Goal: Task Accomplishment & Management: Use online tool/utility

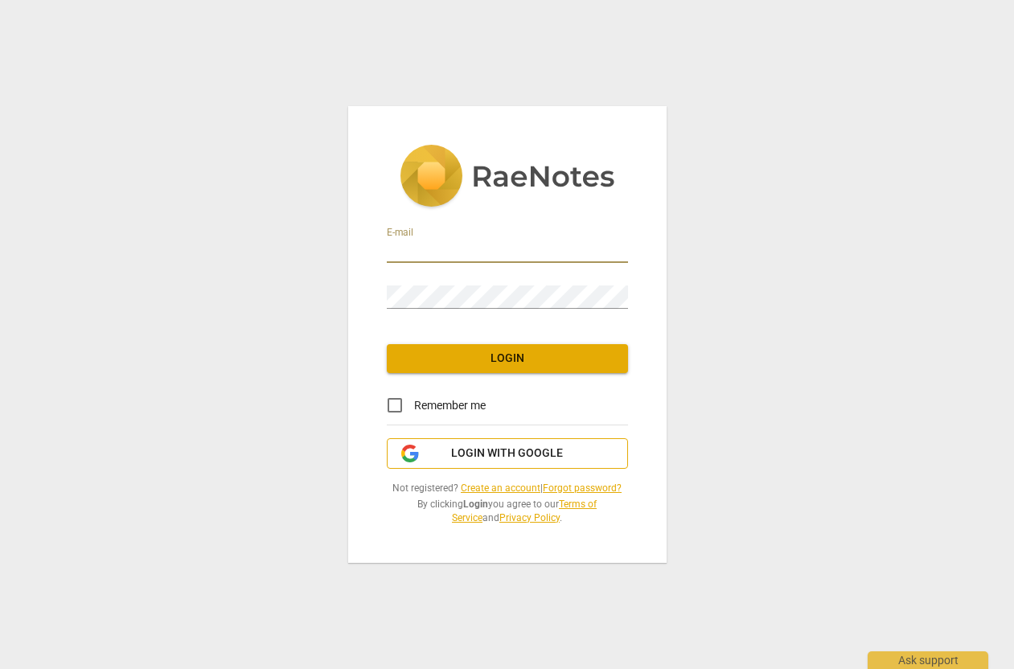
click at [491, 447] on span "Login with Google" at bounding box center [507, 454] width 112 height 16
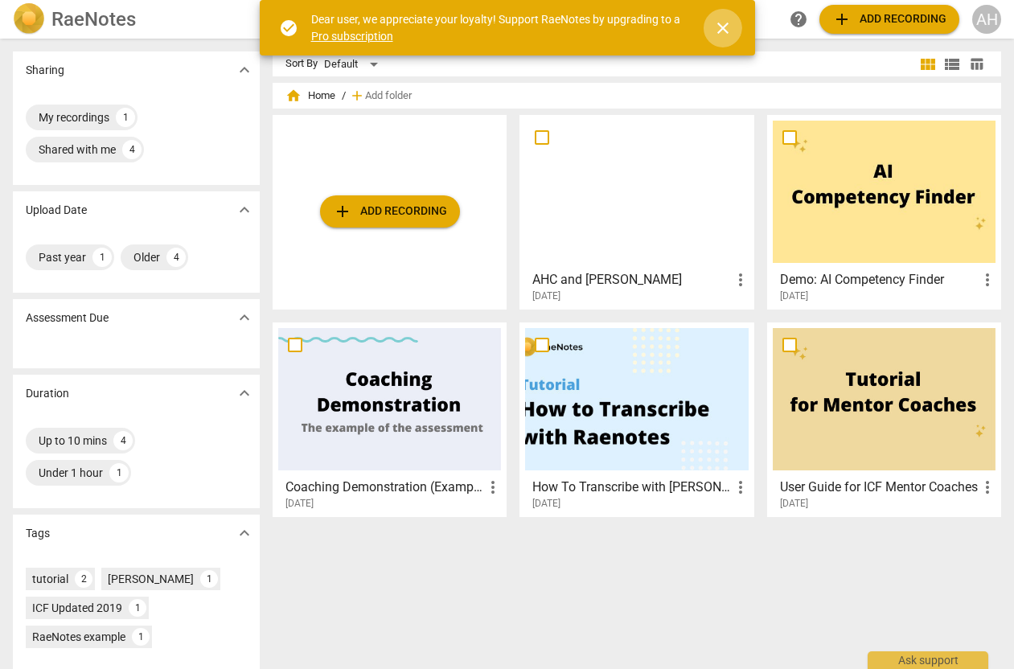
click at [726, 32] on span "close" at bounding box center [723, 28] width 19 height 19
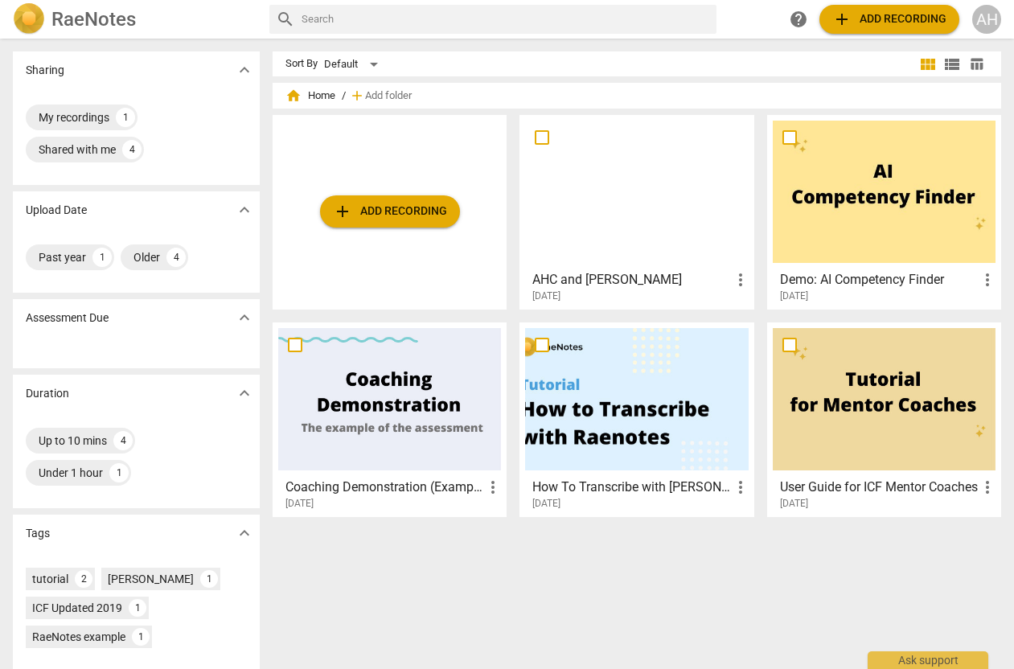
click at [414, 202] on span "add Add recording" at bounding box center [390, 211] width 114 height 19
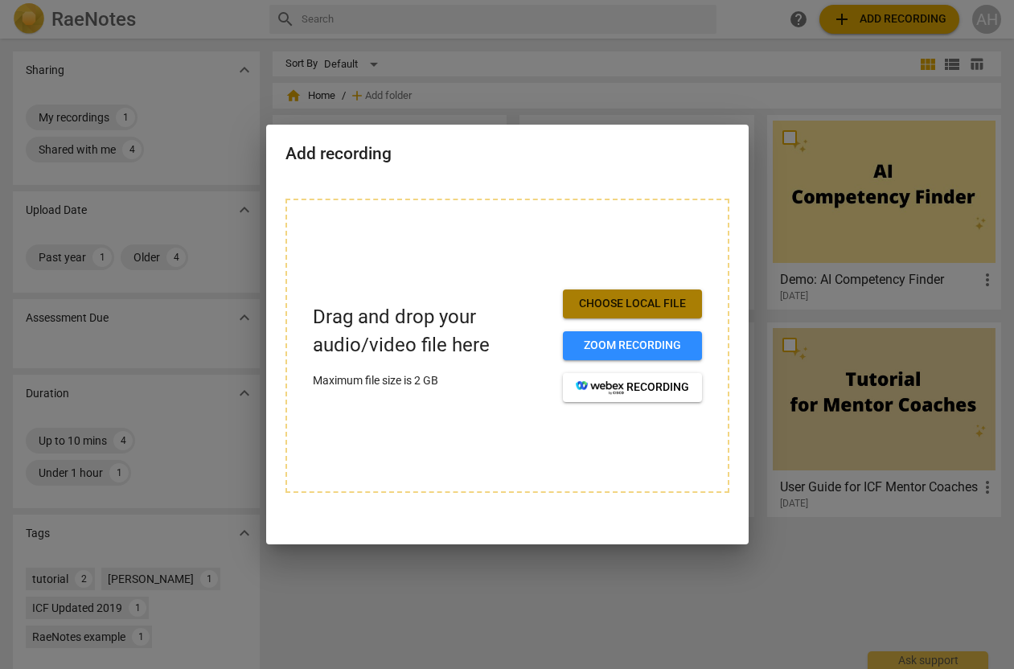
click at [598, 310] on span "Choose local file" at bounding box center [632, 304] width 113 height 16
click at [591, 316] on button "Choose local file" at bounding box center [632, 304] width 139 height 29
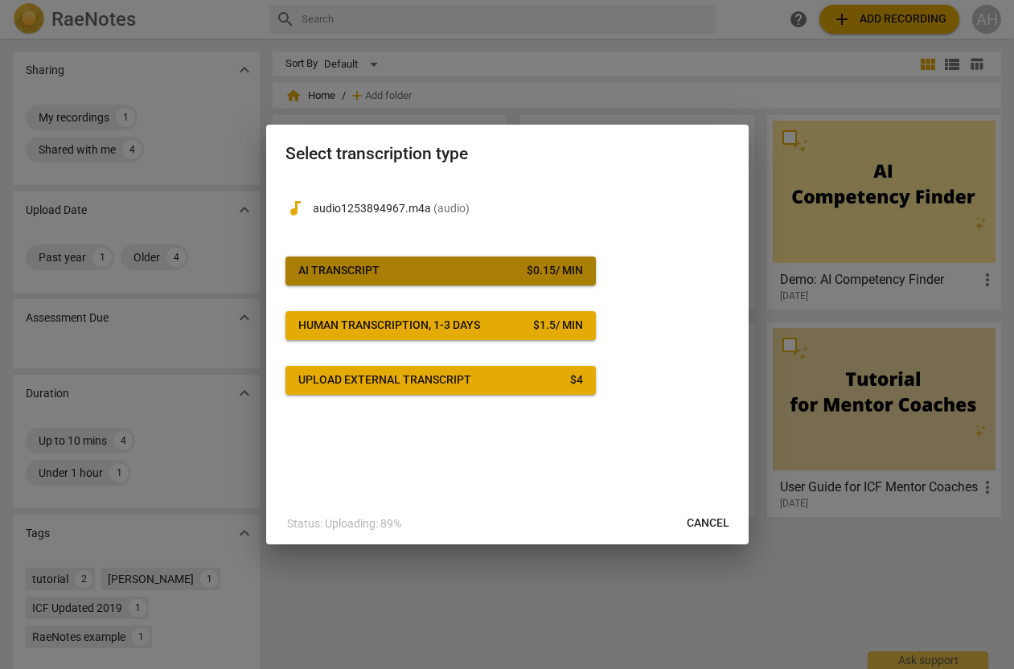
click at [413, 275] on span "AI Transcript $ 0.15 / min" at bounding box center [440, 271] width 285 height 16
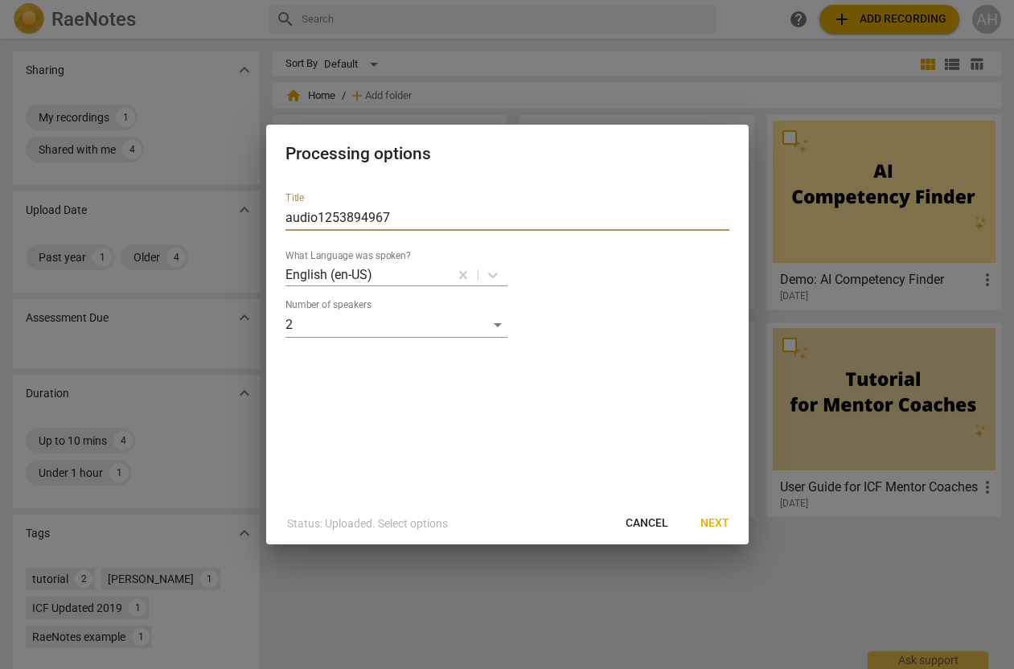
drag, startPoint x: 406, startPoint y: 226, endPoint x: 286, endPoint y: 222, distance: 120.7
click at [286, 222] on input "audio1253894967" at bounding box center [508, 218] width 444 height 26
type input "Lumia ICF Submission"
click at [707, 526] on span "Next" at bounding box center [715, 524] width 29 height 16
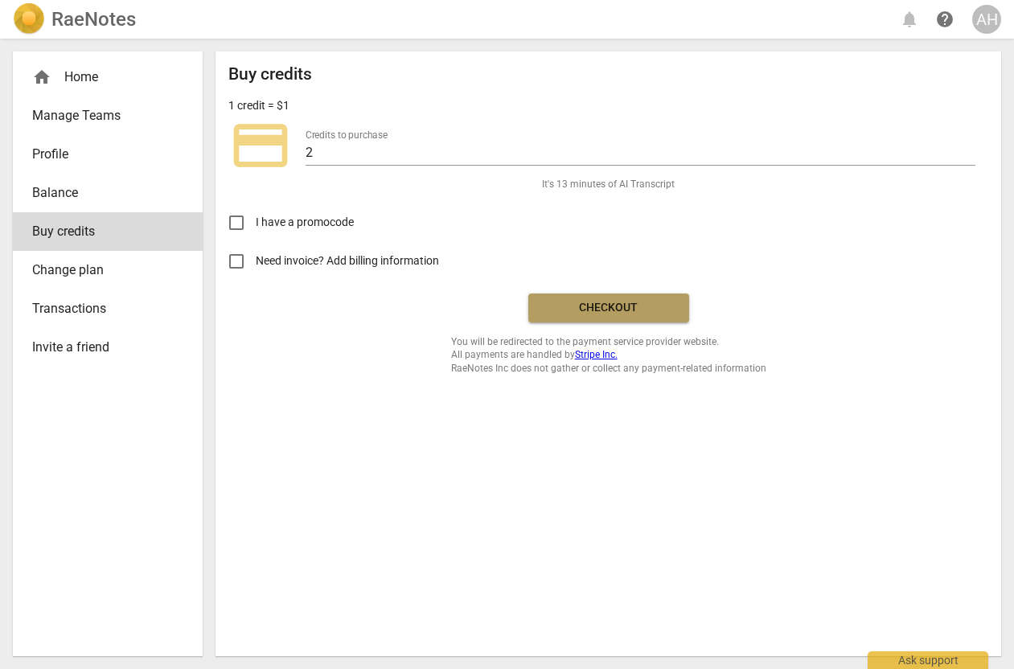
click at [595, 303] on span "Checkout" at bounding box center [608, 308] width 135 height 16
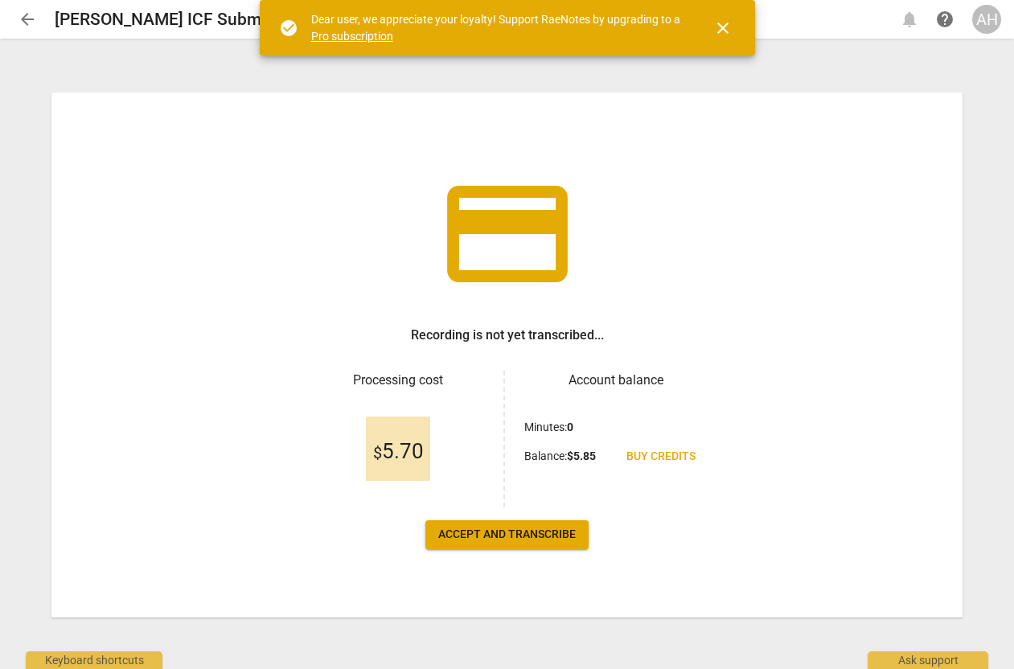
click at [726, 27] on span "close" at bounding box center [723, 28] width 19 height 19
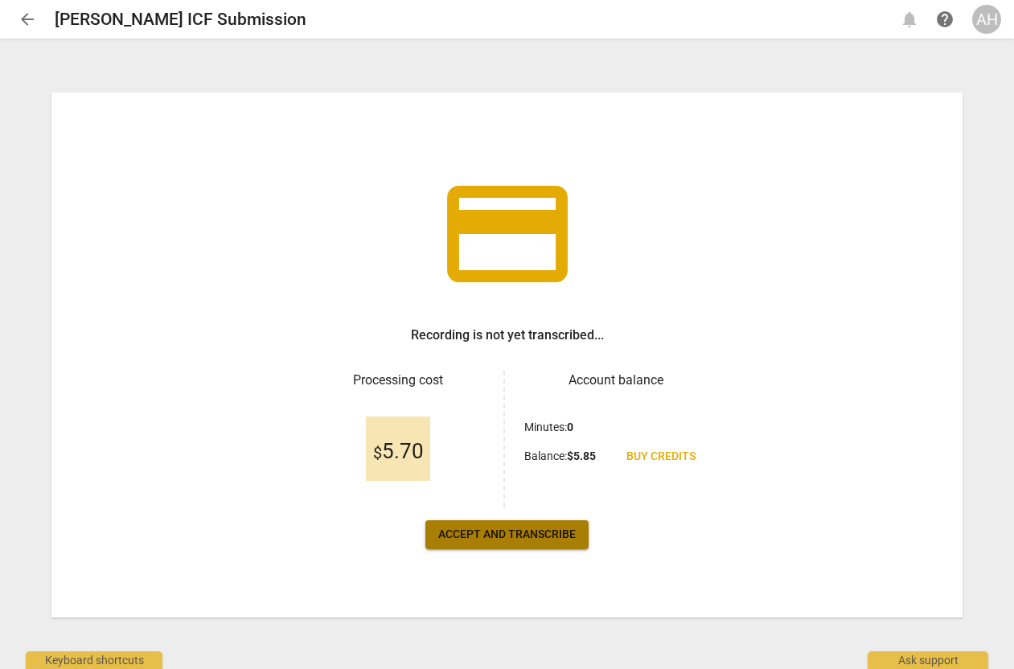
click at [500, 540] on span "Accept and transcribe" at bounding box center [507, 535] width 138 height 16
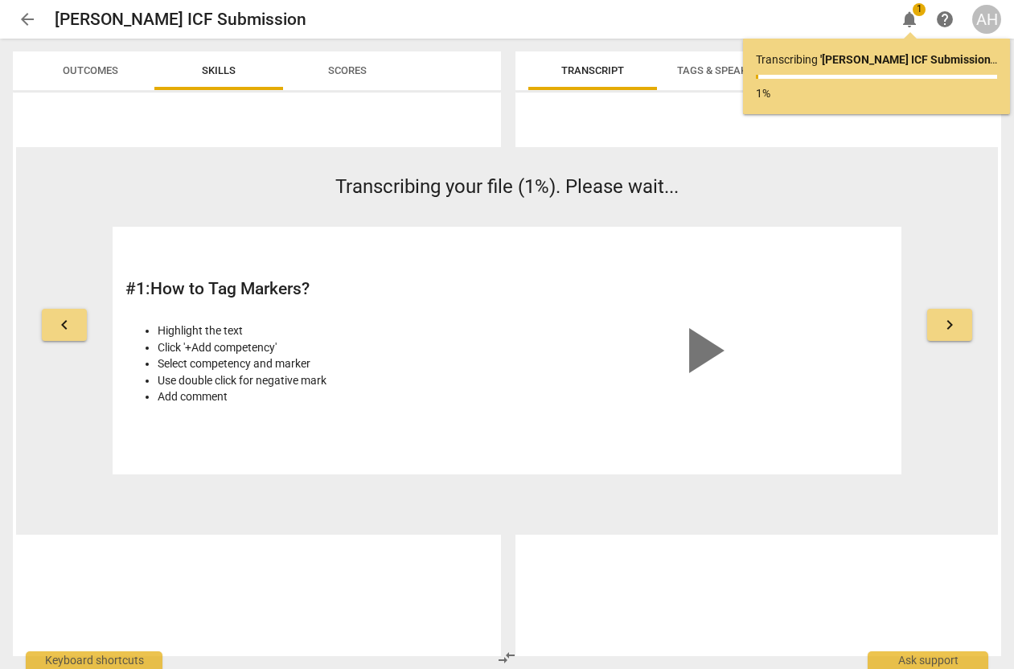
click at [408, 410] on div "Highlight the text Click '+Add competency' Select competency and marker Use dou…" at bounding box center [313, 363] width 374 height 105
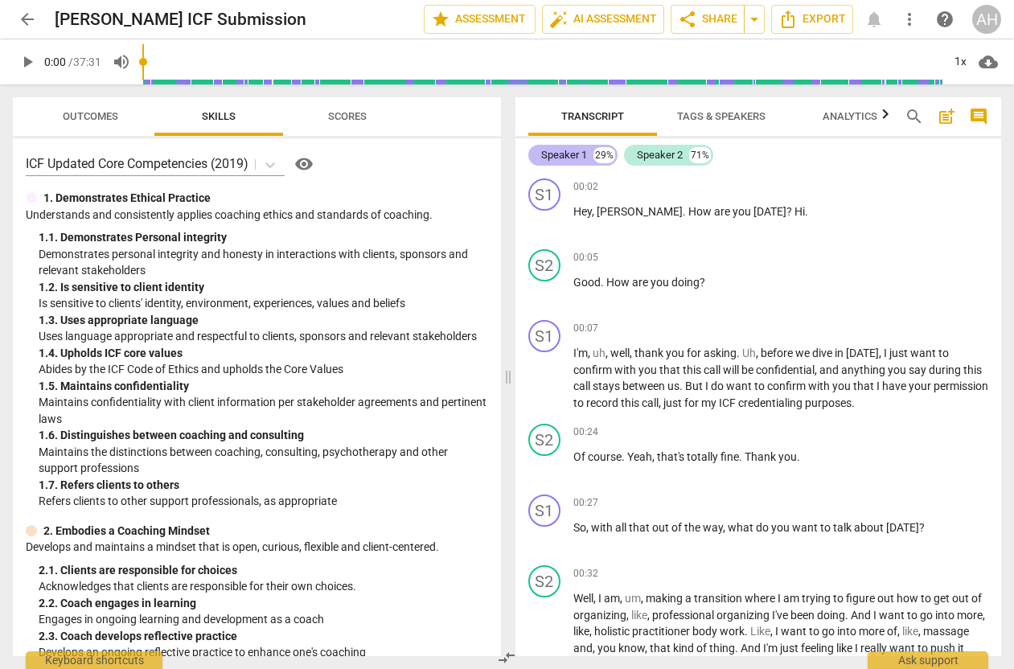
click at [563, 156] on div "Speaker 1" at bounding box center [564, 155] width 46 height 16
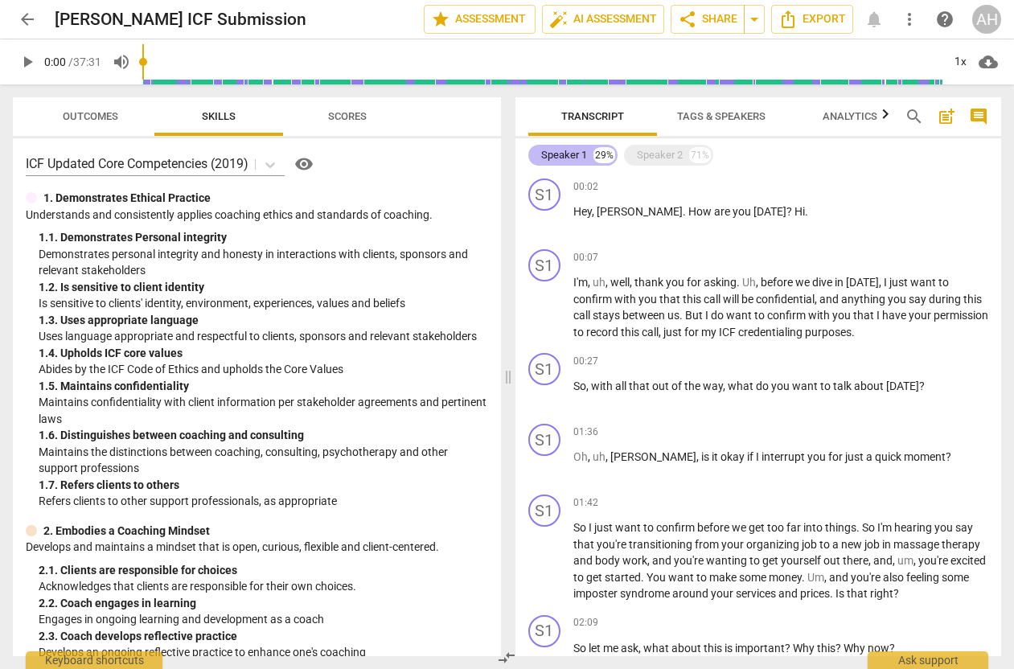
click at [563, 156] on div "Speaker 1" at bounding box center [564, 155] width 46 height 16
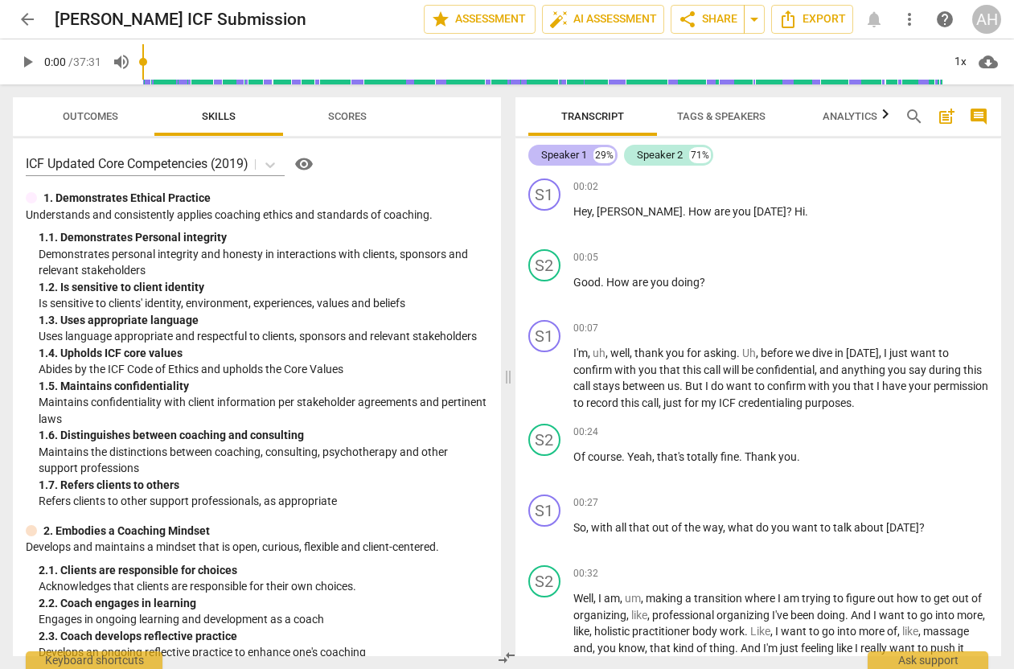
click at [563, 156] on div "Speaker 1" at bounding box center [564, 155] width 46 height 16
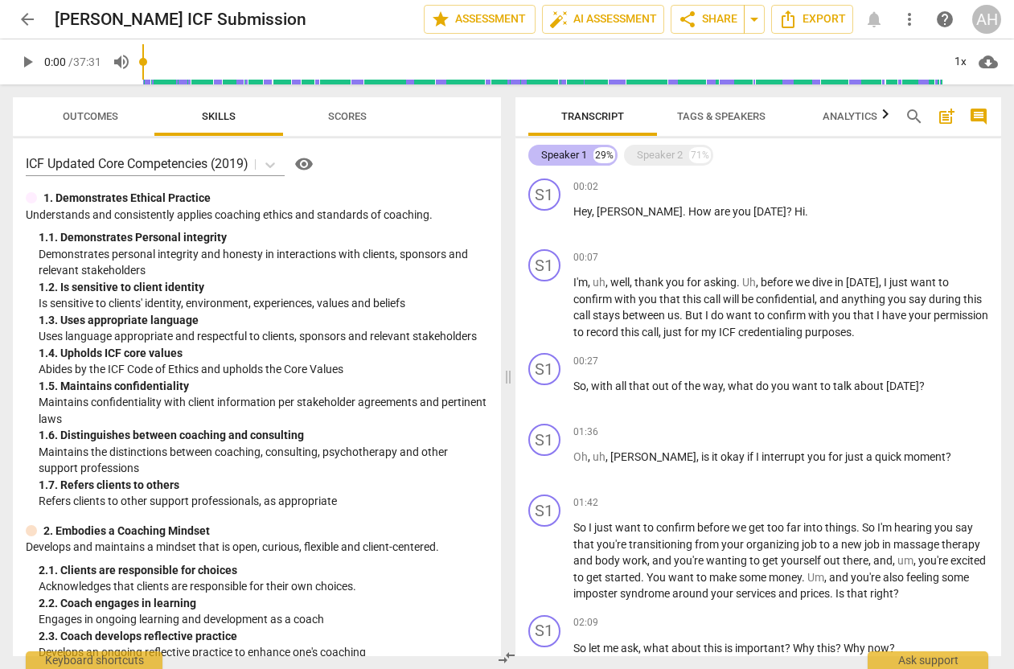
click at [563, 156] on div "Speaker 1" at bounding box center [564, 155] width 46 height 16
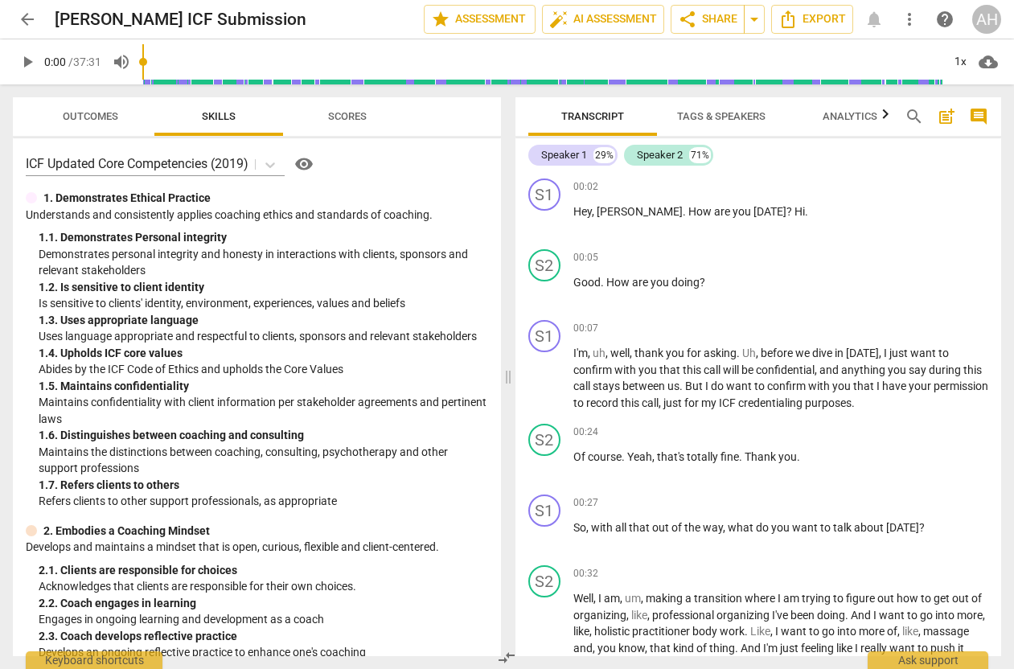
click at [691, 113] on span "Tags & Speakers" at bounding box center [721, 116] width 88 height 12
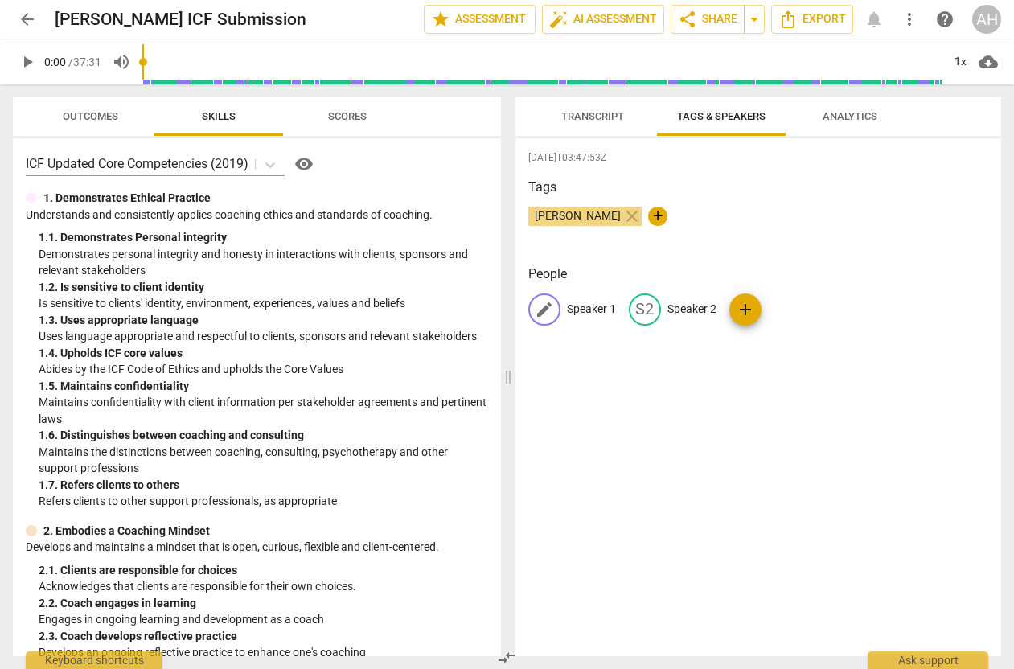
click at [574, 318] on div "edit Speaker 1" at bounding box center [573, 310] width 88 height 32
type input "[PERSON_NAME] - Coach"
click at [792, 305] on p "Speaker 2" at bounding box center [796, 309] width 49 height 17
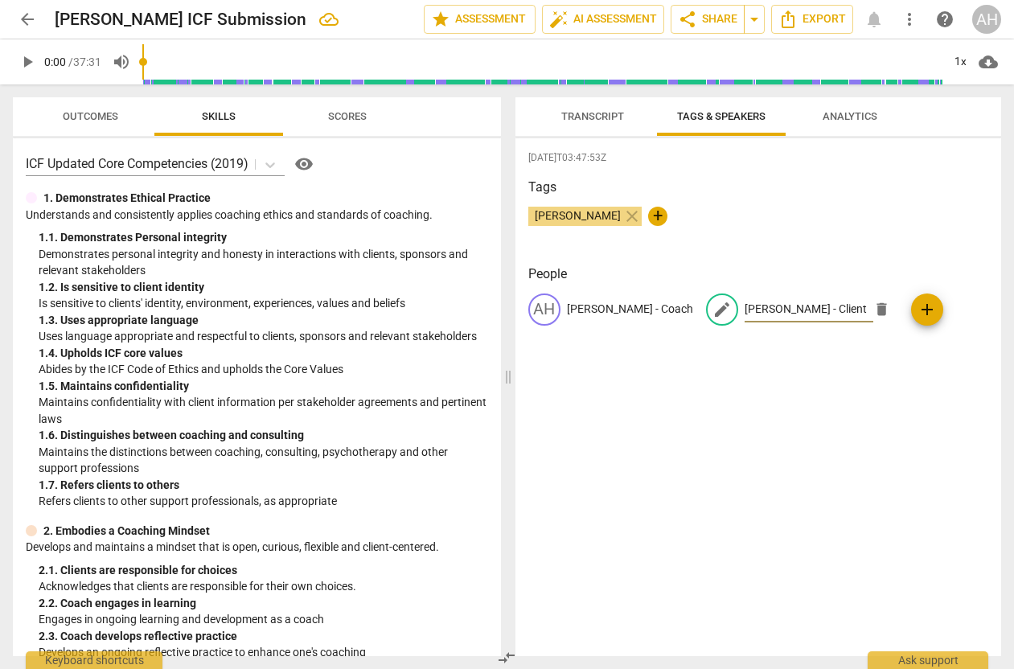
type input "Kate Kelly - Client"
click at [735, 242] on div "Tags Ashleigh Hamilton close +" at bounding box center [759, 215] width 461 height 74
click at [606, 107] on span "Transcript" at bounding box center [592, 117] width 101 height 22
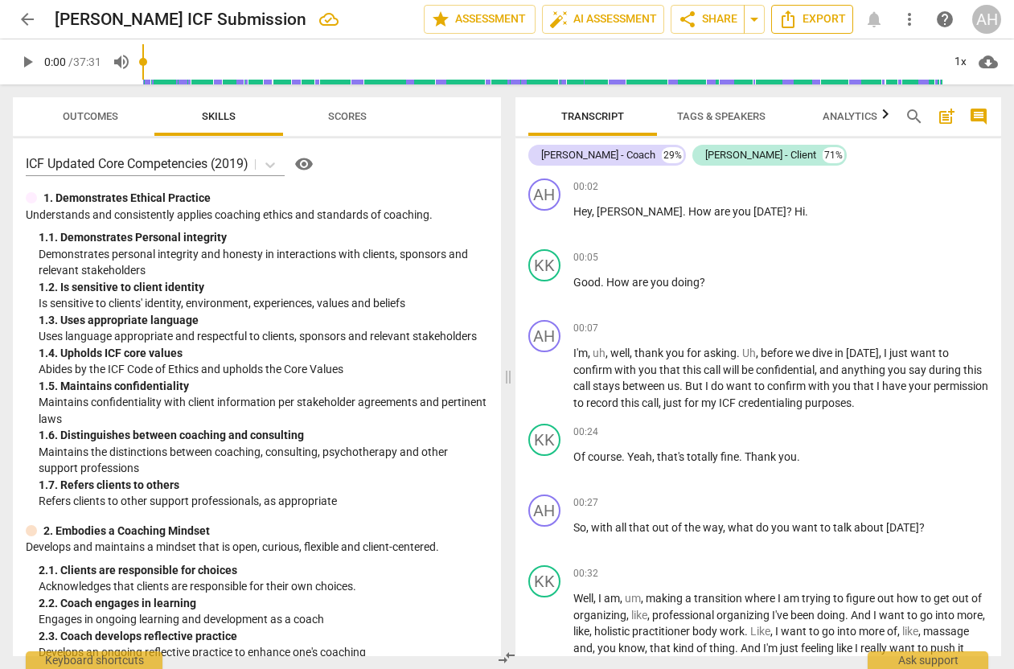
click at [805, 14] on span "Export" at bounding box center [813, 19] width 68 height 19
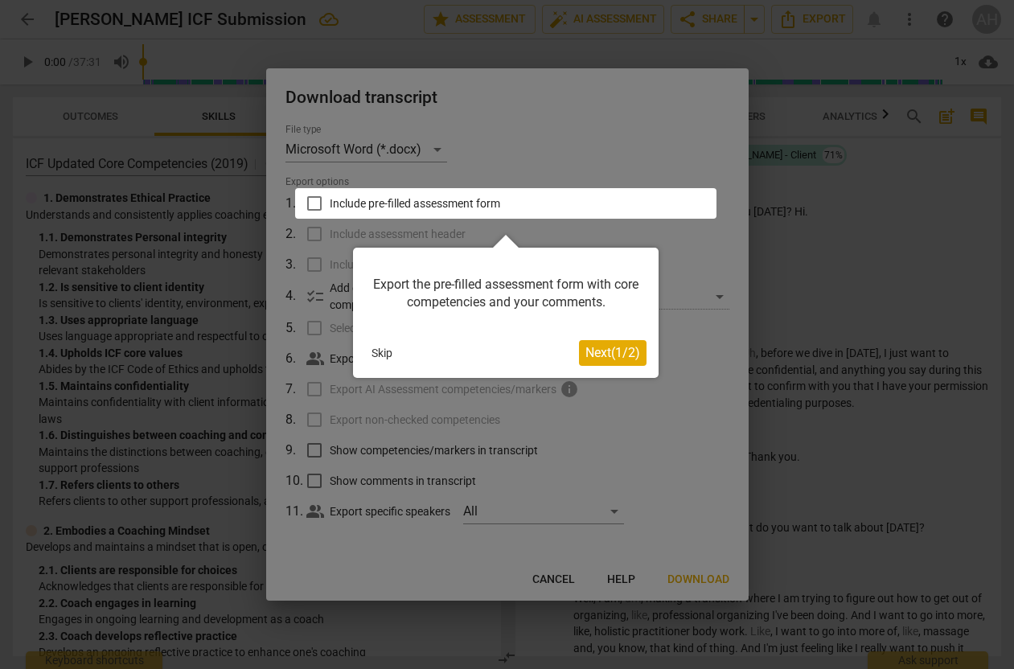
click at [615, 357] on span "Next ( 1 / 2 )" at bounding box center [613, 352] width 55 height 15
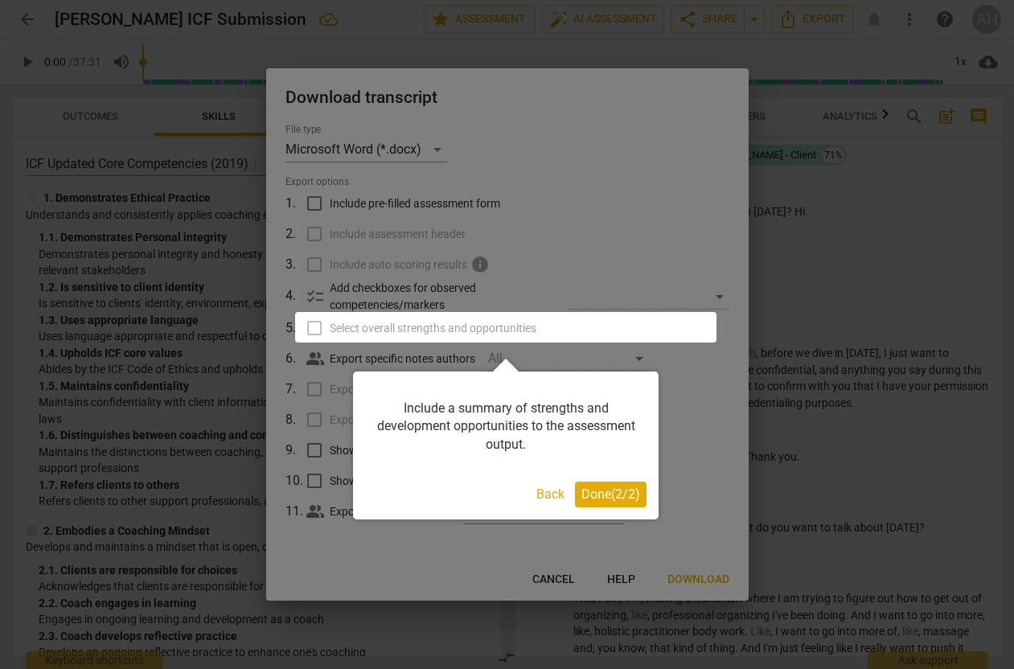
click at [611, 488] on span "Done ( 2 / 2 )" at bounding box center [611, 494] width 59 height 15
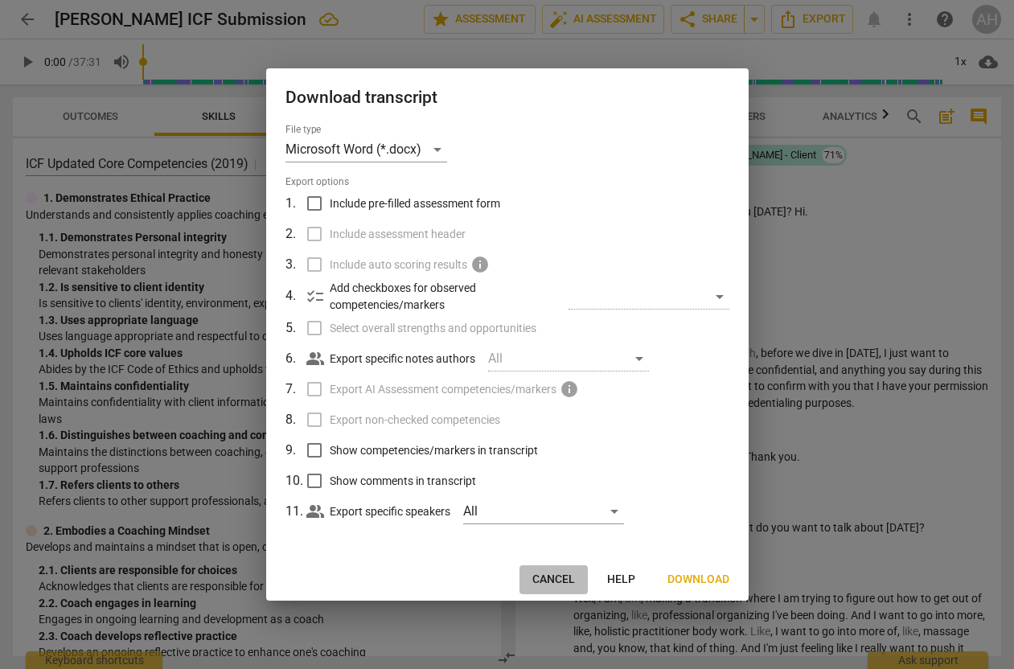
click at [558, 572] on span "Cancel" at bounding box center [554, 580] width 43 height 16
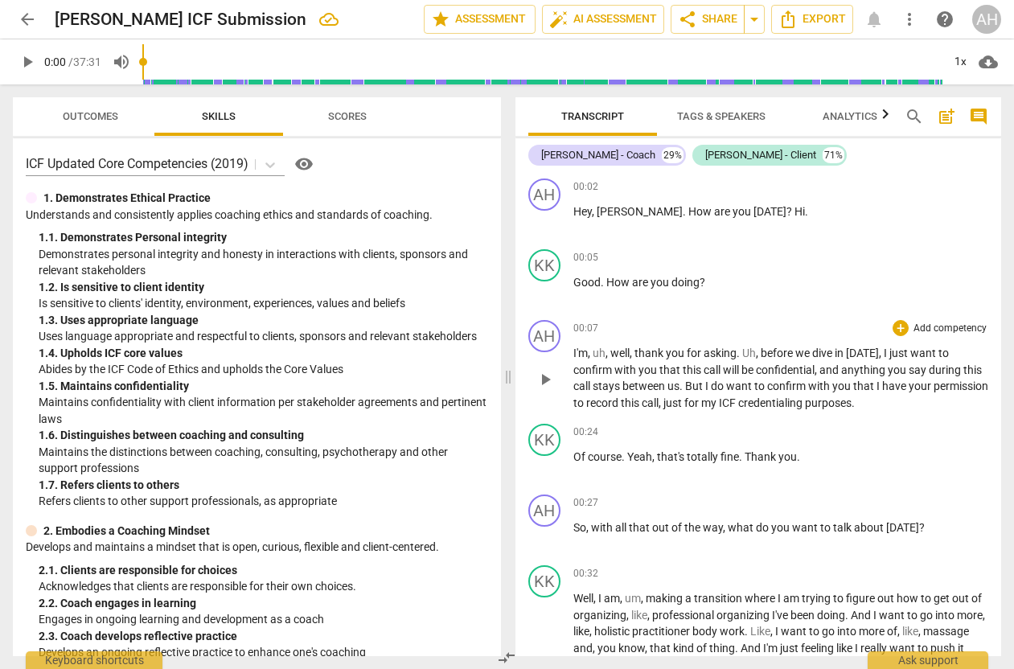
click at [603, 351] on span "uh" at bounding box center [599, 353] width 13 height 13
click at [601, 352] on span "uh" at bounding box center [599, 353] width 13 height 13
click at [749, 355] on span "Uh" at bounding box center [750, 353] width 14 height 13
click at [599, 356] on span "uh" at bounding box center [599, 353] width 13 height 13
click at [602, 352] on span "uh" at bounding box center [599, 353] width 13 height 13
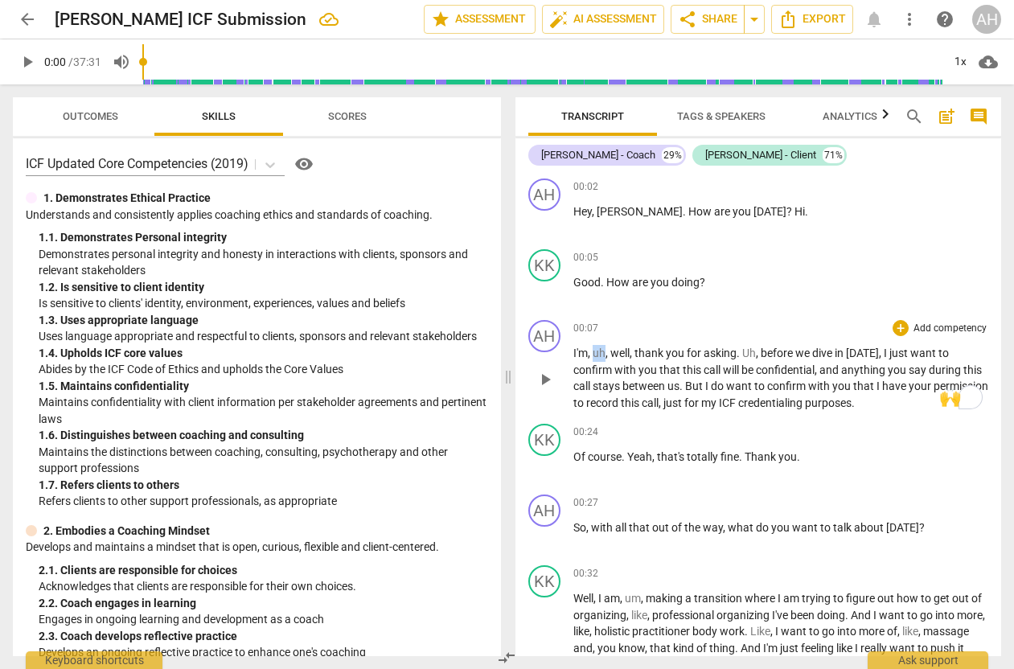
click at [602, 352] on span "uh" at bounding box center [599, 353] width 13 height 13
type input "8"
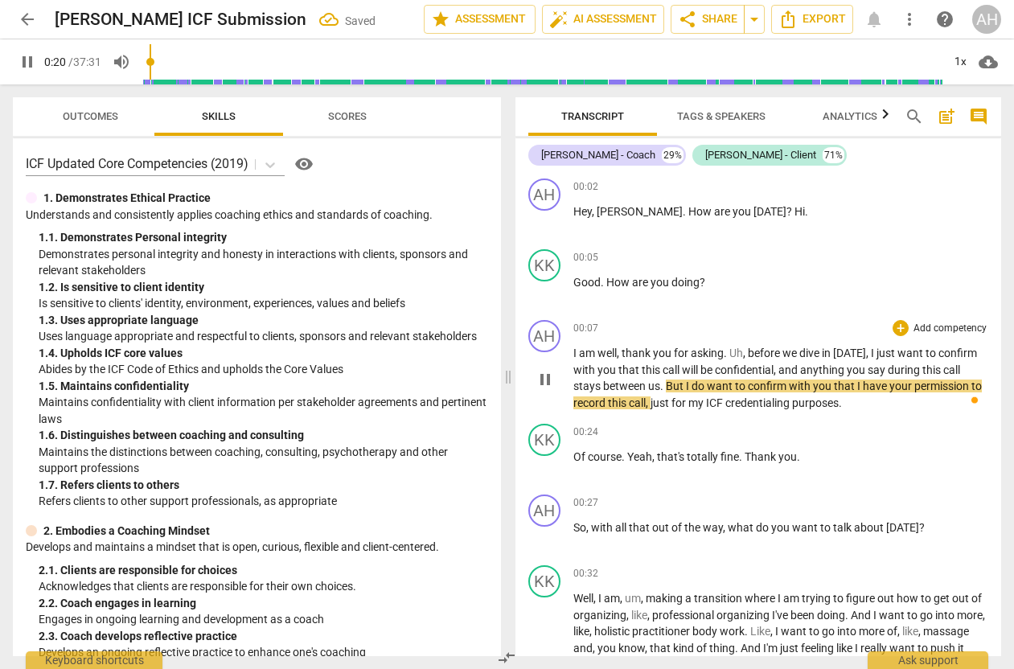
click at [755, 352] on span "before" at bounding box center [765, 353] width 35 height 13
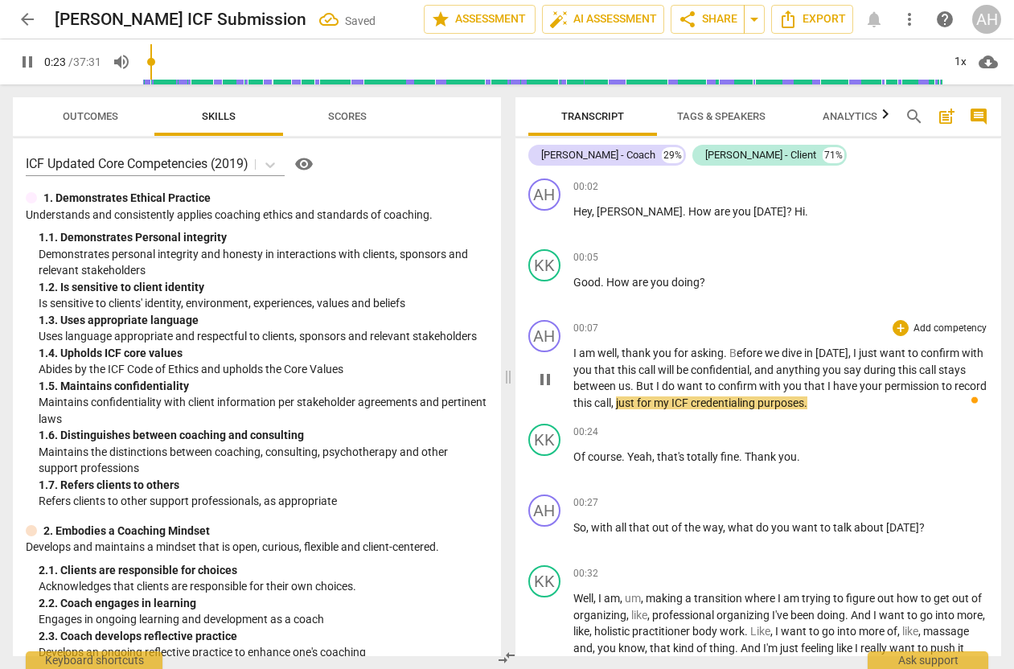
click at [752, 385] on span "confirm" at bounding box center [738, 386] width 41 height 13
click at [739, 353] on span "efore" at bounding box center [751, 353] width 28 height 13
click at [749, 384] on span "confirm" at bounding box center [738, 386] width 41 height 13
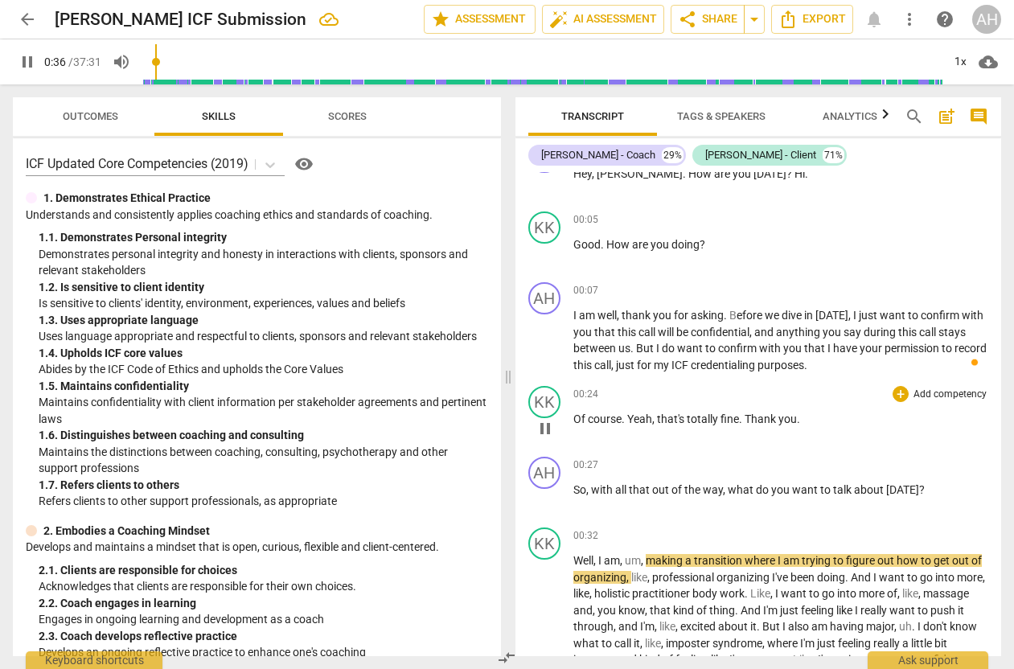
scroll to position [39, 0]
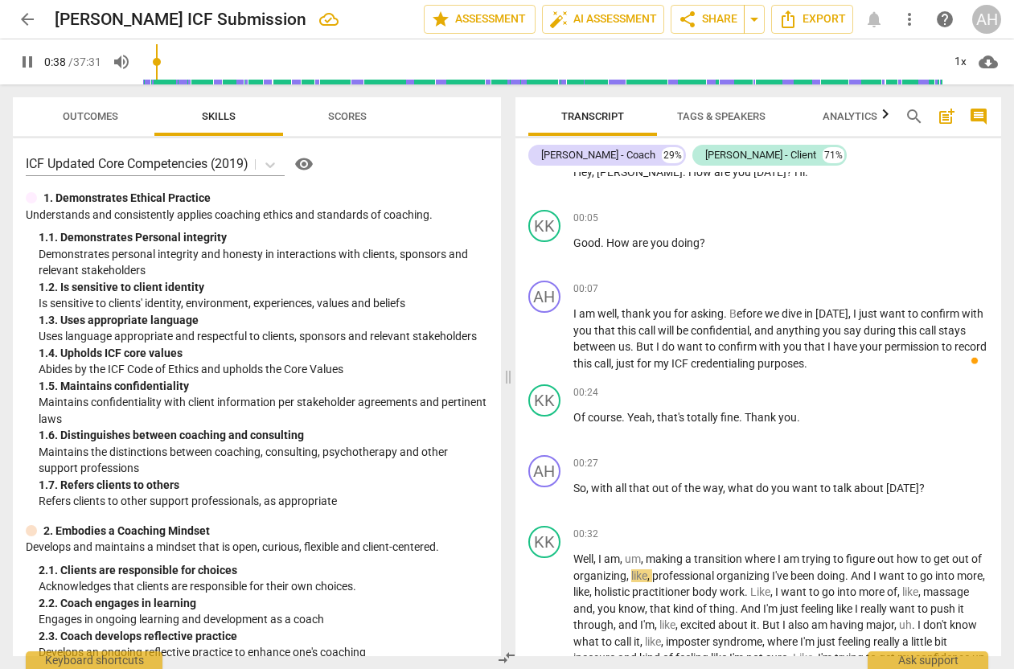
click at [31, 70] on span "pause" at bounding box center [27, 61] width 19 height 19
type input "39"
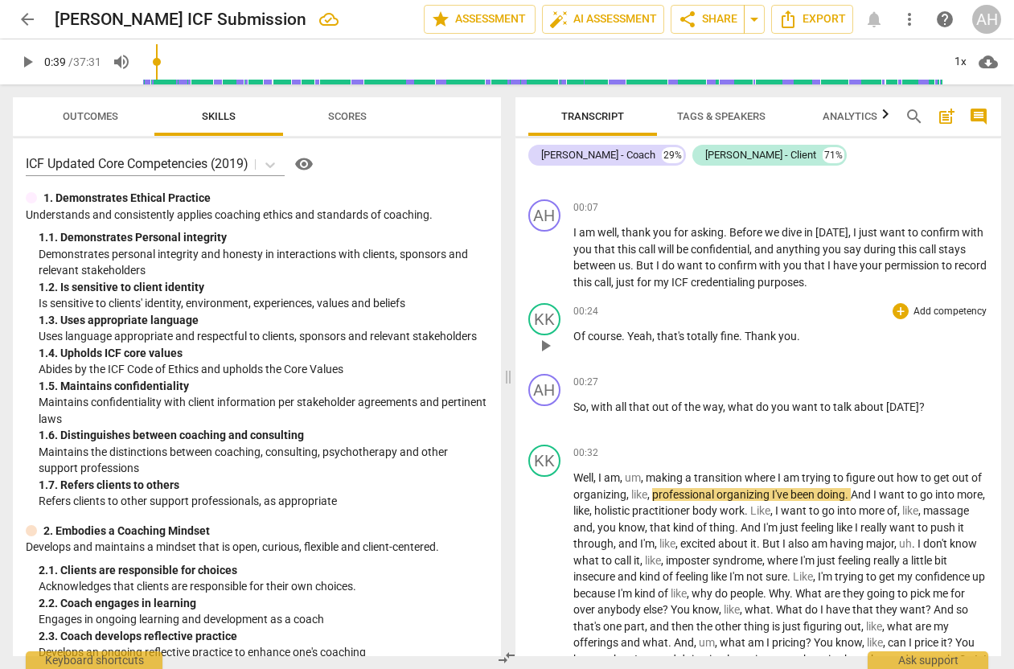
scroll to position [130, 0]
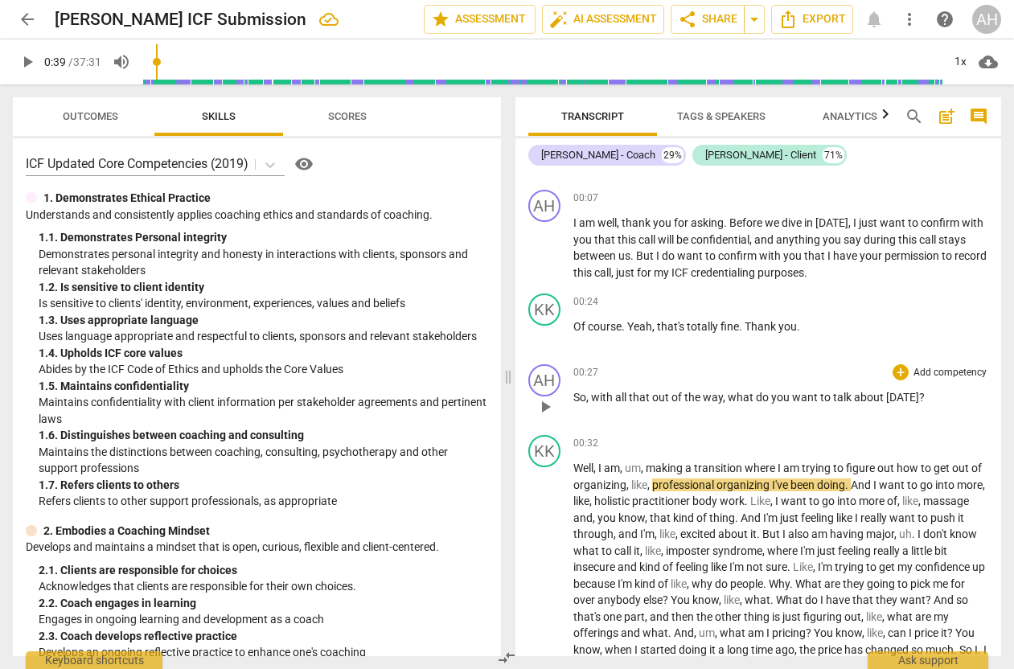
click at [630, 396] on span "that" at bounding box center [640, 397] width 23 height 13
click at [570, 426] on div "AH play_arrow pause 00:27 + Add competency keyboard_arrow_right So , with all o…" at bounding box center [759, 393] width 487 height 71
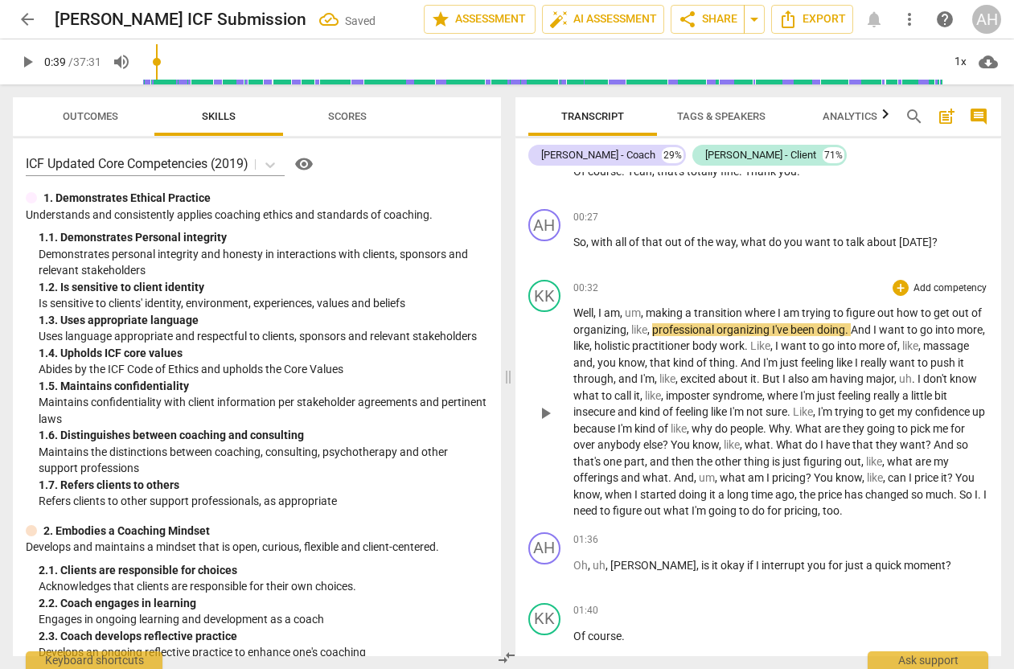
scroll to position [286, 0]
click at [671, 327] on span "professional" at bounding box center [684, 329] width 64 height 13
click at [656, 329] on span "professional" at bounding box center [684, 329] width 64 height 13
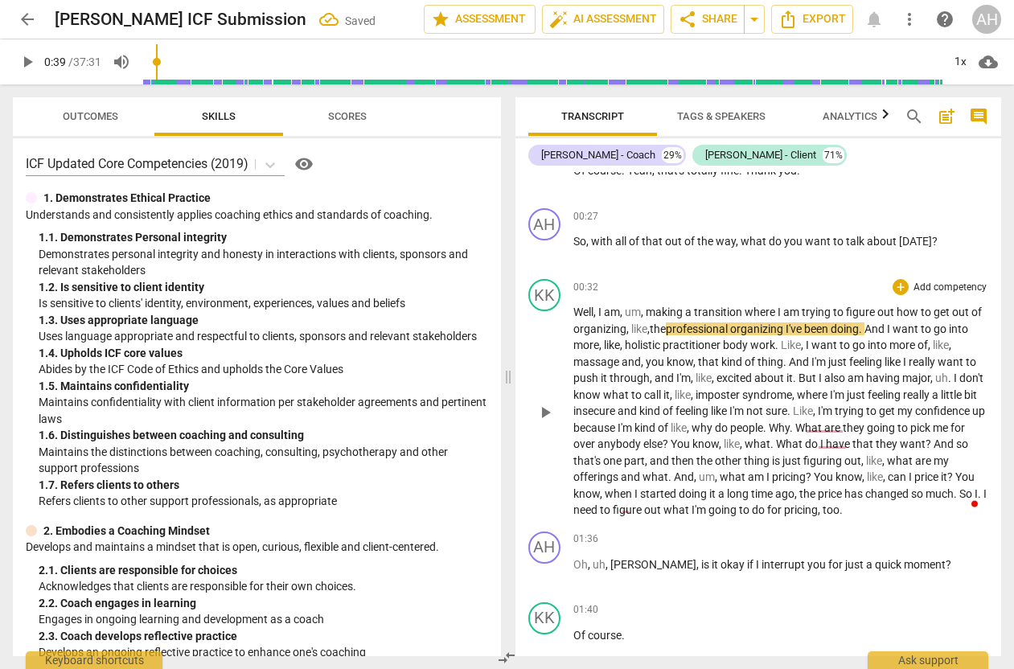
click at [800, 344] on span "Like" at bounding box center [791, 345] width 20 height 13
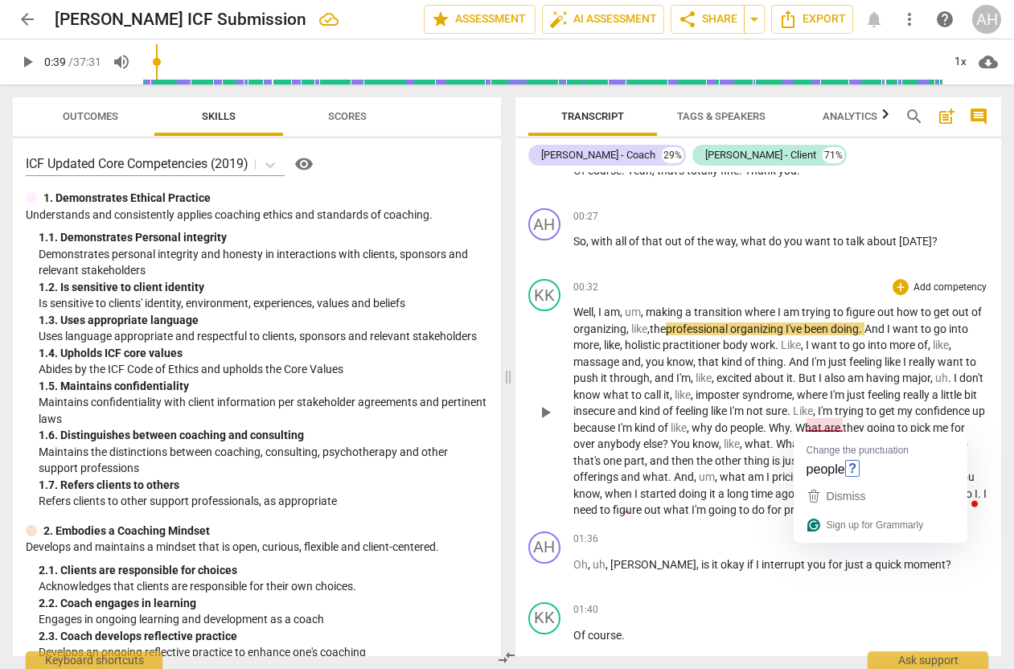
click at [763, 423] on span "people" at bounding box center [746, 428] width 33 height 13
click at [790, 423] on span "Why" at bounding box center [779, 428] width 21 height 13
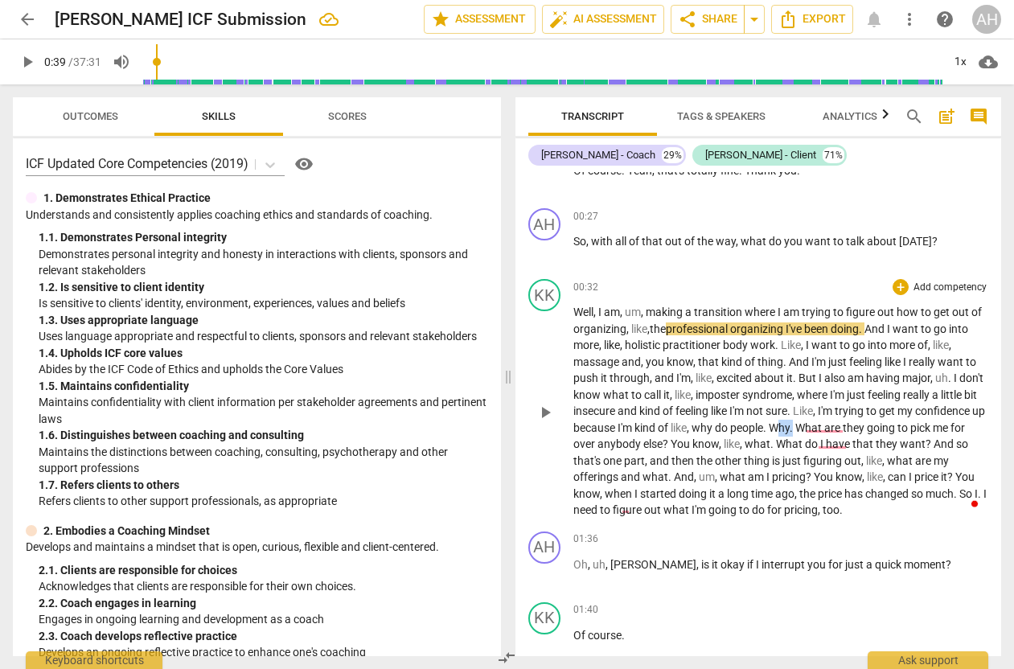
drag, startPoint x: 870, startPoint y: 424, endPoint x: 856, endPoint y: 421, distance: 14.8
click at [856, 421] on p "Well , I am , um , making a transition where I am trying to figure out how to g…" at bounding box center [782, 411] width 416 height 215
click at [769, 425] on span "." at bounding box center [766, 428] width 6 height 13
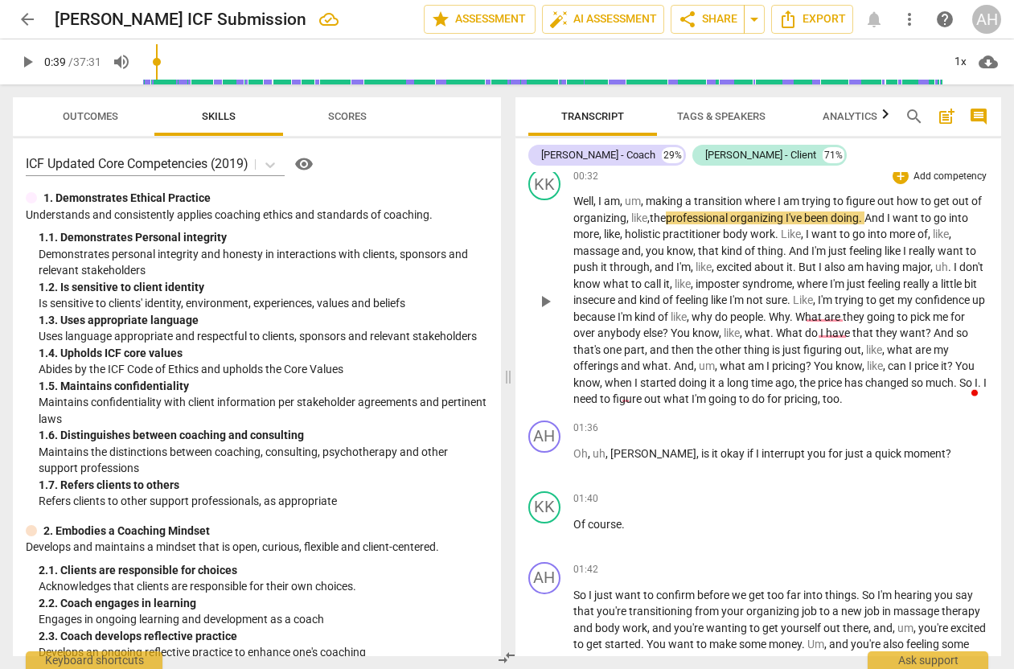
scroll to position [400, 0]
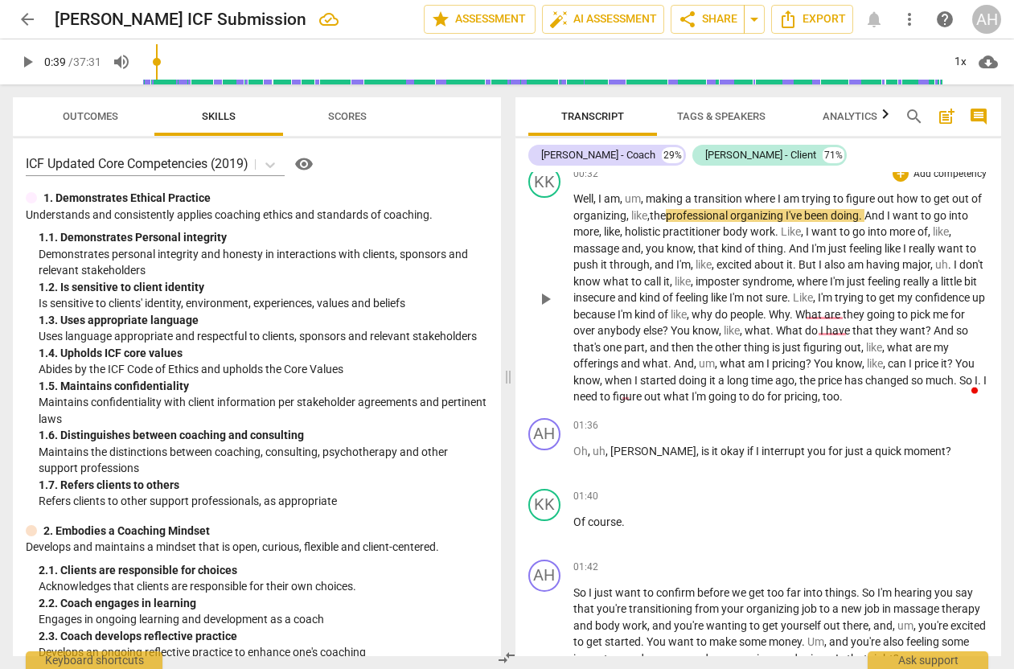
click at [984, 387] on span "I" at bounding box center [985, 380] width 3 height 13
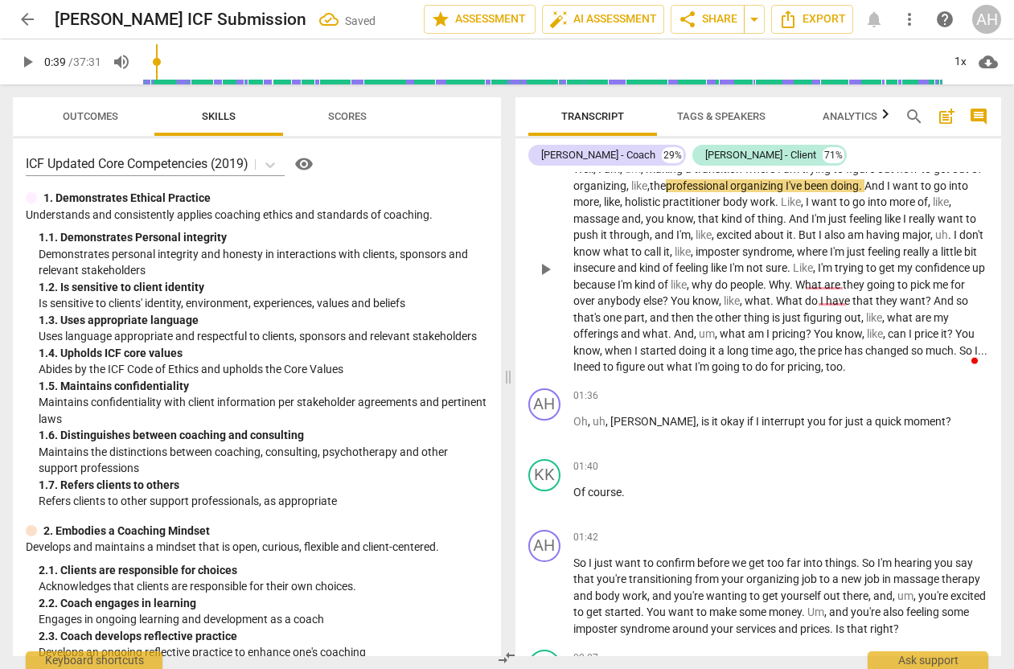
scroll to position [446, 0]
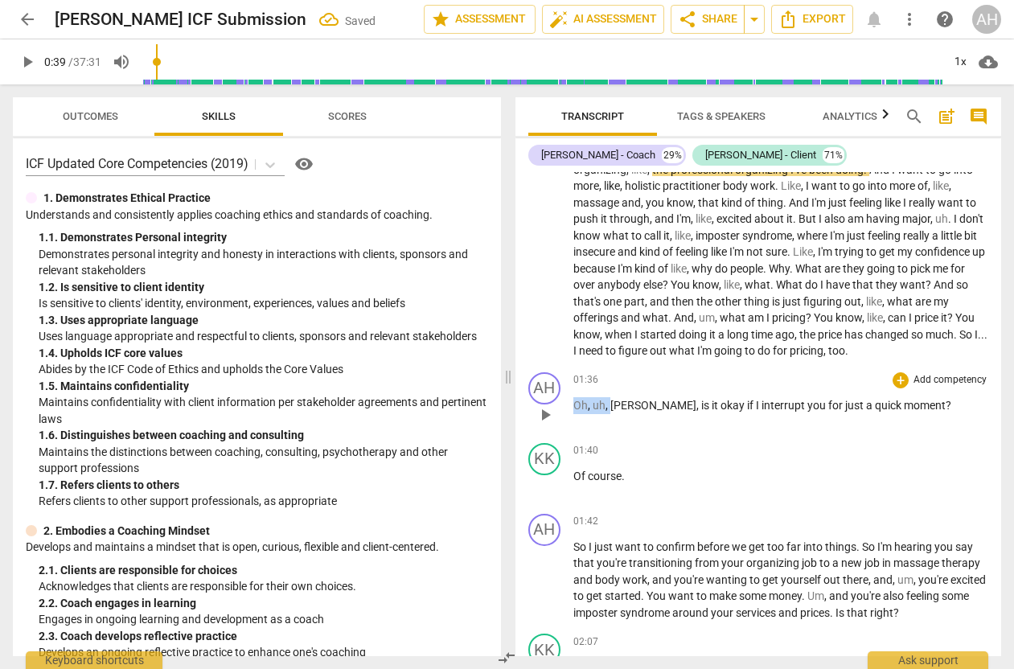
drag, startPoint x: 608, startPoint y: 401, endPoint x: 573, endPoint y: 401, distance: 35.4
click at [574, 401] on p "Oh , uh , Kate , is it okay if I interrupt you for just a quick moment ?" at bounding box center [782, 405] width 416 height 17
click at [657, 445] on div "01:40 + Add competency keyboard_arrow_right" at bounding box center [782, 451] width 416 height 16
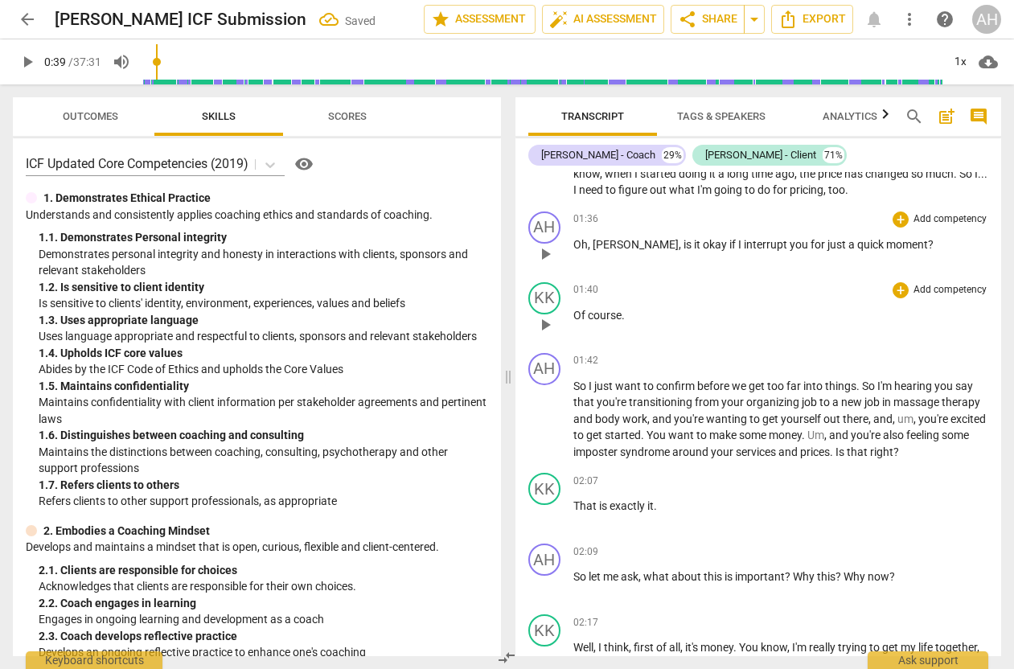
scroll to position [626, 0]
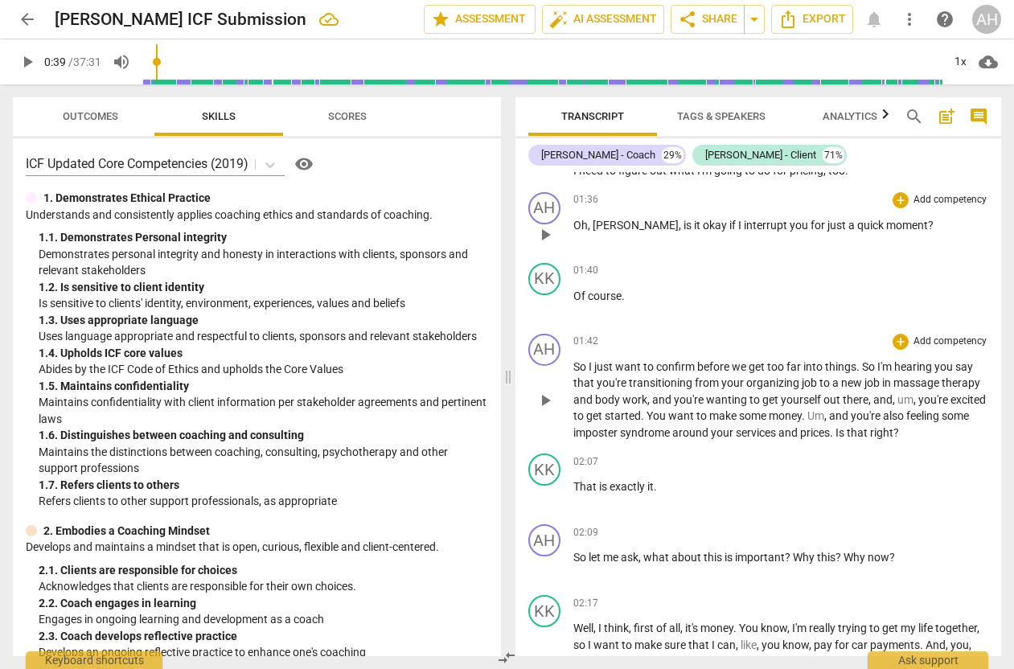
click at [693, 360] on span "confirm" at bounding box center [676, 366] width 41 height 13
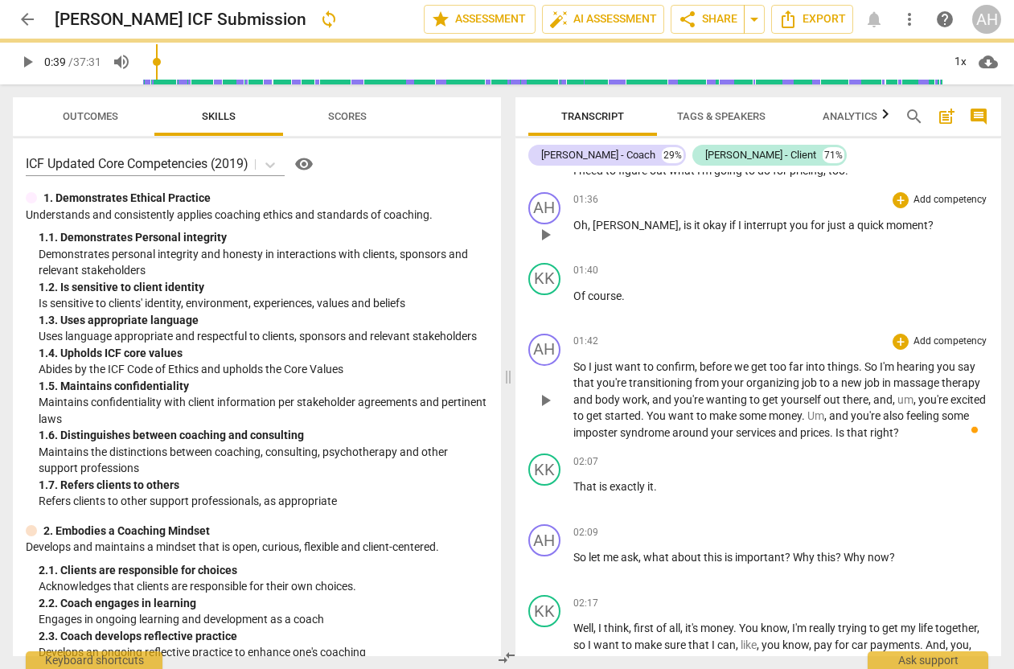
scroll to position [644, 0]
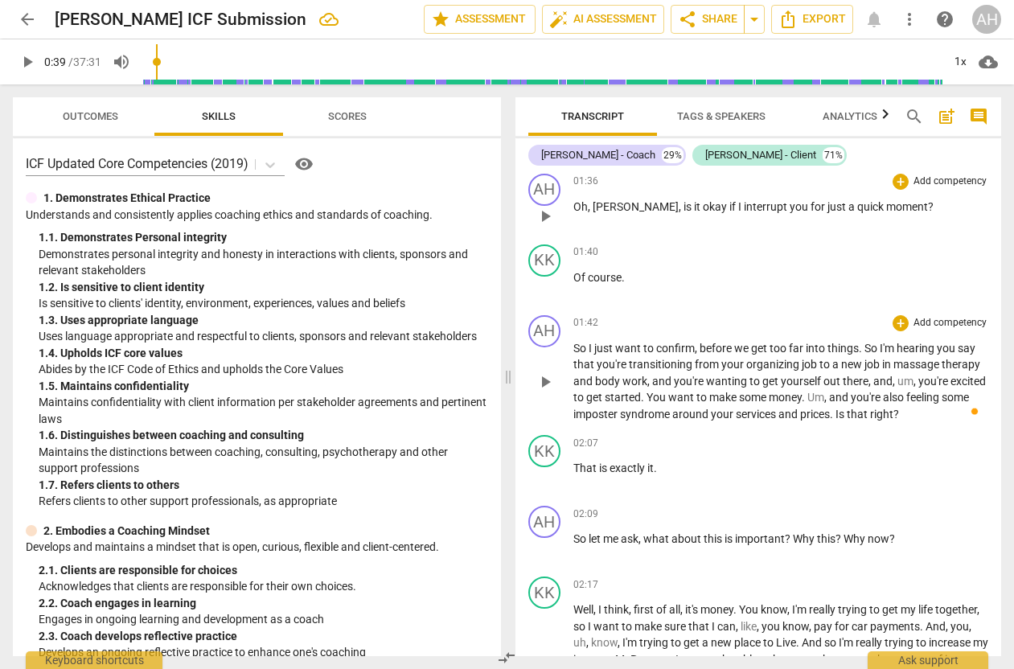
click at [915, 375] on span "," at bounding box center [916, 381] width 5 height 13
click at [823, 391] on span "and" at bounding box center [828, 397] width 22 height 13
click at [813, 429] on div "KK play_arrow pause 02:07 + Add competency keyboard_arrow_right That is exactly…" at bounding box center [759, 464] width 487 height 71
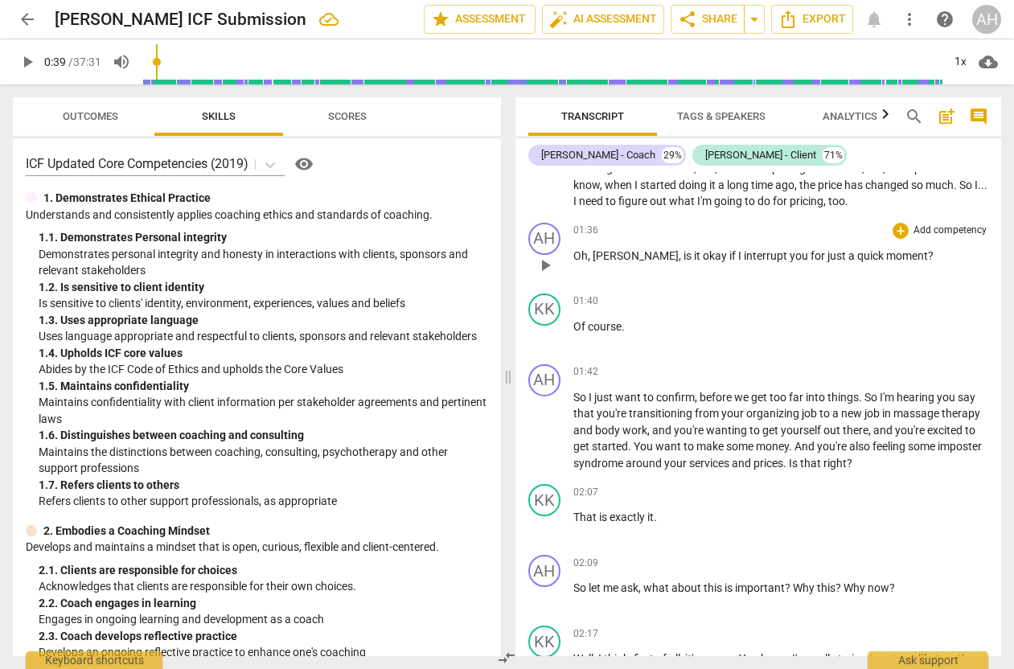
scroll to position [602, 0]
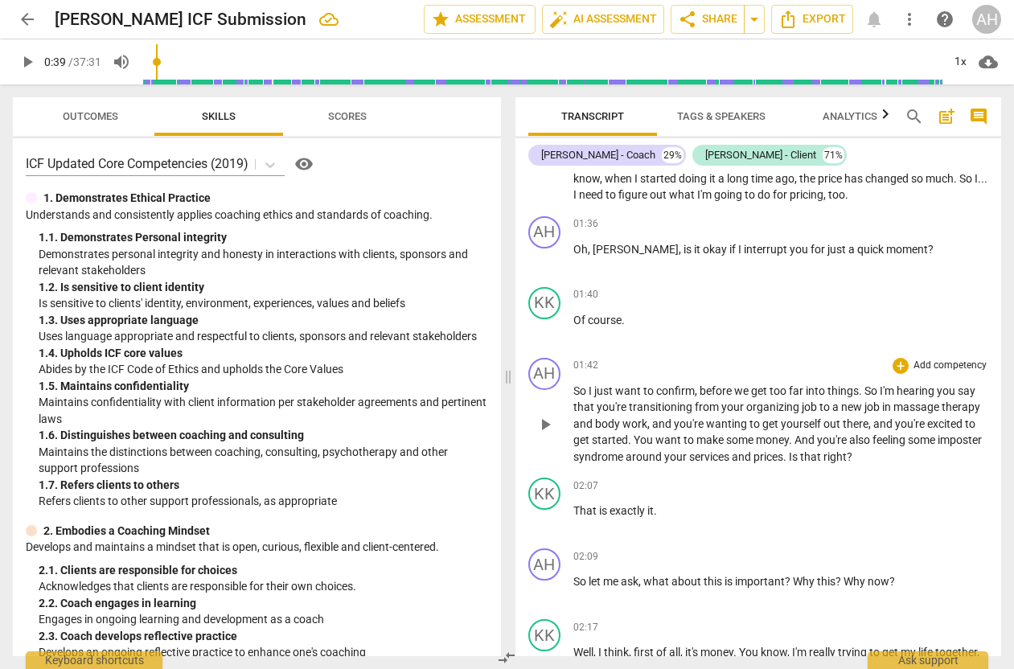
click at [572, 399] on div "play_arrow pause" at bounding box center [553, 425] width 41 height 71
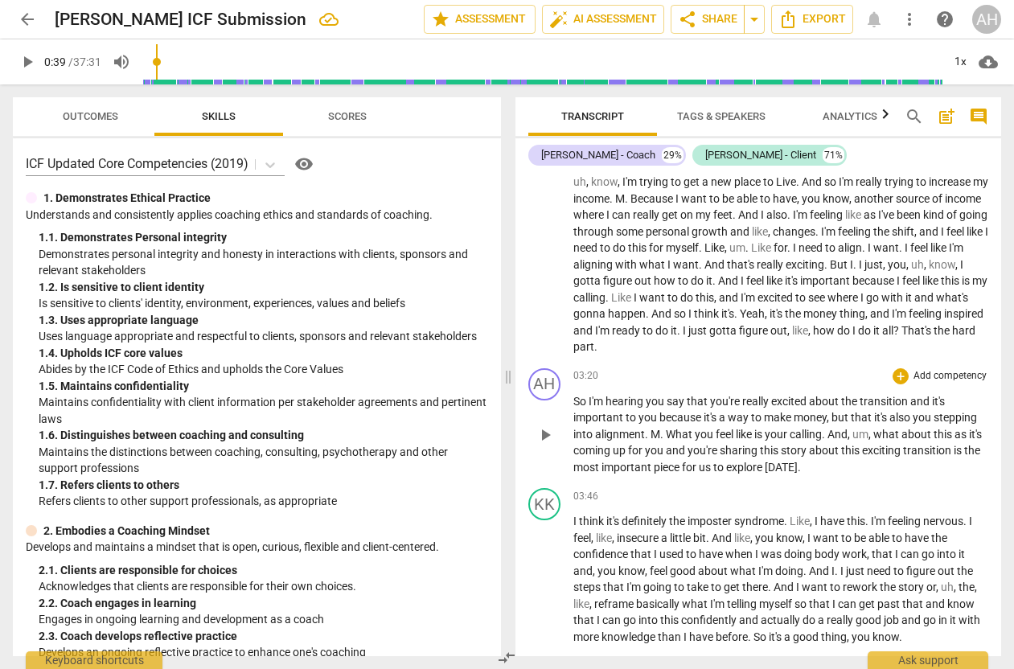
scroll to position [1109, 0]
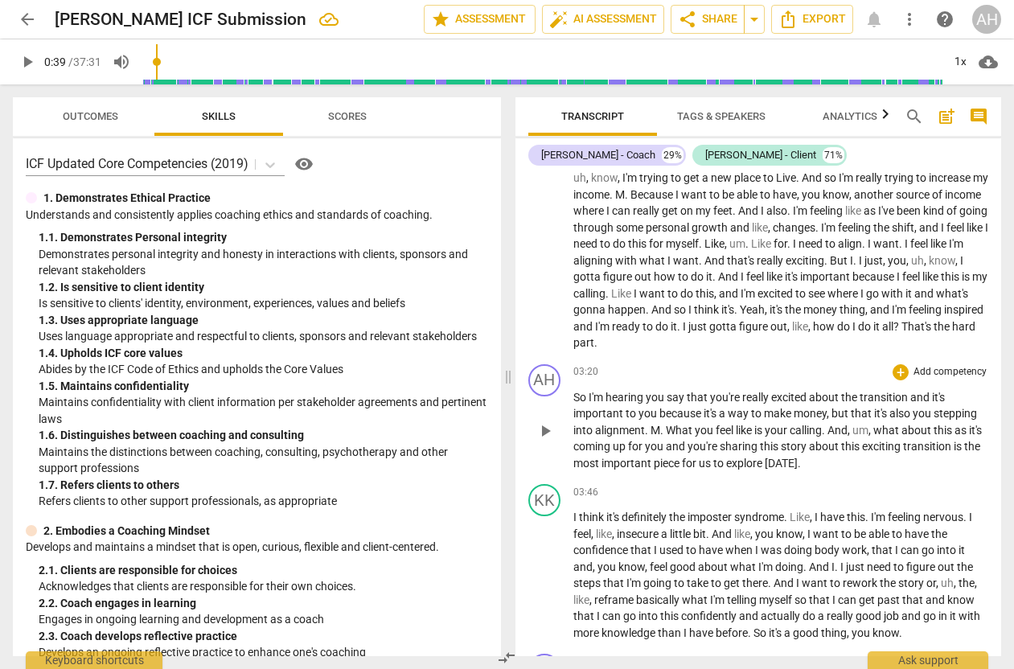
click at [664, 424] on span "." at bounding box center [664, 430] width 6 height 13
click at [884, 424] on span "what" at bounding box center [889, 430] width 28 height 13
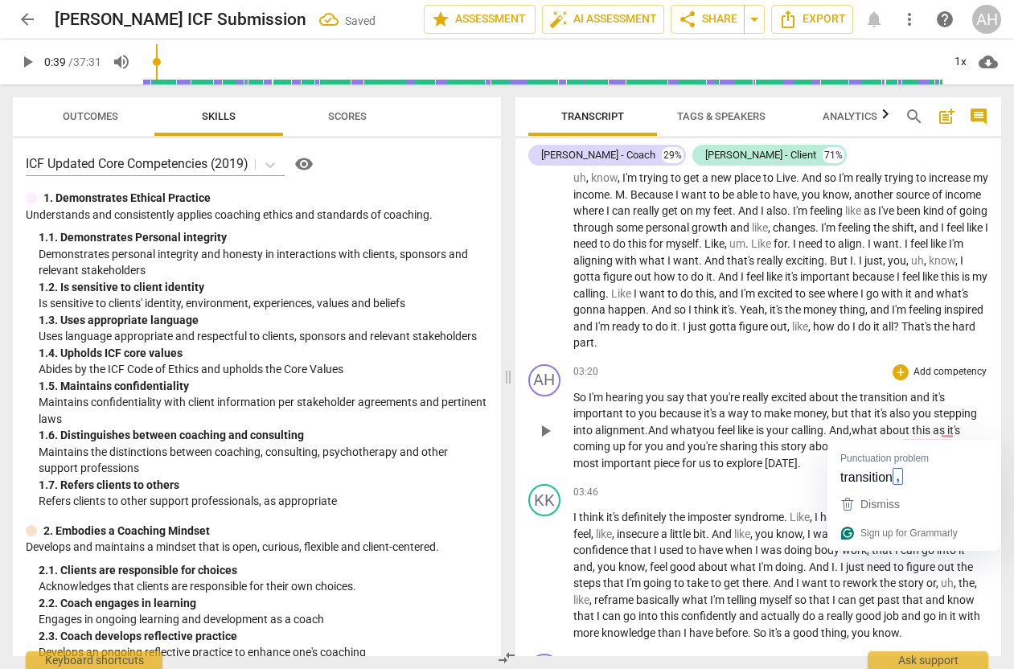
click at [925, 440] on span "transition" at bounding box center [928, 446] width 51 height 13
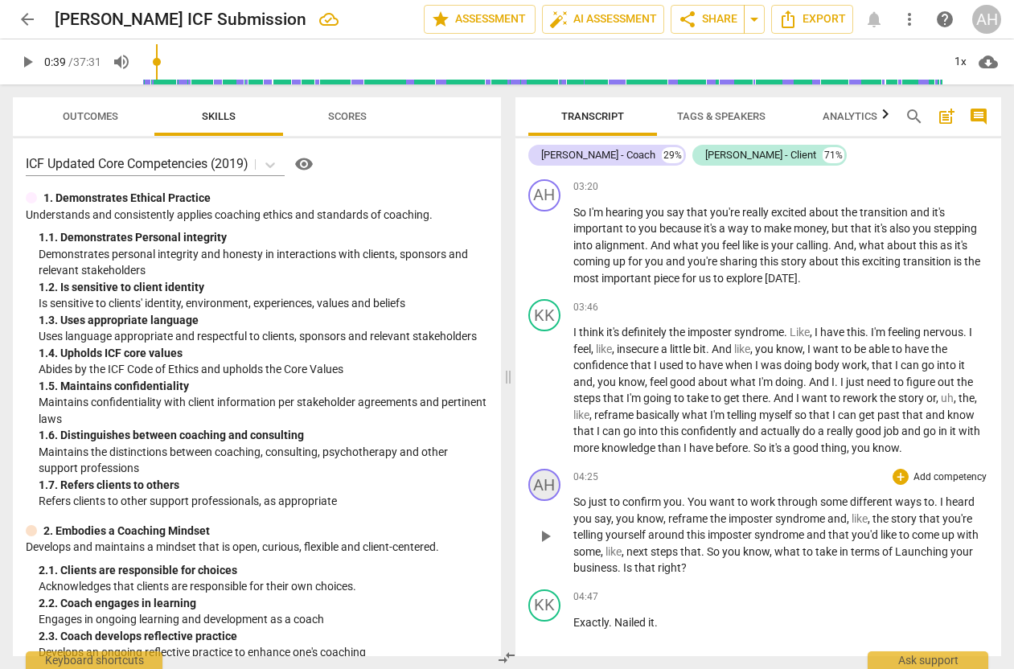
scroll to position [1349, 0]
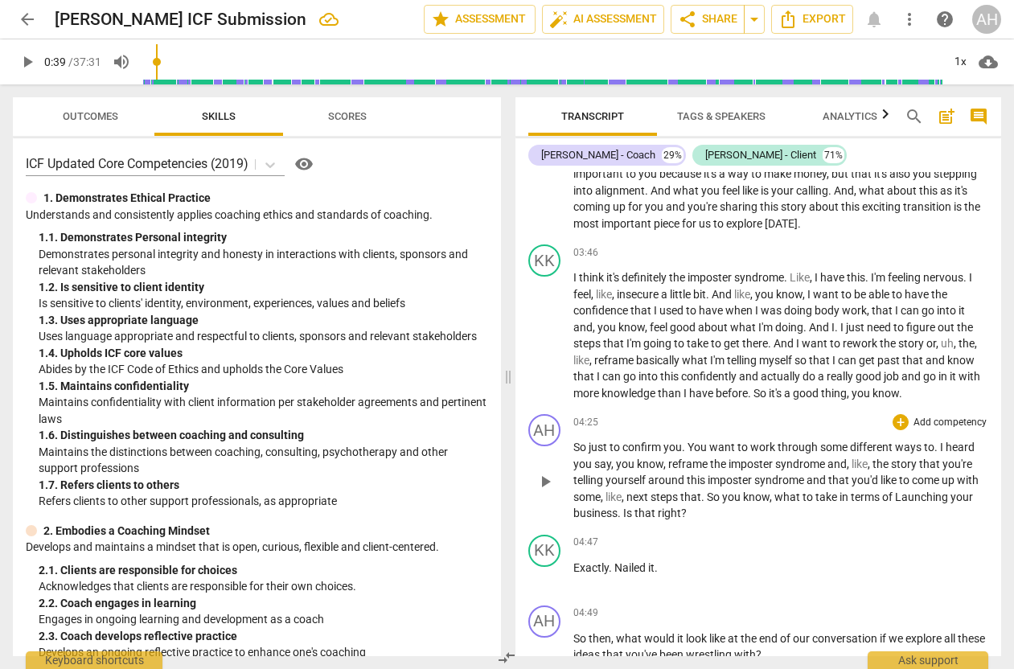
click at [662, 441] on span "confirm" at bounding box center [643, 447] width 41 height 13
click at [854, 458] on span "the" at bounding box center [861, 464] width 19 height 13
click at [593, 491] on span "," at bounding box center [592, 497] width 5 height 13
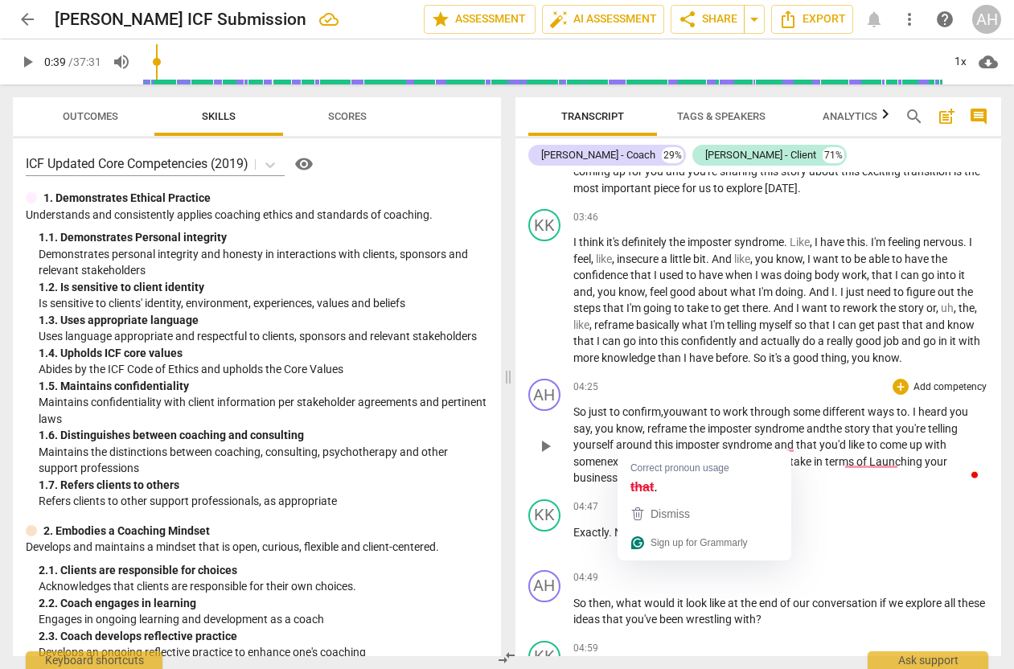
click at [676, 455] on span "." at bounding box center [679, 461] width 6 height 13
click at [681, 455] on span "So" at bounding box center [688, 461] width 15 height 13
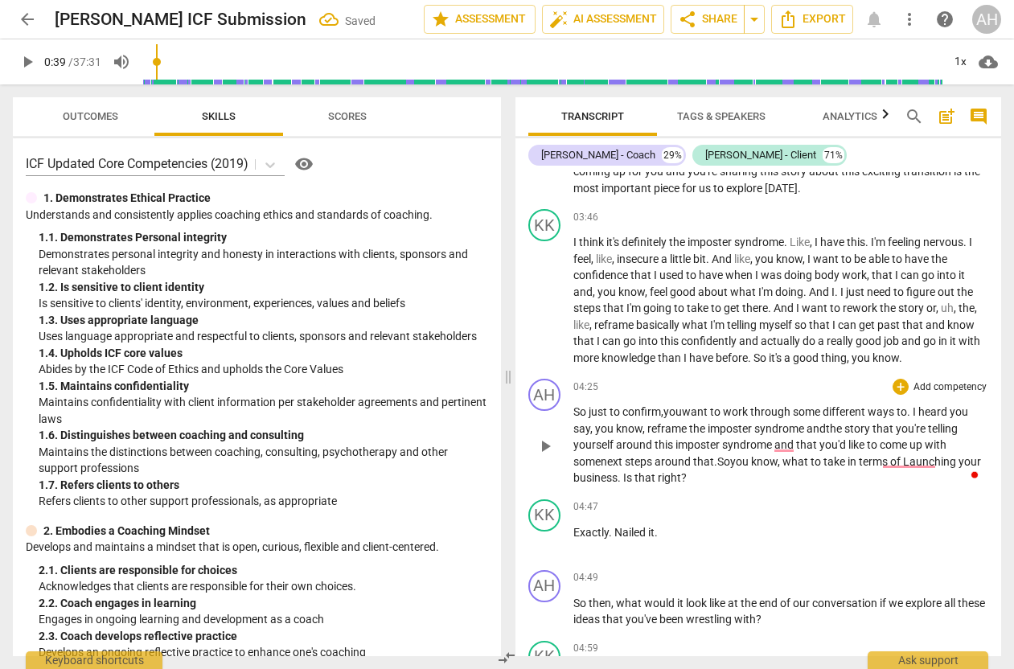
click at [783, 455] on span "what" at bounding box center [797, 461] width 28 height 13
click at [787, 438] on span "and" at bounding box center [786, 444] width 22 height 13
click at [788, 455] on span "to" at bounding box center [793, 461] width 13 height 13
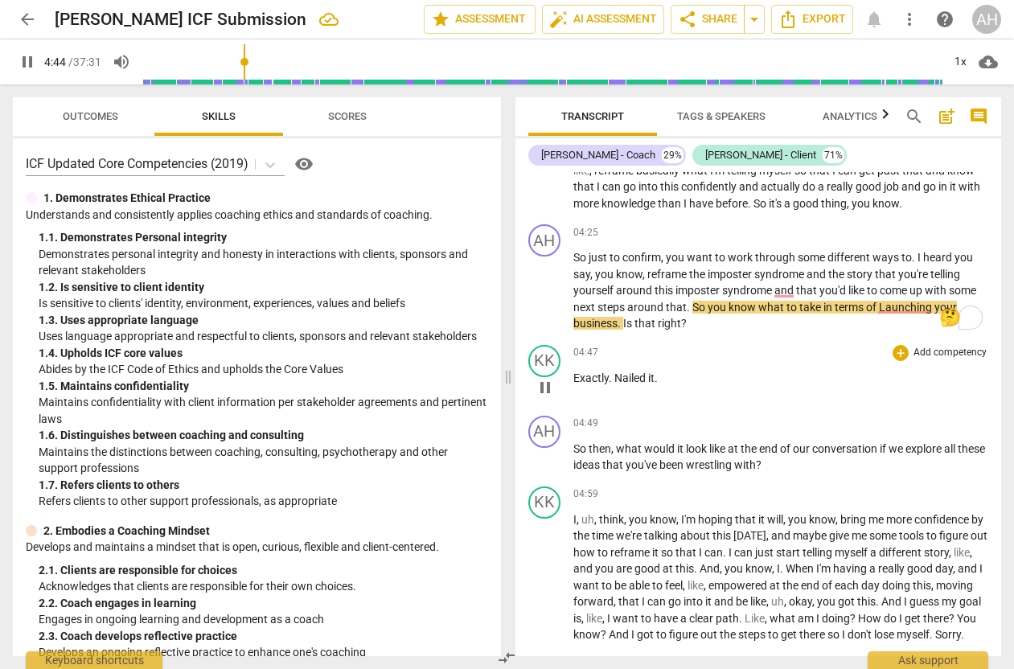
scroll to position [1536, 0]
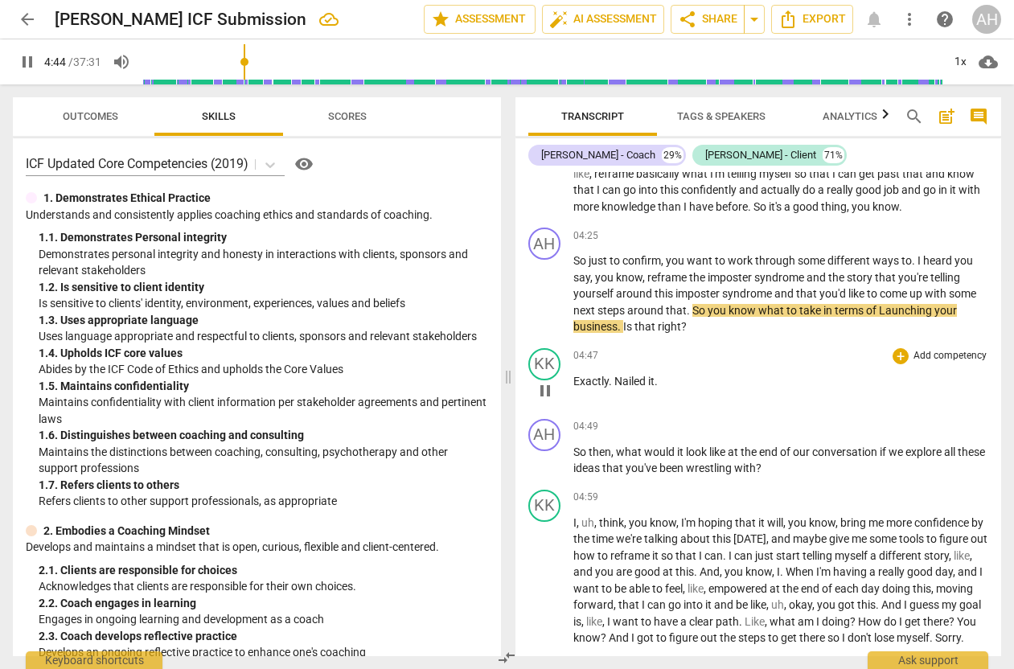
click at [817, 342] on div "KK play_arrow pause 04:47 + Add competency keyboard_arrow_right Exactly . Naile…" at bounding box center [759, 377] width 487 height 71
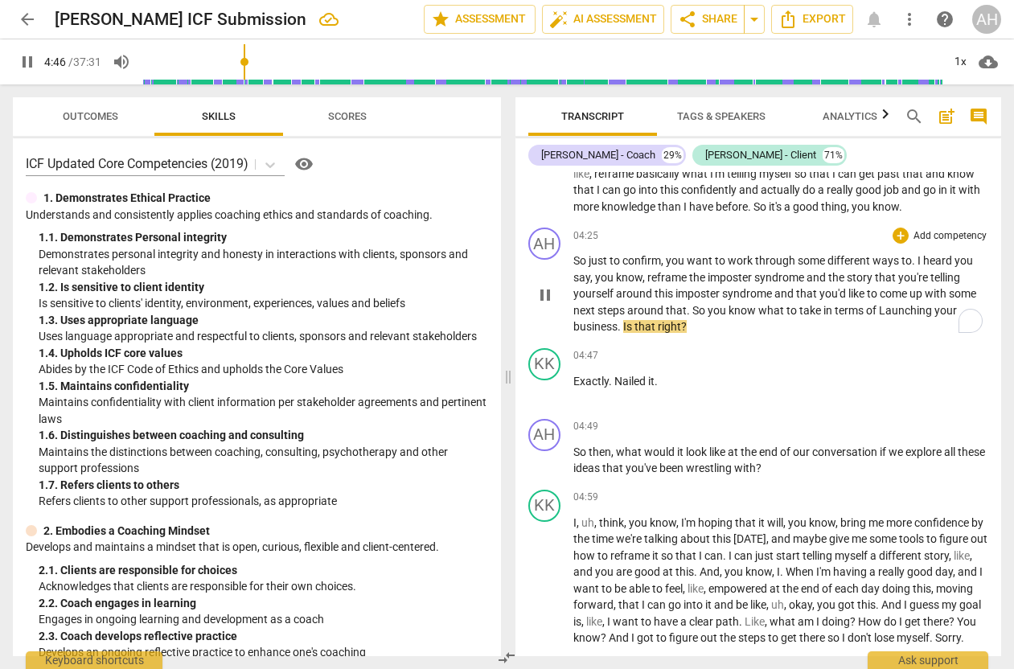
click at [793, 304] on span "to" at bounding box center [793, 310] width 13 height 13
click at [787, 304] on span "to" at bounding box center [793, 310] width 13 height 13
type input "287"
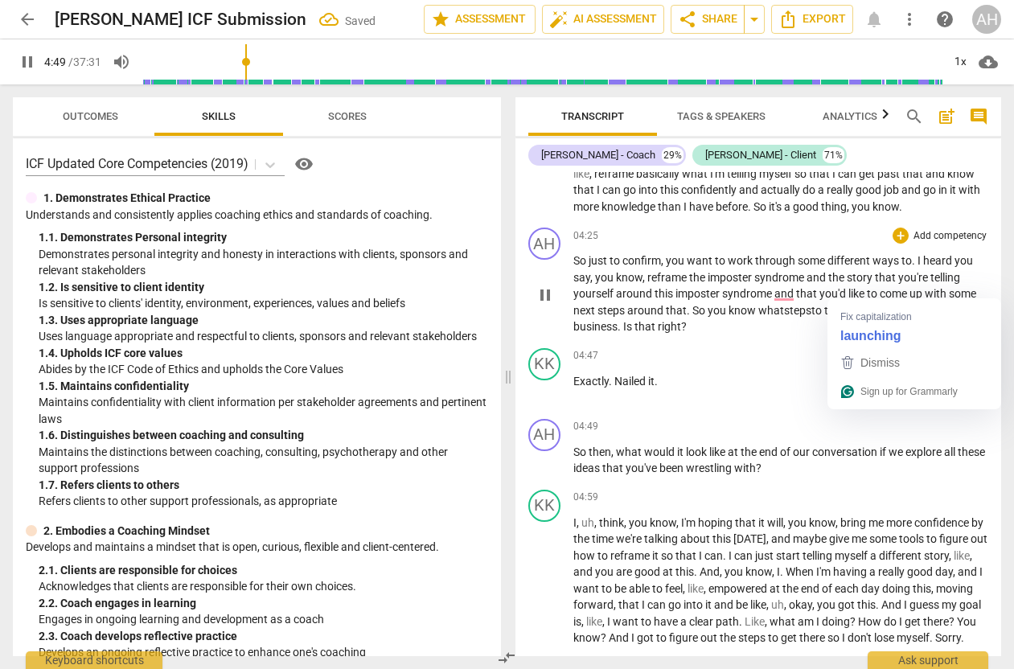
click at [912, 304] on span "Launching" at bounding box center [932, 310] width 56 height 13
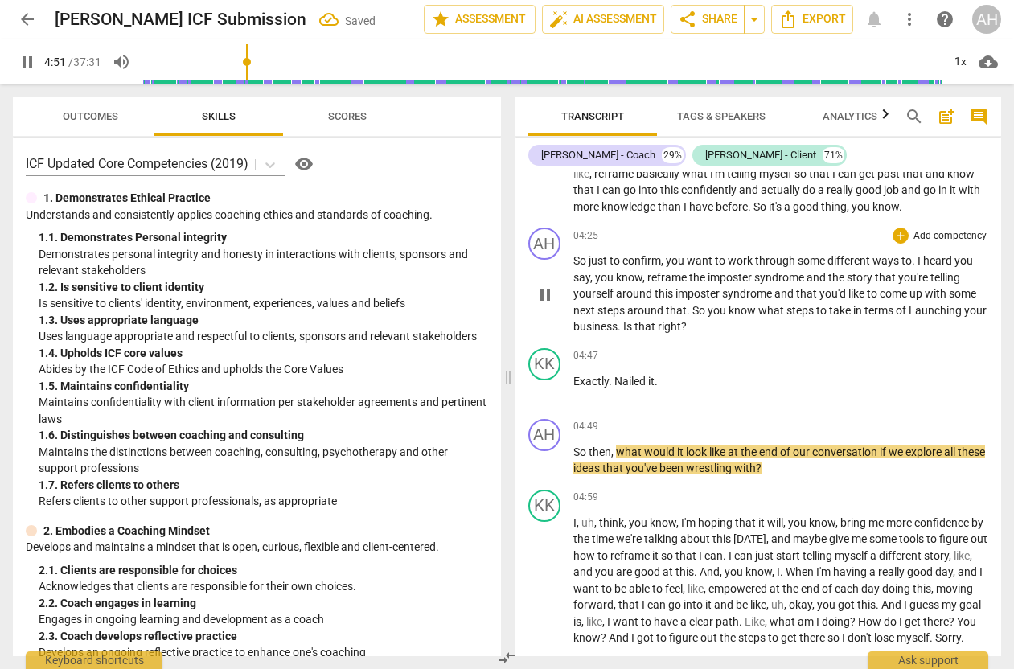
click at [918, 304] on span "Launching" at bounding box center [937, 310] width 56 height 13
type input "292"
click at [28, 68] on span "pause" at bounding box center [27, 61] width 19 height 19
type input "296"
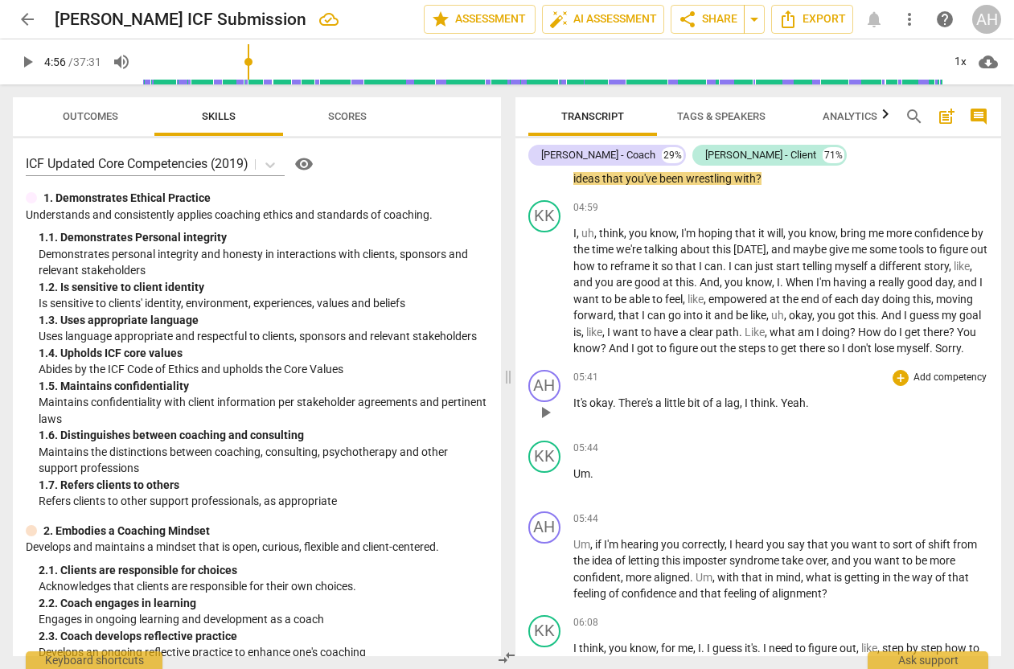
scroll to position [1828, 0]
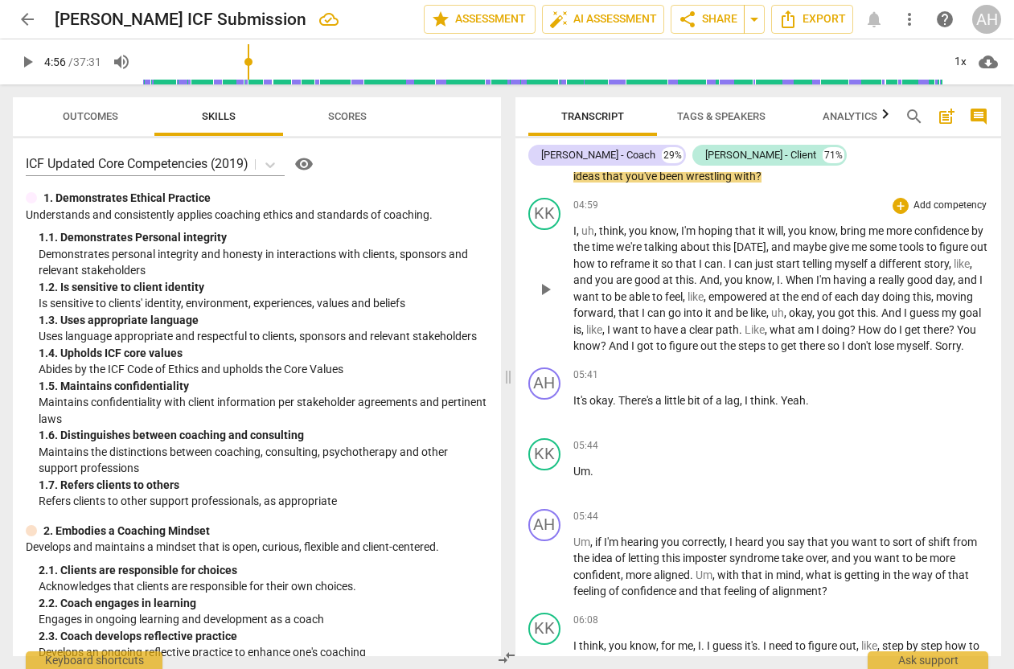
click at [560, 249] on div "play_arrow pause" at bounding box center [553, 290] width 41 height 120
click at [616, 274] on span "you" at bounding box center [605, 280] width 21 height 13
click at [698, 274] on span "." at bounding box center [696, 280] width 6 height 13
click at [788, 274] on span "." at bounding box center [786, 280] width 6 height 13
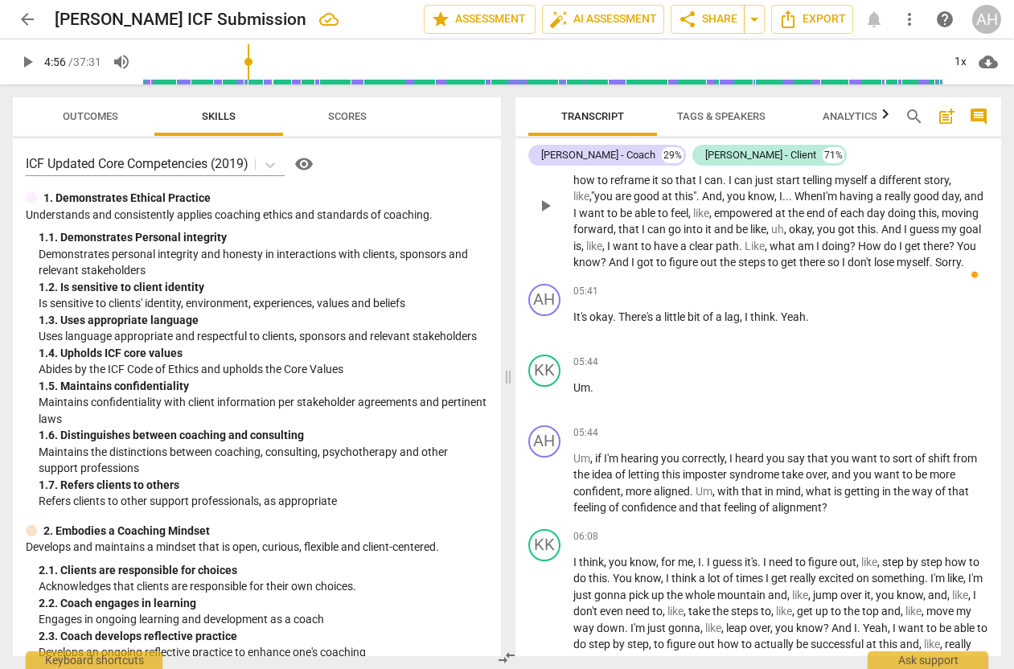
scroll to position [1920, 0]
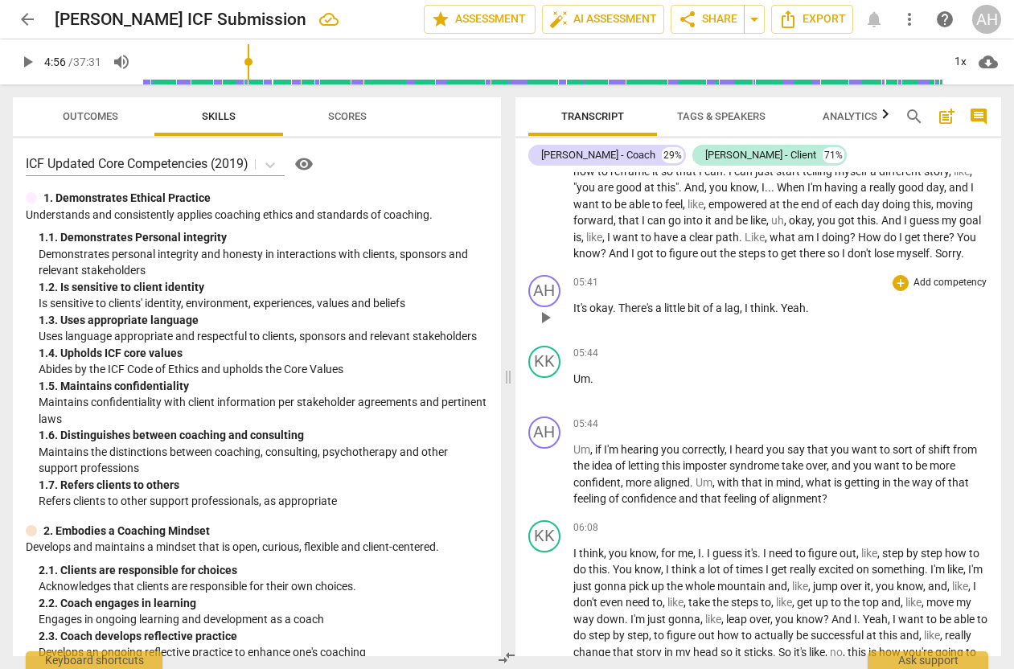
click at [745, 302] on span "," at bounding box center [742, 308] width 5 height 13
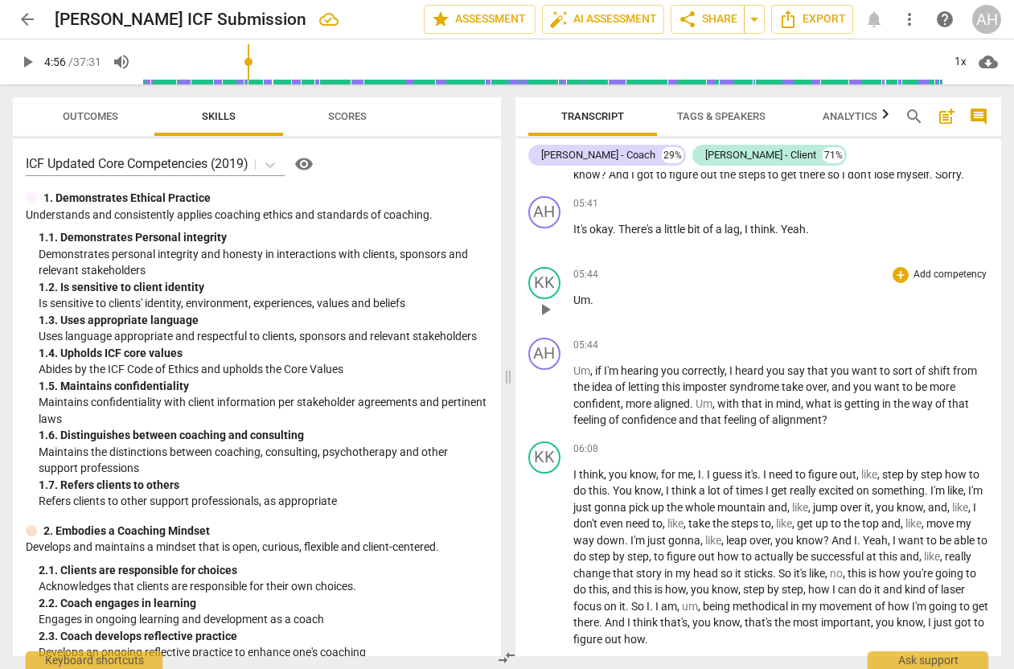
scroll to position [2000, 0]
click at [598, 364] on span "if" at bounding box center [599, 370] width 9 height 13
click at [604, 291] on p "Um ." at bounding box center [782, 299] width 416 height 17
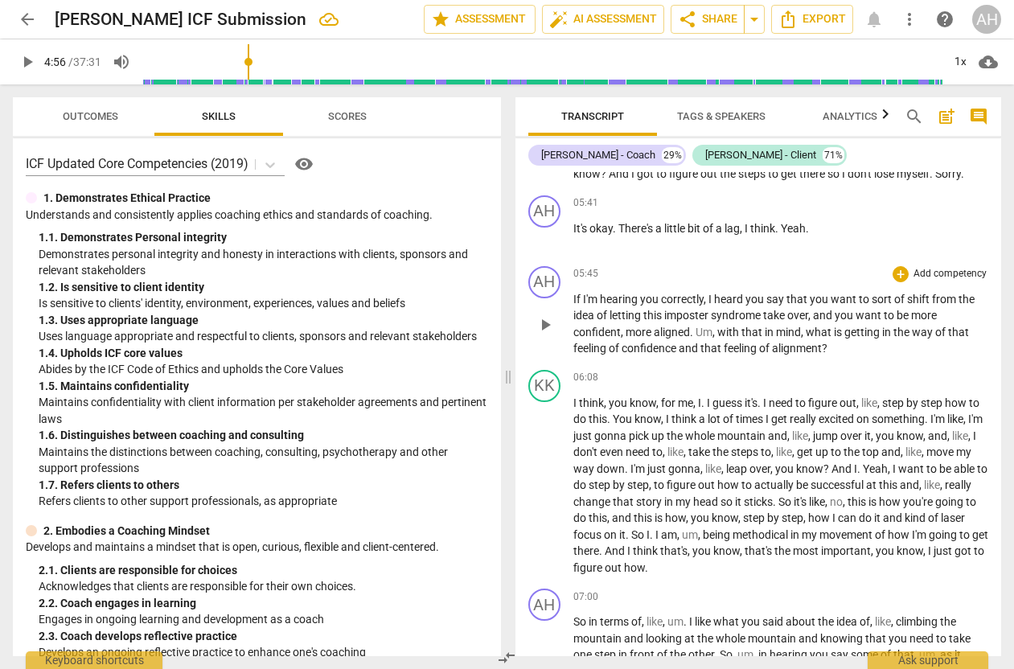
click at [716, 326] on span "," at bounding box center [715, 332] width 5 height 13
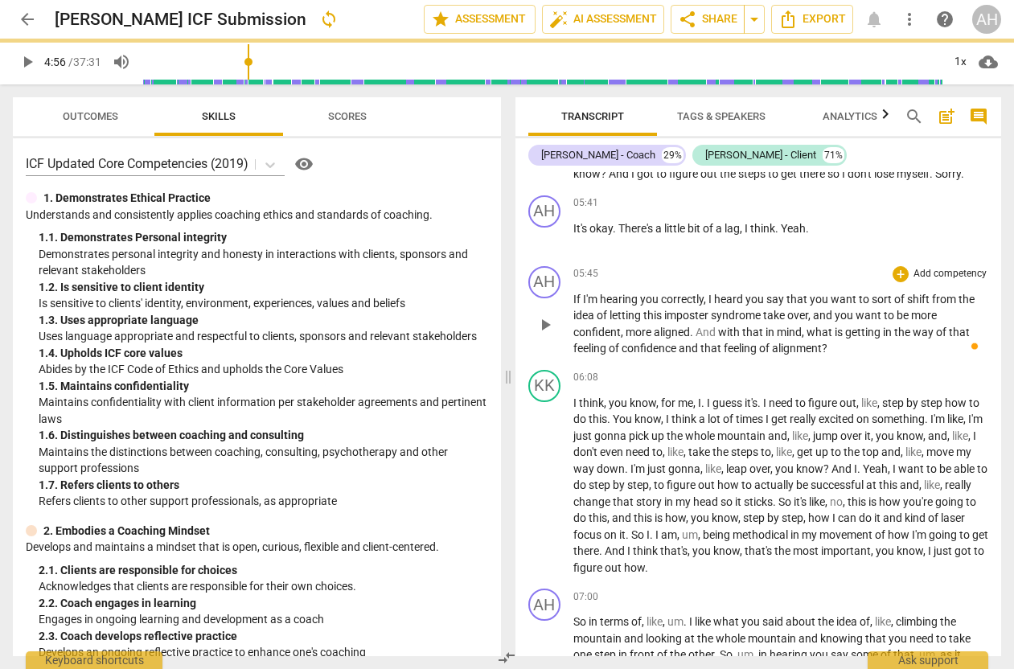
click at [845, 340] on p "If I'm hearing you correctly , I heard you say that you want to sort of shift f…" at bounding box center [782, 324] width 416 height 66
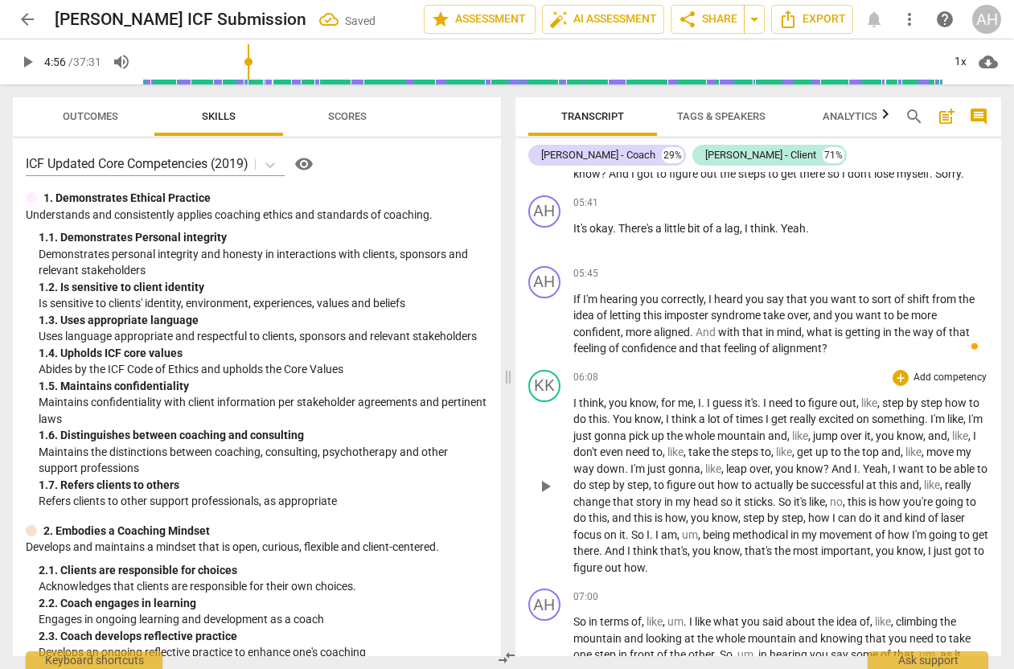
scroll to position [2100, 0]
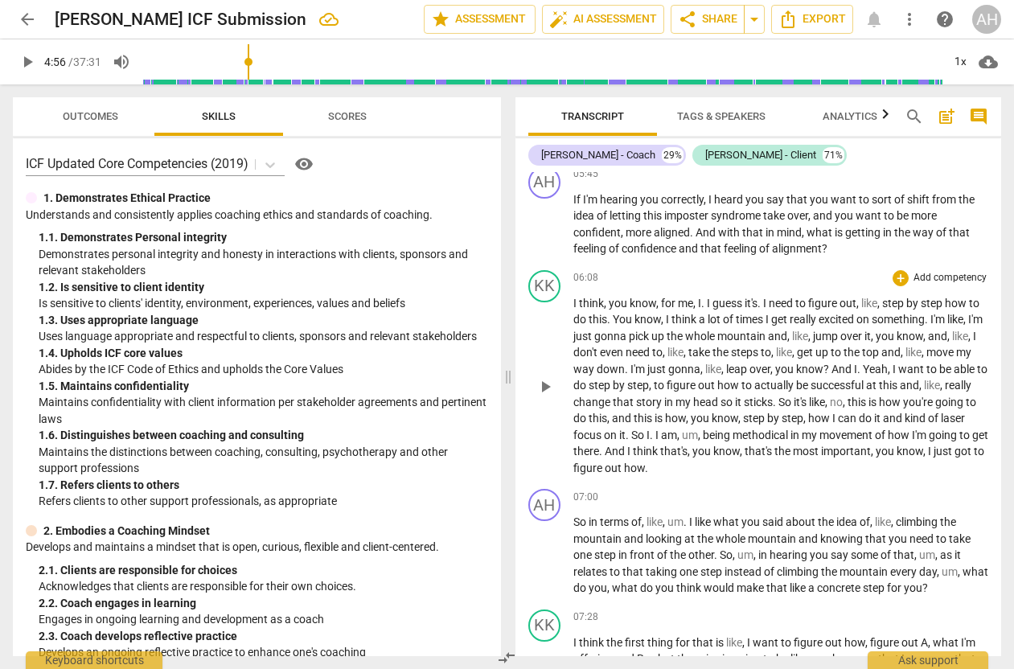
click at [872, 313] on span "on" at bounding box center [864, 319] width 15 height 13
click at [555, 347] on div "play_arrow pause" at bounding box center [553, 387] width 41 height 170
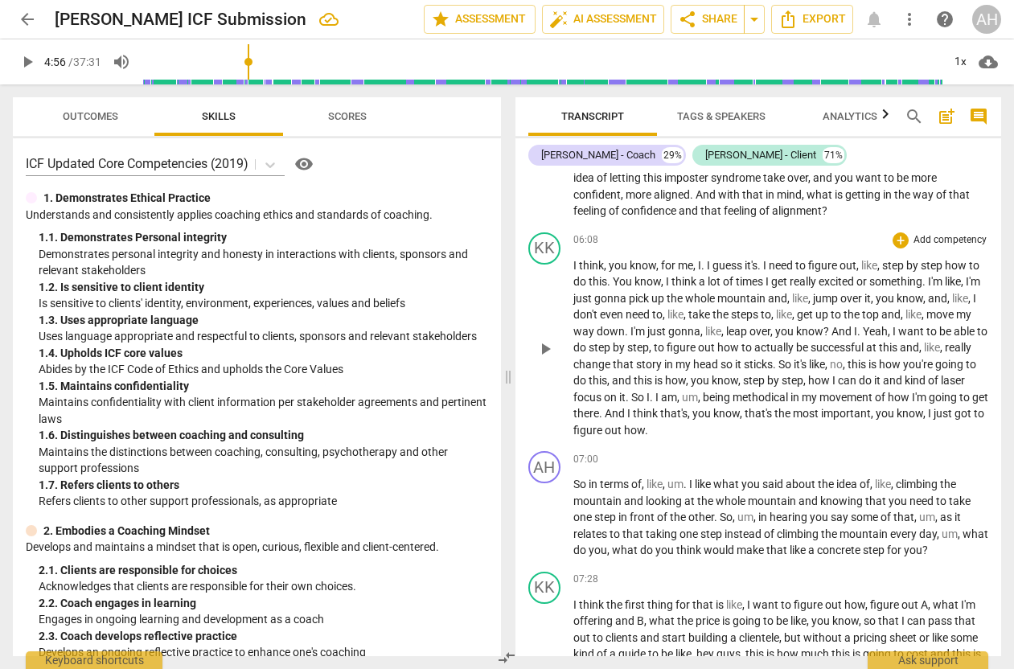
scroll to position [2144, 0]
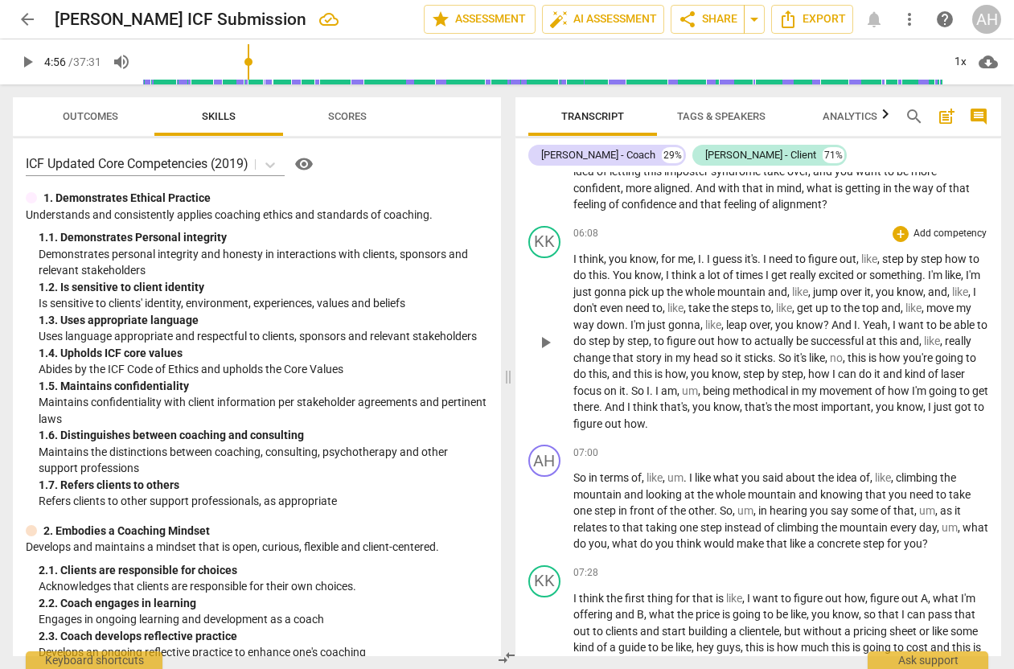
click at [684, 302] on span "like" at bounding box center [676, 308] width 16 height 13
click at [31, 62] on span "pause" at bounding box center [27, 61] width 19 height 19
type input "385"
click at [689, 302] on span "," at bounding box center [686, 308] width 5 height 13
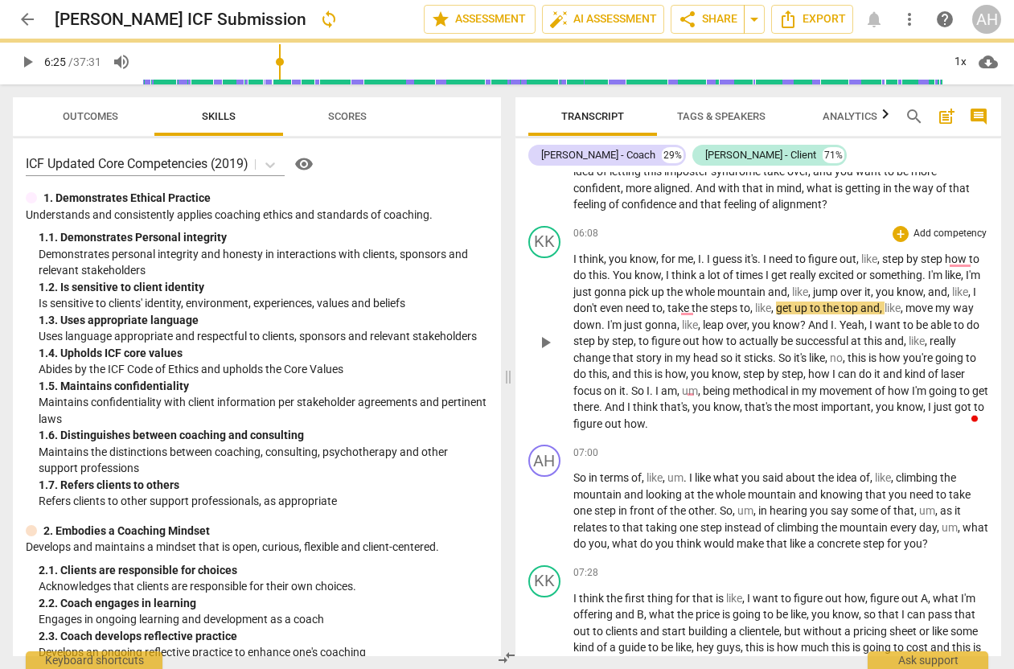
click at [739, 335] on span "to" at bounding box center [732, 341] width 13 height 13
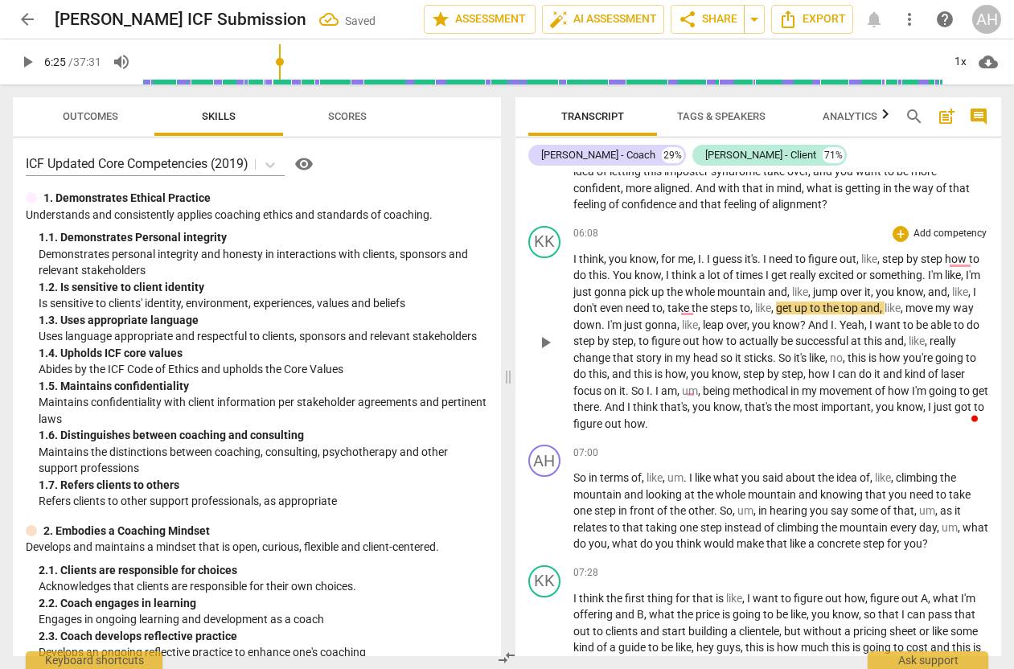
click at [652, 302] on span "need" at bounding box center [639, 308] width 27 height 13
click at [663, 302] on span "to" at bounding box center [657, 308] width 10 height 13
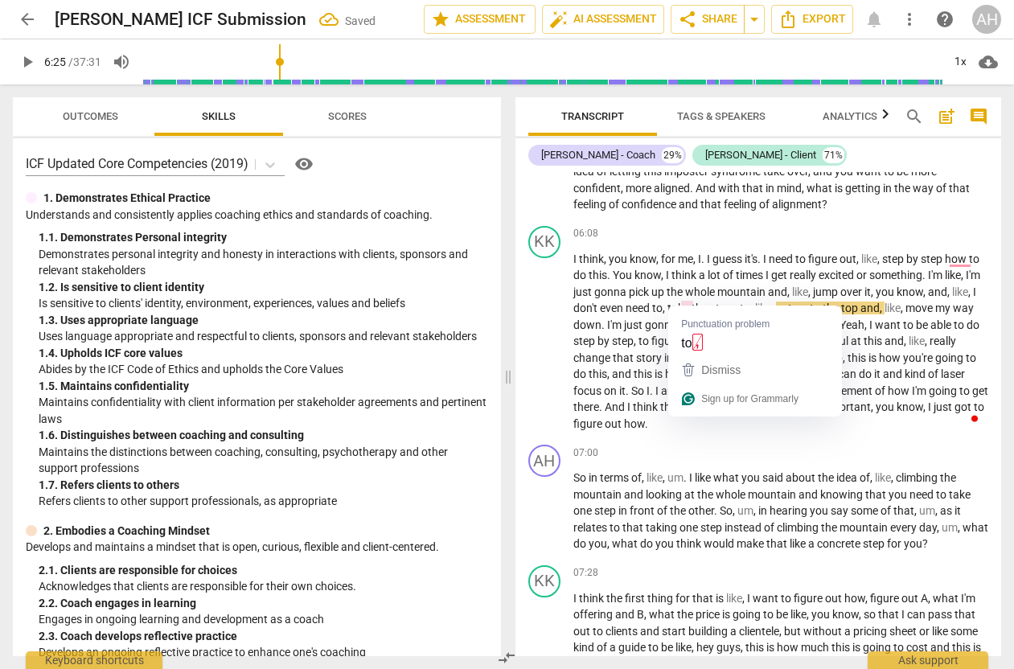
click at [686, 356] on button "Dismiss" at bounding box center [755, 370] width 167 height 29
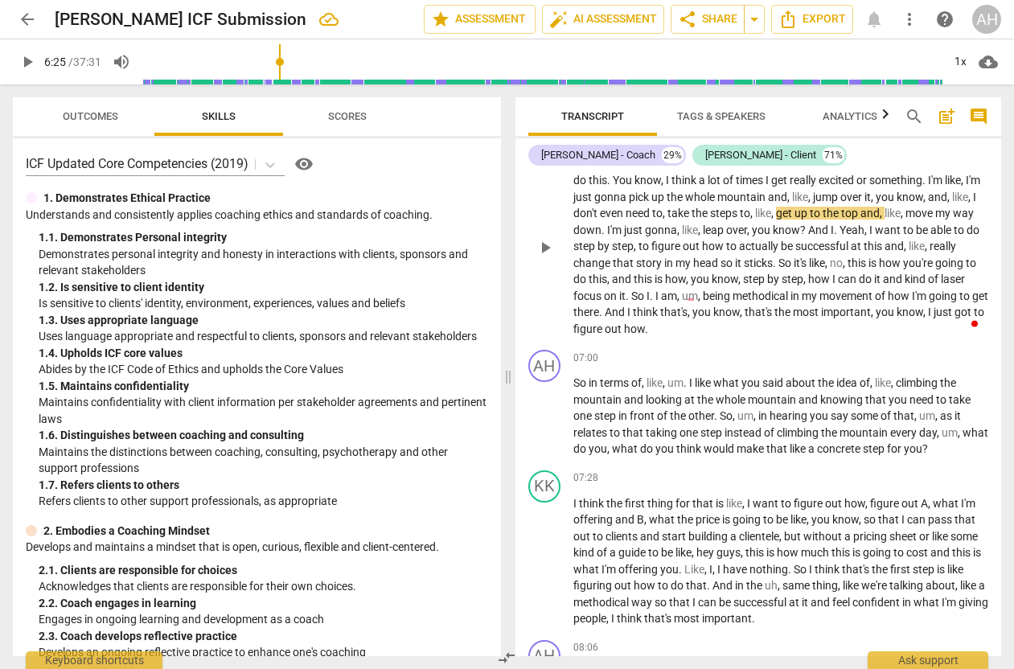
scroll to position [2256, 0]
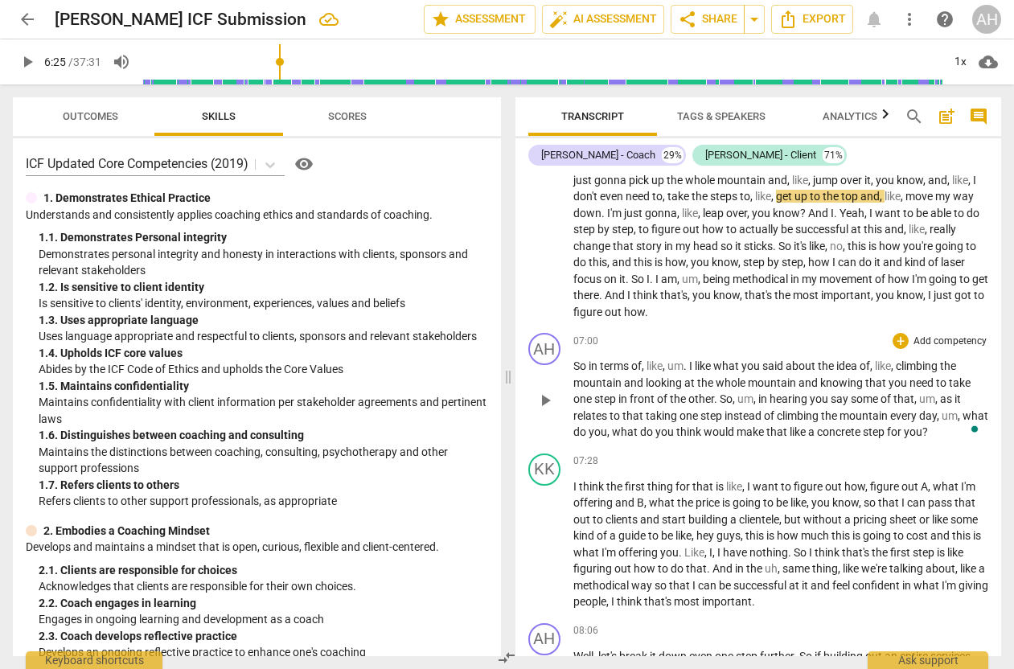
click at [689, 360] on span "." at bounding box center [687, 366] width 6 height 13
drag, startPoint x: 689, startPoint y: 354, endPoint x: 644, endPoint y: 354, distance: 45.9
click at [644, 358] on p "So in terms of , like , um . I like what you said about the idea of , like , cl…" at bounding box center [782, 399] width 416 height 83
click at [877, 360] on span "," at bounding box center [874, 366] width 5 height 13
click at [686, 393] on span "in" at bounding box center [680, 399] width 11 height 13
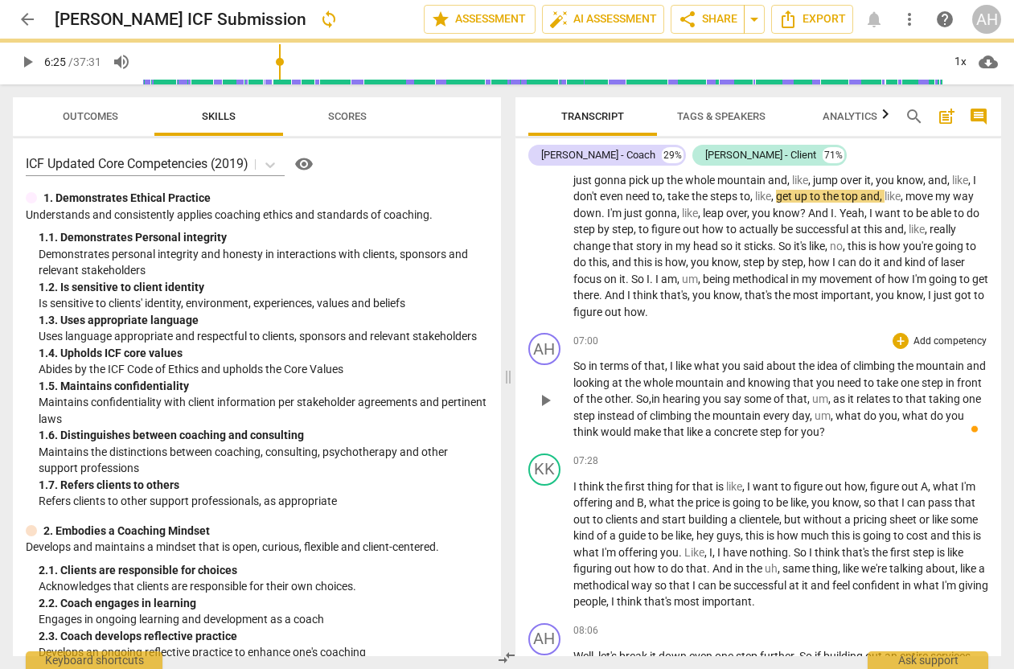
click at [833, 393] on span "," at bounding box center [831, 399] width 5 height 13
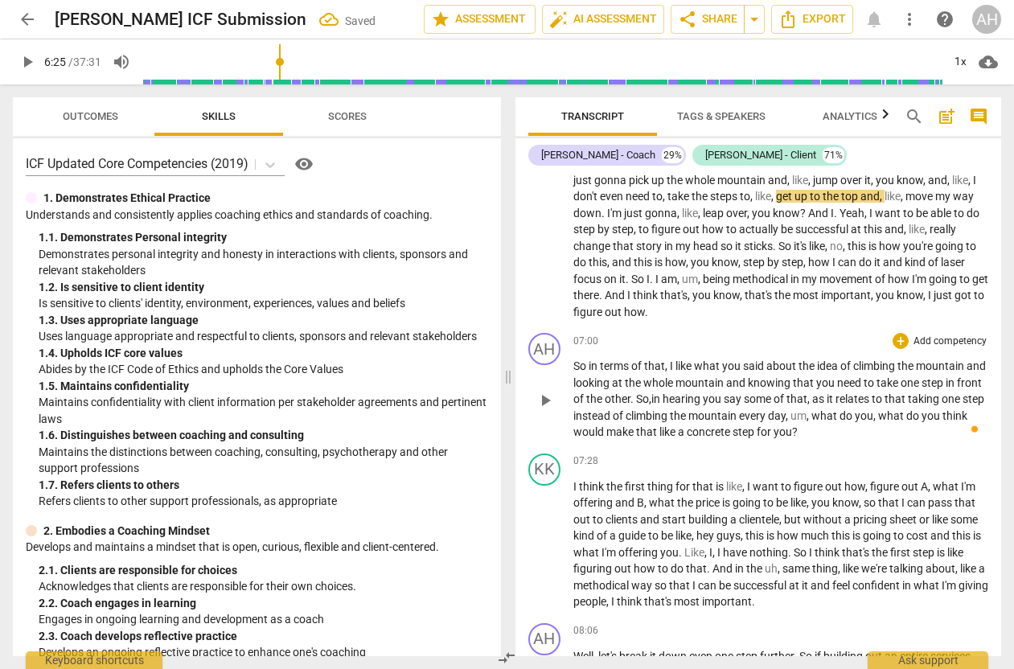
click at [840, 409] on span "what" at bounding box center [826, 415] width 28 height 13
drag, startPoint x: 901, startPoint y: 401, endPoint x: 976, endPoint y: 398, distance: 74.9
click at [976, 398] on p "So in terms of that, I like what you said about the idea of climbing the mounta…" at bounding box center [782, 399] width 416 height 83
click at [966, 419] on span "like" at bounding box center [974, 415] width 16 height 13
click at [778, 414] on p "So in terms of that, I like what you said about the idea of climbing the mounta…" at bounding box center [782, 399] width 416 height 83
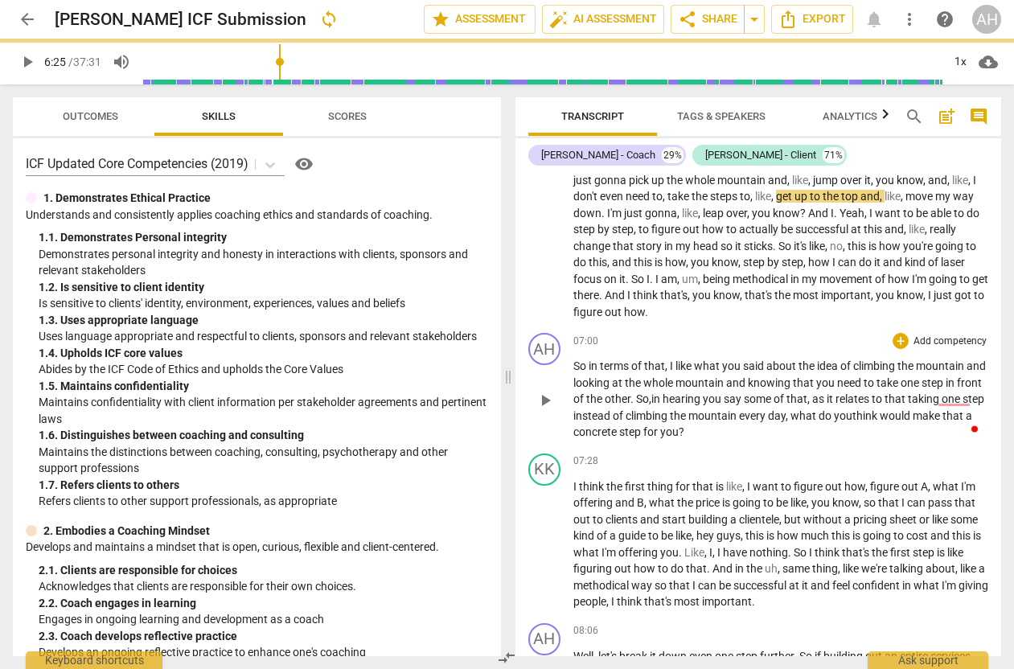
click at [942, 393] on span "taking" at bounding box center [925, 399] width 34 height 13
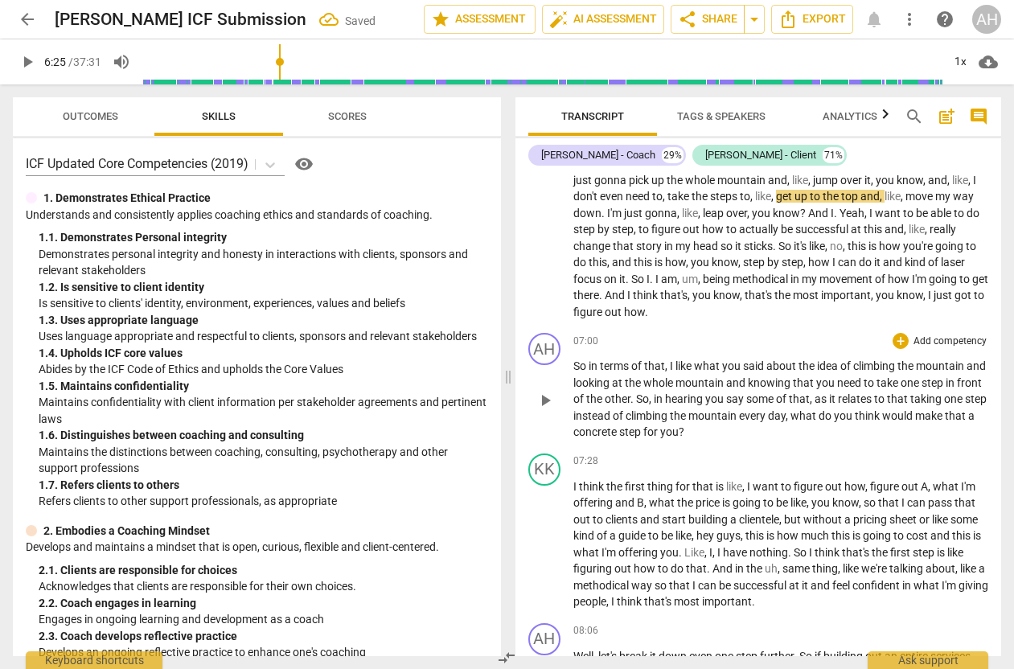
click at [911, 393] on span "that" at bounding box center [898, 399] width 23 height 13
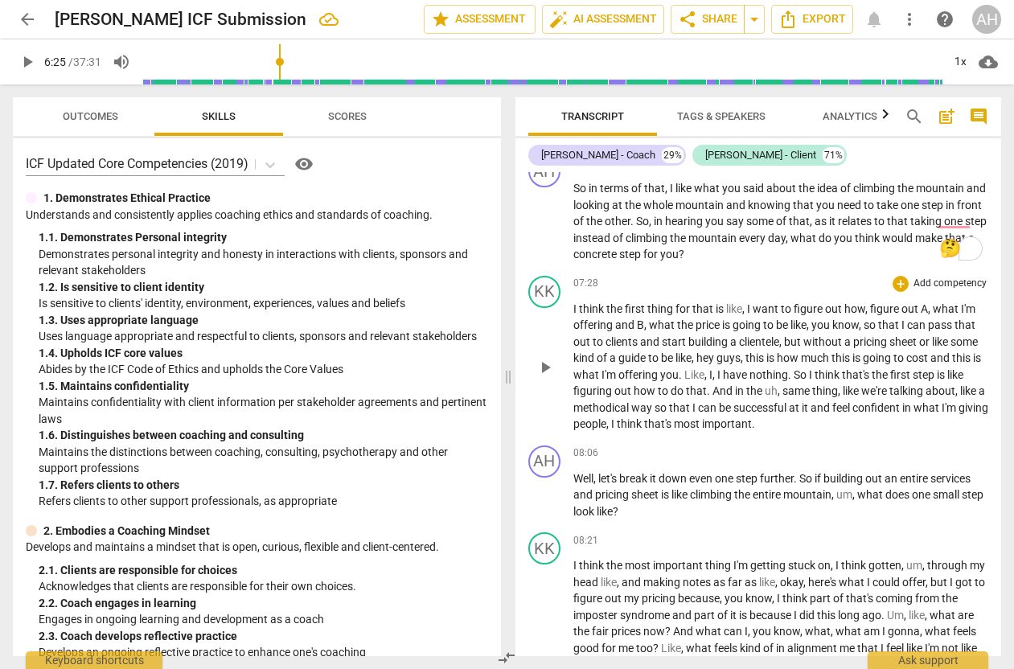
scroll to position [2437, 0]
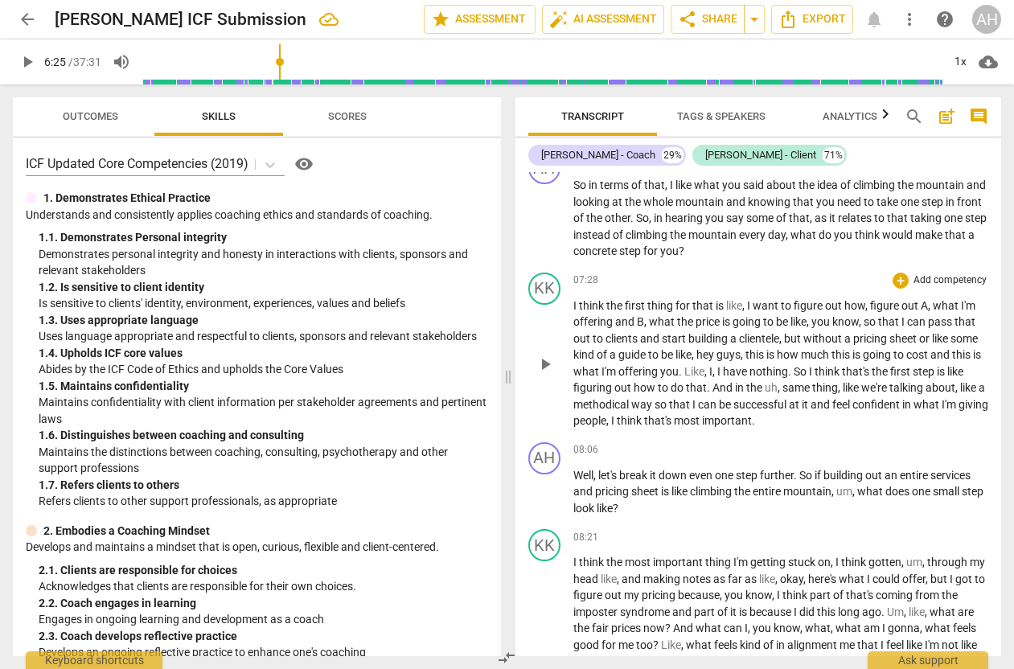
click at [932, 299] on span "," at bounding box center [930, 305] width 5 height 13
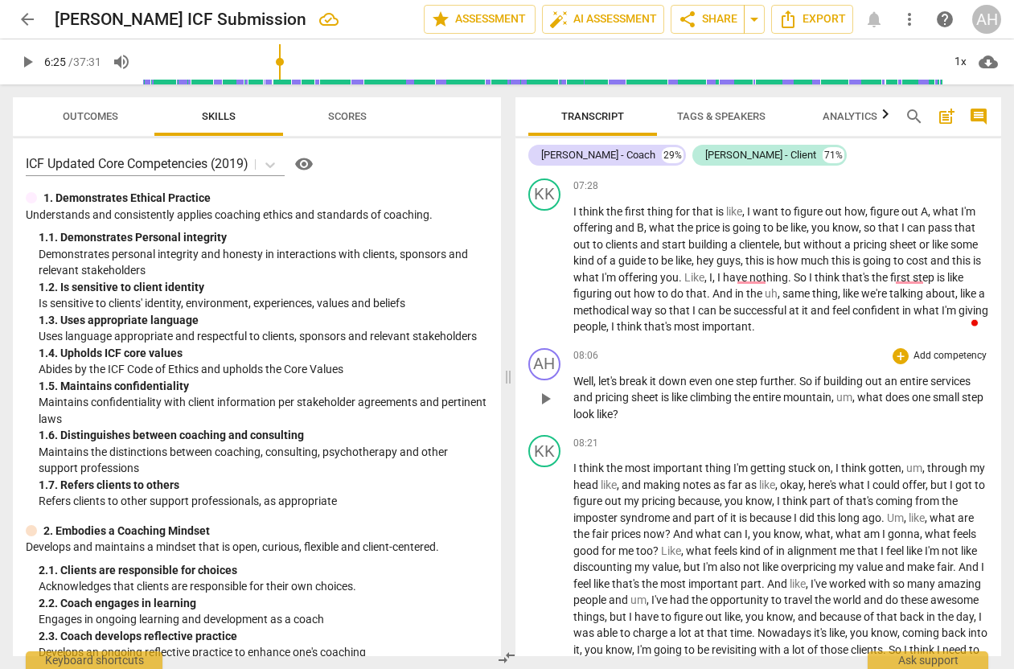
click at [858, 391] on span "," at bounding box center [855, 397] width 5 height 13
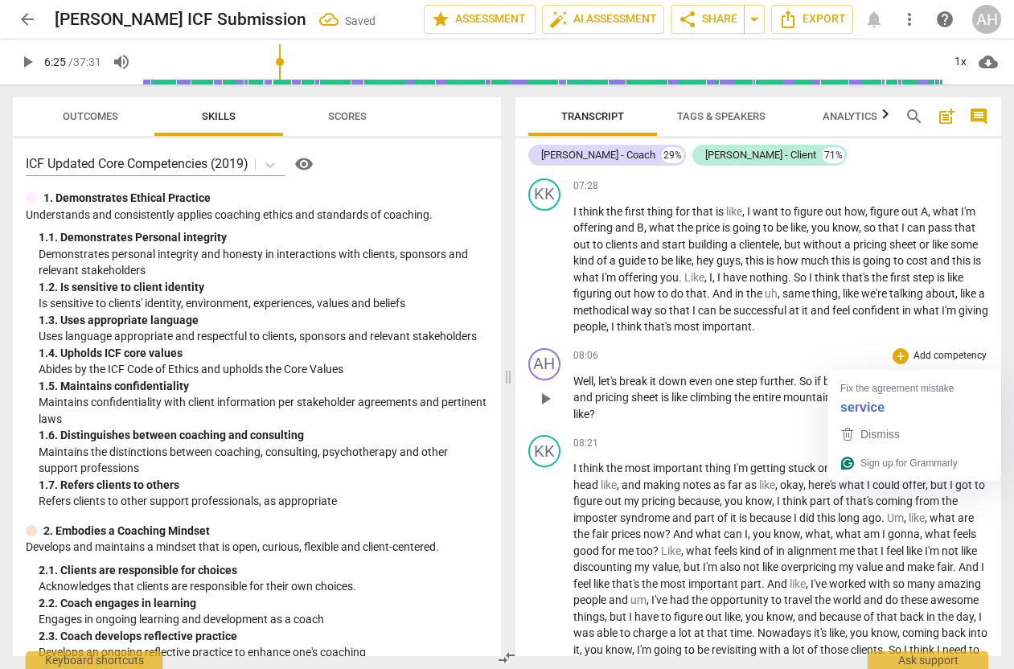
click at [742, 397] on p "Well , let's break it down even one step further . So if building out an entire…" at bounding box center [782, 398] width 416 height 50
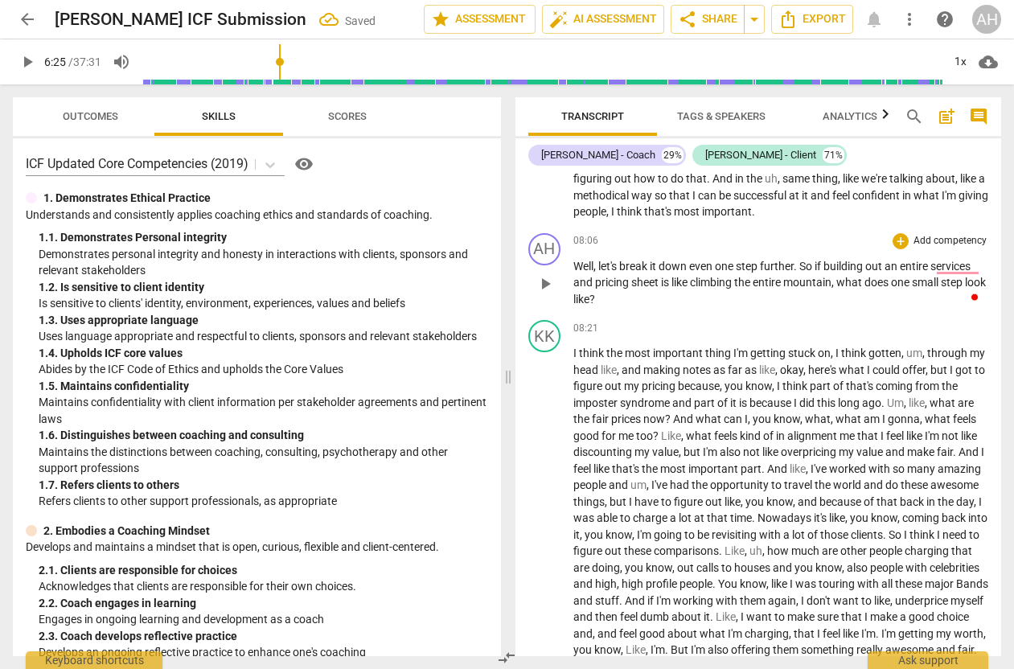
scroll to position [2652, 0]
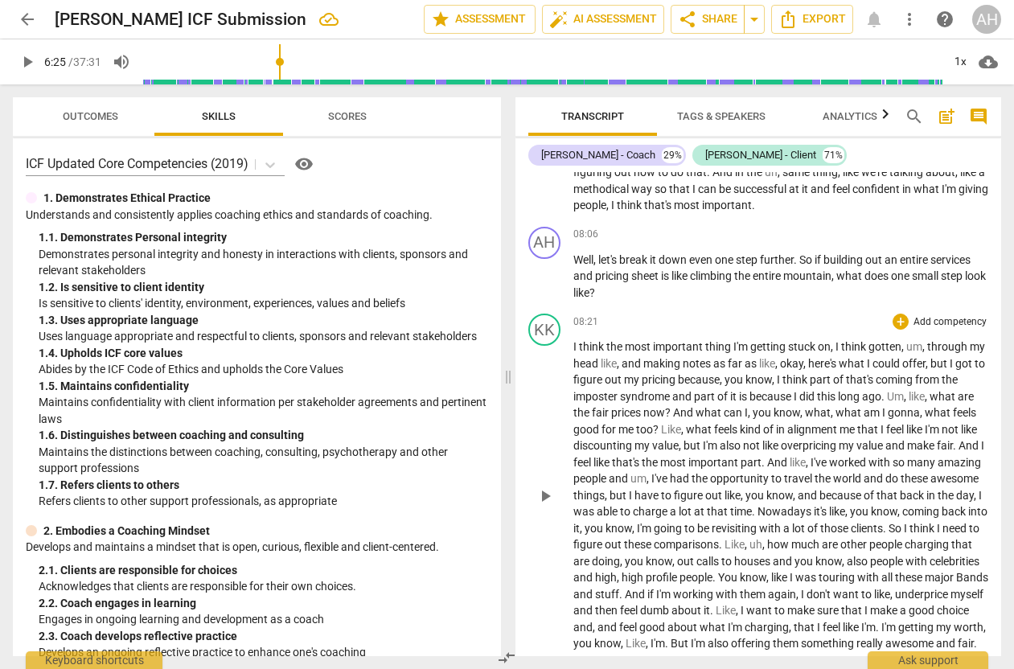
click at [872, 340] on span "gotten" at bounding box center [885, 346] width 33 height 13
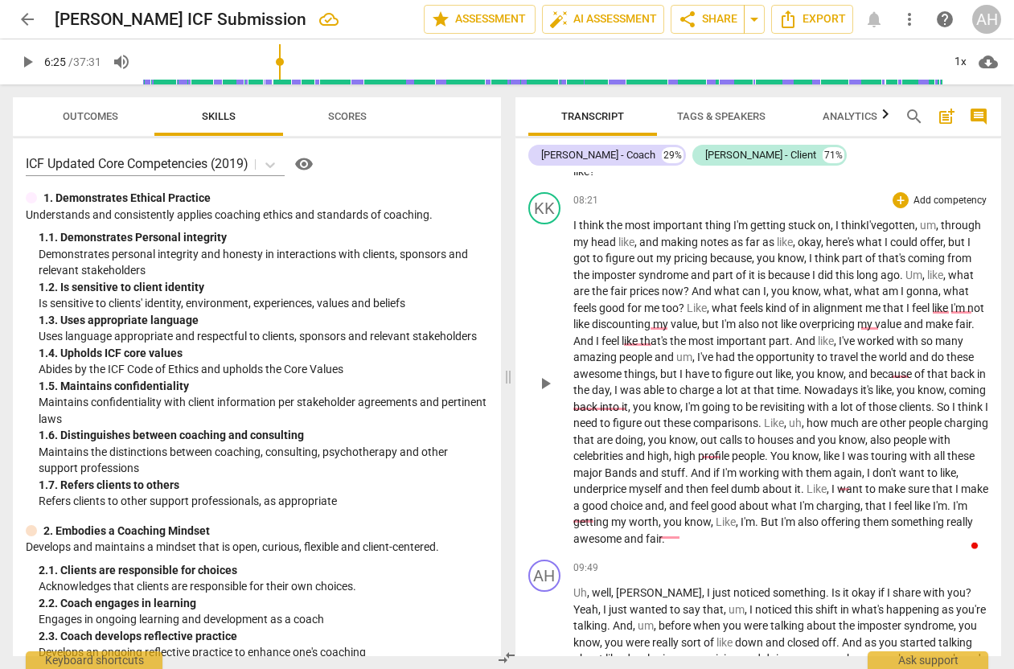
scroll to position [2781, 0]
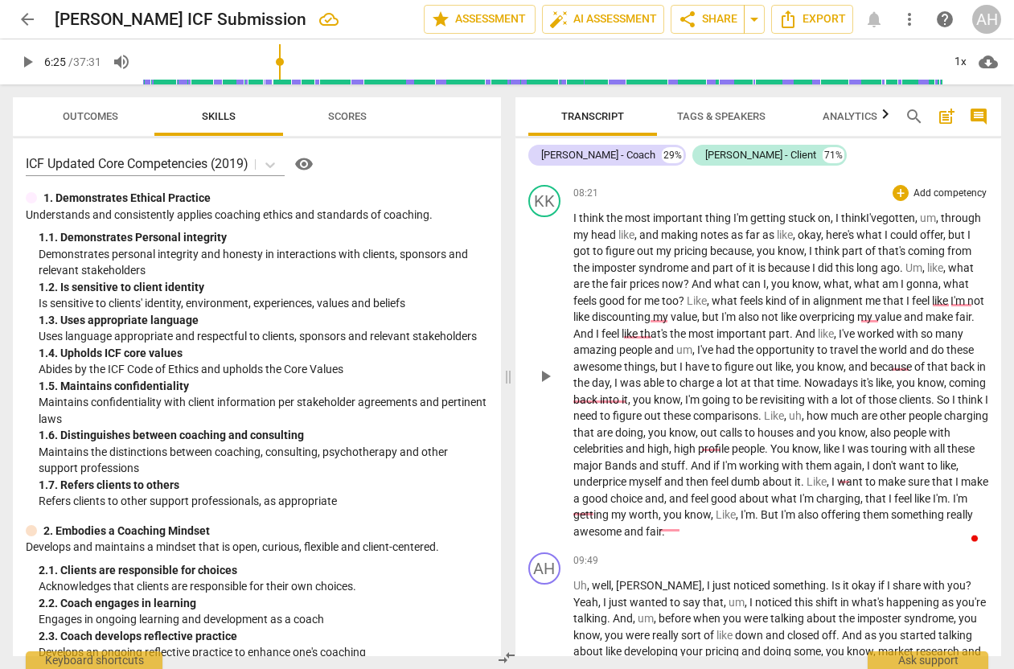
click at [800, 311] on span "like" at bounding box center [790, 317] width 19 height 13
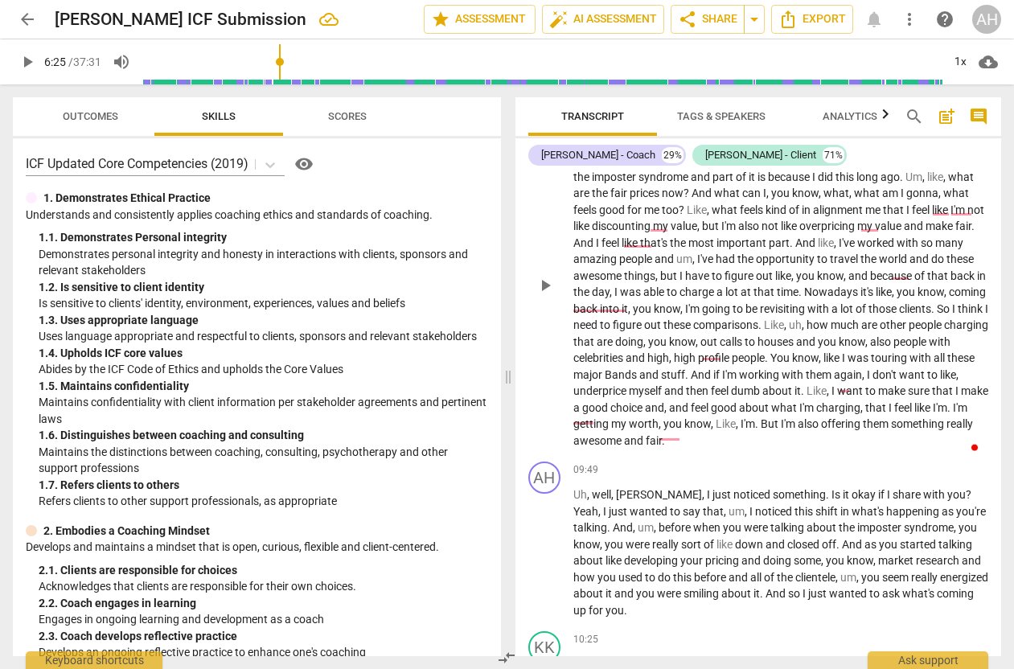
scroll to position [2986, 0]
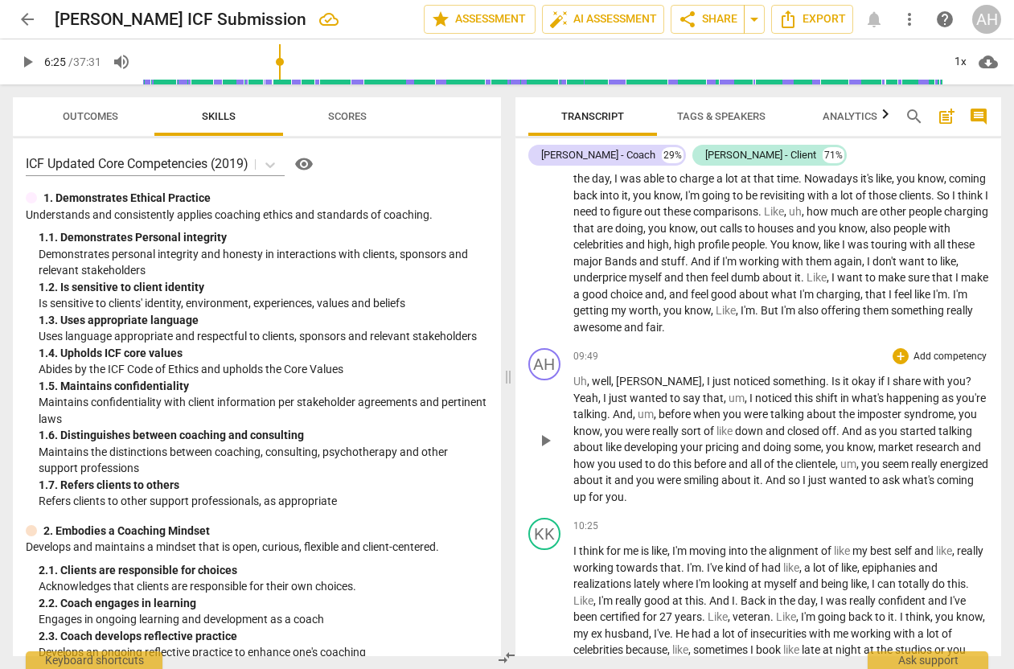
click at [596, 375] on span "well" at bounding box center [601, 381] width 19 height 13
click at [637, 391] on p "Kate , I just noticed something . Is it okay if I share with you ? Yeah , I jus…" at bounding box center [782, 439] width 416 height 132
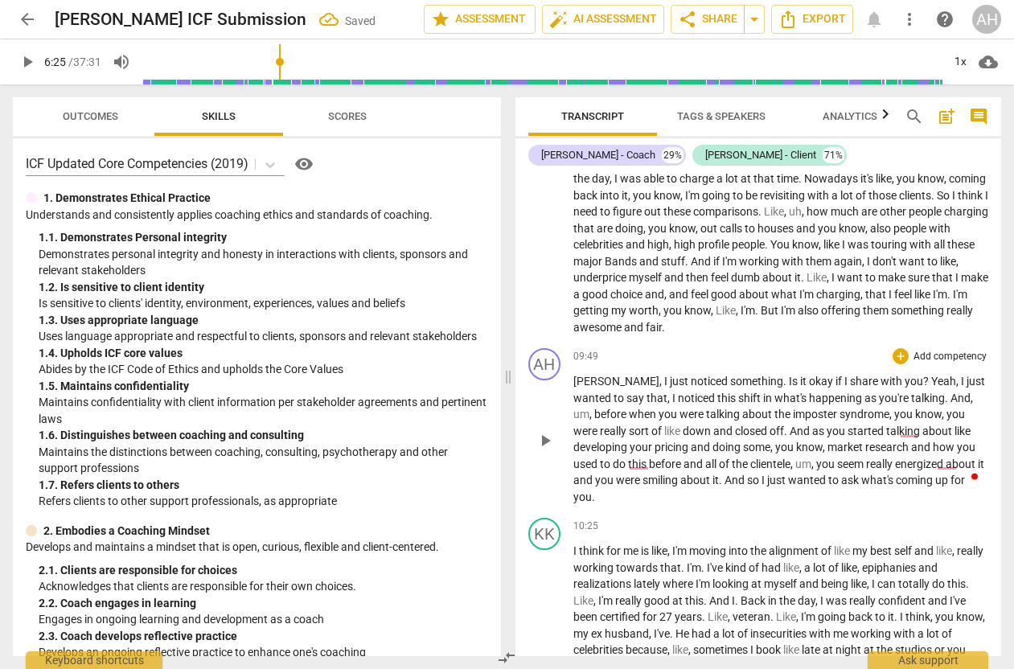
click at [629, 408] on span "before" at bounding box center [612, 414] width 35 height 13
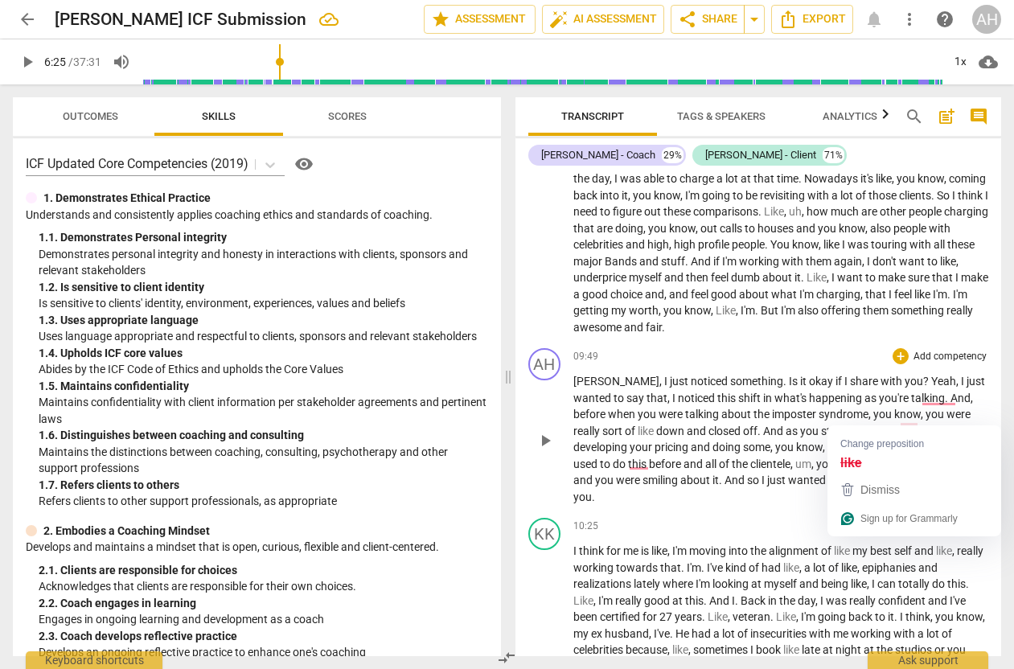
click at [928, 425] on span "like" at bounding box center [936, 431] width 16 height 13
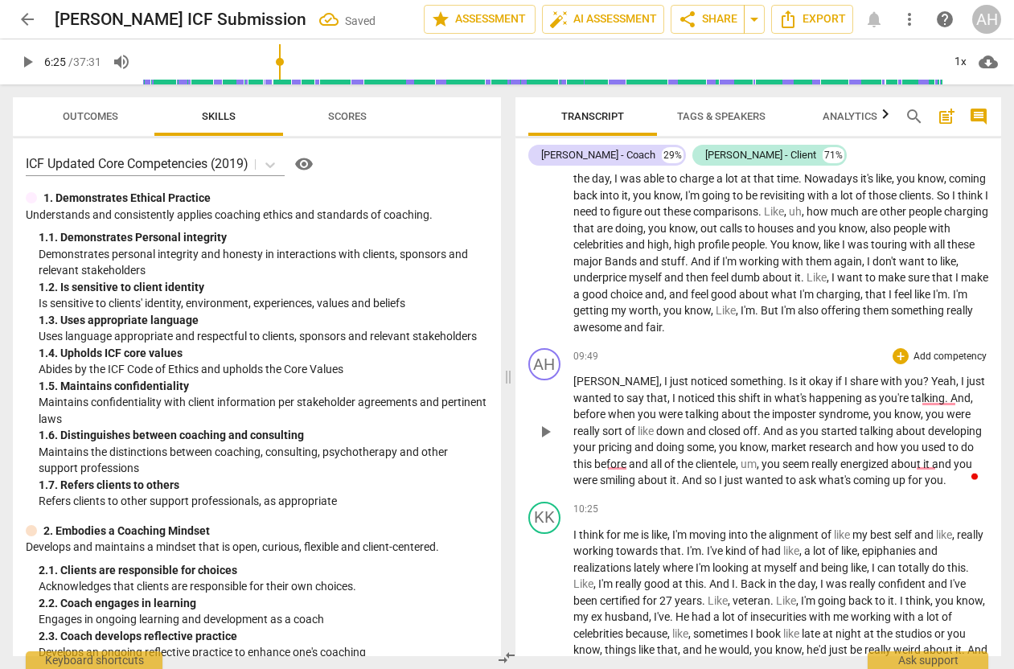
click at [757, 458] on span "," at bounding box center [759, 464] width 5 height 13
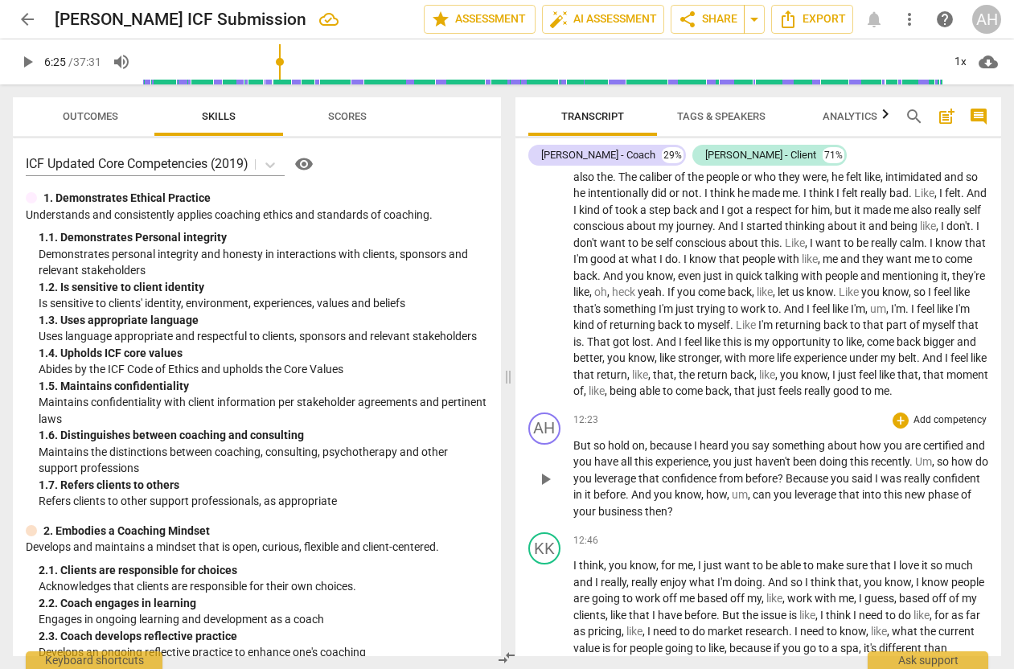
scroll to position [3532, 0]
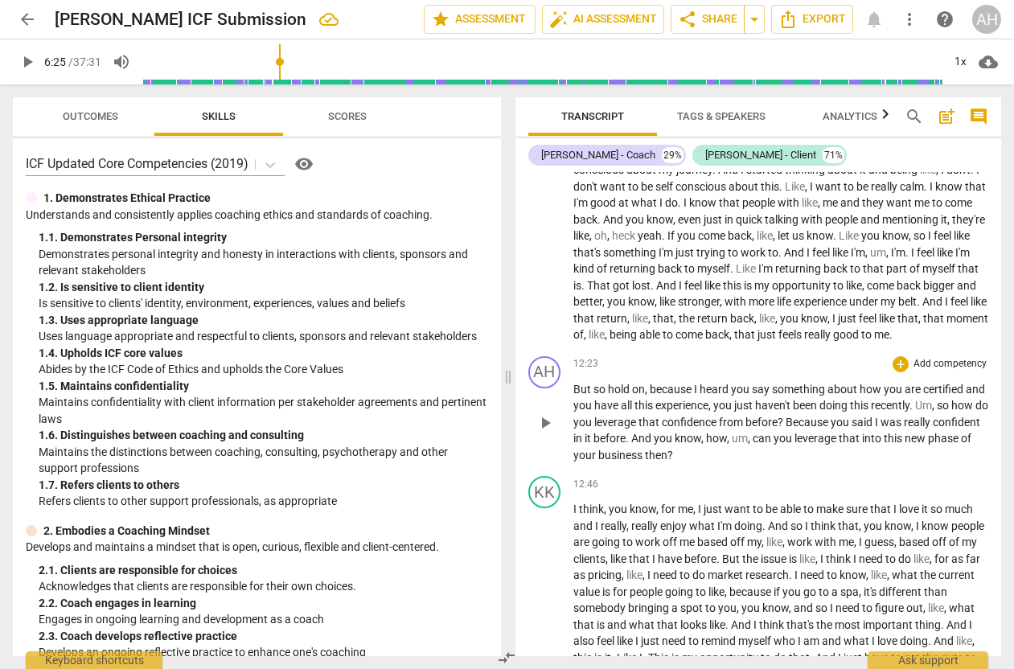
click at [952, 399] on span "so" at bounding box center [944, 405] width 14 height 13
click at [860, 416] on span "I" at bounding box center [857, 422] width 6 height 13
click at [611, 432] on span "." at bounding box center [609, 438] width 6 height 13
drag, startPoint x: 809, startPoint y: 433, endPoint x: 762, endPoint y: 433, distance: 47.5
click at [762, 433] on p "But so hold on , because I heard you say something about how you are certified …" at bounding box center [782, 422] width 416 height 83
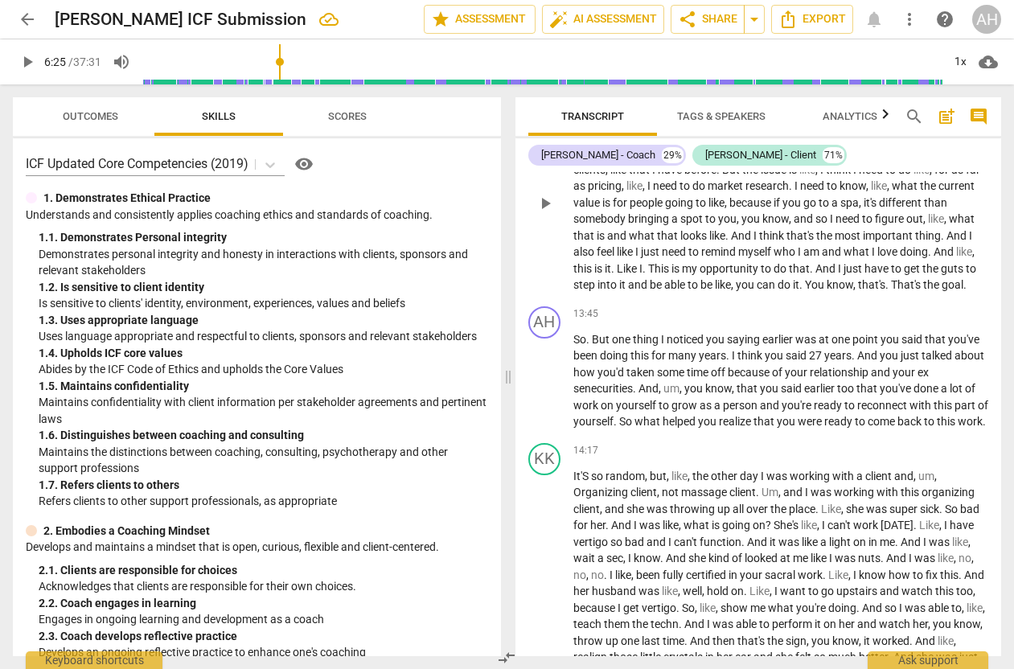
scroll to position [3923, 0]
click at [594, 338] on span "But" at bounding box center [602, 337] width 20 height 13
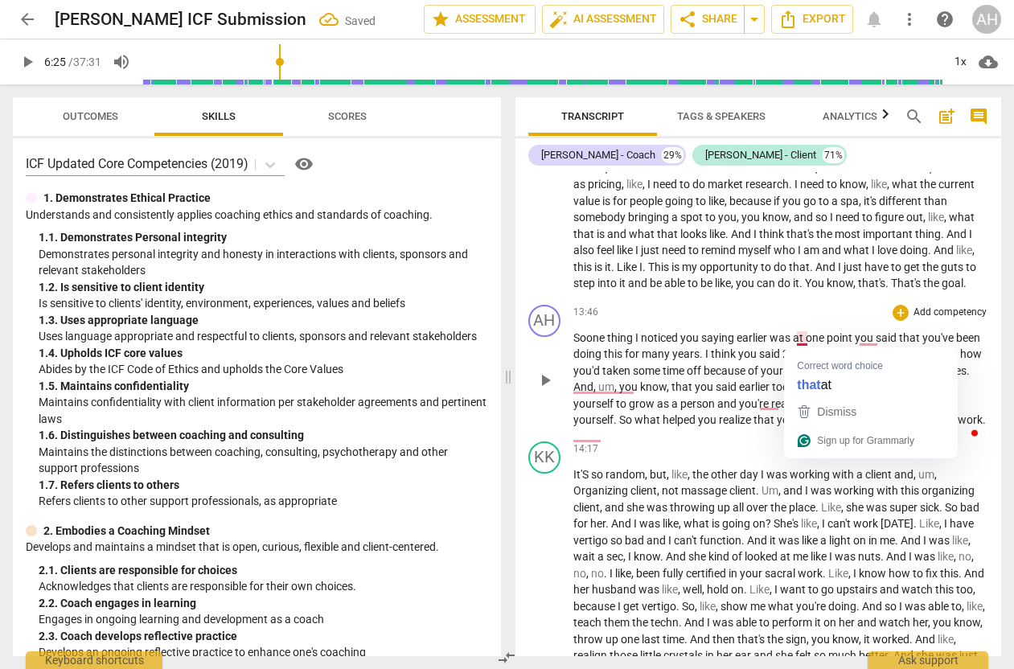
click at [797, 337] on span "at" at bounding box center [799, 337] width 13 height 13
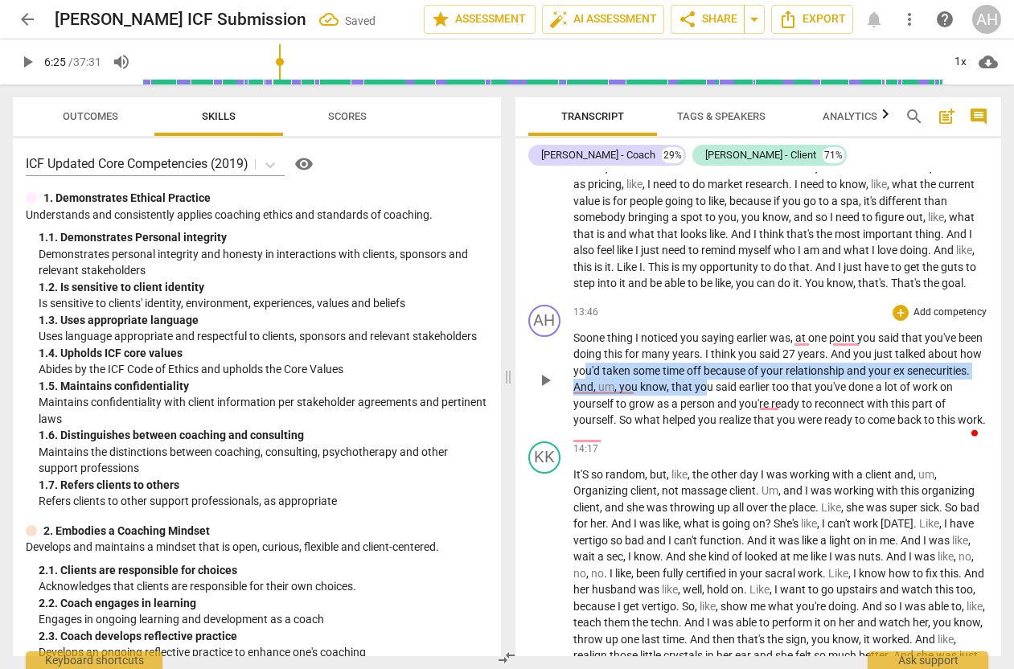
drag, startPoint x: 776, startPoint y: 379, endPoint x: 637, endPoint y: 369, distance: 138.7
click at [637, 369] on p "So one thing I noticed you saying earlier was, at one point you said that you'v…" at bounding box center [782, 379] width 416 height 99
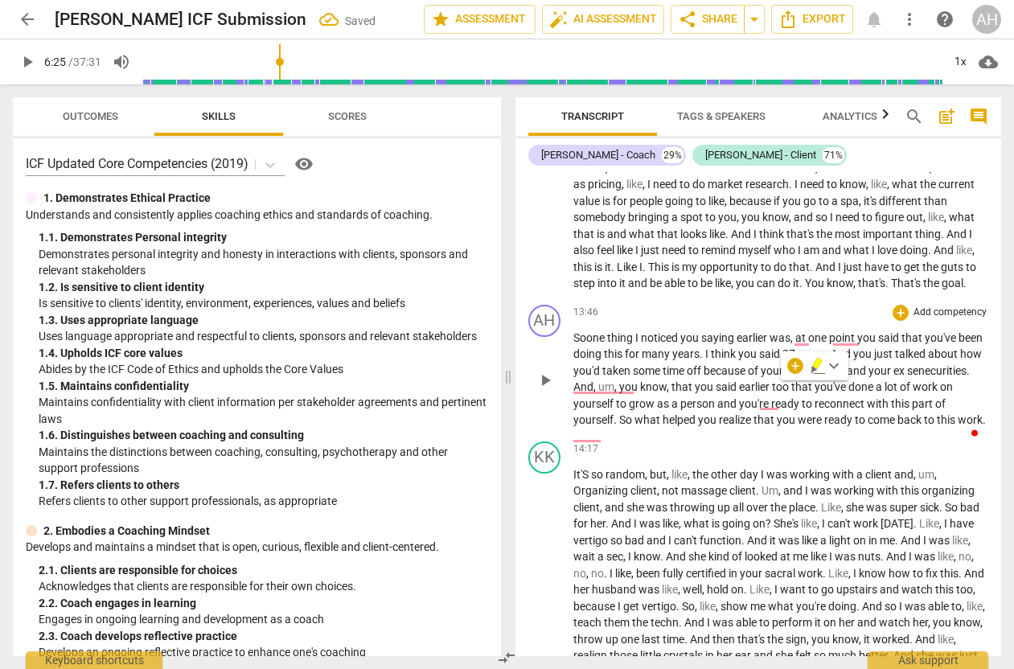
click at [654, 429] on p "So one thing I noticed you saying earlier was, at one point you said that you'v…" at bounding box center [782, 379] width 416 height 99
click at [907, 377] on span "senecurities" at bounding box center [937, 370] width 60 height 13
click at [920, 377] on span "senecurities" at bounding box center [950, 370] width 60 height 13
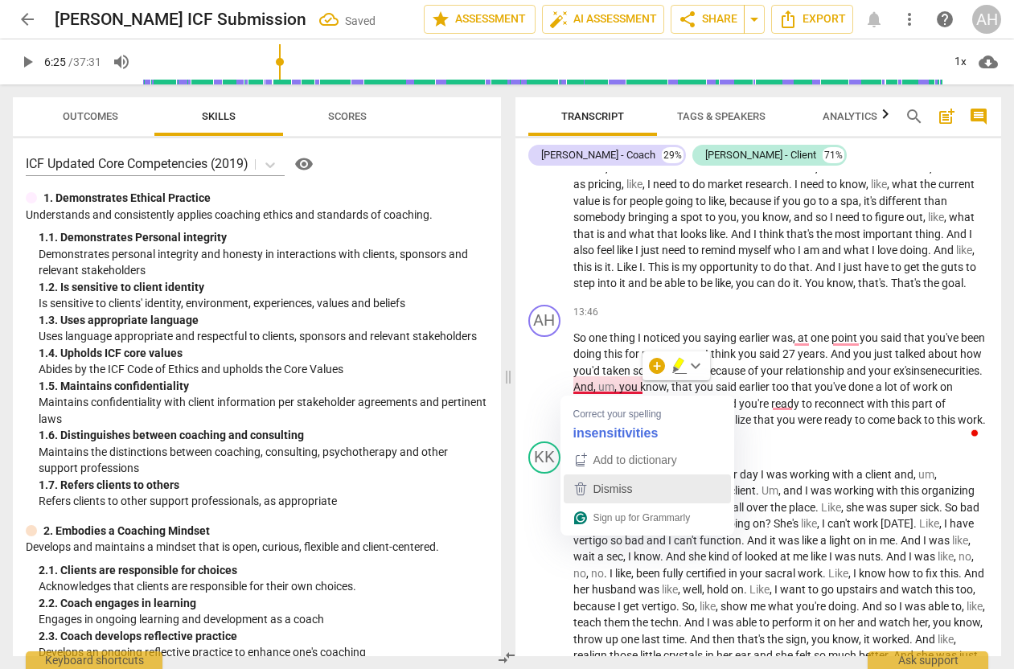
click at [610, 488] on span "Dismiss" at bounding box center [613, 489] width 39 height 13
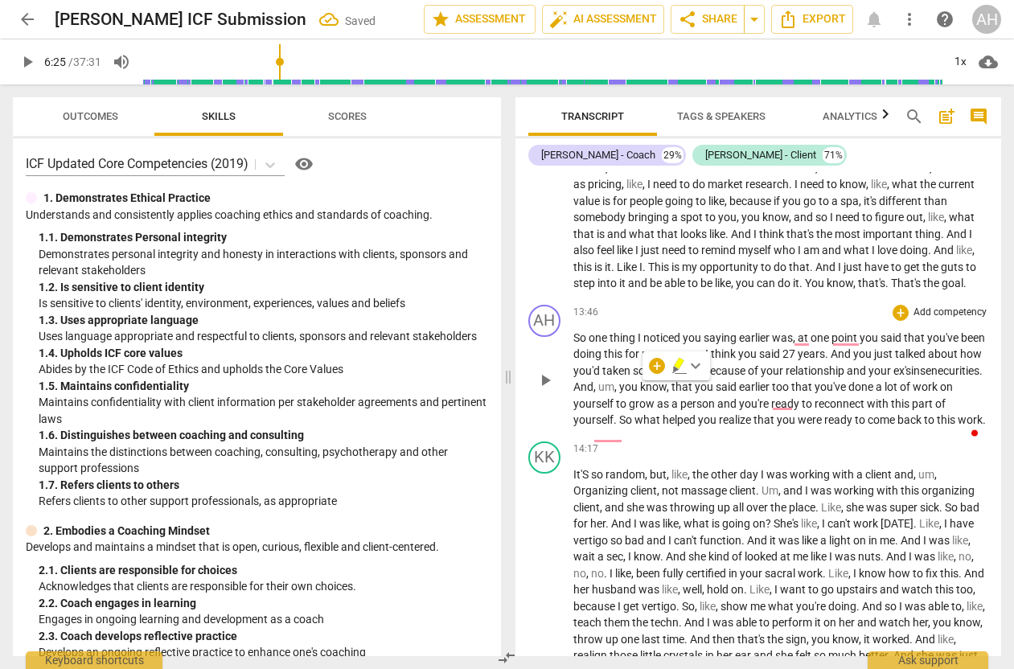
click at [940, 393] on span "on" at bounding box center [946, 387] width 13 height 13
click at [920, 377] on span "senecurities" at bounding box center [950, 370] width 60 height 13
click at [617, 409] on p "So one thing I noticed you saying earlier was , at one point you said that you'…" at bounding box center [782, 379] width 416 height 99
click at [640, 388] on span "you" at bounding box center [629, 387] width 21 height 13
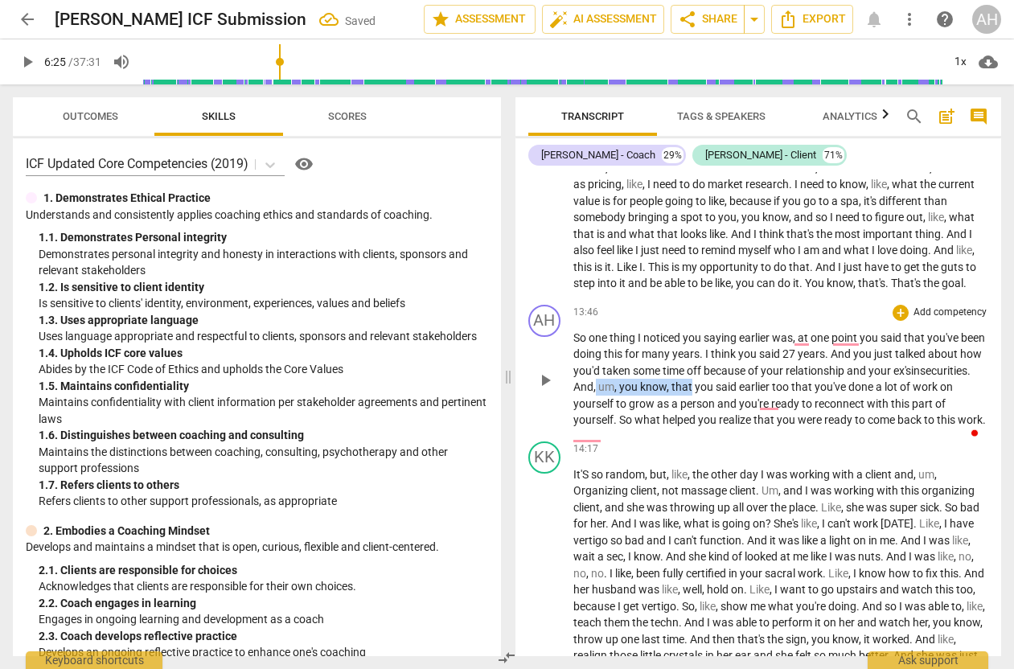
drag, startPoint x: 753, startPoint y: 388, endPoint x: 659, endPoint y: 393, distance: 94.3
click at [659, 393] on p "So one thing I noticed you saying earlier was , at one point you said that you'…" at bounding box center [782, 379] width 416 height 99
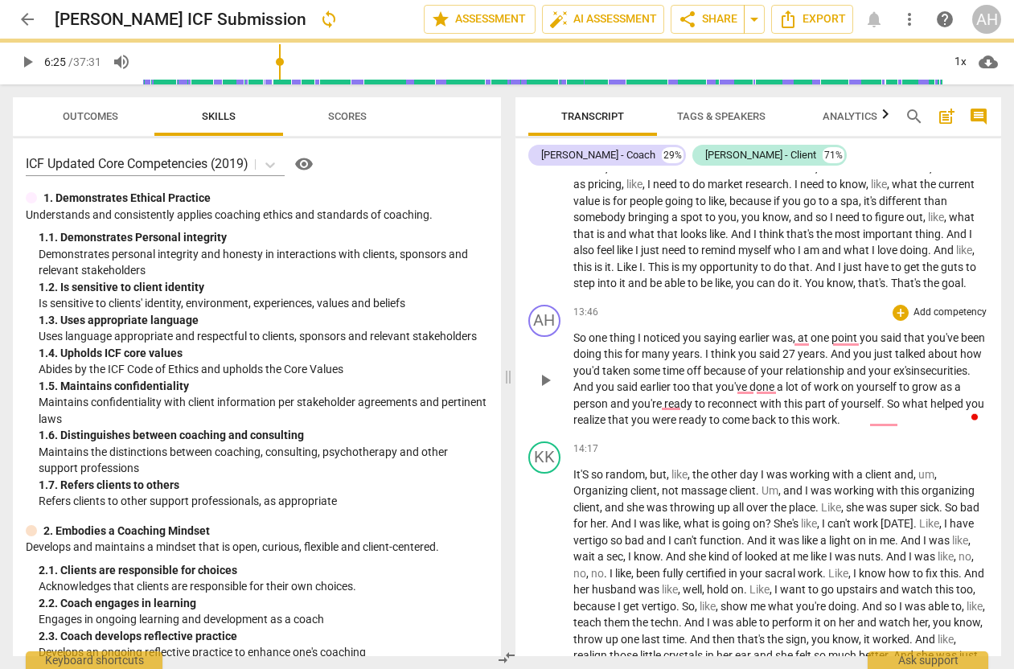
click at [693, 384] on span "too" at bounding box center [682, 387] width 19 height 13
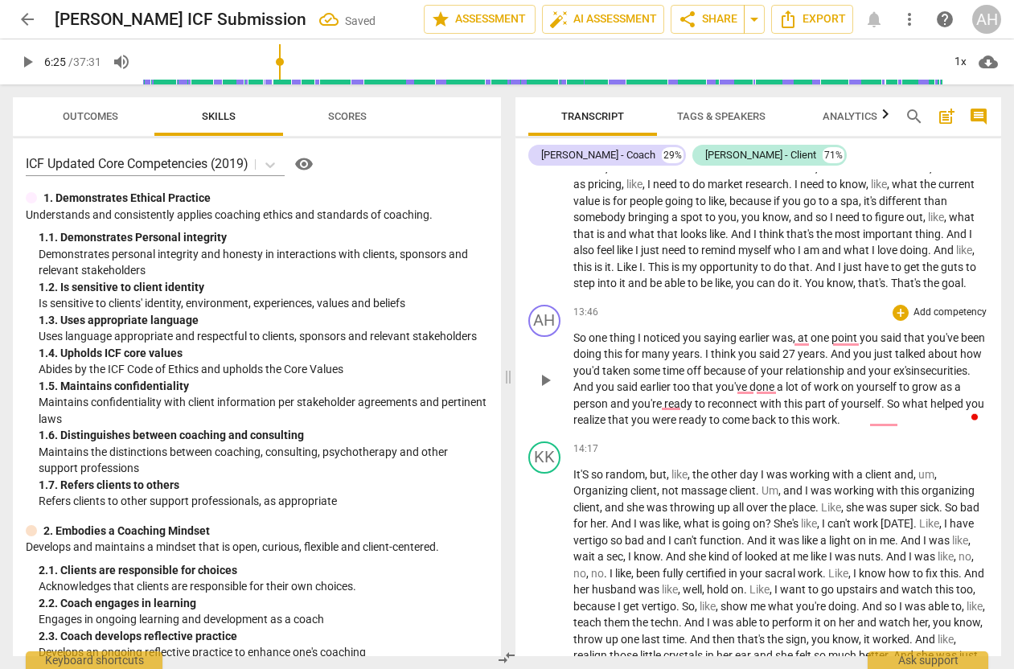
click at [693, 389] on span "too" at bounding box center [682, 387] width 19 height 13
click at [918, 426] on p "So one thing I noticed you saying earlier was , at one point you said that you'…" at bounding box center [782, 379] width 416 height 99
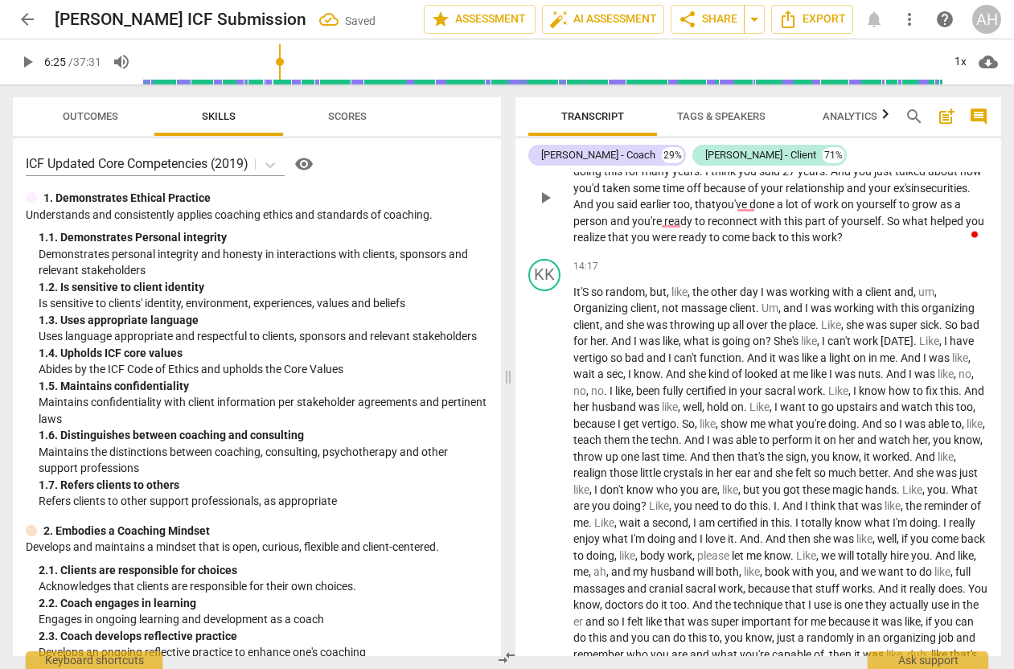
scroll to position [4106, 0]
click at [945, 323] on span "." at bounding box center [943, 324] width 6 height 13
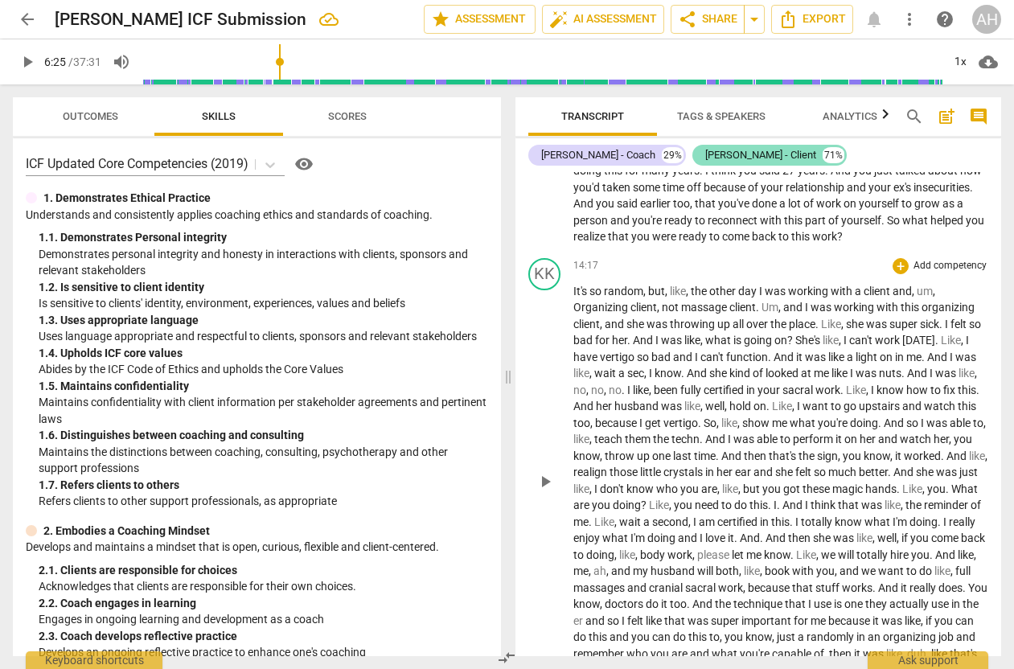
click at [753, 154] on div "Kate Kelly - Client" at bounding box center [761, 155] width 111 height 16
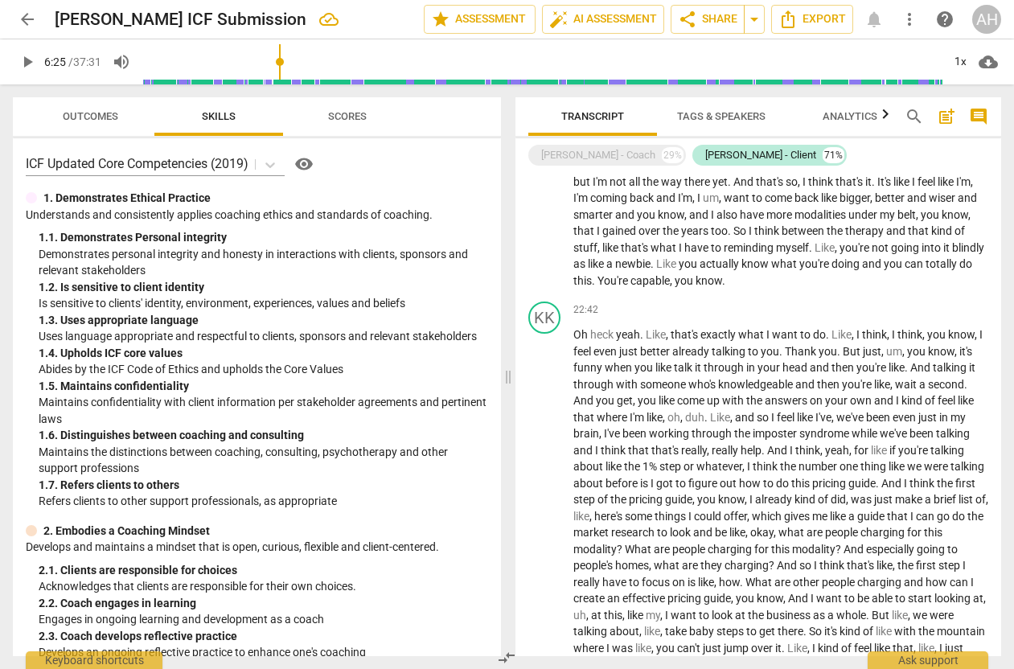
click at [734, 102] on button "Tags & Speakers" at bounding box center [721, 116] width 129 height 39
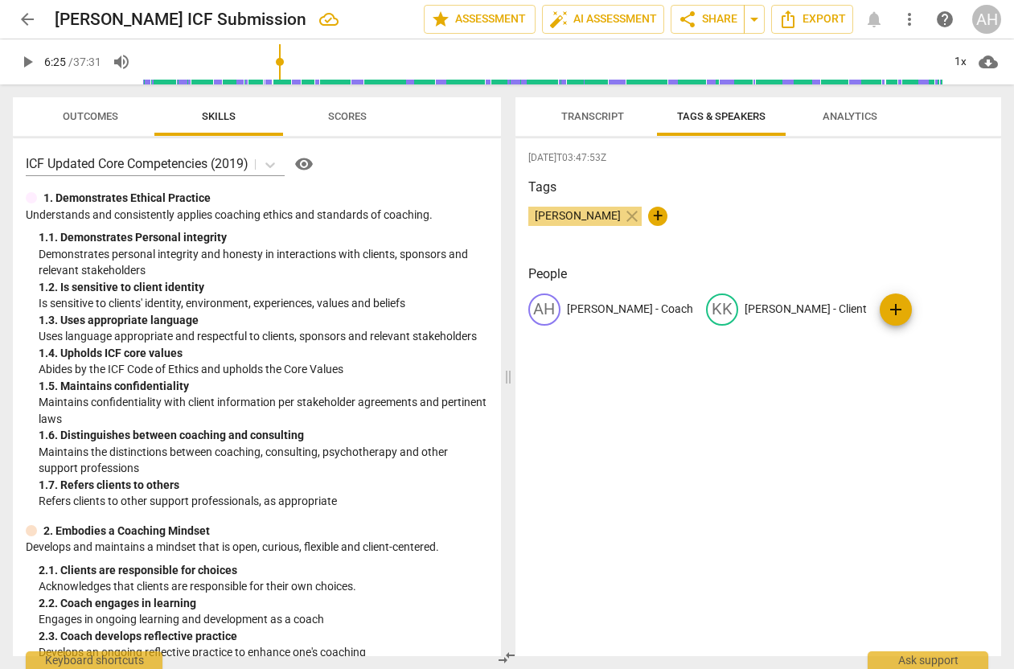
click at [739, 311] on div "KK" at bounding box center [722, 310] width 32 height 32
click at [802, 310] on input "Kate Kelly - Client" at bounding box center [809, 310] width 129 height 26
type input "[PERSON_NAME] - Client"
click at [777, 409] on div "2025-09-12T03:47:53Z Tags Ashleigh Hamilton close + People AH Ashleigh Hamilton…" at bounding box center [759, 397] width 487 height 518
click at [598, 130] on button "Transcript" at bounding box center [593, 116] width 129 height 39
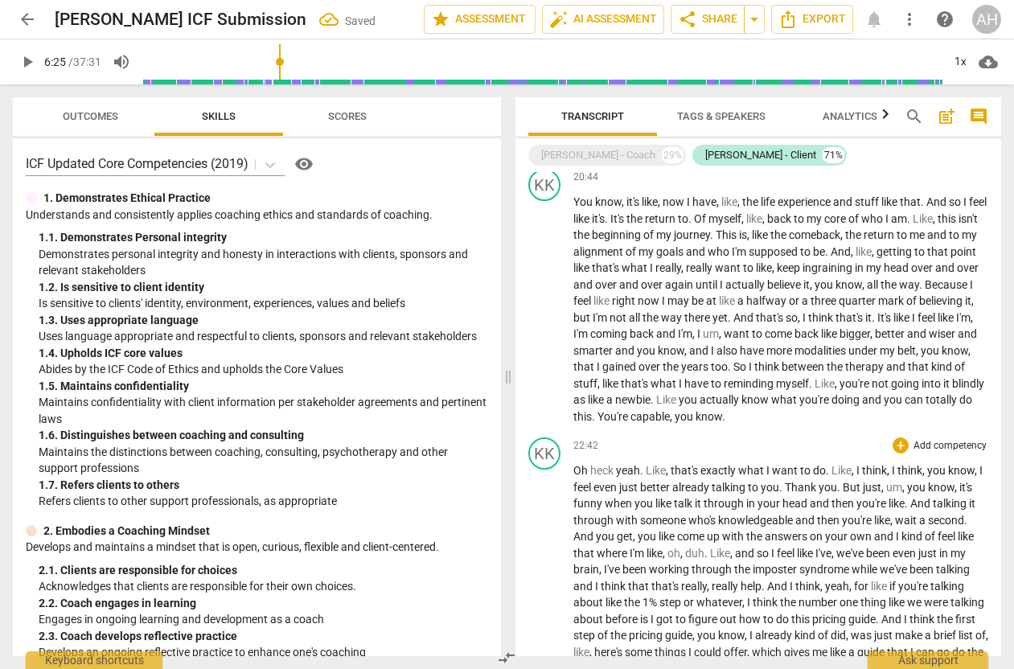
scroll to position [3932, 0]
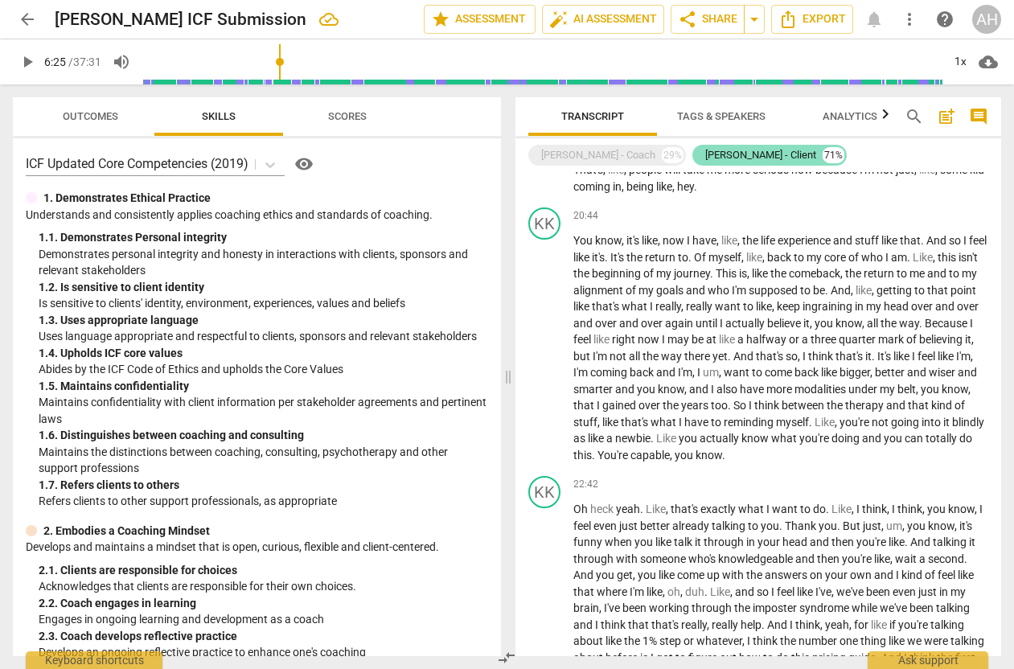
click at [731, 162] on div "[PERSON_NAME] - Client" at bounding box center [761, 155] width 111 height 16
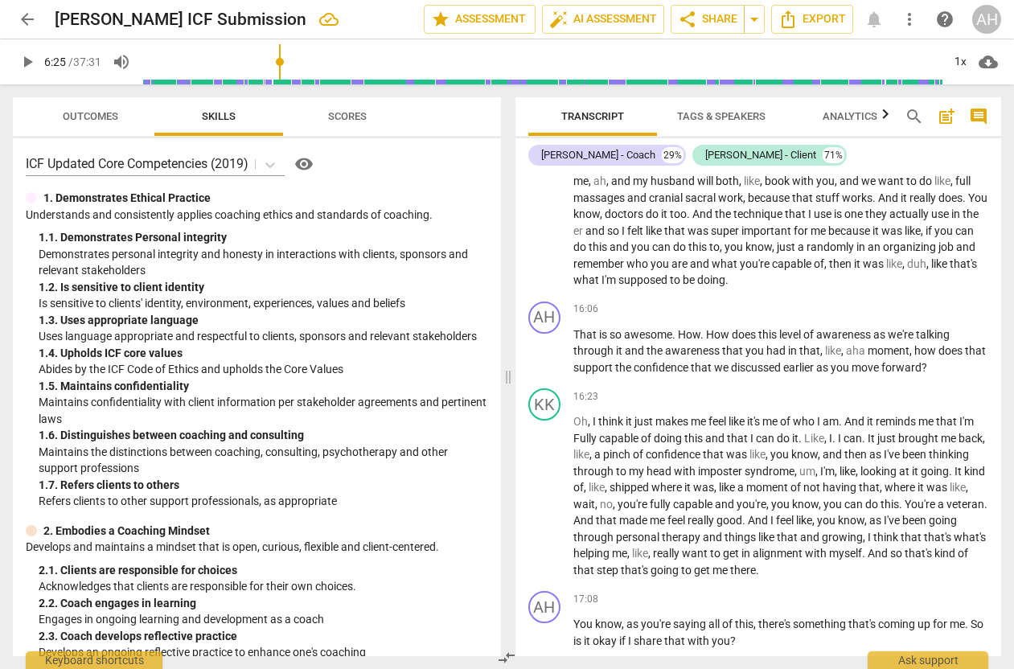
scroll to position [4507, 0]
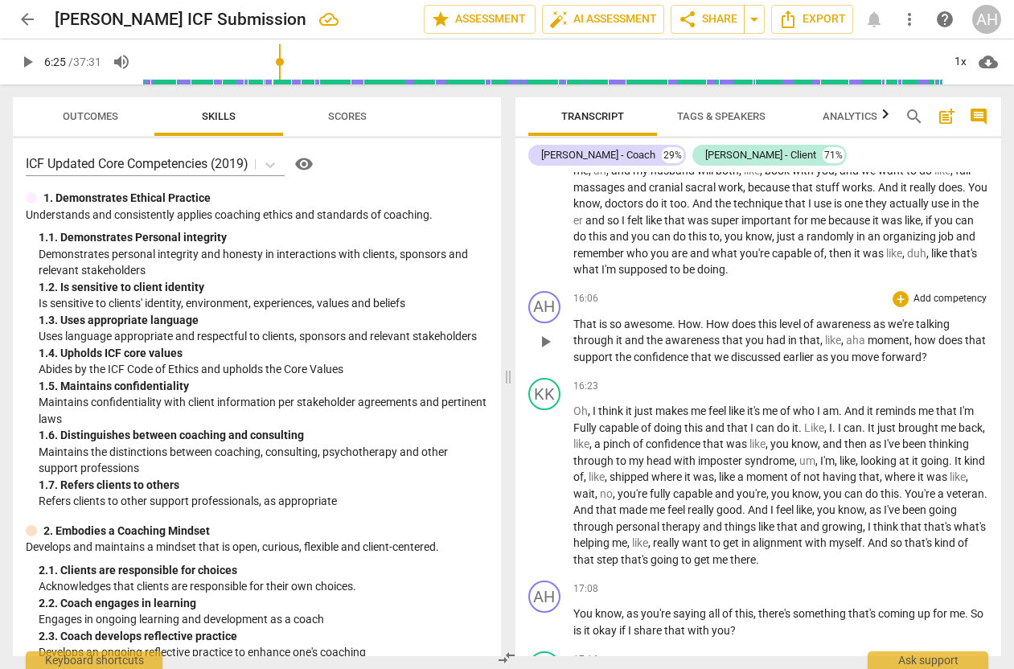
click at [708, 330] on span "How" at bounding box center [719, 324] width 26 height 13
click at [795, 347] on span "aha" at bounding box center [806, 340] width 22 height 13
click at [872, 366] on p "That is so awesome . How does this level of awareness as we're talking through …" at bounding box center [782, 341] width 416 height 50
click at [797, 347] on span "aha"" at bounding box center [786, 340] width 25 height 13
click at [846, 347] on span "how" at bounding box center [858, 340] width 24 height 13
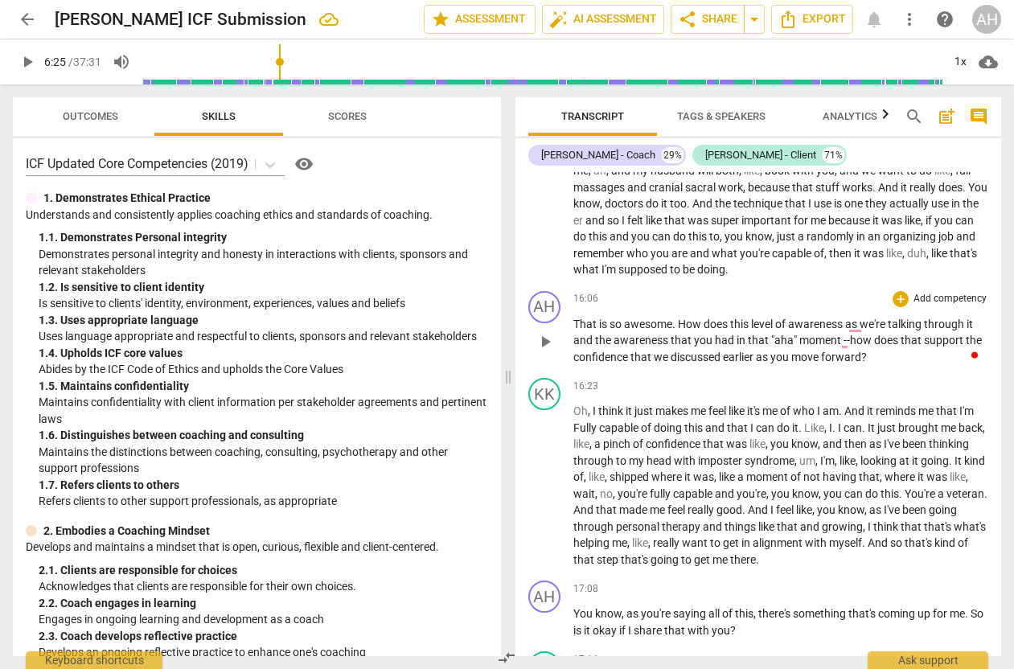
click at [885, 360] on p "That is so awesome . How does this level of awareness as we're talking through …" at bounding box center [782, 341] width 416 height 50
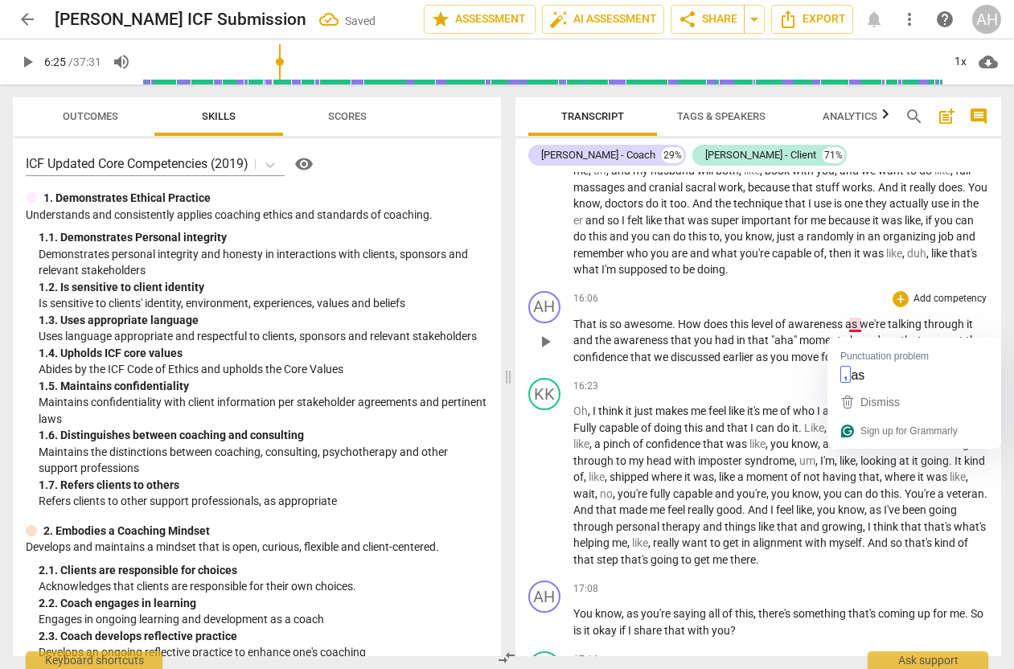
click at [856, 329] on span "as" at bounding box center [853, 324] width 14 height 13
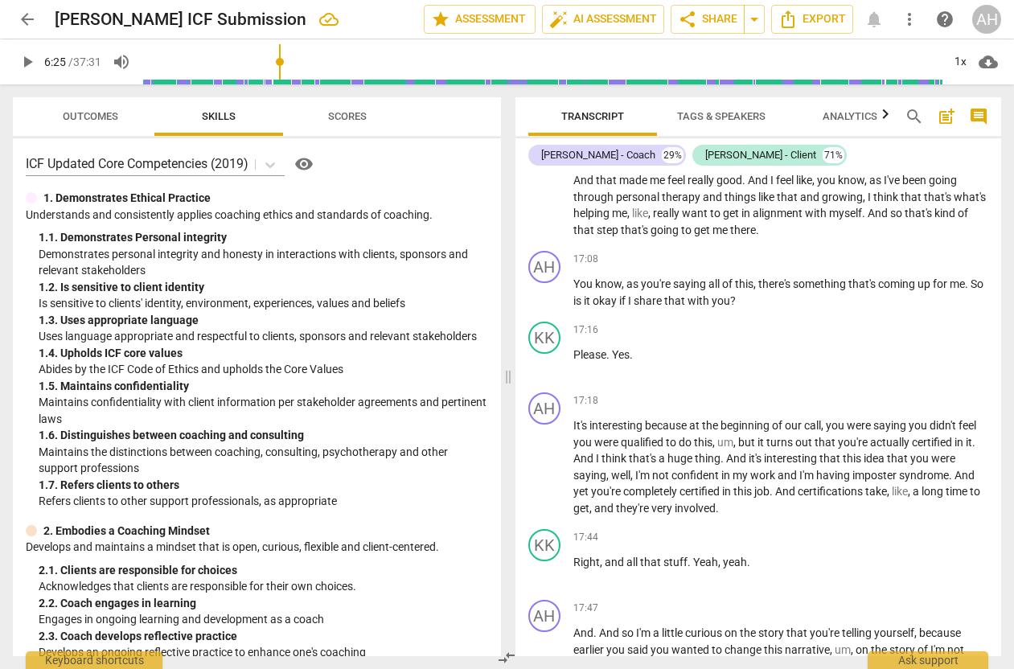
scroll to position [4838, 0]
click at [584, 299] on span "is" at bounding box center [579, 300] width 10 height 13
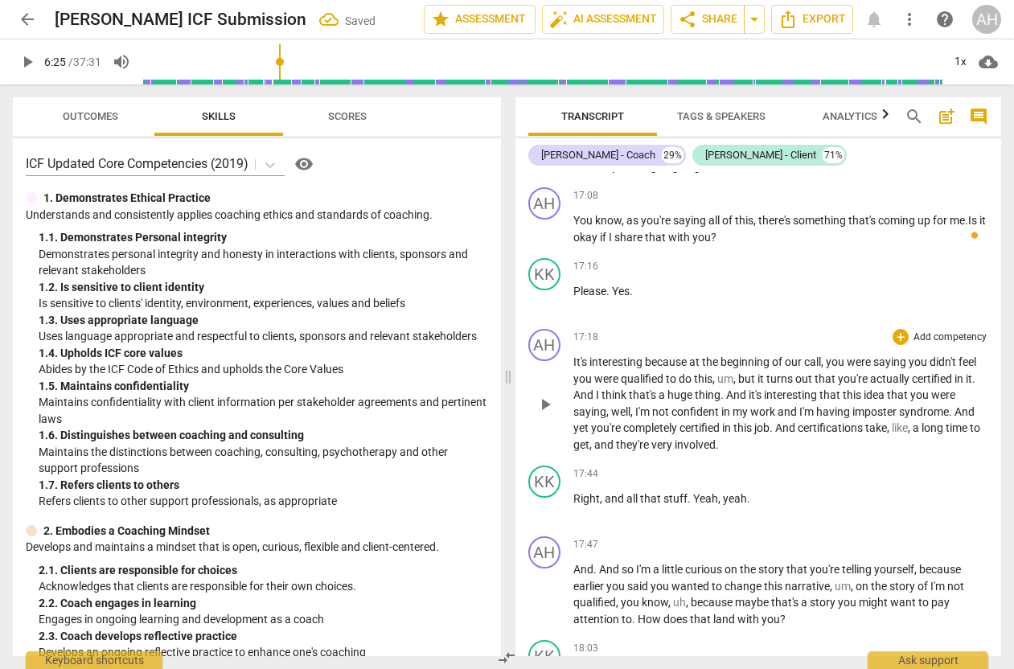
scroll to position [4914, 0]
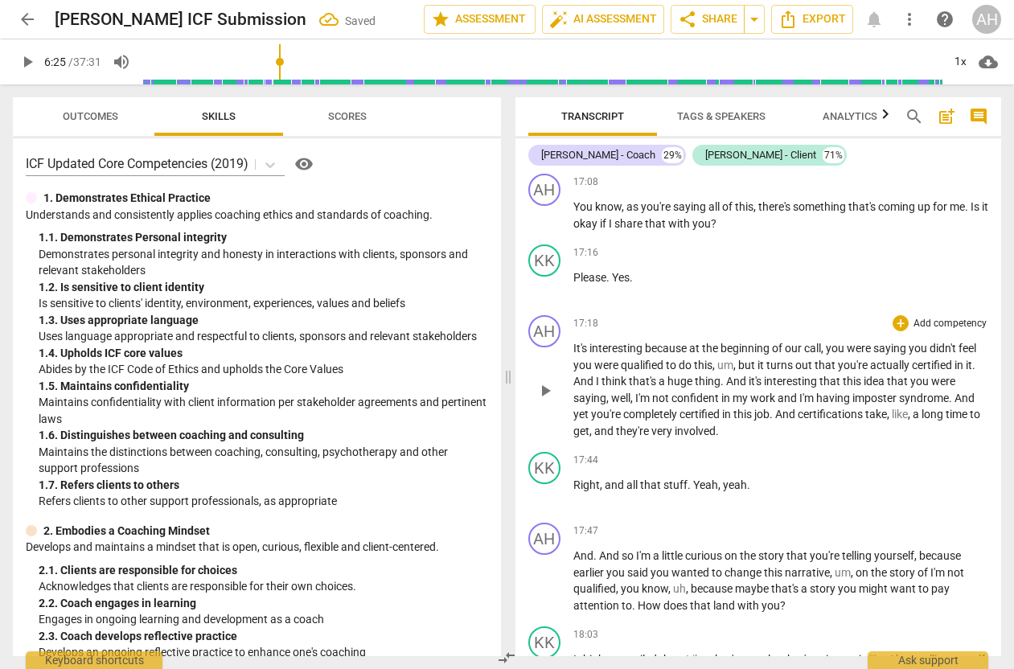
click at [735, 367] on span "," at bounding box center [736, 365] width 5 height 13
click at [599, 397] on span "I'm" at bounding box center [606, 398] width 17 height 13
click at [917, 398] on span "." at bounding box center [915, 398] width 6 height 13
click at [777, 422] on p "It's interesting because at the beginning of our call , you were saying you did…" at bounding box center [782, 389] width 416 height 99
click at [895, 414] on span "," at bounding box center [893, 414] width 5 height 13
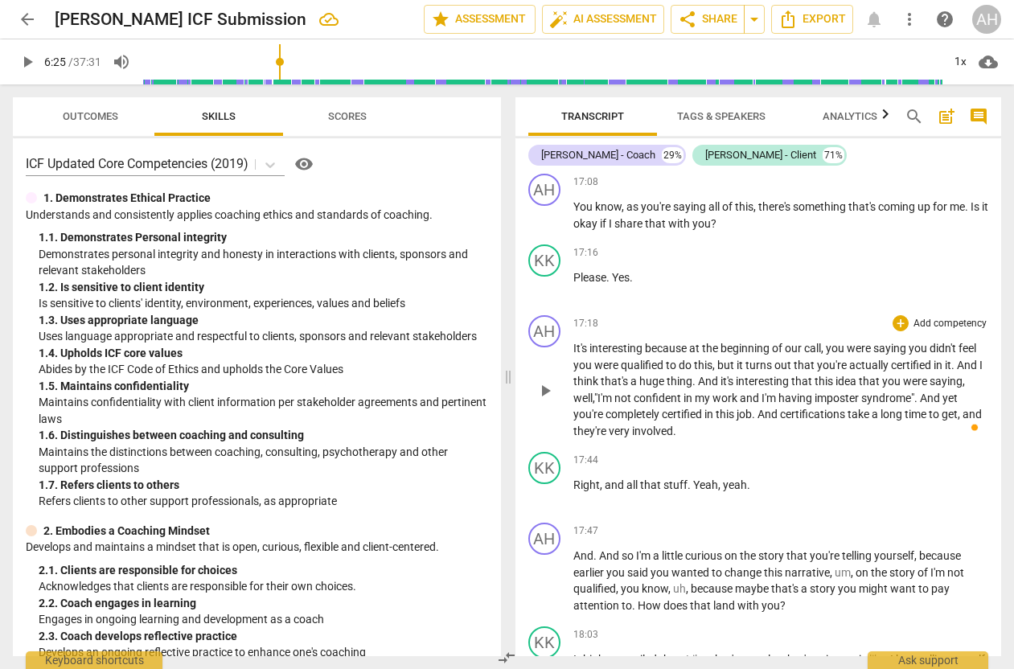
click at [783, 428] on p "It's interesting because at the beginning of our call , you were saying you did…" at bounding box center [782, 389] width 416 height 99
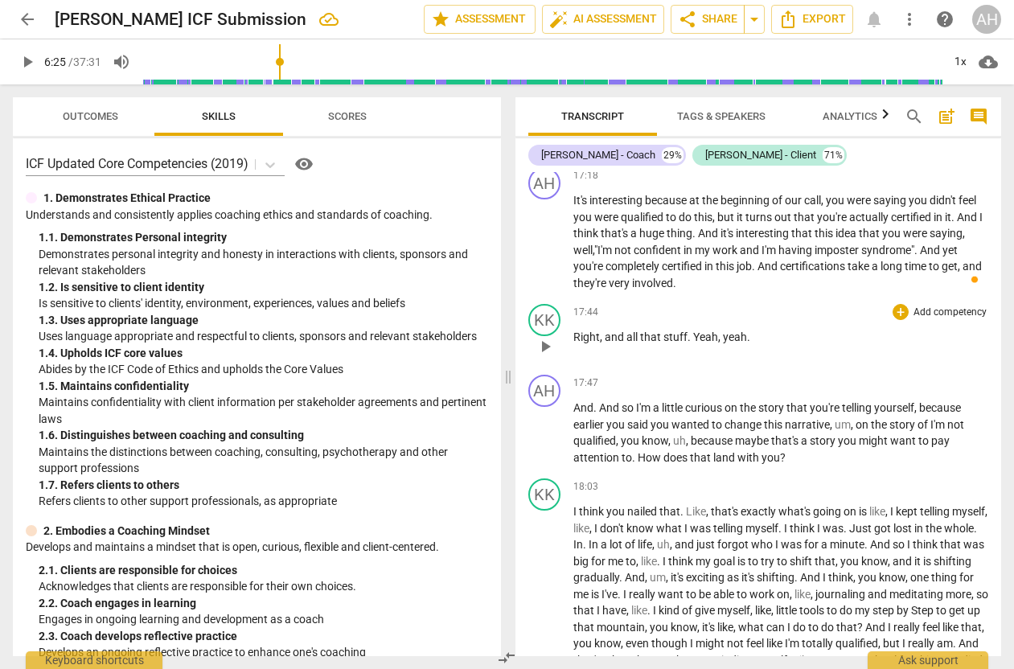
scroll to position [5084, 0]
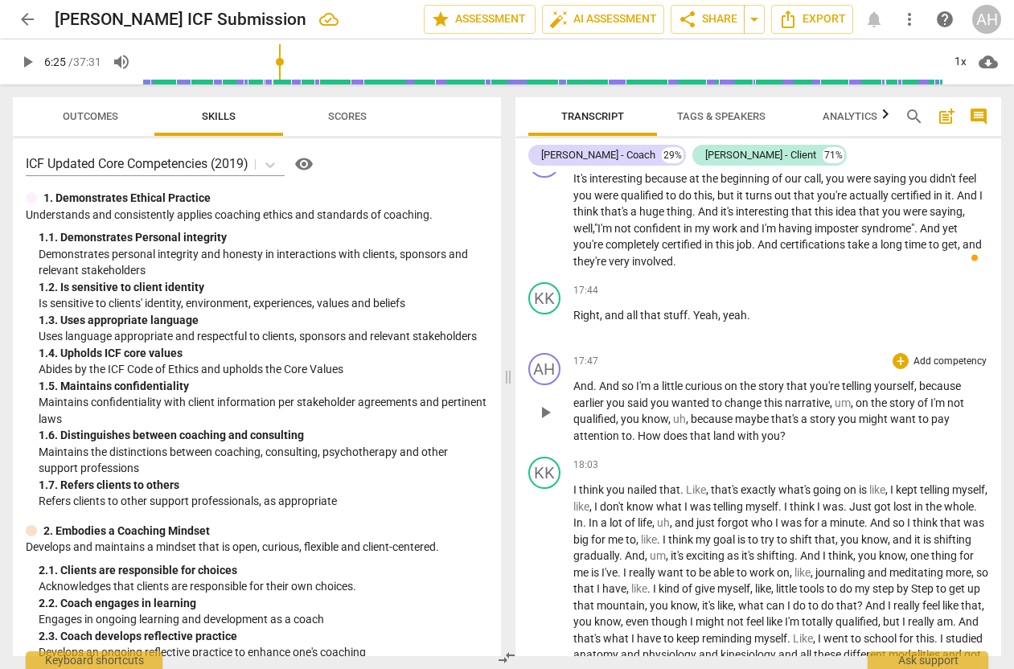
click at [597, 384] on span "." at bounding box center [597, 386] width 6 height 13
click at [802, 399] on span "," at bounding box center [799, 403] width 5 height 13
click at [856, 400] on span "of" at bounding box center [849, 403] width 13 height 13
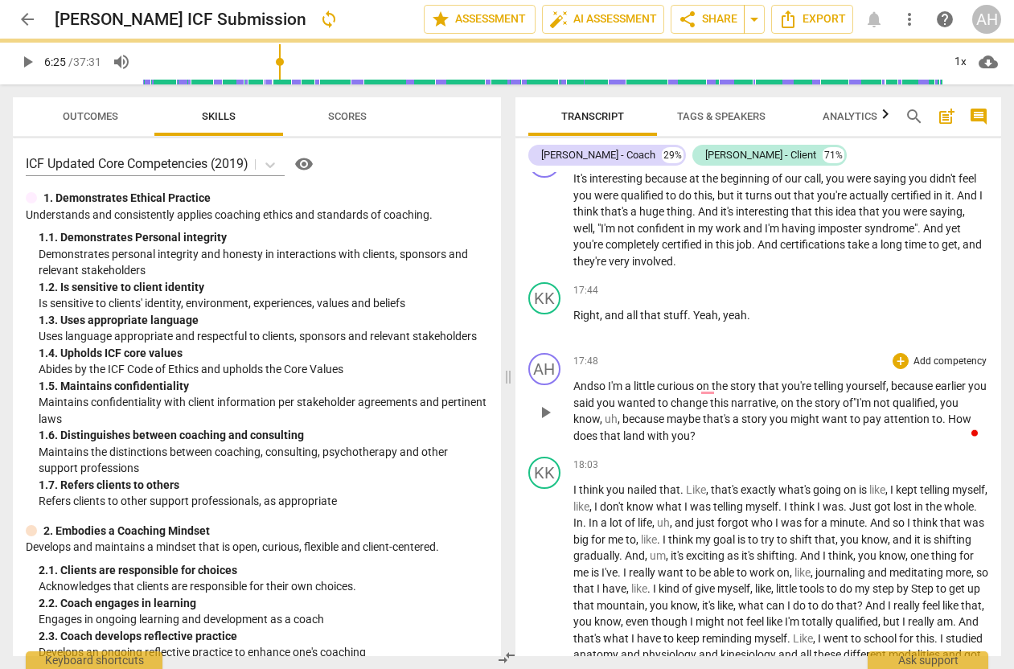
click at [940, 400] on span "," at bounding box center [938, 403] width 5 height 13
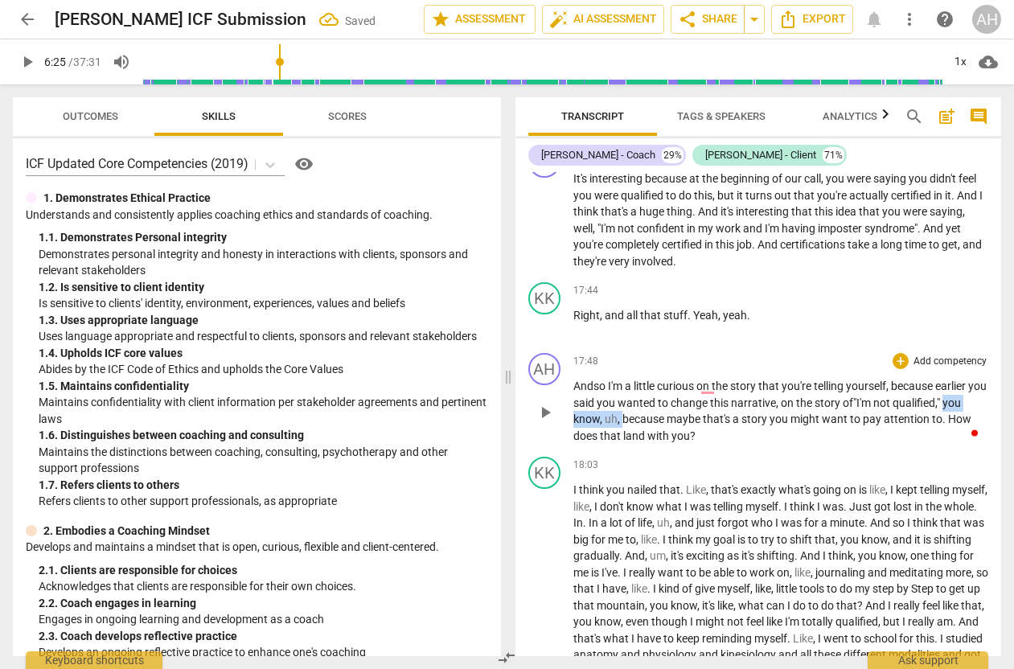
drag, startPoint x: 642, startPoint y: 418, endPoint x: 568, endPoint y: 418, distance: 74.0
click at [568, 418] on div "AH play_arrow pause 17:48 + Add competency keyboard_arrow_right And so I'm a li…" at bounding box center [759, 399] width 487 height 104
drag, startPoint x: 628, startPoint y: 416, endPoint x: 574, endPoint y: 416, distance: 53.1
click at [574, 416] on p "And so I'm a little curious on the story that you're telling yourself , because…" at bounding box center [782, 411] width 416 height 66
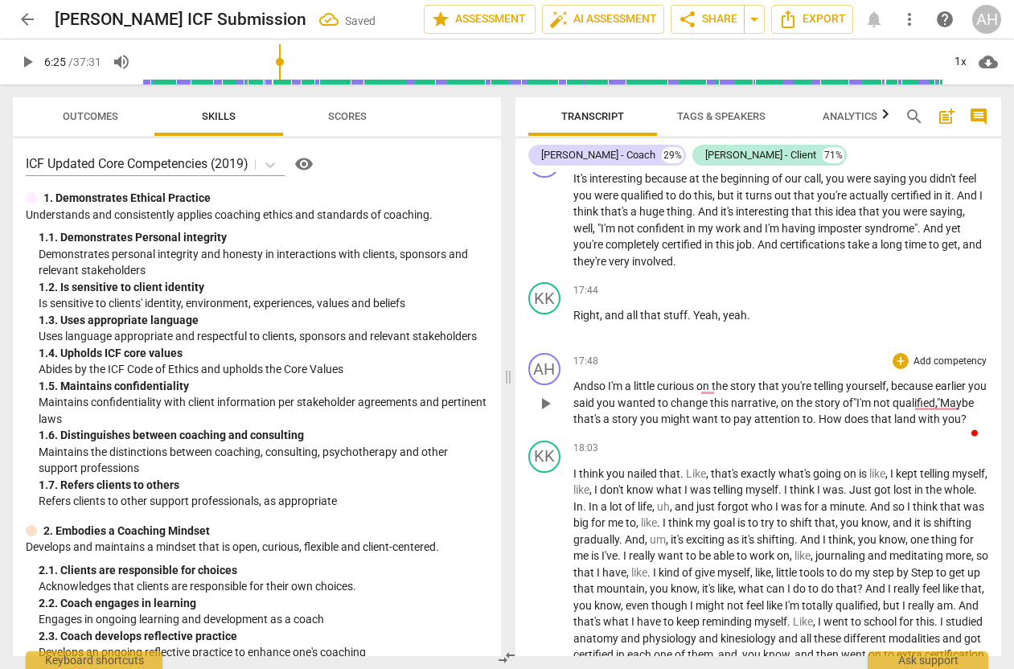
click at [626, 426] on p "And so I'm a little curious on the story that you're telling yourself , because…" at bounding box center [782, 403] width 416 height 50
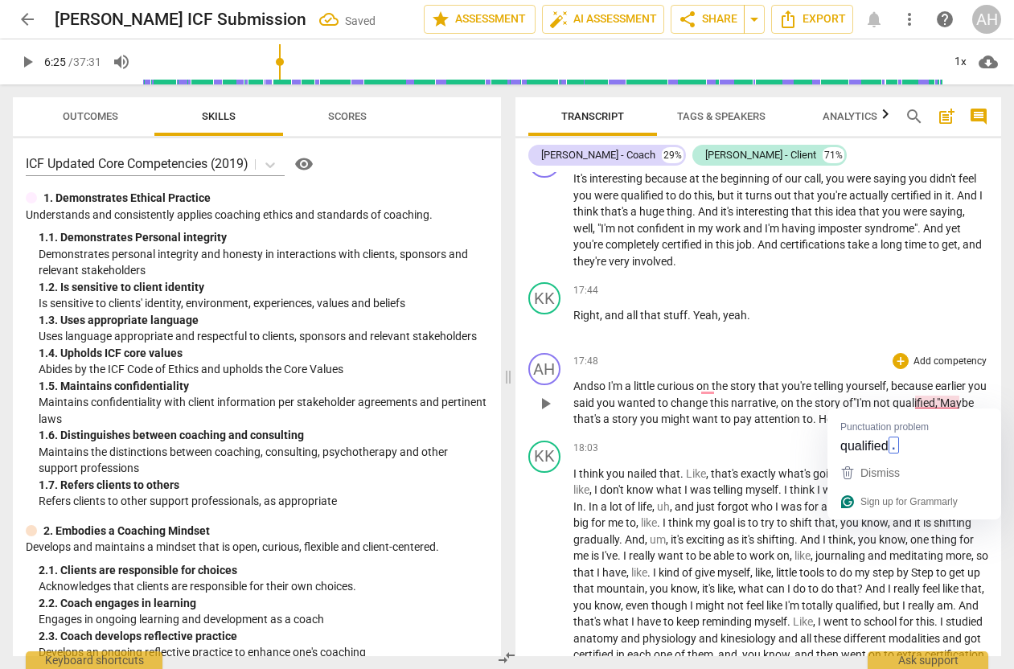
click at [936, 397] on span "qualified" at bounding box center [914, 403] width 43 height 13
click at [887, 461] on div "Dismiss" at bounding box center [879, 473] width 43 height 24
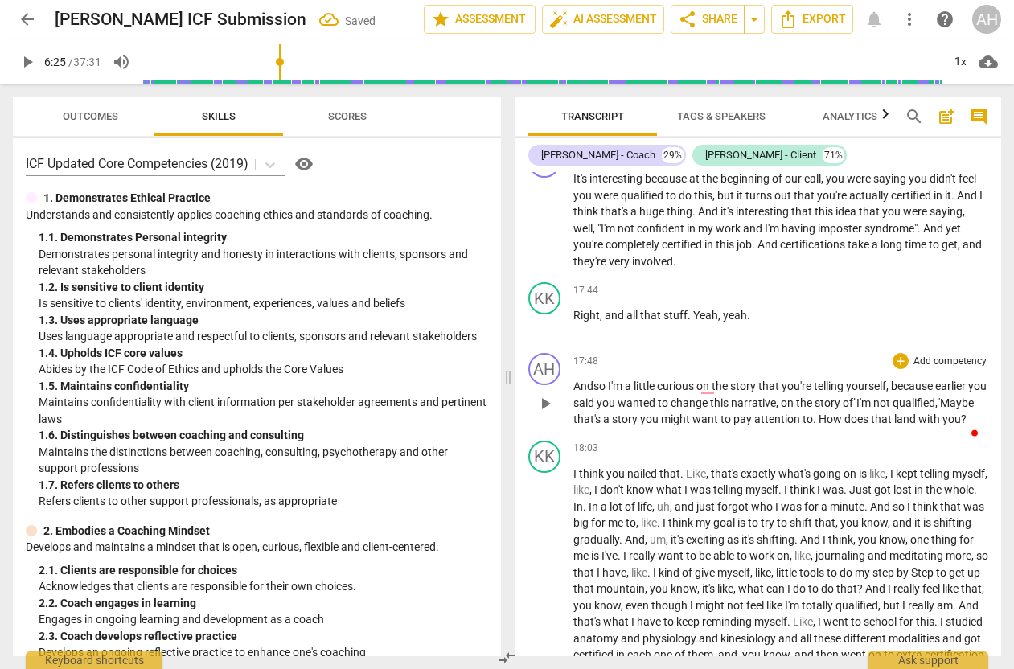
click at [636, 428] on p "And so I'm a little curious on the story that you're telling yourself , because…" at bounding box center [782, 403] width 416 height 50
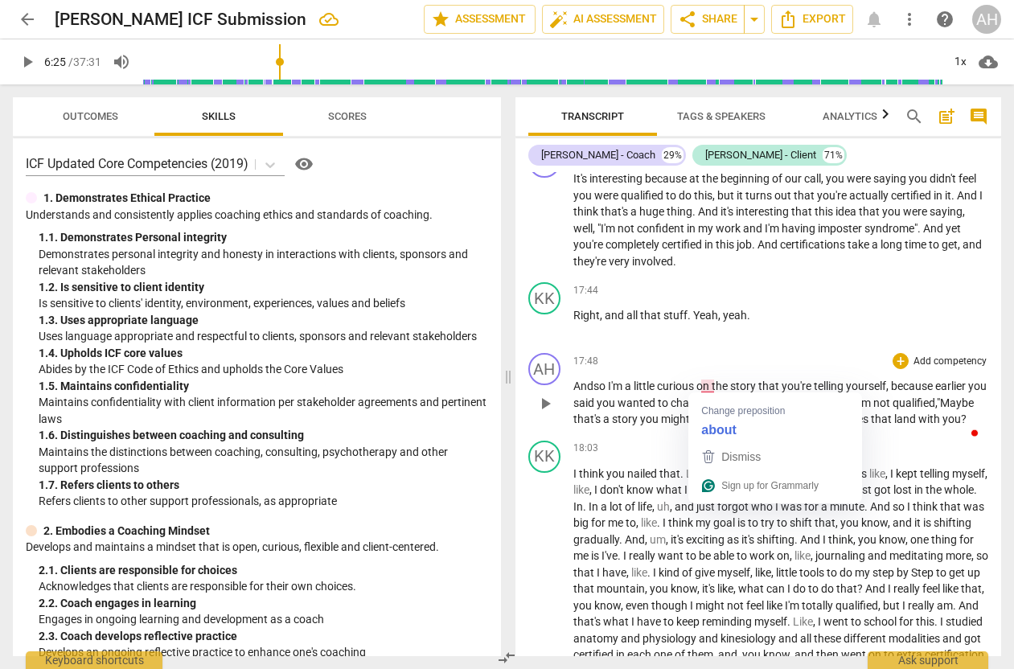
click at [706, 383] on span "on" at bounding box center [704, 386] width 15 height 13
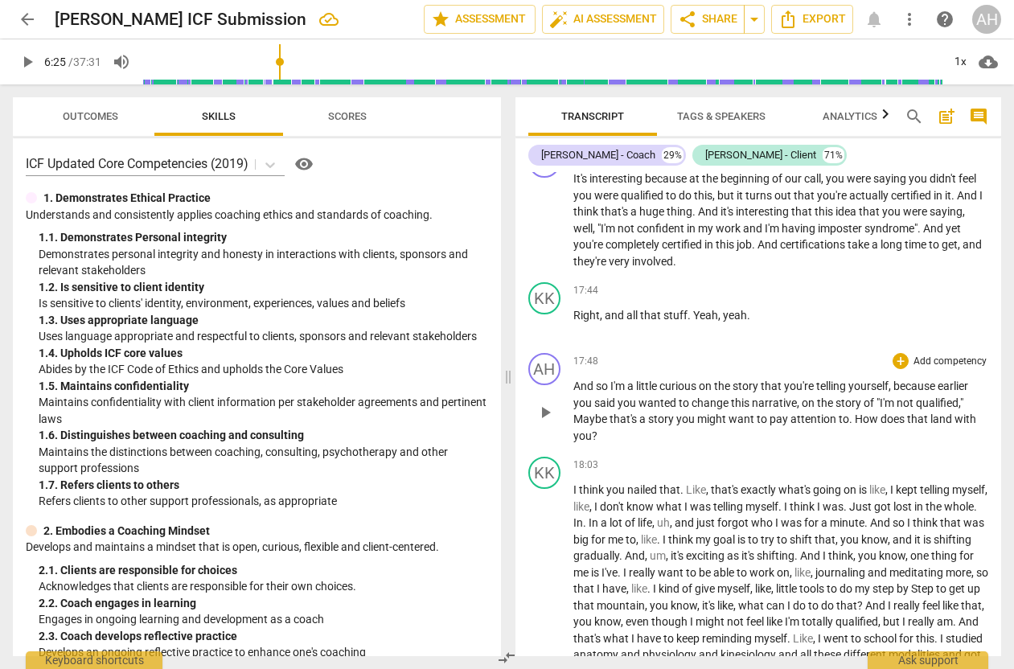
click at [713, 384] on span "on" at bounding box center [706, 386] width 15 height 13
click at [916, 409] on span "qualified" at bounding box center [937, 403] width 43 height 13
click at [961, 409] on span """ at bounding box center [962, 403] width 3 height 13
click at [686, 424] on p "And so I'm a little curious about the story that you're telling yourself , beca…" at bounding box center [782, 411] width 416 height 66
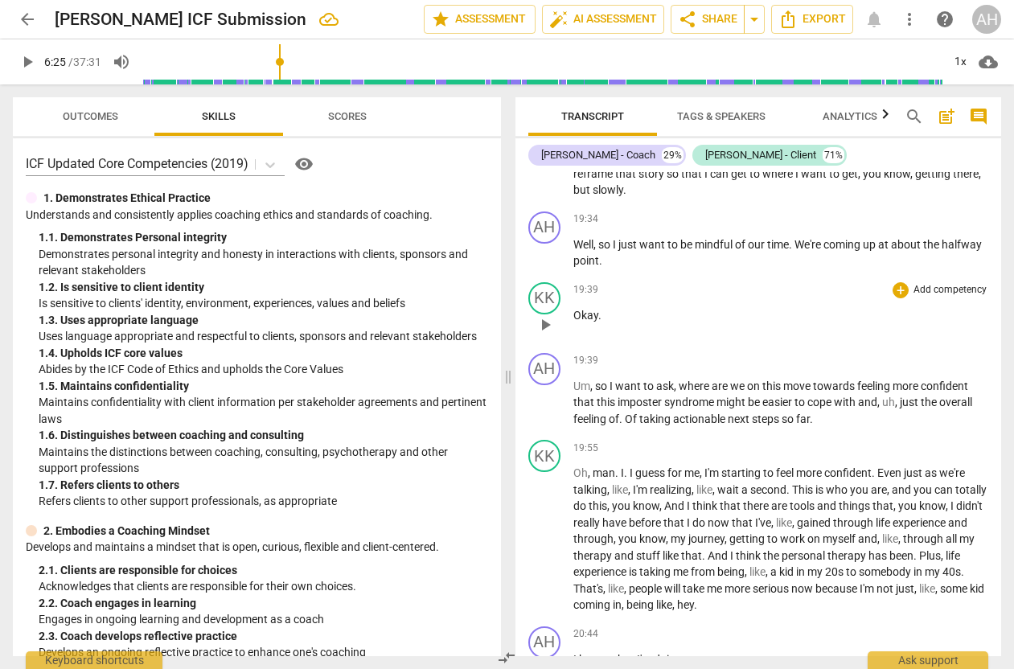
scroll to position [5685, 0]
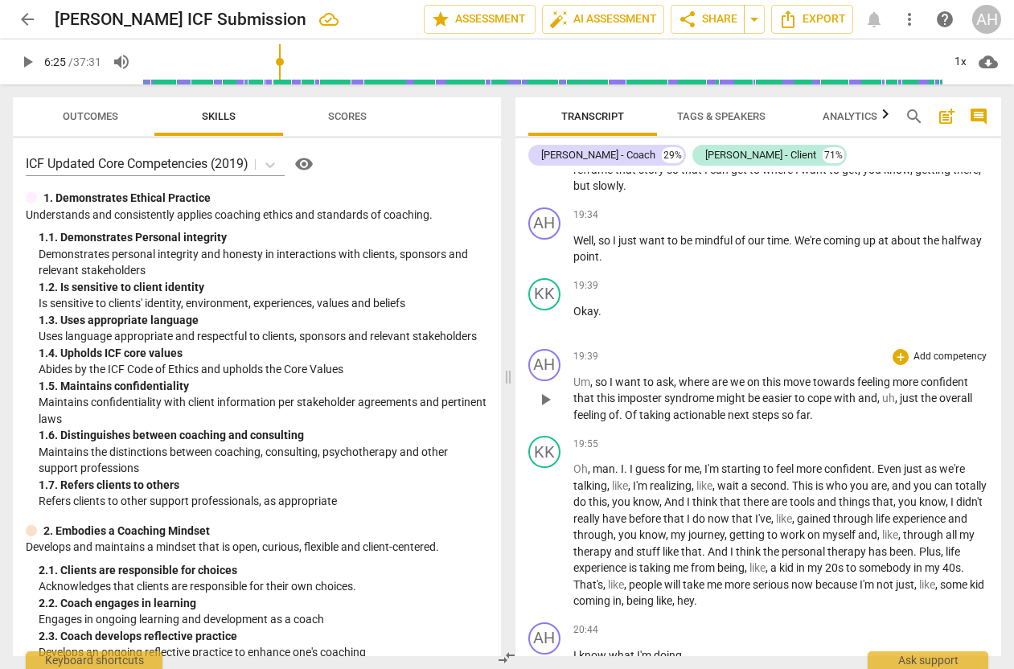
click at [601, 376] on span "so" at bounding box center [602, 382] width 14 height 13
click at [598, 393] on p "S o I want to ask , where are we on this move towards feeling more confident th…" at bounding box center [782, 399] width 416 height 50
click at [875, 393] on p "S o I want to ask , where are we on this move towards feeling more confident th…" at bounding box center [782, 399] width 416 height 50
click at [881, 392] on span "just" at bounding box center [887, 398] width 21 height 13
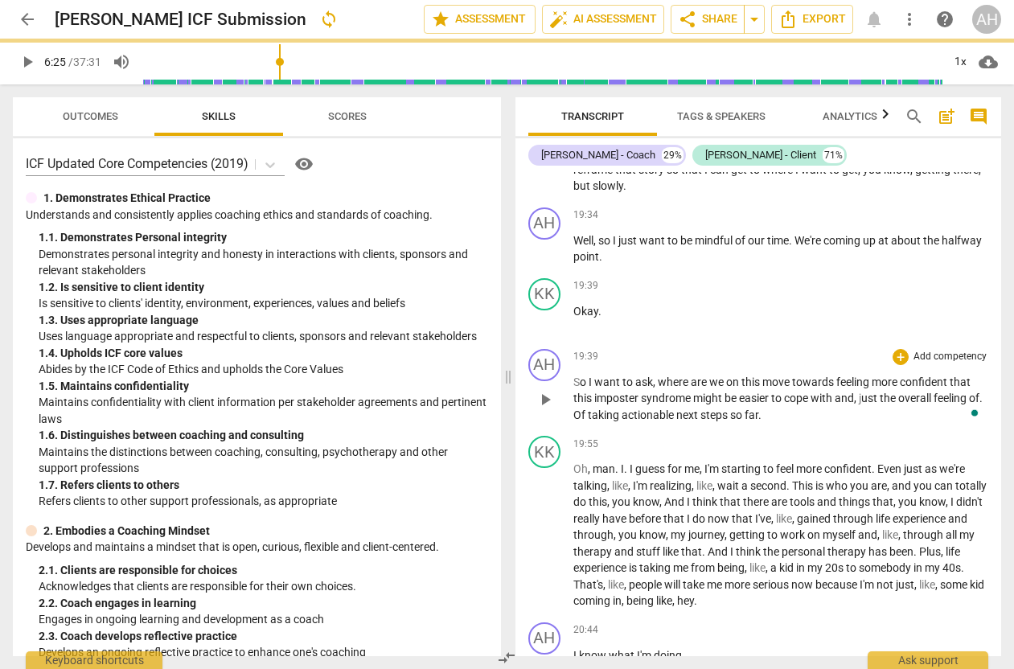
click at [588, 409] on span "Of" at bounding box center [581, 415] width 14 height 13
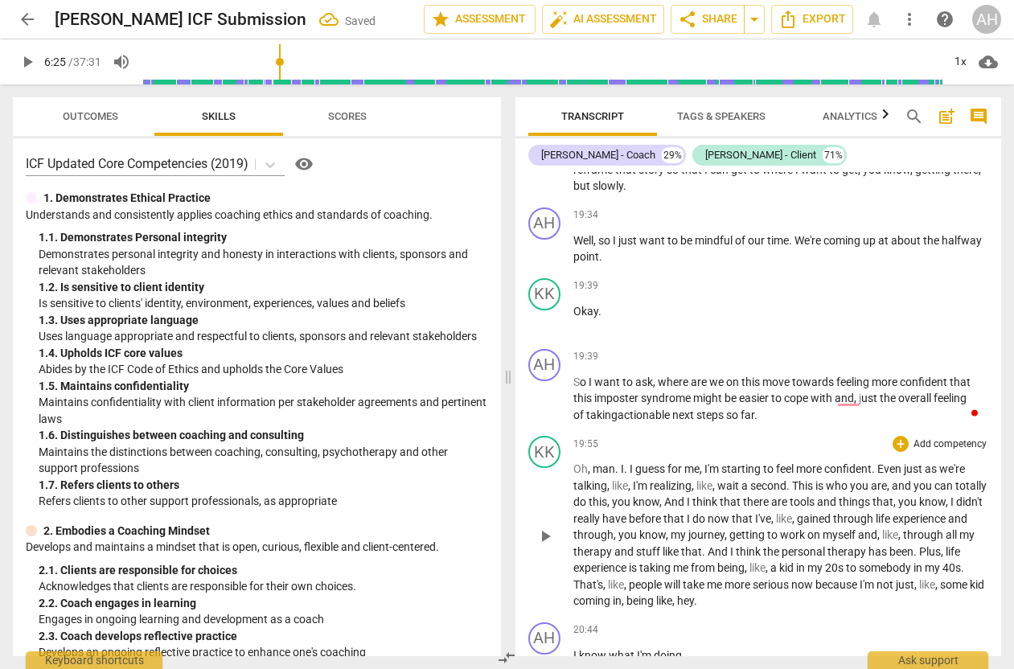
click at [639, 479] on span "I'm" at bounding box center [641, 485] width 17 height 13
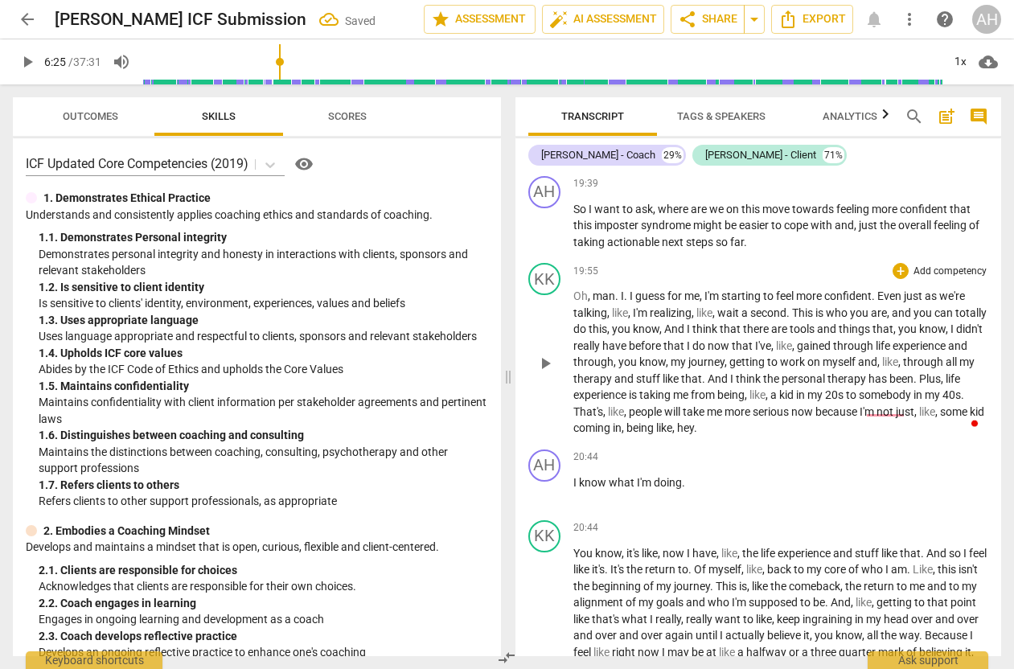
scroll to position [5941, 0]
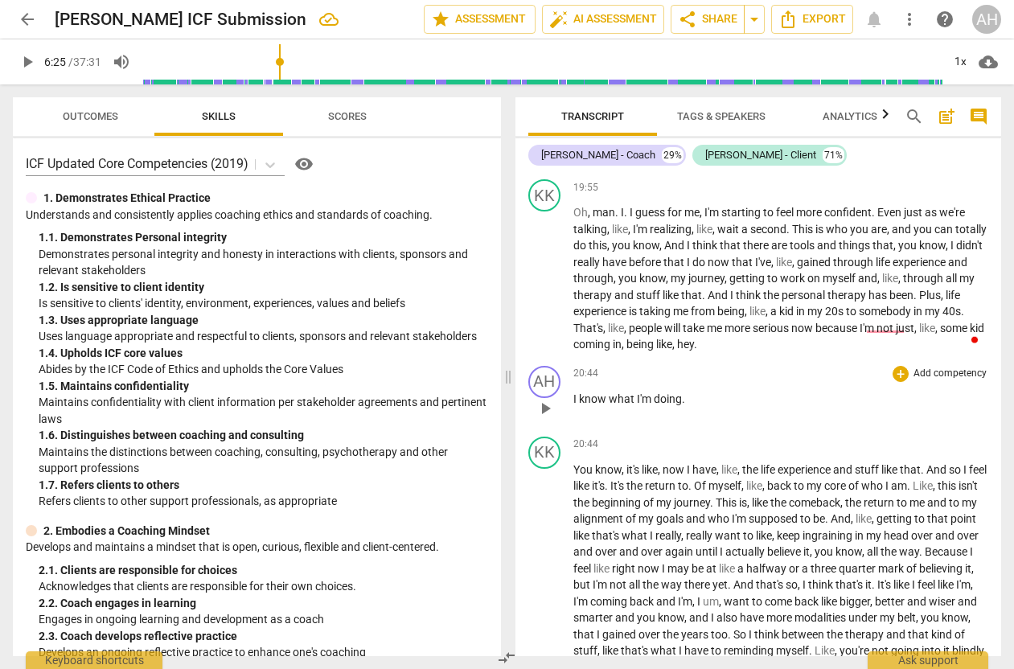
click at [691, 391] on p "I know what I'm doing ." at bounding box center [782, 399] width 416 height 17
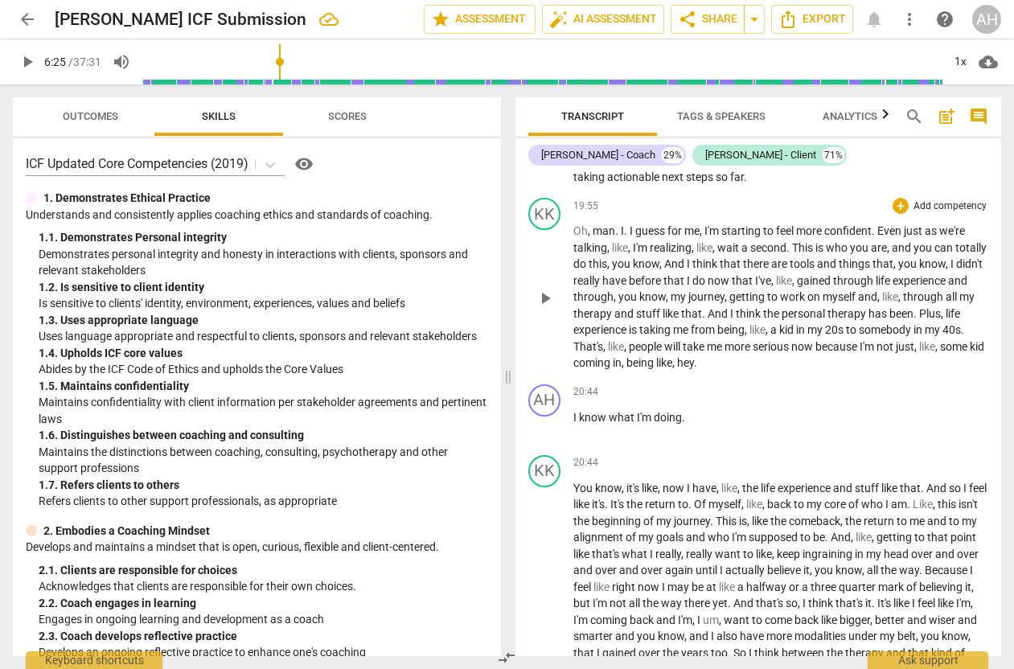
click at [859, 343] on p "Oh , man . I . I guess for me , I'm starting to feel more confident . Even just…" at bounding box center [782, 297] width 416 height 149
click at [708, 409] on p "I know what I'm doing ." at bounding box center [782, 417] width 416 height 17
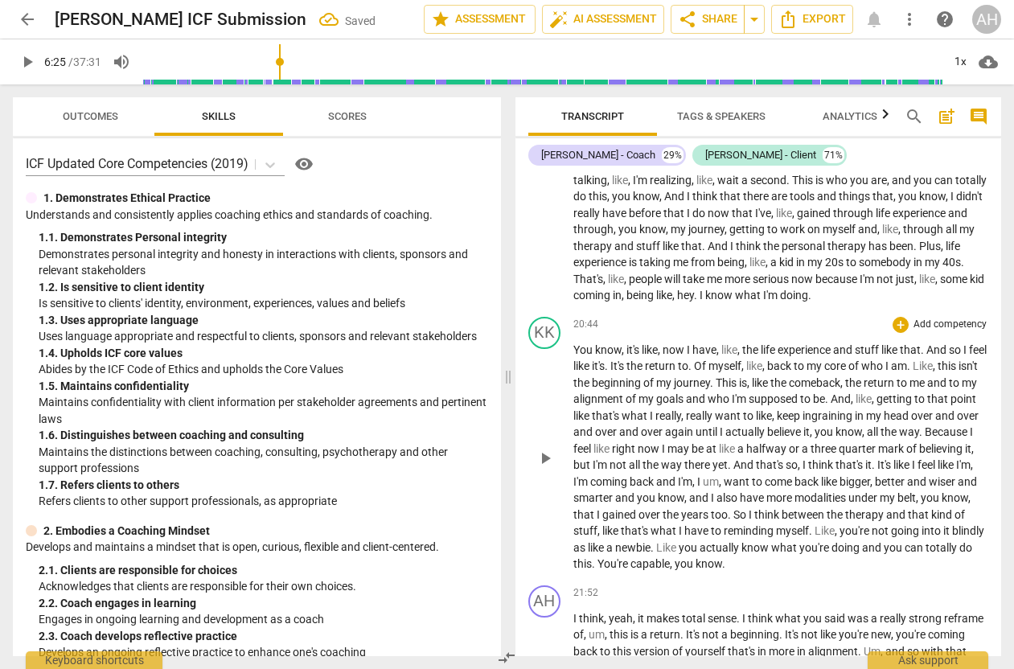
scroll to position [5996, 0]
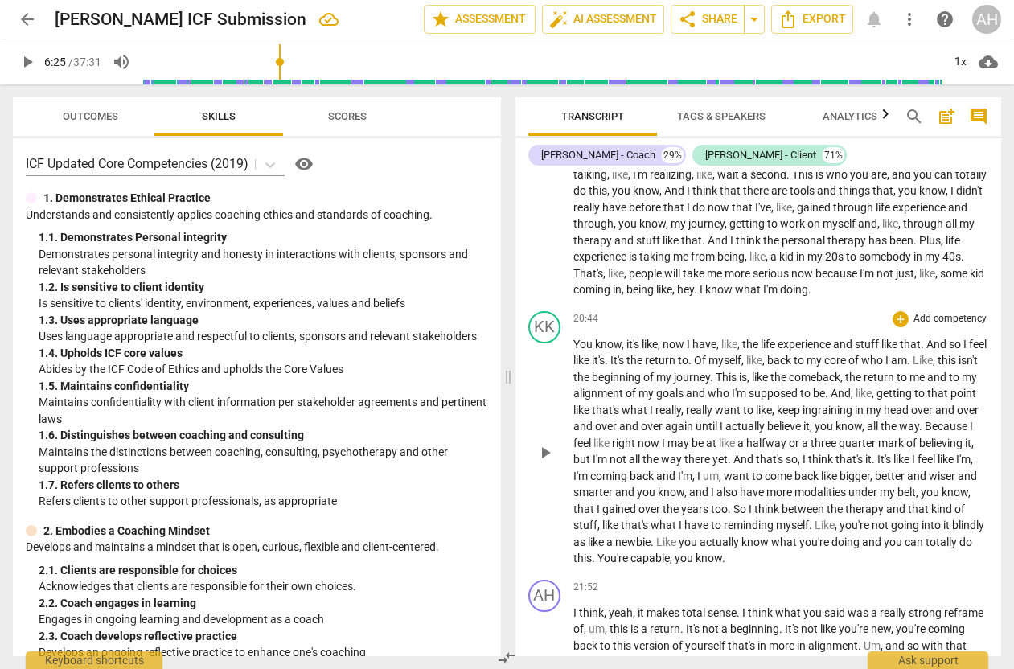
click at [550, 385] on div "play_arrow pause" at bounding box center [553, 453] width 41 height 219
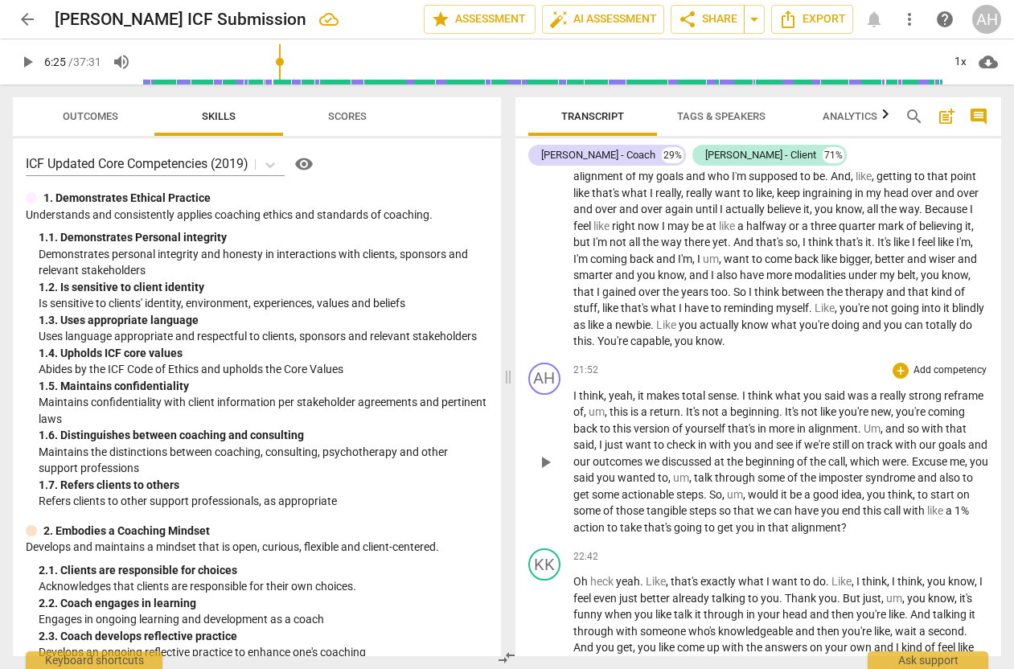
scroll to position [6229, 0]
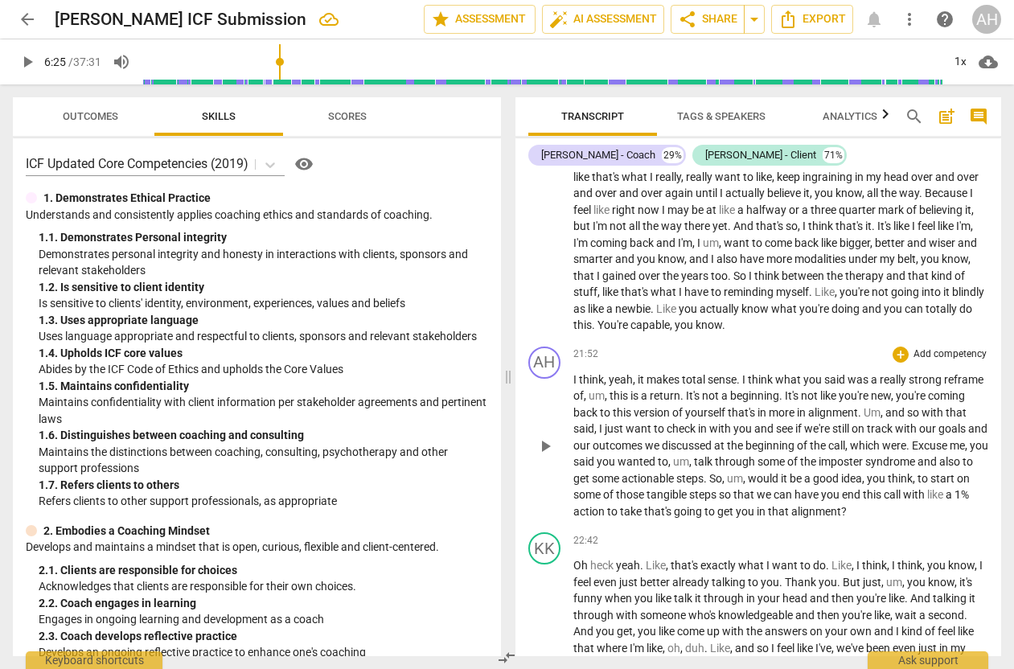
click at [631, 389] on span "this" at bounding box center [620, 395] width 21 height 13
click at [669, 389] on span "." at bounding box center [666, 395] width 6 height 13
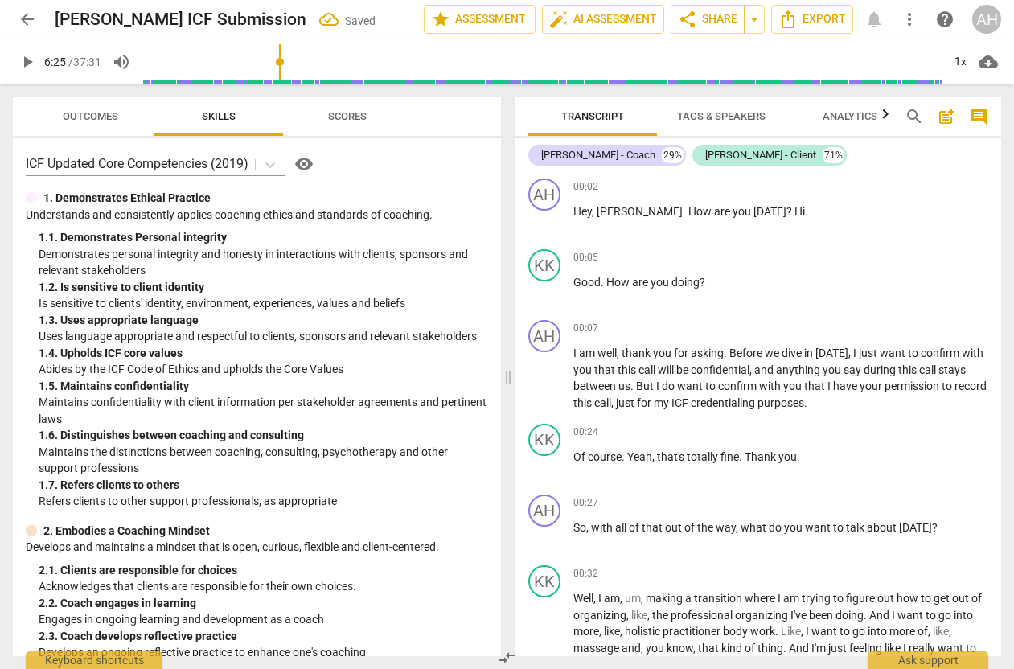
scroll to position [6229, 0]
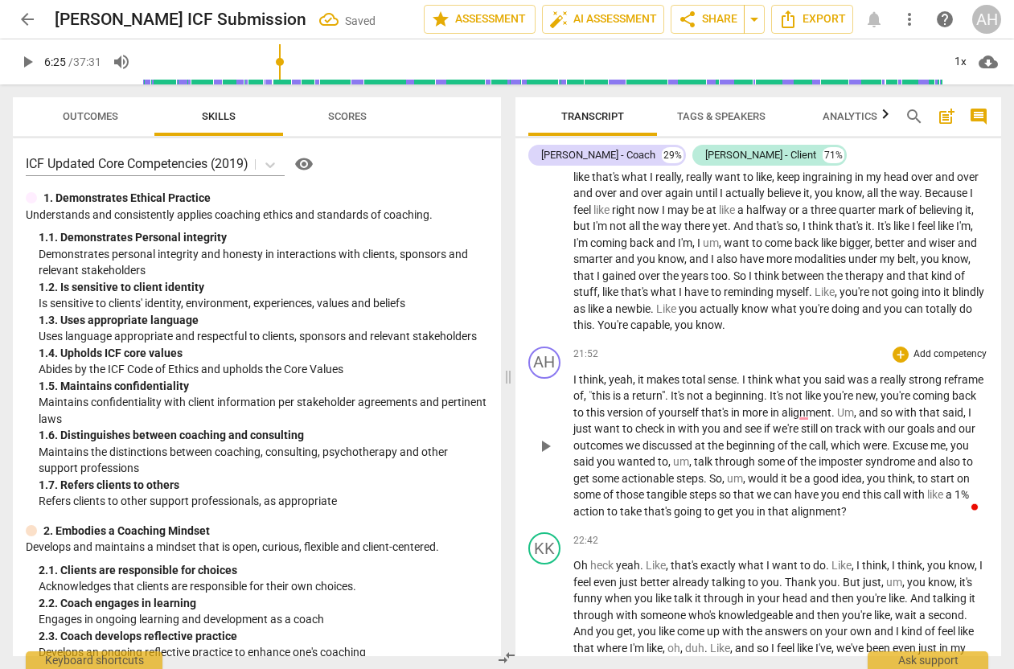
click at [771, 406] on span "more" at bounding box center [757, 412] width 28 height 13
click at [870, 406] on span "and" at bounding box center [859, 412] width 22 height 13
click at [879, 439] on span "Excuse" at bounding box center [860, 445] width 38 height 13
click at [961, 439] on span "," at bounding box center [963, 445] width 5 height 13
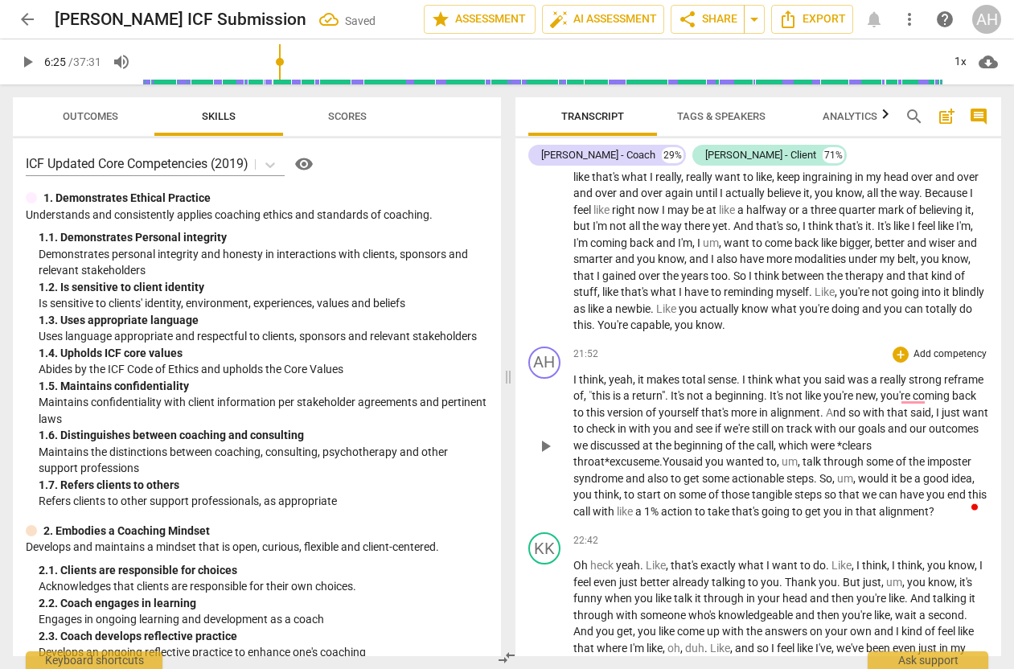
click at [813, 455] on span "talk" at bounding box center [813, 461] width 21 height 13
click at [860, 472] on span "would" at bounding box center [874, 478] width 33 height 13
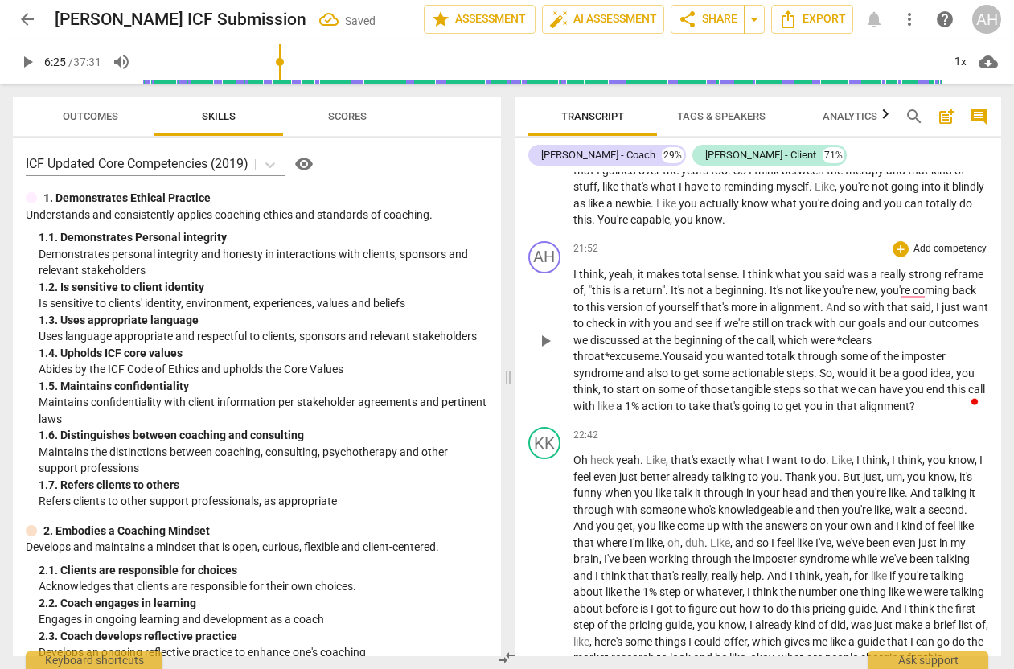
scroll to position [6338, 0]
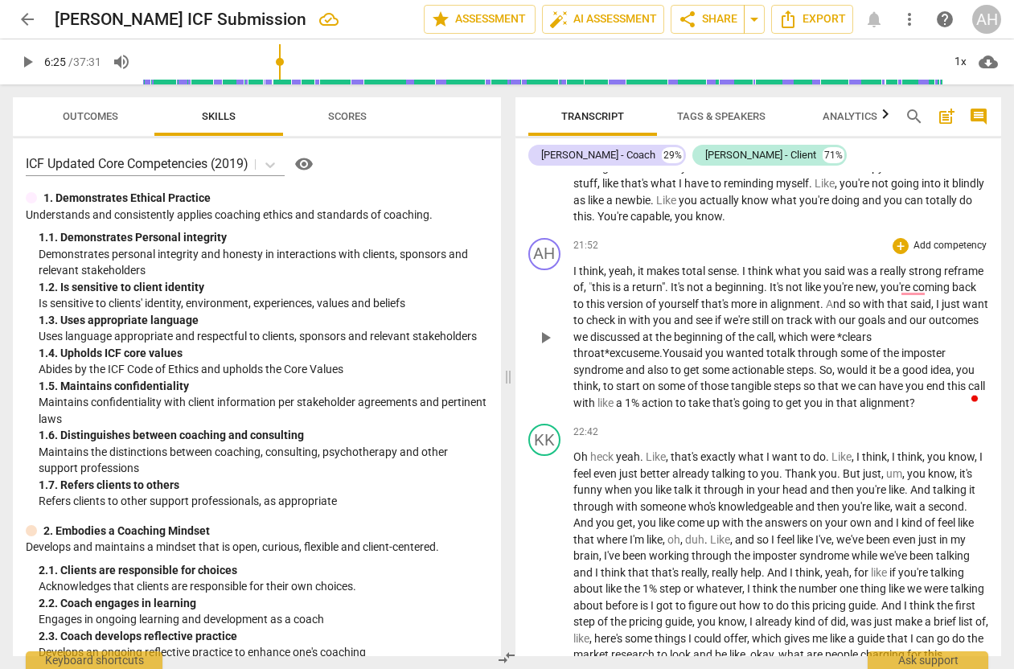
click at [616, 397] on span "like" at bounding box center [607, 403] width 19 height 13
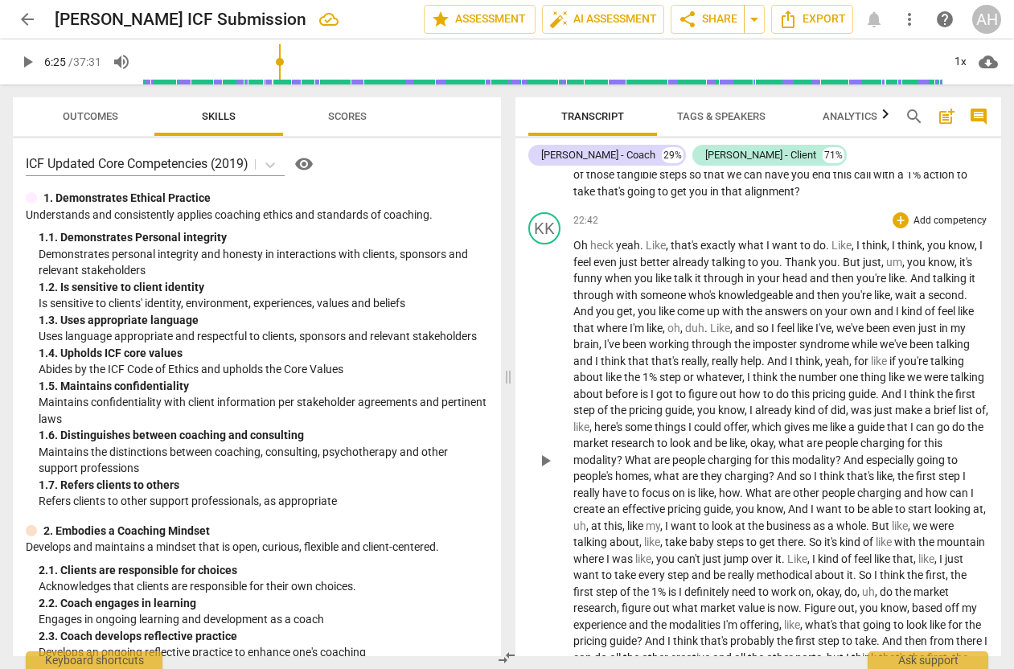
click at [540, 367] on div "play_arrow pause" at bounding box center [553, 462] width 41 height 434
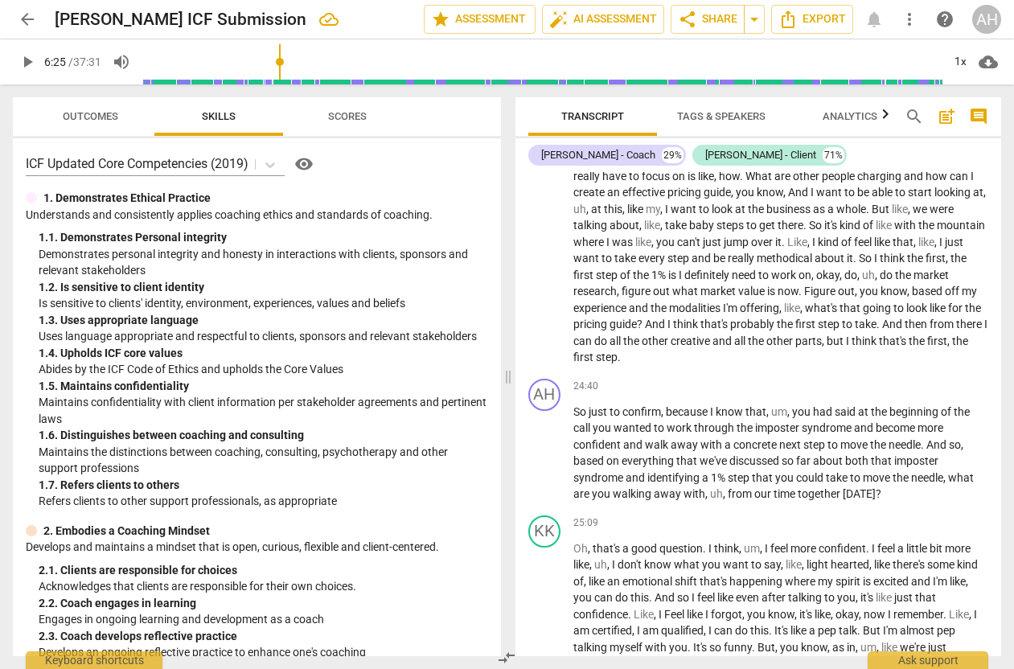
scroll to position [6928, 0]
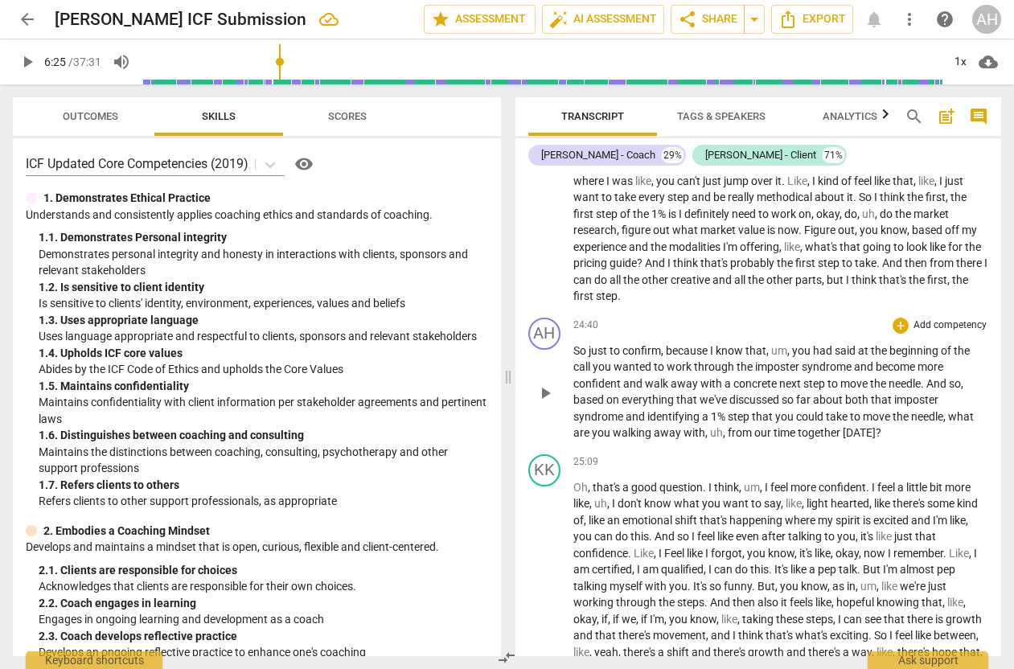
click at [792, 344] on span "you" at bounding box center [802, 350] width 21 height 13
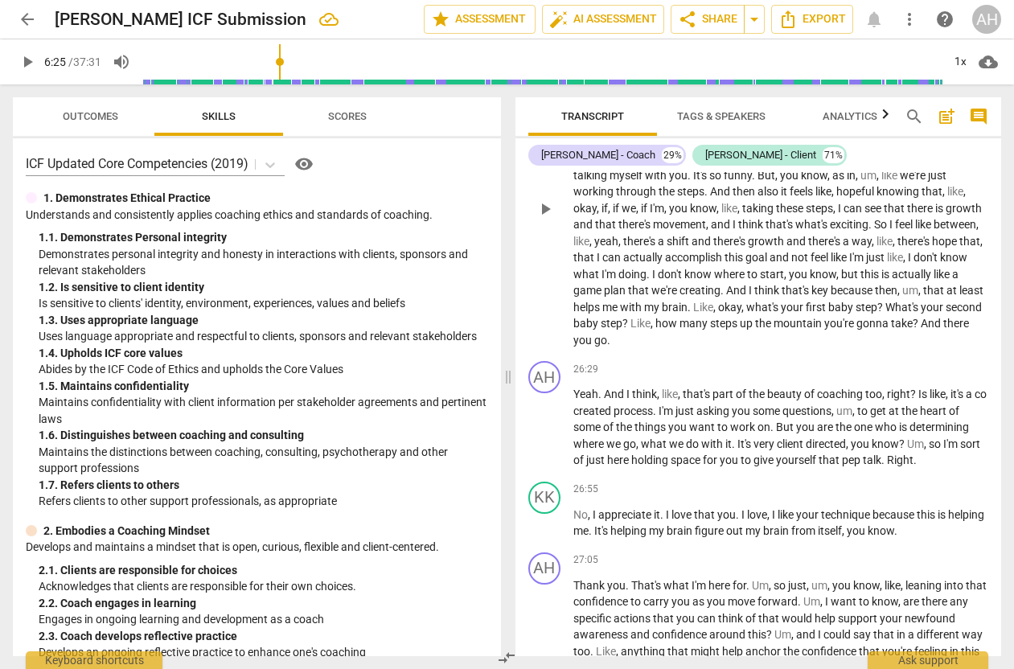
scroll to position [7340, 0]
click at [599, 387] on span "." at bounding box center [602, 393] width 6 height 13
click at [599, 387] on span "Yeah!" at bounding box center [588, 393] width 28 height 13
click at [599, 387] on span "Yeah! A" at bounding box center [593, 393] width 38 height 13
click at [599, 387] on span "Yea! A" at bounding box center [589, 393] width 31 height 13
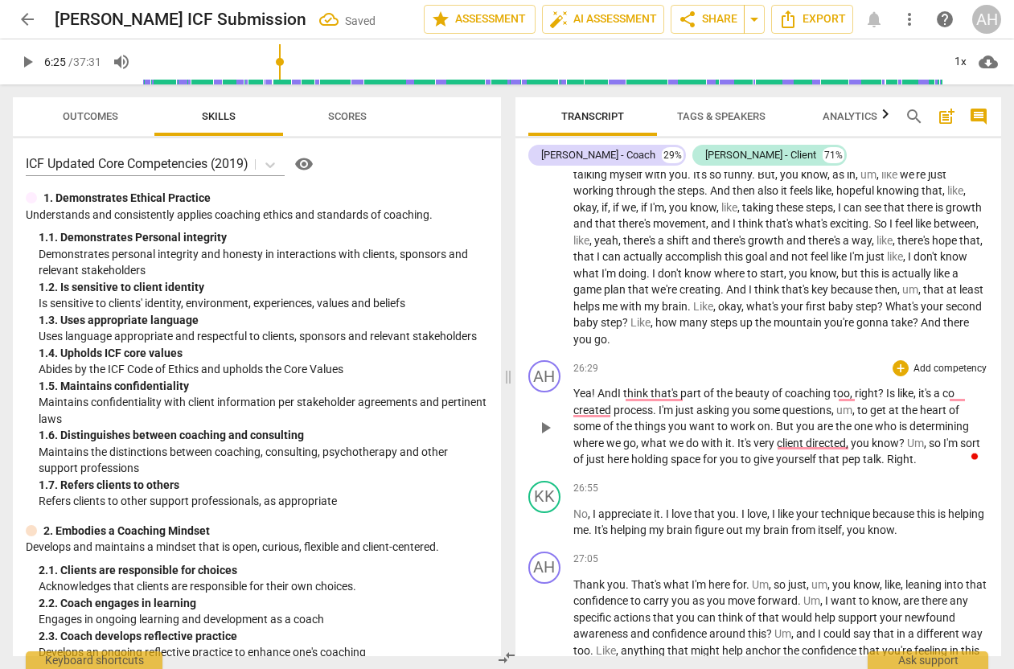
click at [591, 387] on span "Yea! A" at bounding box center [589, 393] width 31 height 13
click at [667, 387] on span "that's" at bounding box center [672, 393] width 30 height 13
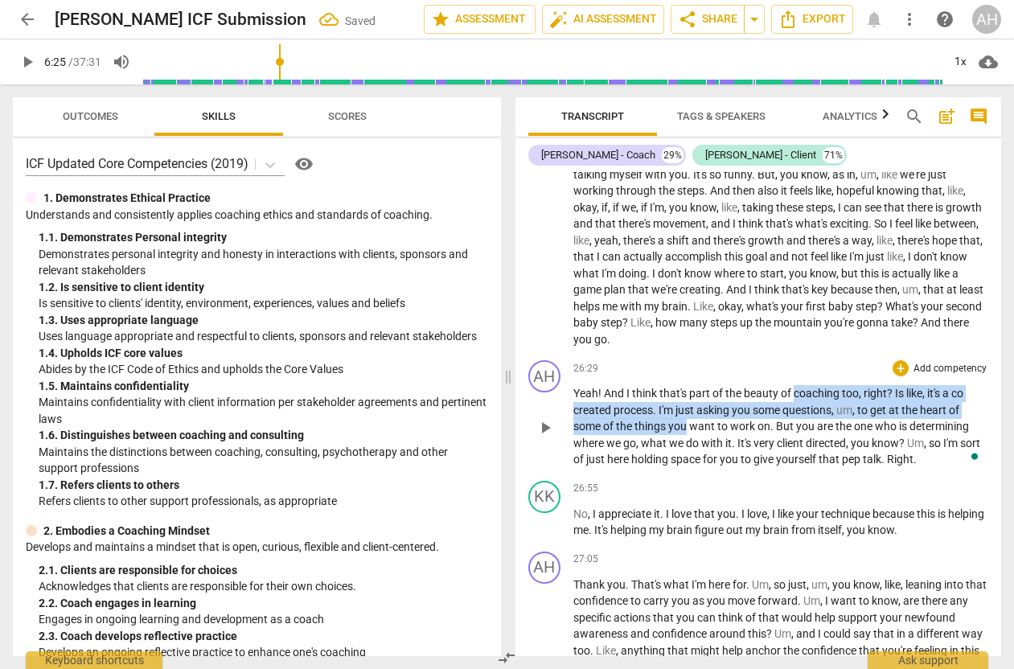
drag, startPoint x: 673, startPoint y: 378, endPoint x: 807, endPoint y: 350, distance: 136.5
click at [807, 385] on p "Yeah ! And I think that's part of the beauty of coaching too , right ? Is like …" at bounding box center [782, 426] width 416 height 83
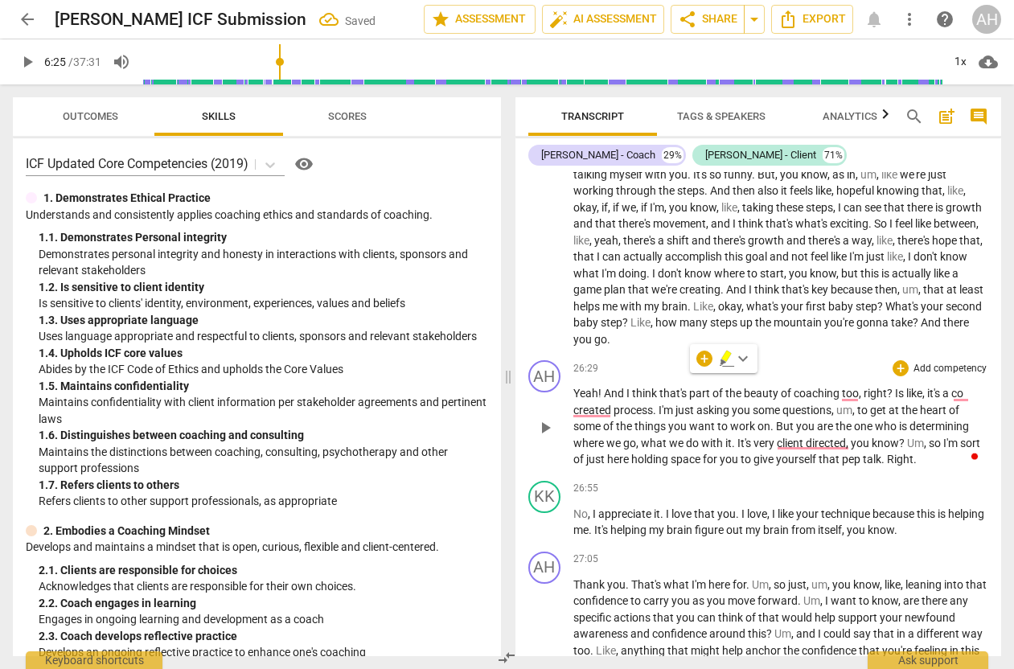
click at [848, 420] on span "the" at bounding box center [845, 426] width 19 height 13
click at [858, 404] on span "," at bounding box center [855, 410] width 5 height 13
click at [967, 437] on span "here" at bounding box center [978, 443] width 22 height 13
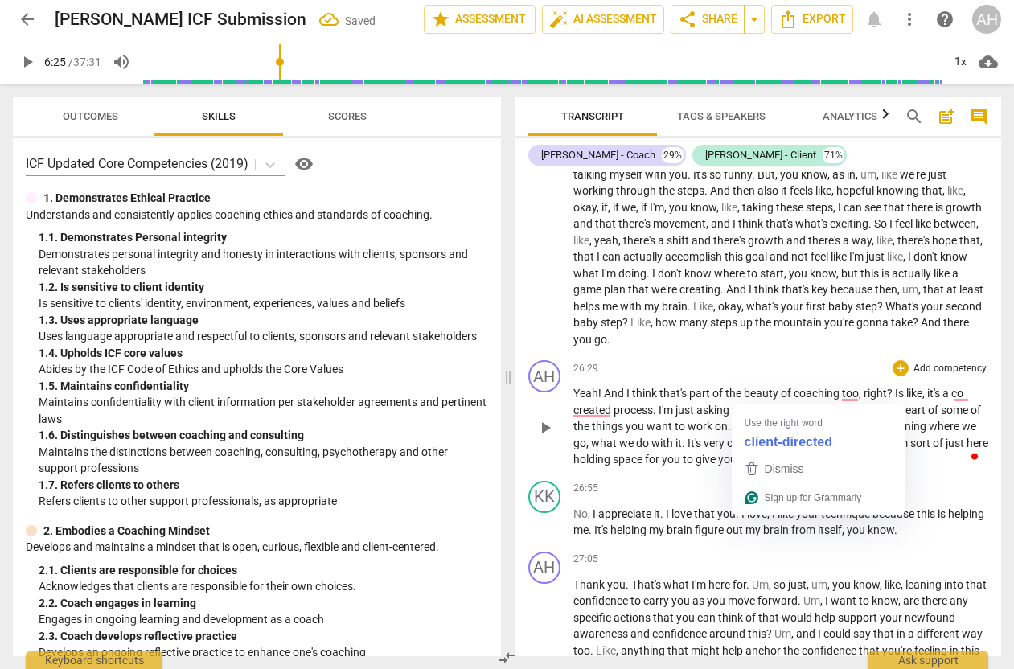
click at [756, 437] on span "client" at bounding box center [741, 443] width 29 height 13
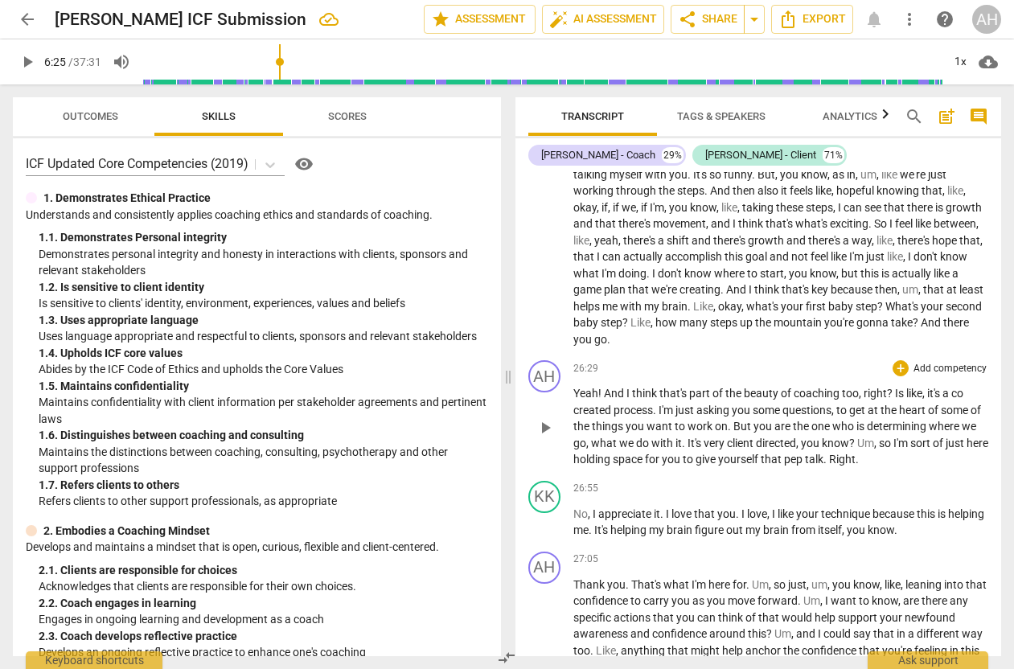
click at [894, 437] on span "so" at bounding box center [886, 443] width 14 height 13
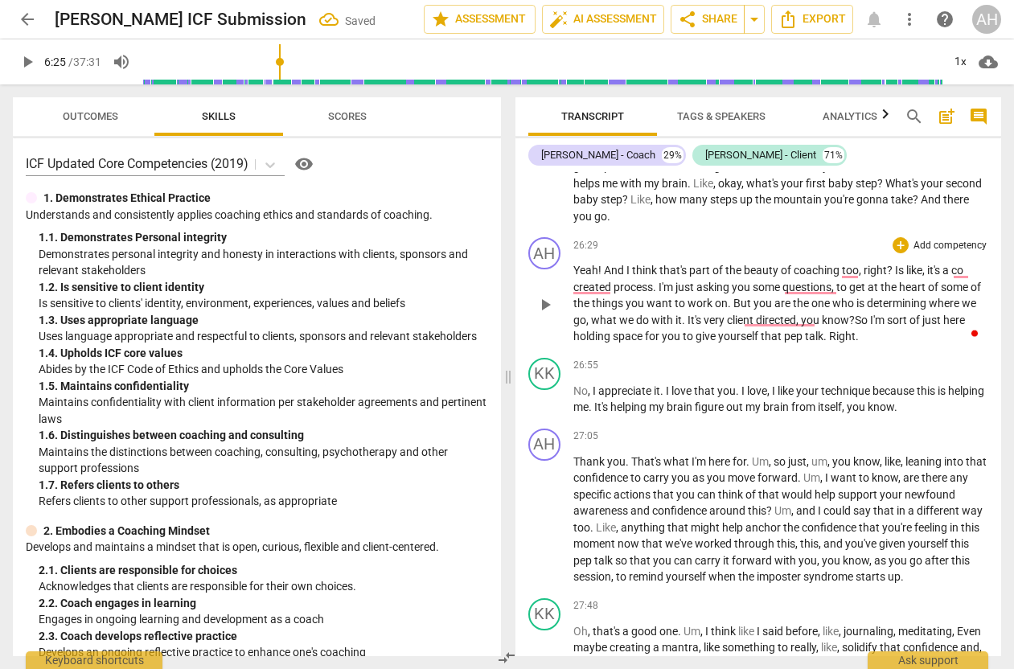
scroll to position [7465, 0]
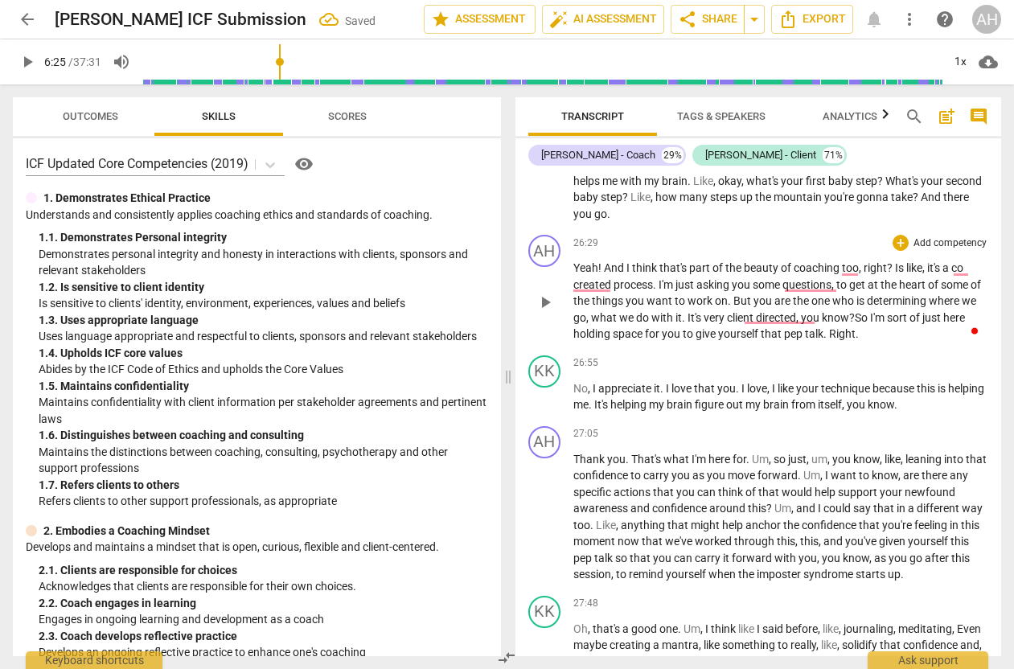
click at [885, 286] on p "Yeah ! And I think that's part of the beauty of coaching too , right ? Is like …" at bounding box center [782, 301] width 416 height 83
click at [575, 382] on span "No" at bounding box center [581, 388] width 14 height 13
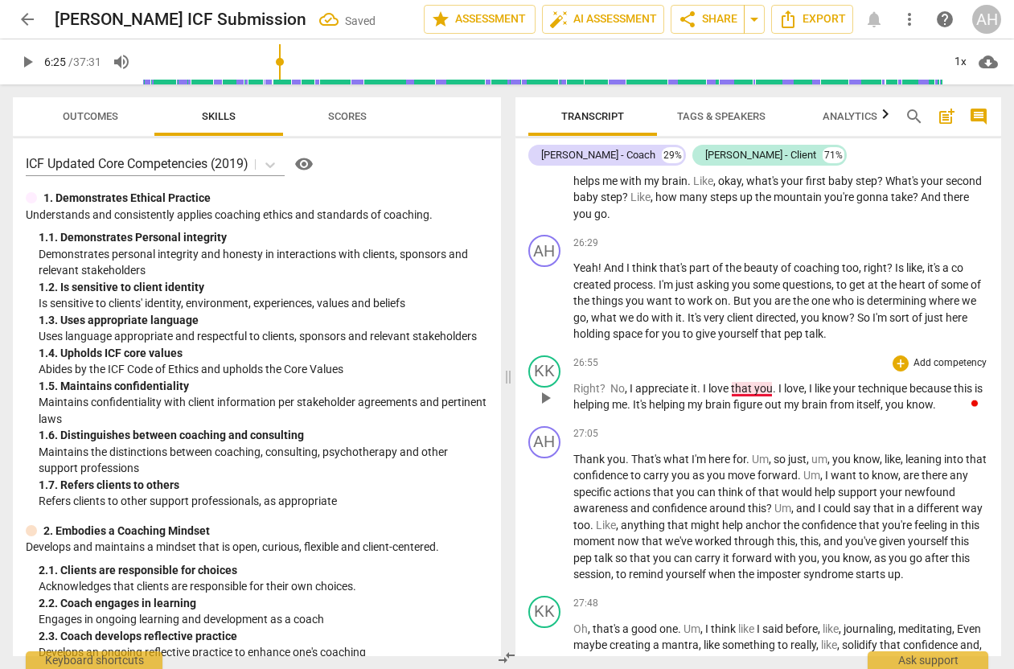
click at [749, 382] on span "that" at bounding box center [742, 388] width 23 height 13
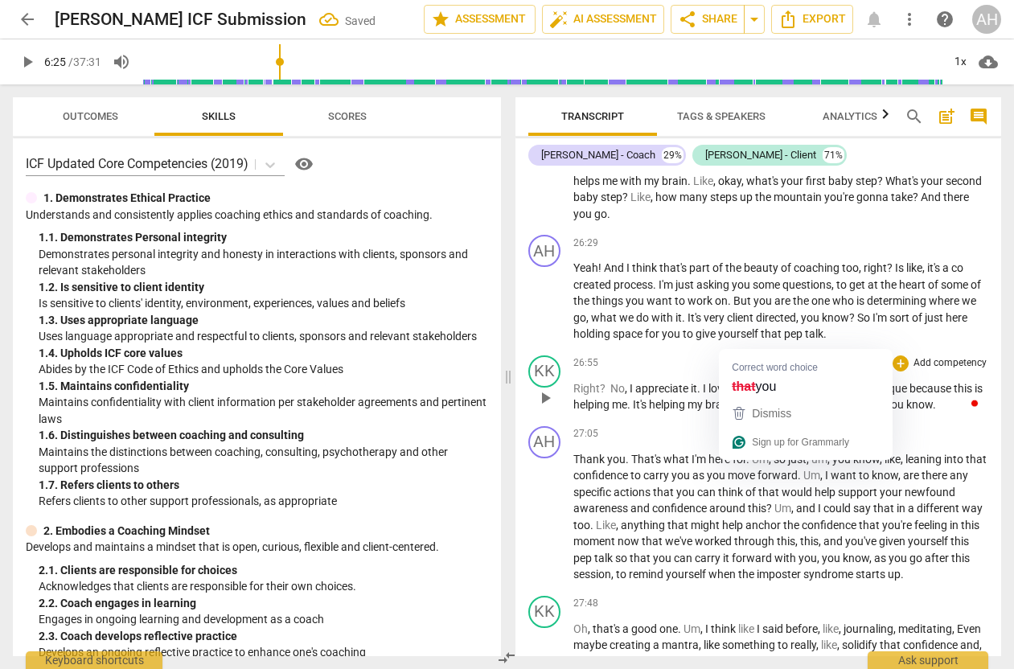
click at [782, 356] on div "26:55 + Add competency keyboard_arrow_right" at bounding box center [782, 364] width 416 height 16
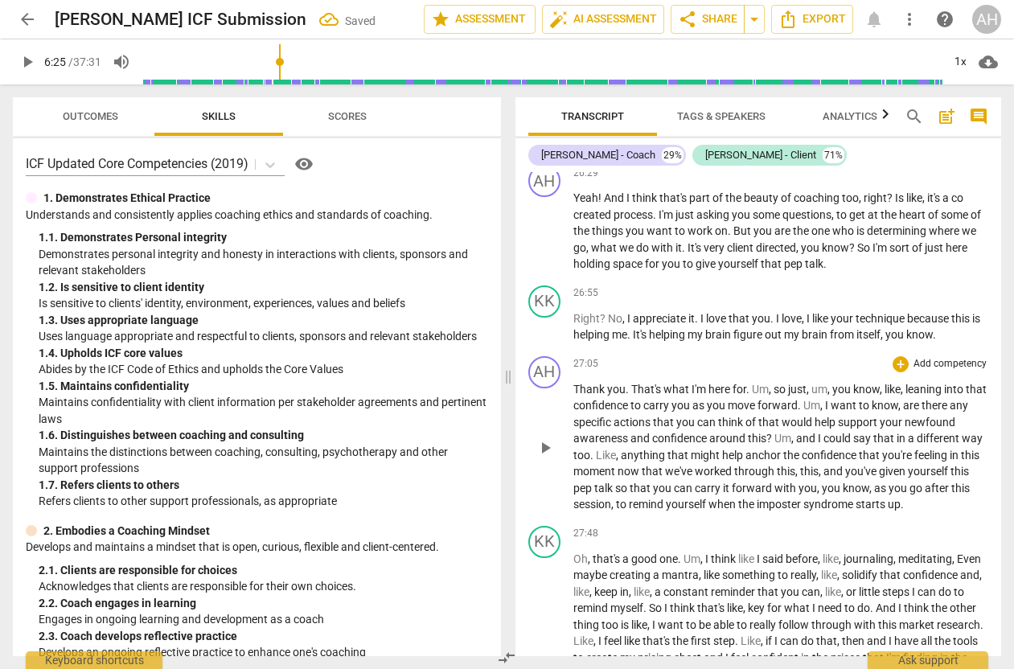
scroll to position [7540, 0]
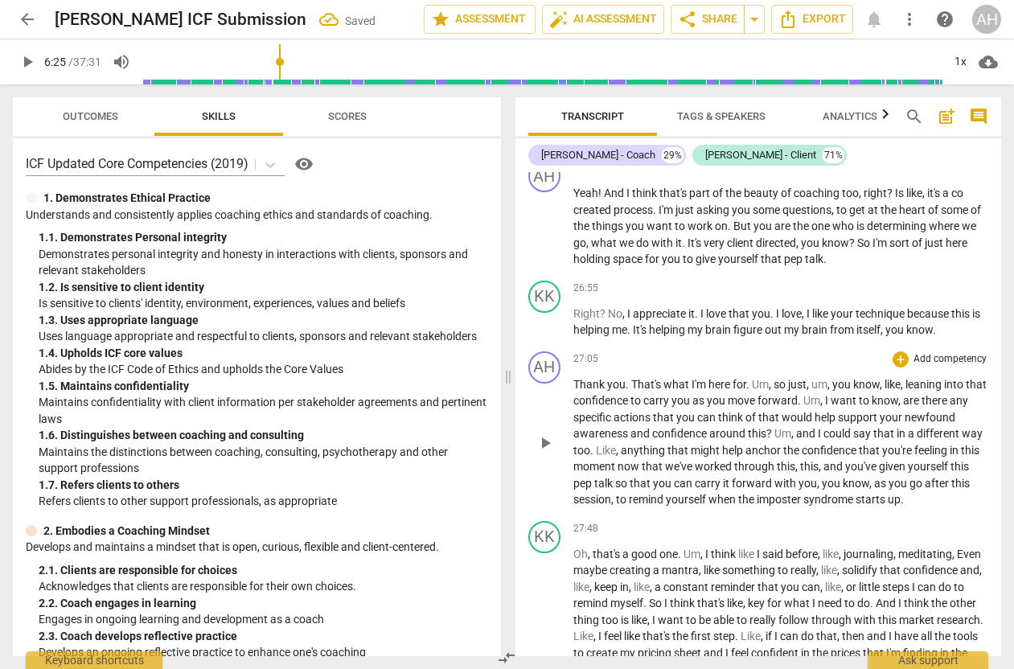
click at [781, 378] on span "so" at bounding box center [781, 384] width 14 height 13
click at [811, 378] on span "," at bounding box center [809, 384] width 5 height 13
click at [864, 378] on span "," at bounding box center [861, 384] width 5 height 13
click at [768, 394] on span "," at bounding box center [765, 400] width 5 height 13
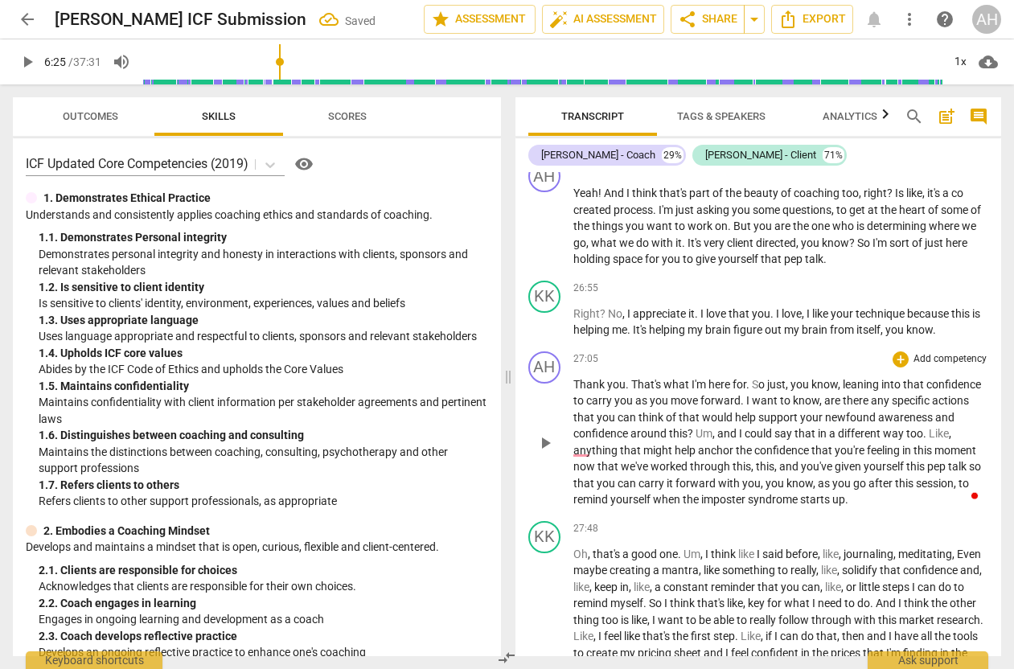
click at [739, 427] on span "and" at bounding box center [729, 433] width 22 height 13
click at [933, 427] on span "anything" at bounding box center [955, 433] width 44 height 13
click at [591, 424] on p "Thank you . That's what I'm here for . S o just , you know , leaning into that …" at bounding box center [782, 443] width 416 height 132
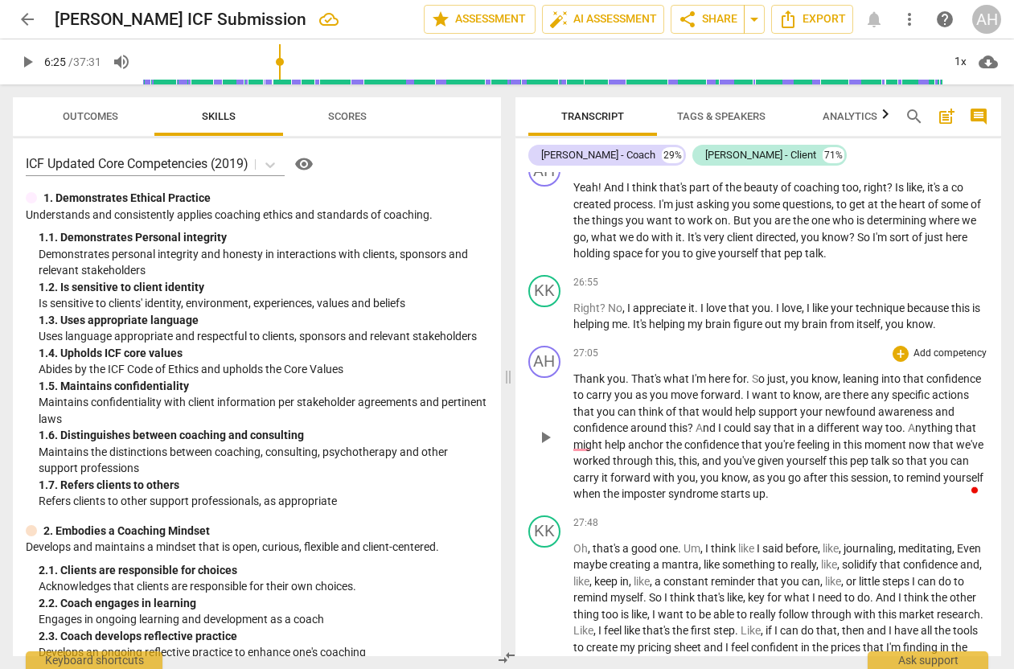
click at [911, 448] on p "Thank you . That's what I'm here for . S o just , you know , leaning into that …" at bounding box center [782, 437] width 416 height 132
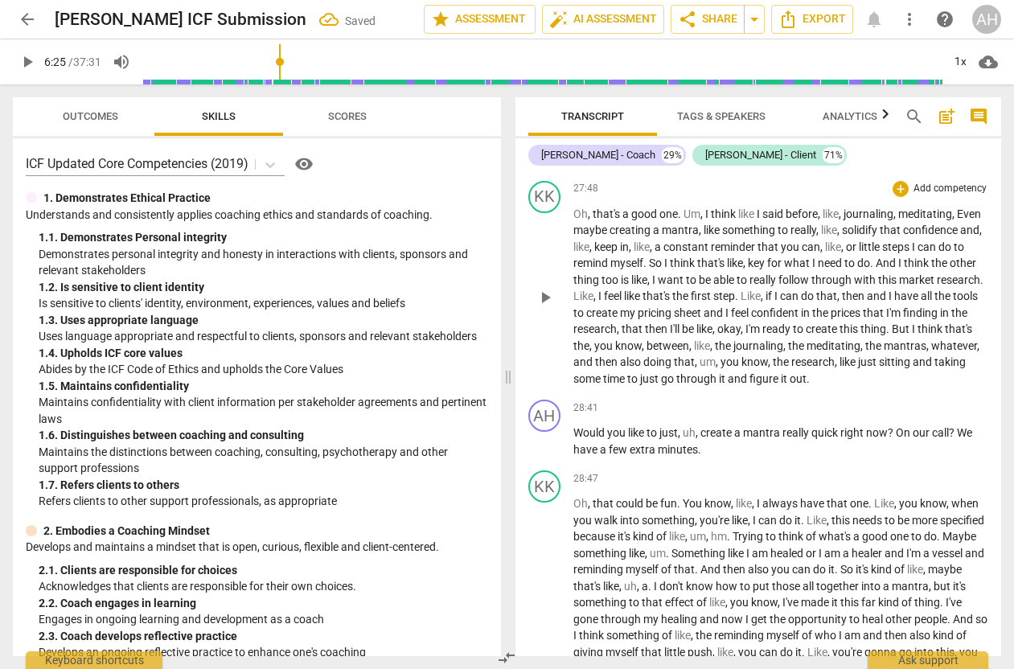
scroll to position [7883, 0]
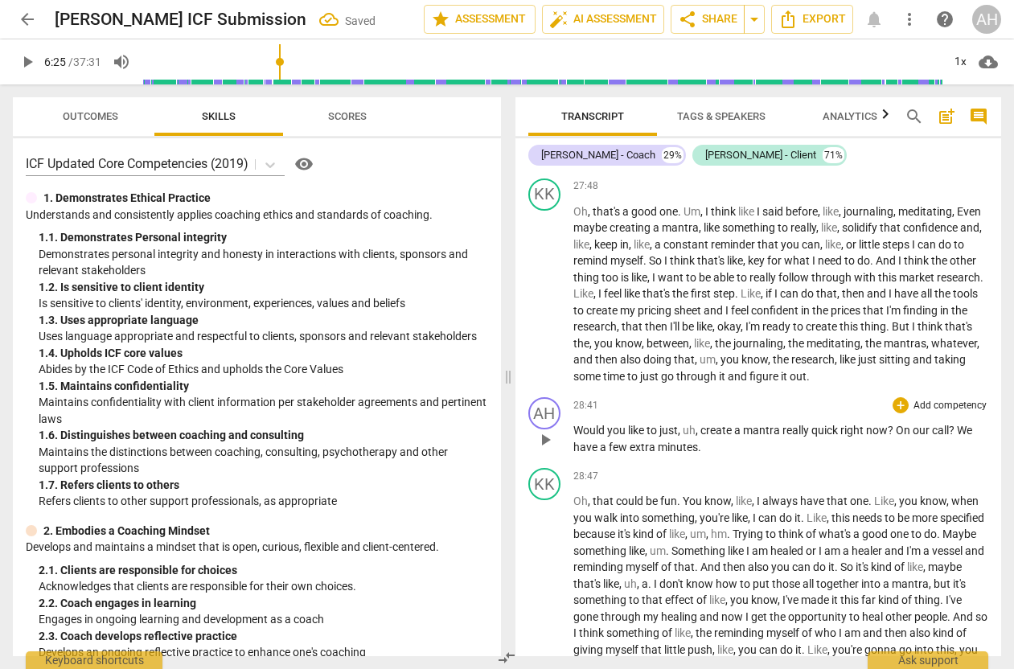
click at [702, 424] on span "create" at bounding box center [718, 430] width 34 height 13
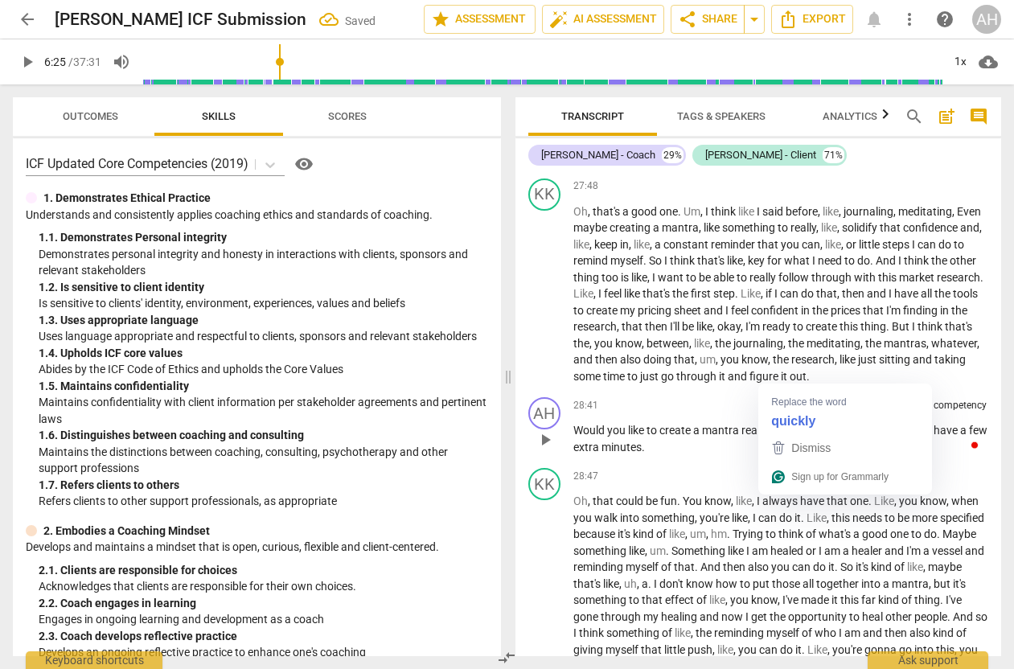
click at [784, 424] on span "quick" at bounding box center [785, 430] width 29 height 13
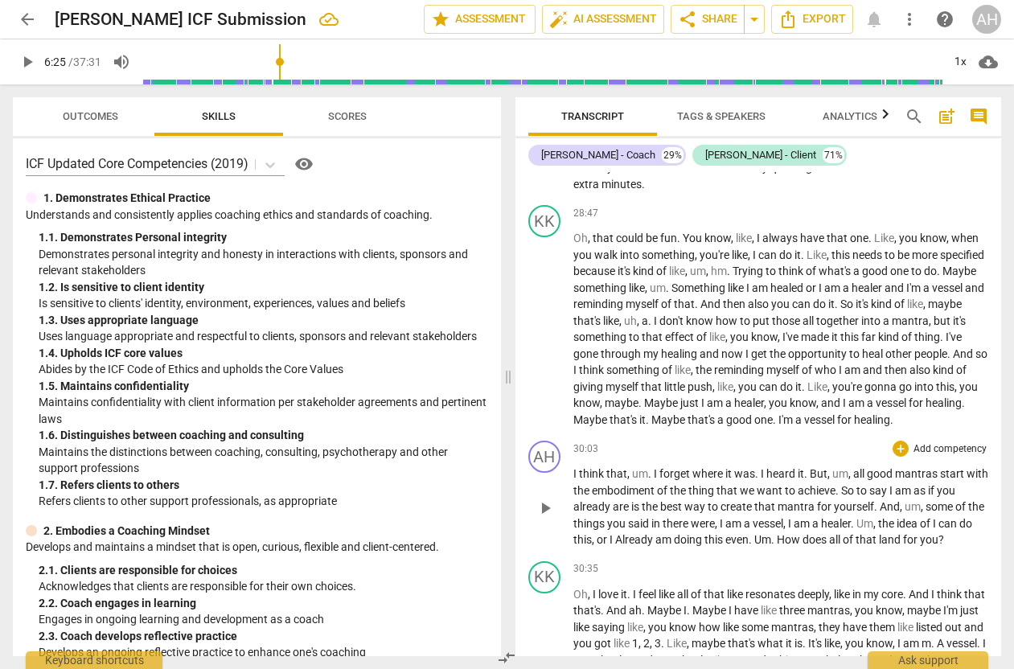
scroll to position [8185, 0]
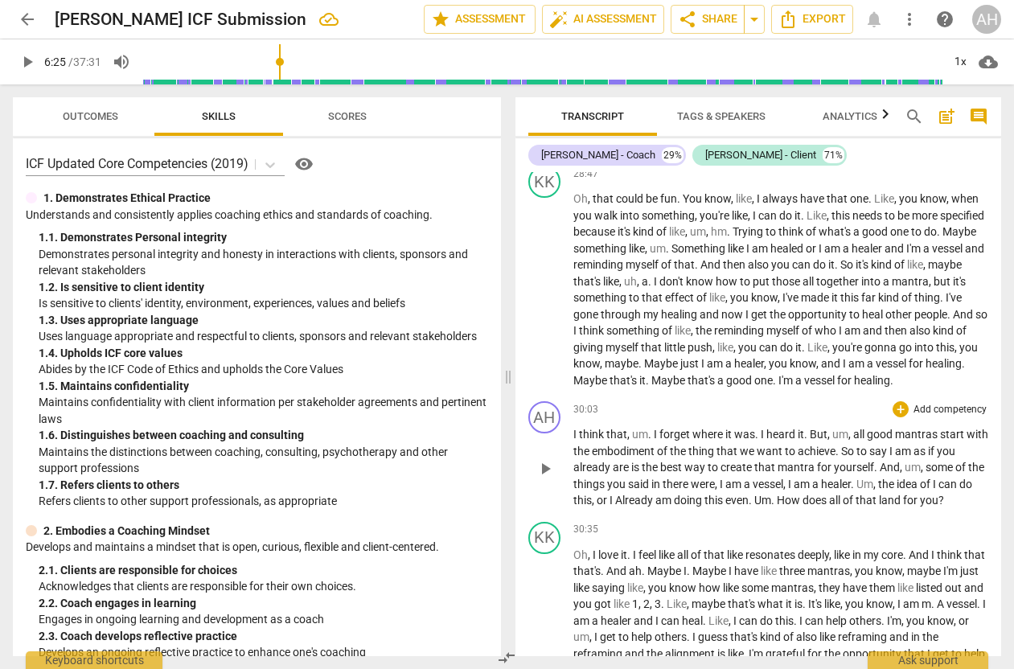
click at [651, 428] on span "." at bounding box center [651, 434] width 6 height 13
click at [740, 428] on span "I" at bounding box center [742, 434] width 6 height 13
click at [742, 428] on span "was that" at bounding box center [735, 434] width 44 height 13
click at [856, 428] on span "all" at bounding box center [857, 434] width 14 height 13
click at [873, 445] on span "I" at bounding box center [874, 451] width 6 height 13
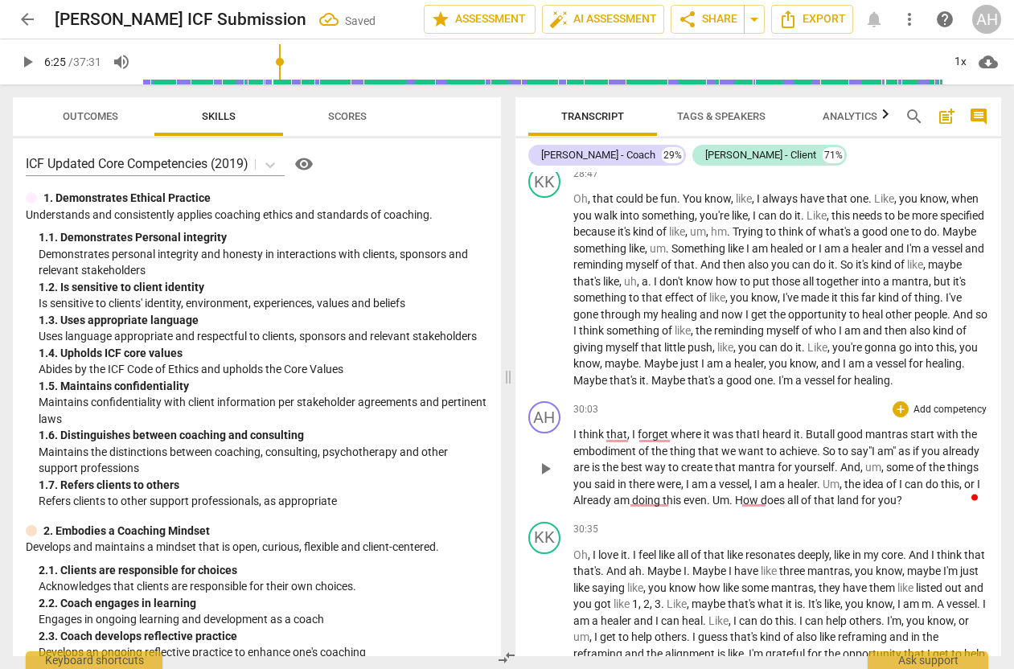
click at [887, 461] on span "," at bounding box center [884, 467] width 5 height 13
click at [671, 478] on span "I" at bounding box center [668, 484] width 6 height 13
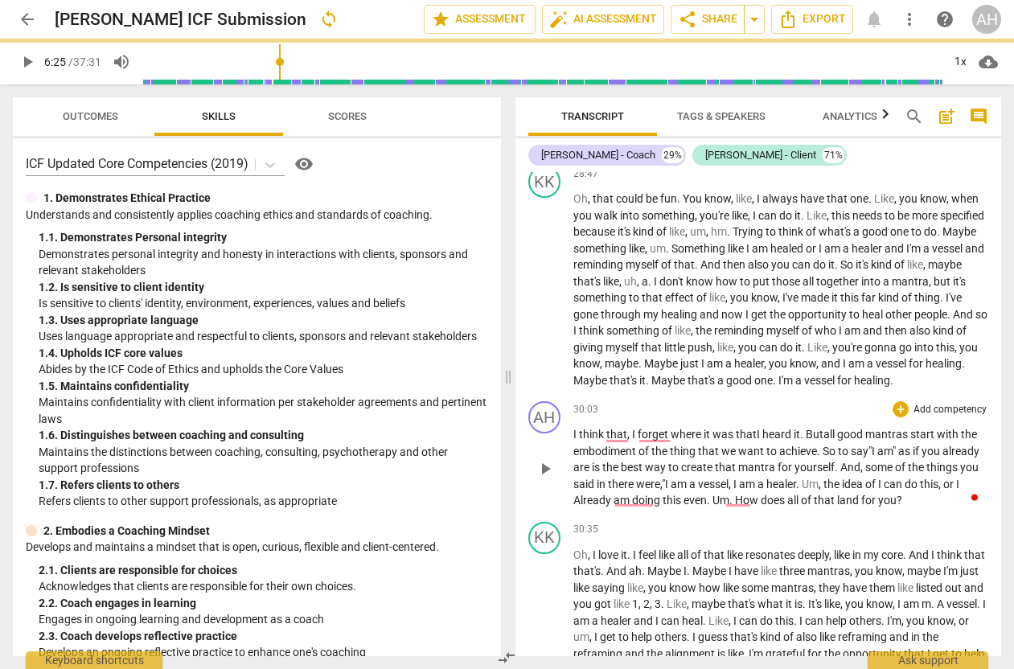
click at [802, 478] on span "." at bounding box center [799, 484] width 6 height 13
click at [846, 478] on span "the" at bounding box center [837, 484] width 19 height 13
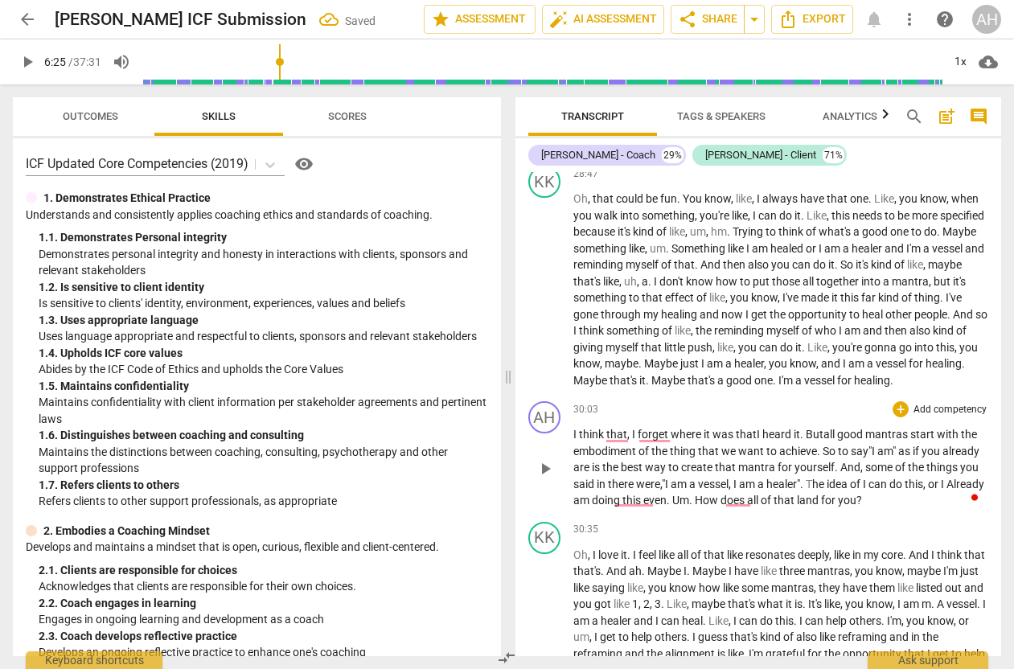
click at [869, 478] on span "I" at bounding box center [866, 484] width 6 height 13
click at [924, 478] on span "," at bounding box center [926, 484] width 5 height 13
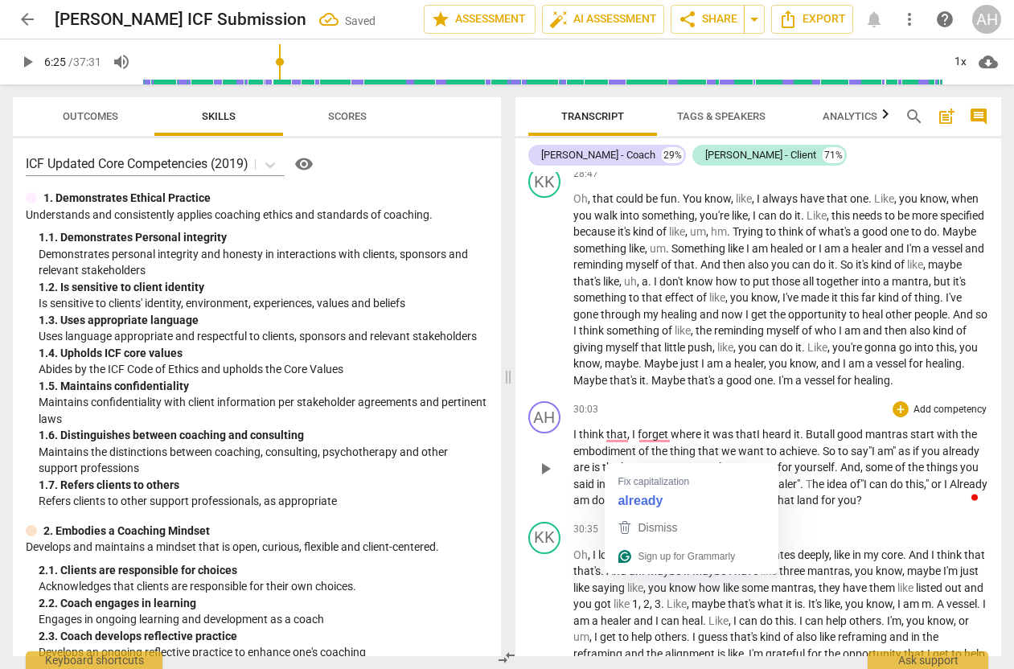
click at [950, 478] on span "Already" at bounding box center [969, 484] width 38 height 13
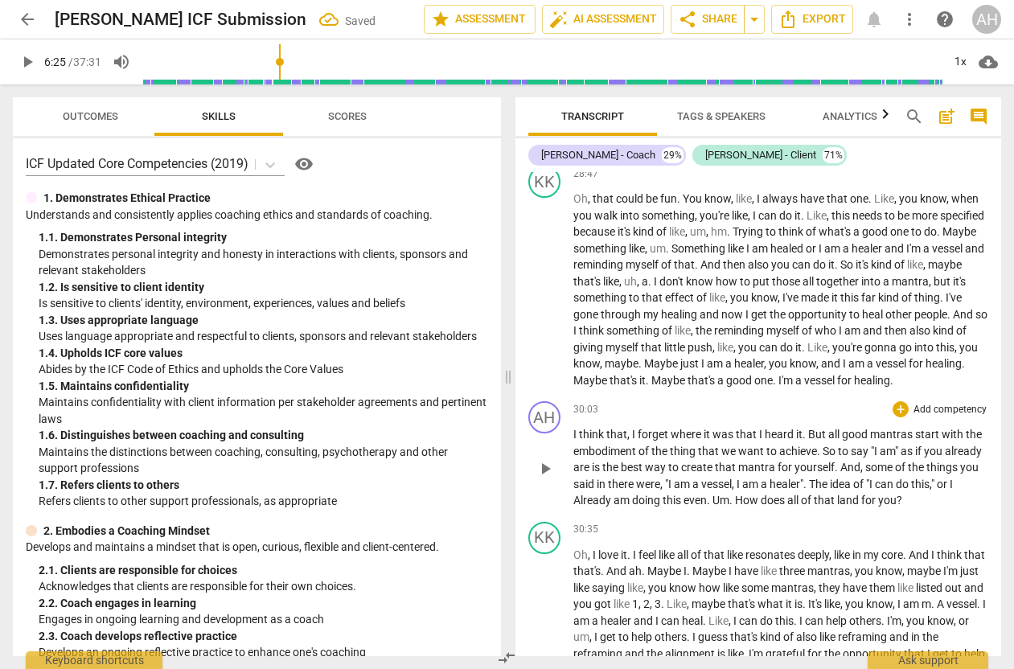
click at [614, 494] on span "Already" at bounding box center [594, 500] width 40 height 13
click at [583, 494] on span "I a" at bounding box center [579, 500] width 10 height 13
click at [700, 494] on span "this" at bounding box center [689, 500] width 21 height 13
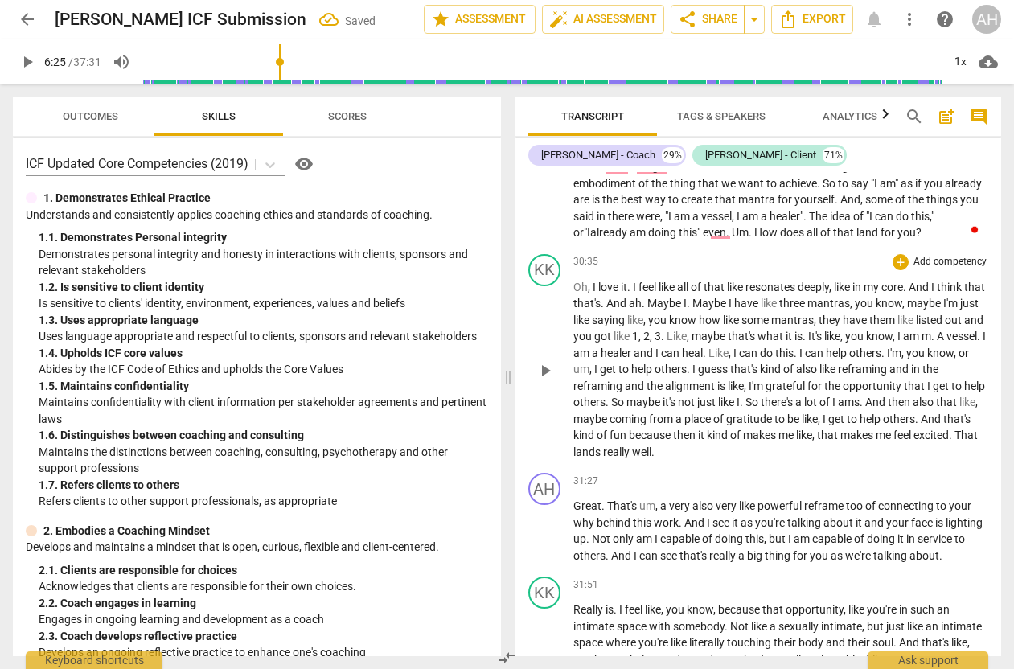
scroll to position [8460, 0]
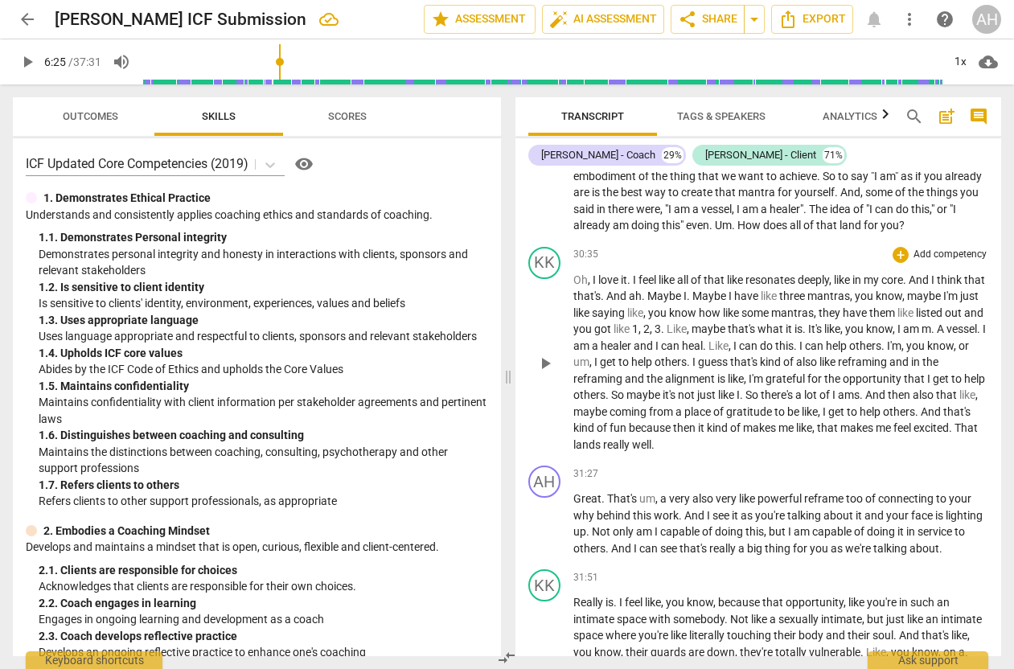
drag, startPoint x: 562, startPoint y: 404, endPoint x: 560, endPoint y: 359, distance: 45.1
click at [560, 359] on div "KK play_arrow pause 30:35 + Add competency keyboard_arrow_right Oh , I love it …" at bounding box center [759, 351] width 487 height 220
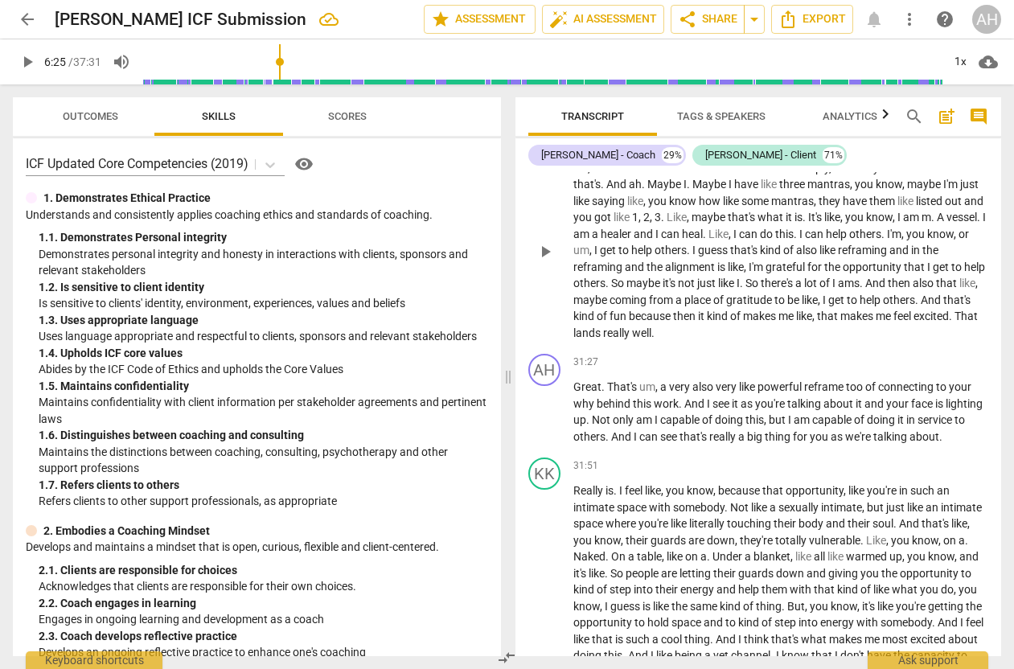
scroll to position [8573, 0]
click at [661, 380] on span "a" at bounding box center [665, 386] width 9 height 13
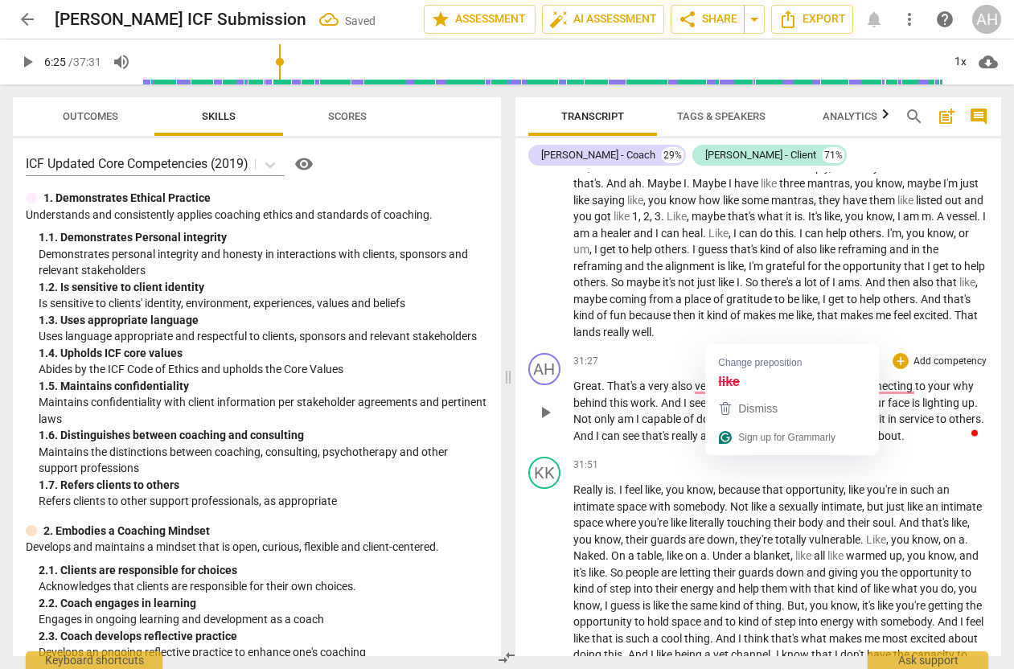
click at [738, 380] on span "powerful" at bounding box center [760, 386] width 47 height 13
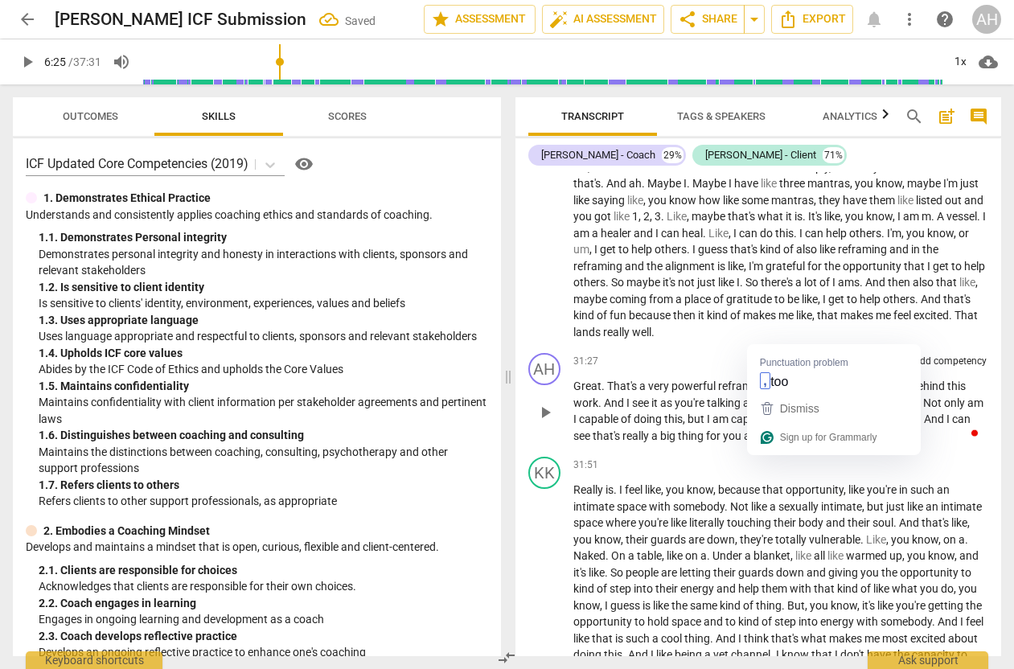
click at [772, 380] on span "too" at bounding box center [769, 386] width 19 height 13
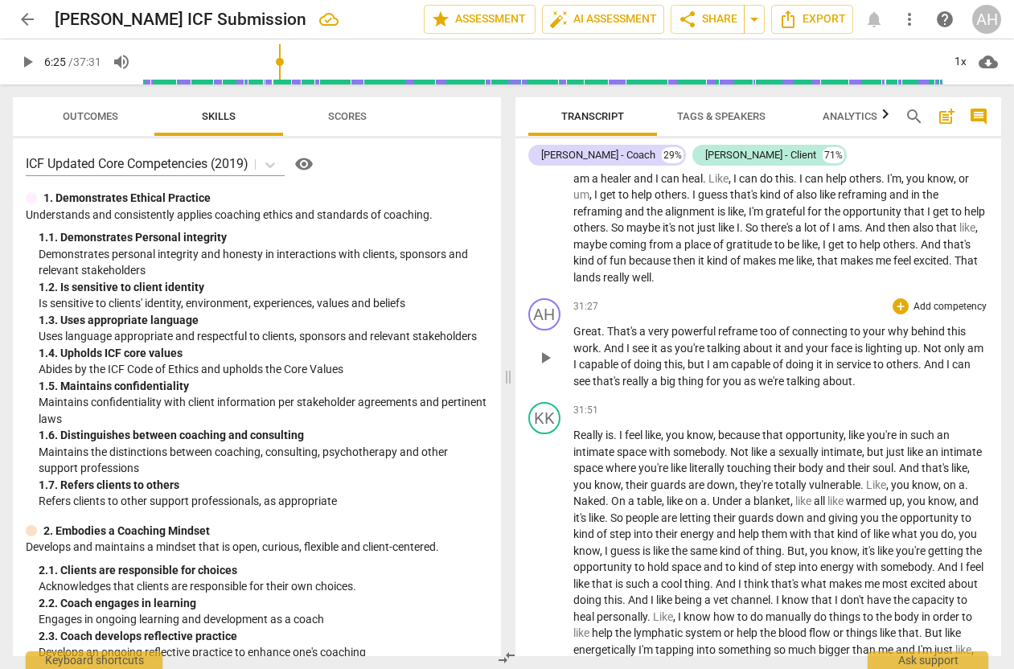
scroll to position [8631, 0]
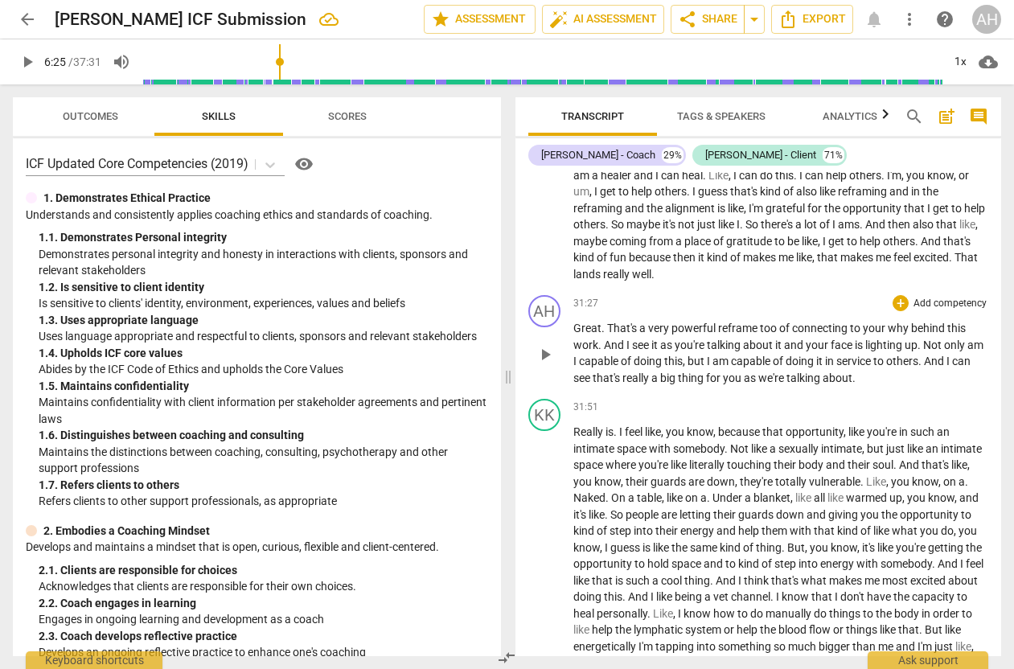
click at [856, 372] on span "." at bounding box center [854, 378] width 3 height 13
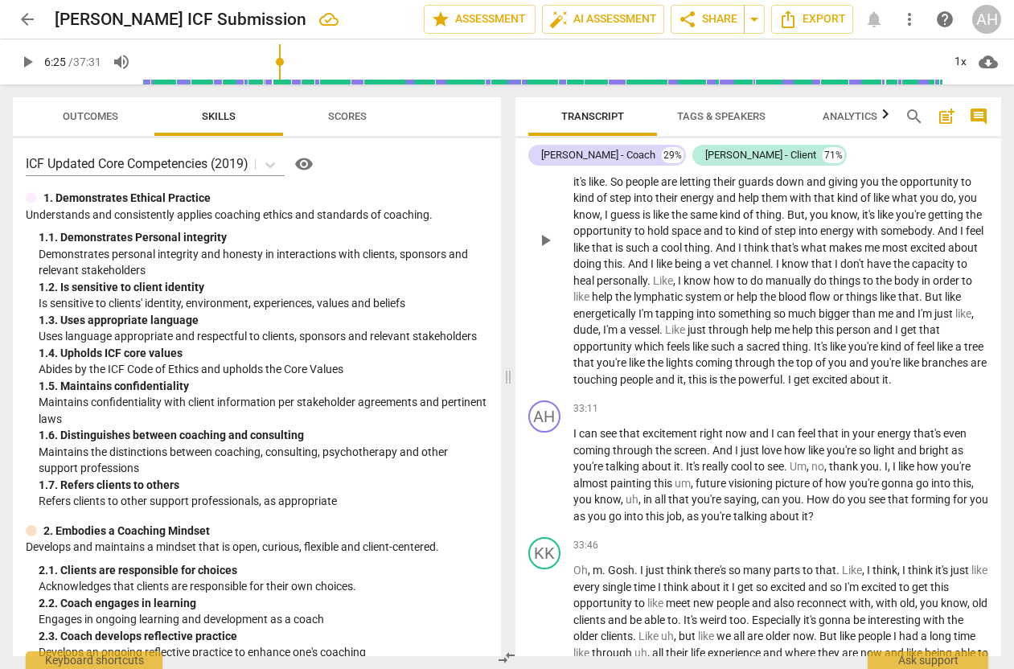
scroll to position [8959, 0]
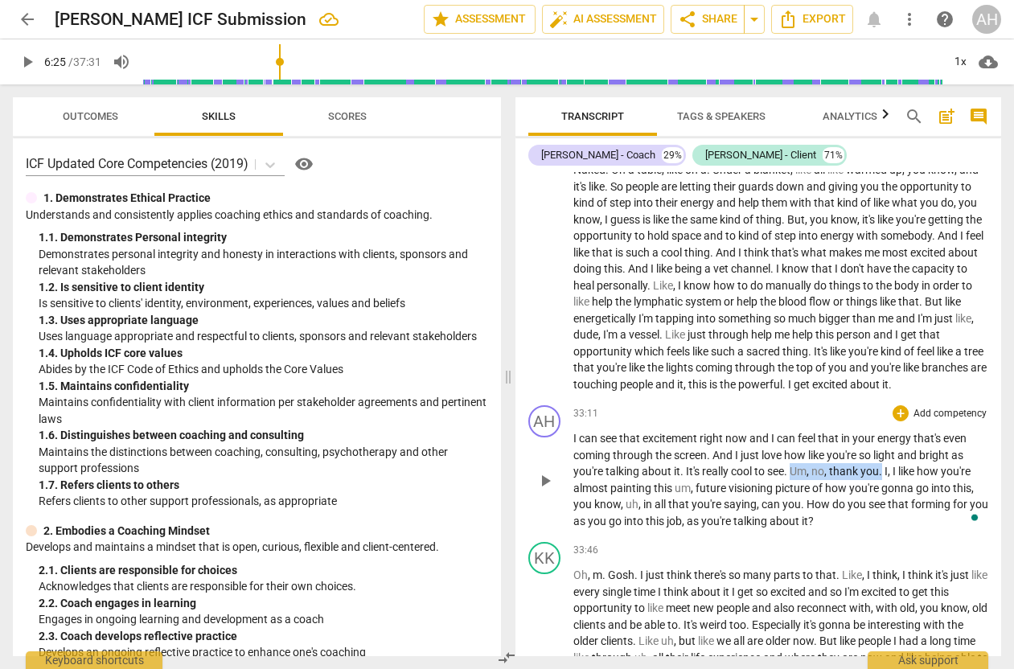
drag, startPoint x: 883, startPoint y: 430, endPoint x: 796, endPoint y: 430, distance: 86.9
click at [796, 430] on p "I can see that excitement right now and I can feel that in your energy that's e…" at bounding box center [782, 479] width 416 height 99
click at [798, 465] on span "," at bounding box center [795, 471] width 5 height 13
click at [595, 482] on span "future" at bounding box center [611, 488] width 33 height 13
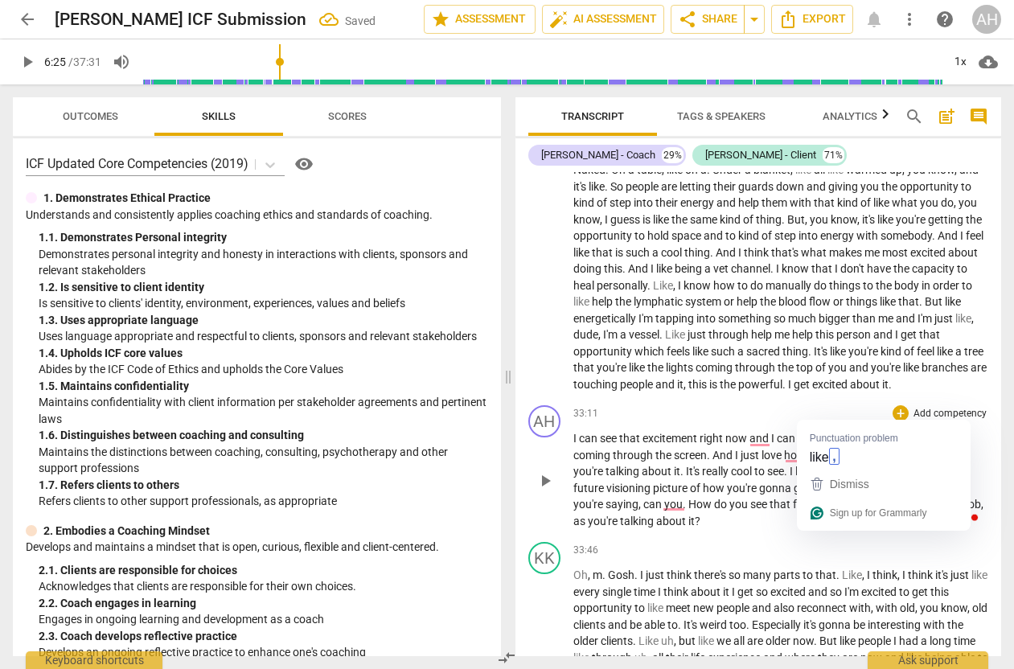
click at [830, 449] on span "you're" at bounding box center [843, 455] width 32 height 13
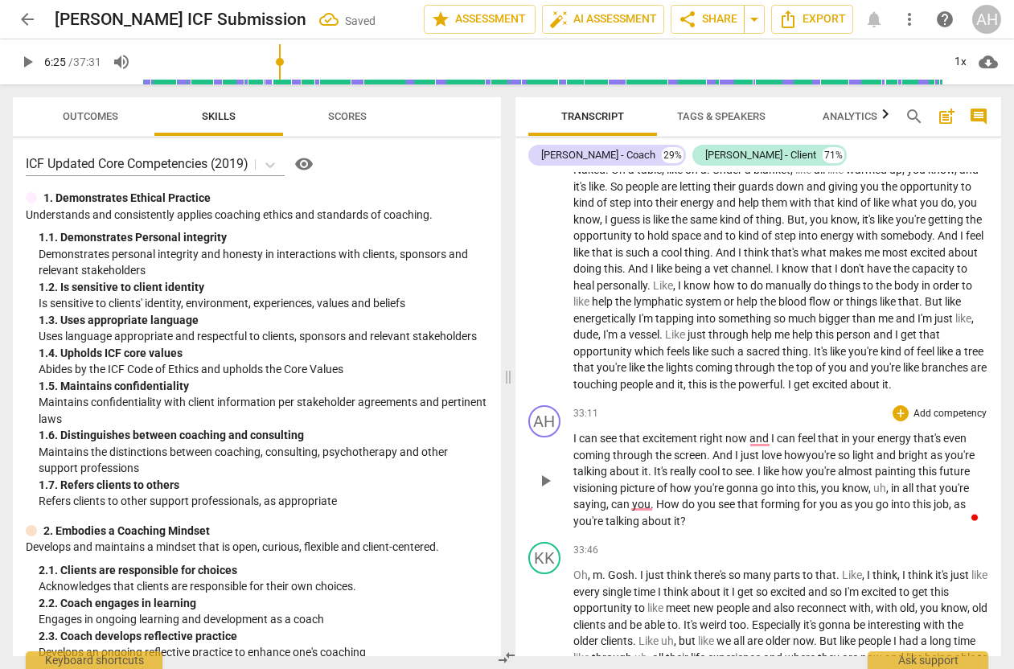
click at [763, 465] on span "I" at bounding box center [761, 471] width 6 height 13
click at [888, 482] on span "," at bounding box center [889, 488] width 5 height 13
click at [654, 498] on span "." at bounding box center [654, 504] width 6 height 13
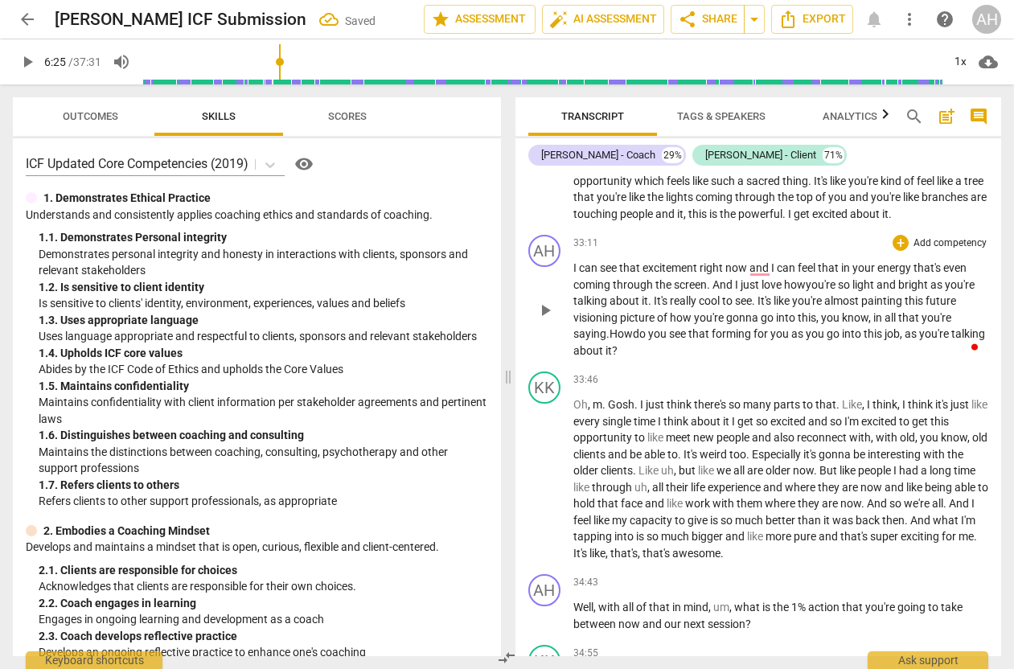
scroll to position [9132, 0]
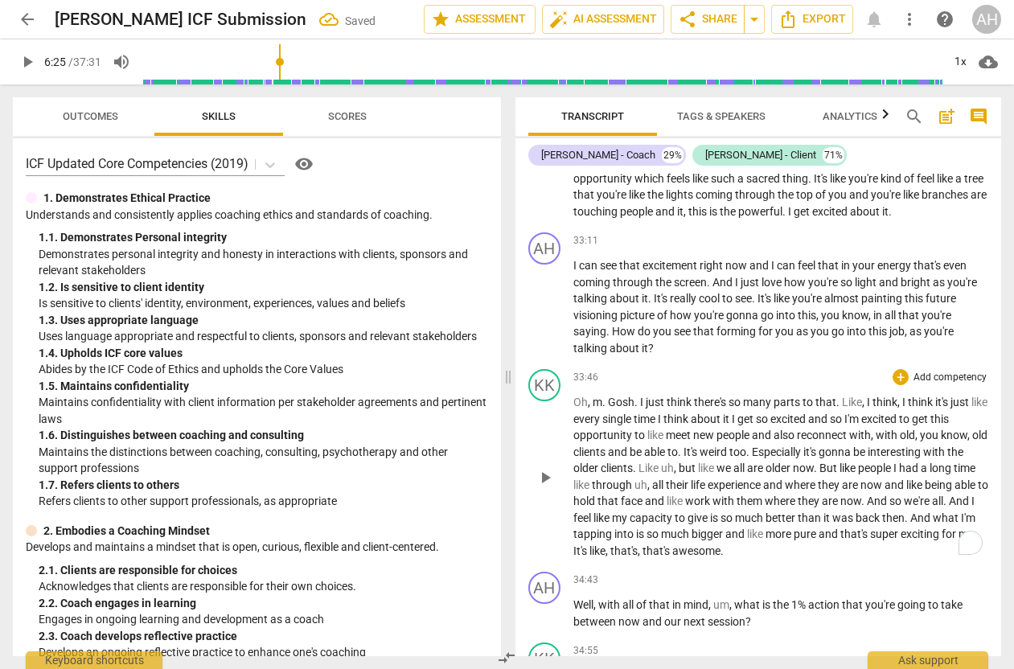
click at [606, 396] on span "." at bounding box center [606, 402] width 6 height 13
drag, startPoint x: 868, startPoint y: 358, endPoint x: 848, endPoint y: 358, distance: 20.1
click at [848, 394] on p "Oh , my g osh . I just think there's so many parts to that . Like , I think , I…" at bounding box center [782, 476] width 416 height 165
click at [730, 446] on span "weird" at bounding box center [715, 452] width 30 height 13
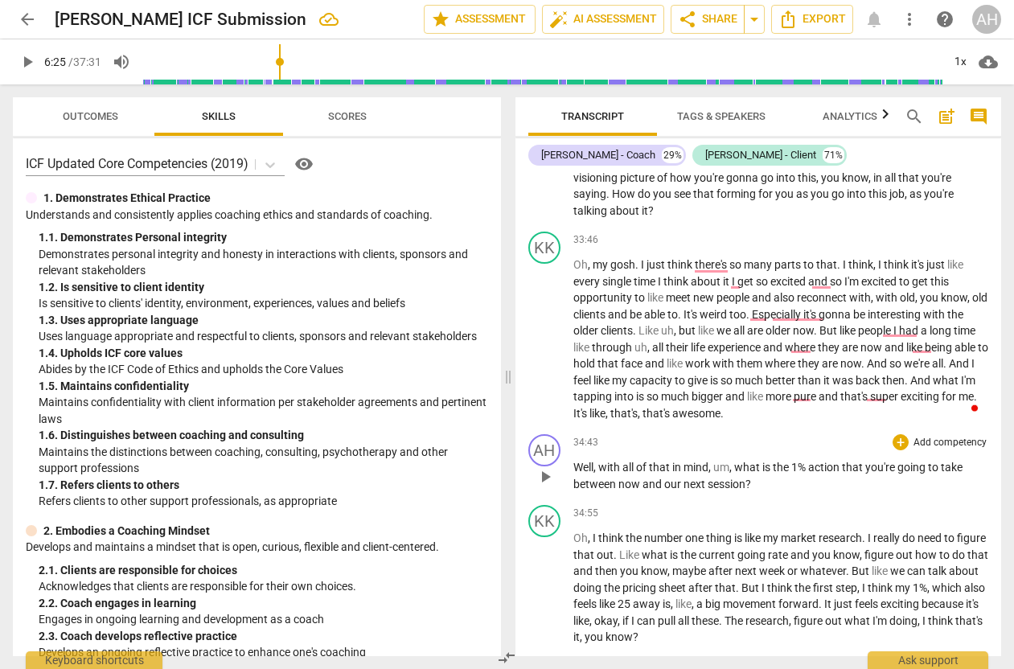
scroll to position [9294, 0]
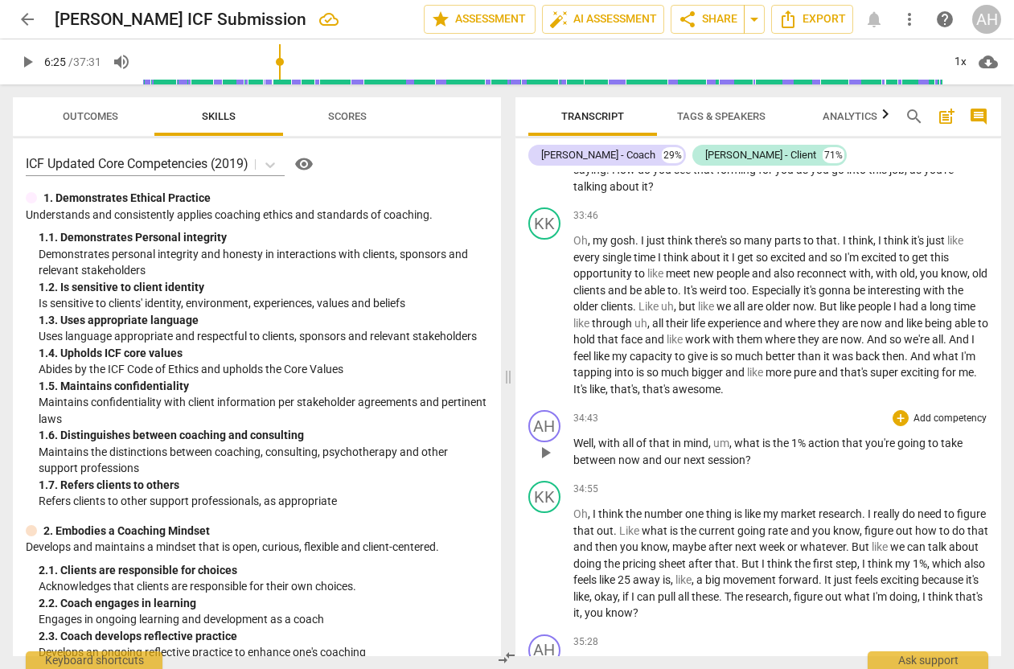
click at [736, 437] on span "what" at bounding box center [749, 443] width 28 height 13
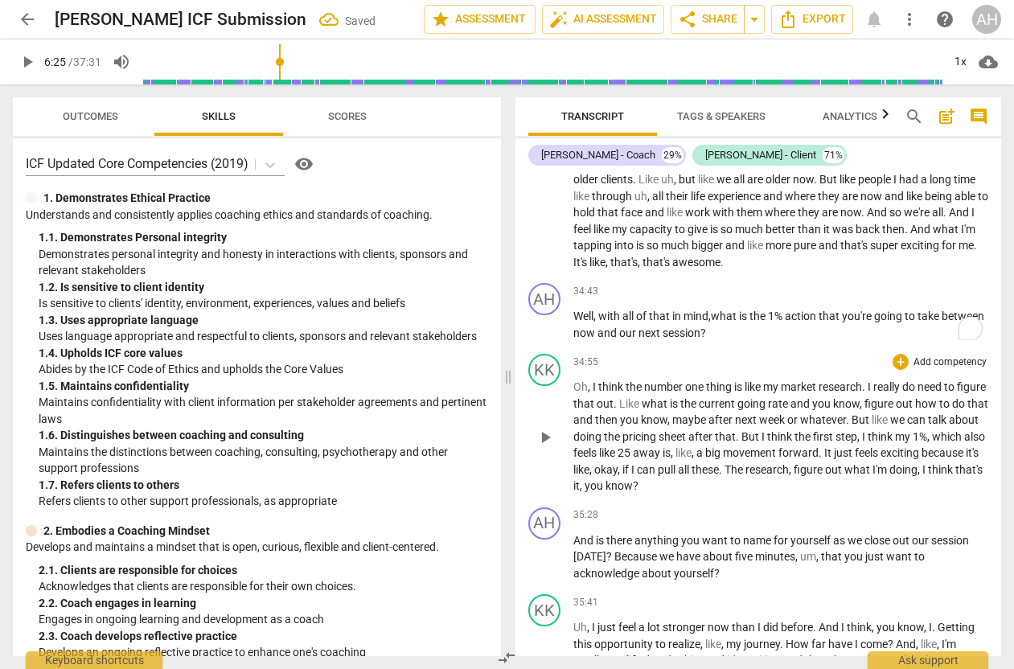
scroll to position [9423, 0]
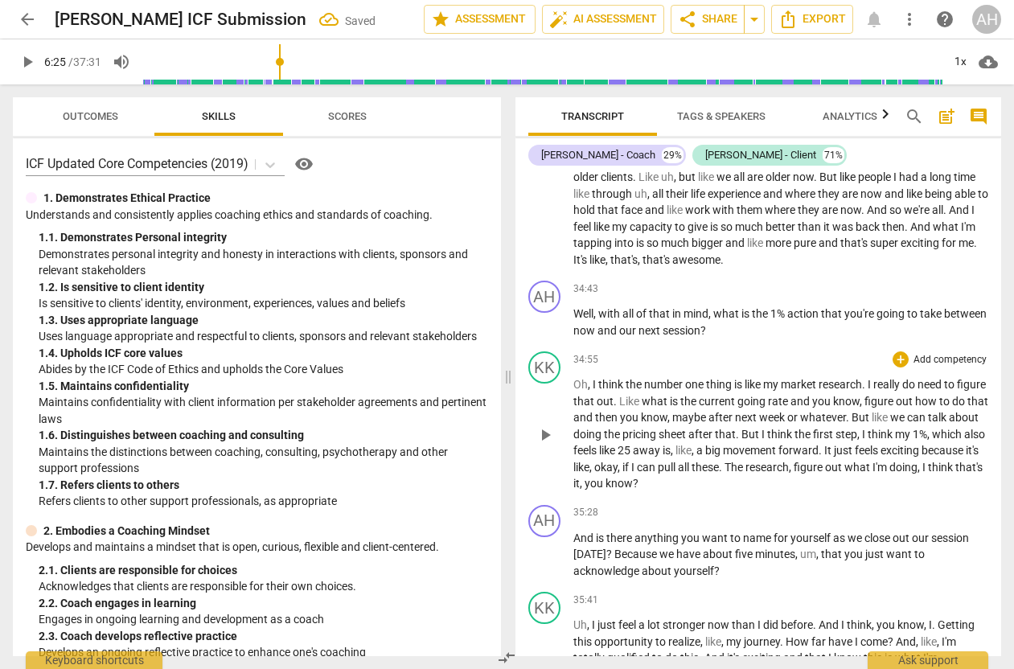
click at [593, 378] on span "I" at bounding box center [596, 384] width 6 height 13
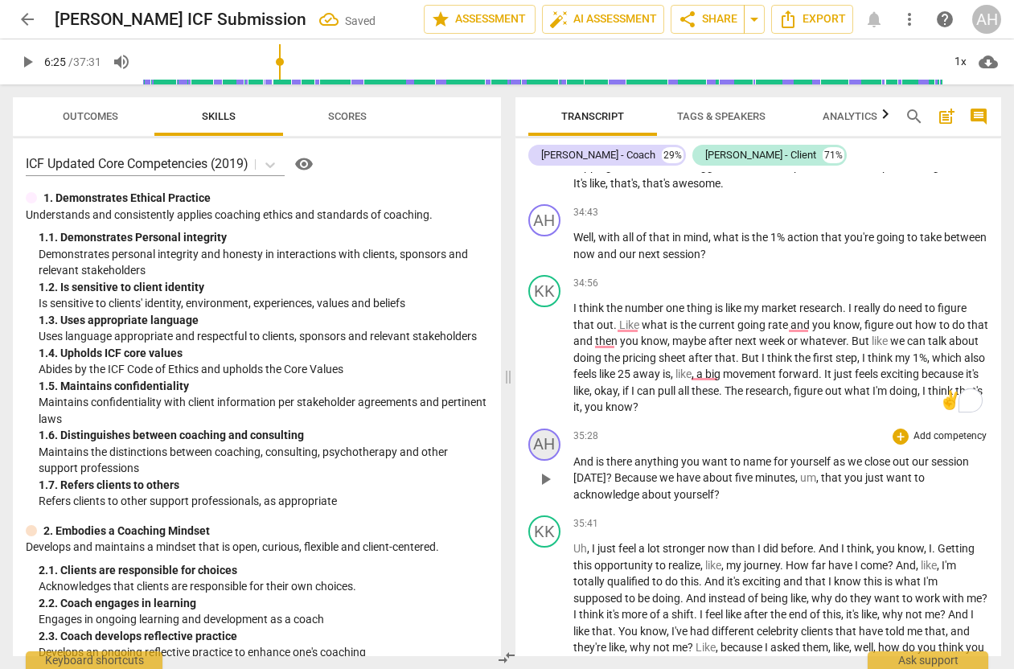
scroll to position [9589, 0]
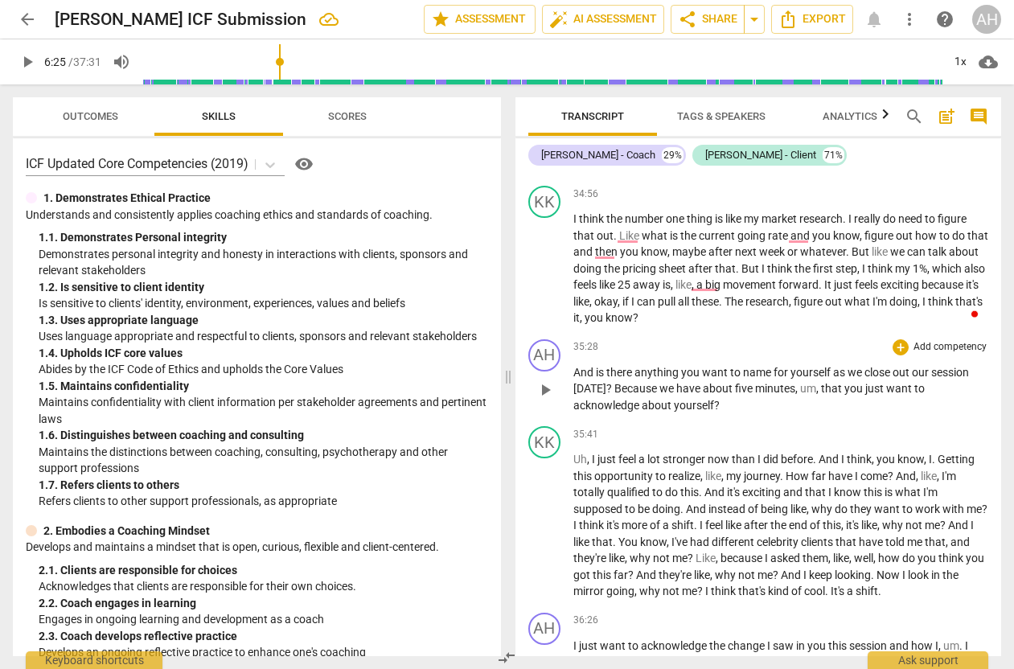
click at [821, 382] on span "that" at bounding box center [832, 388] width 23 height 13
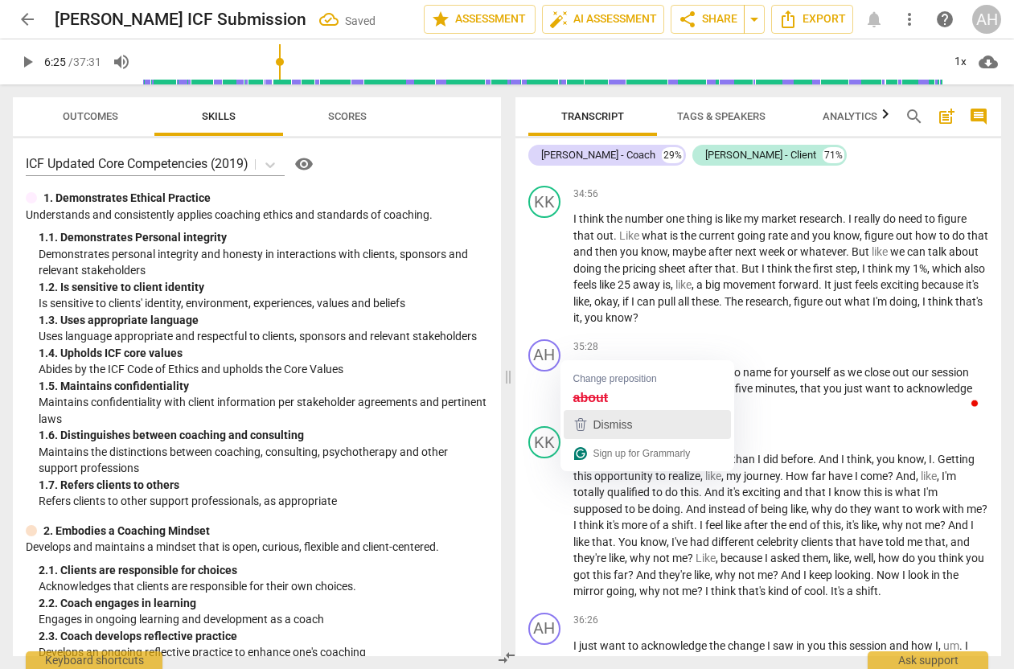
click at [594, 421] on span "Dismiss" at bounding box center [613, 424] width 39 height 13
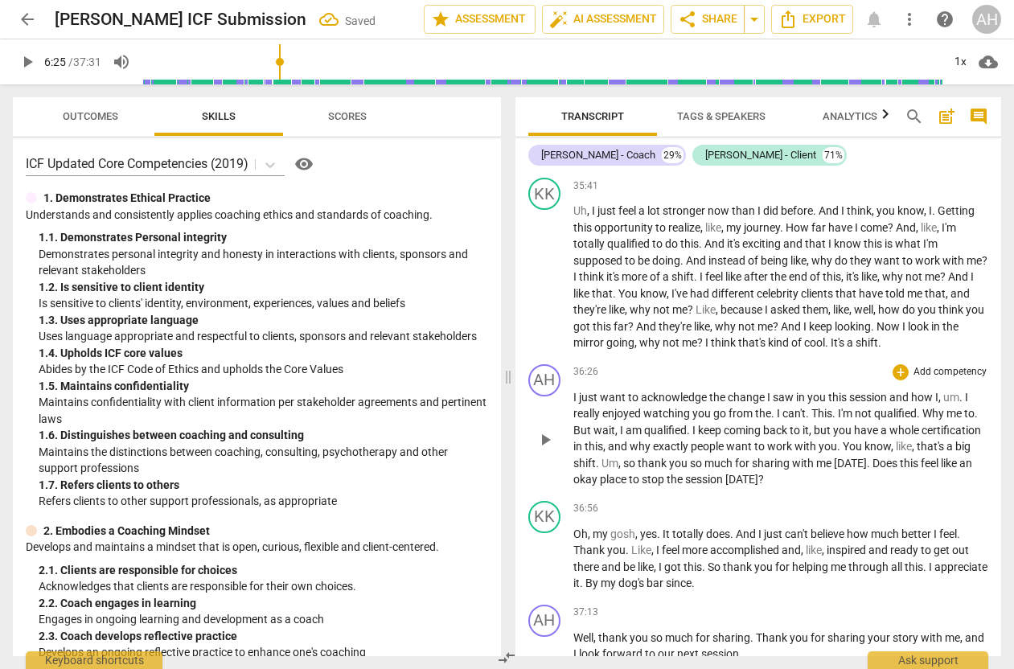
scroll to position [9843, 0]
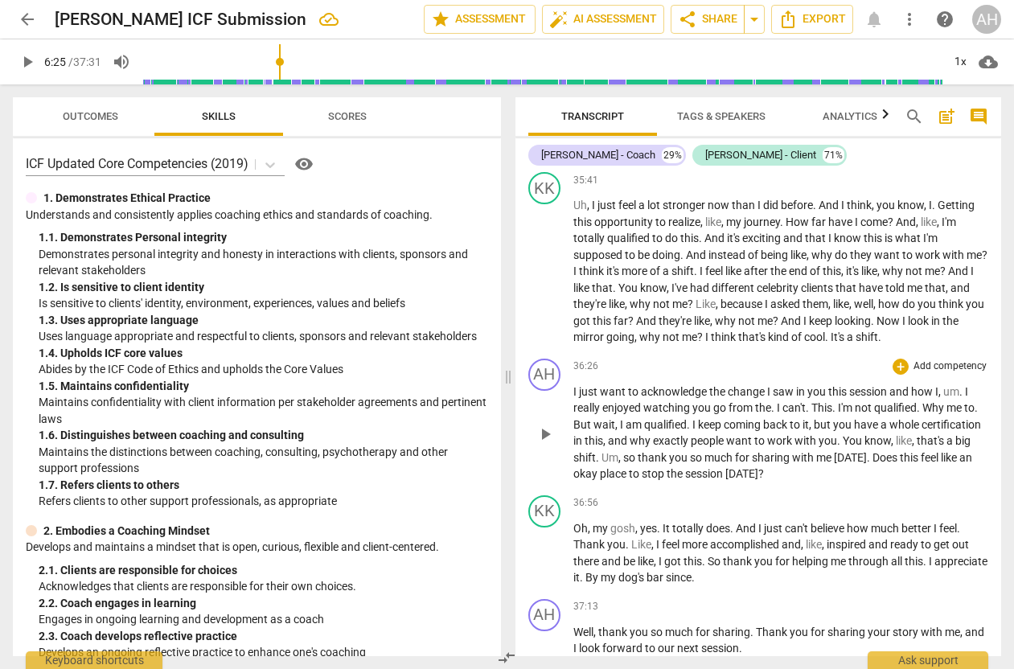
click at [966, 385] on span "I" at bounding box center [966, 391] width 3 height 13
click at [748, 401] on span "I" at bounding box center [751, 407] width 6 height 13
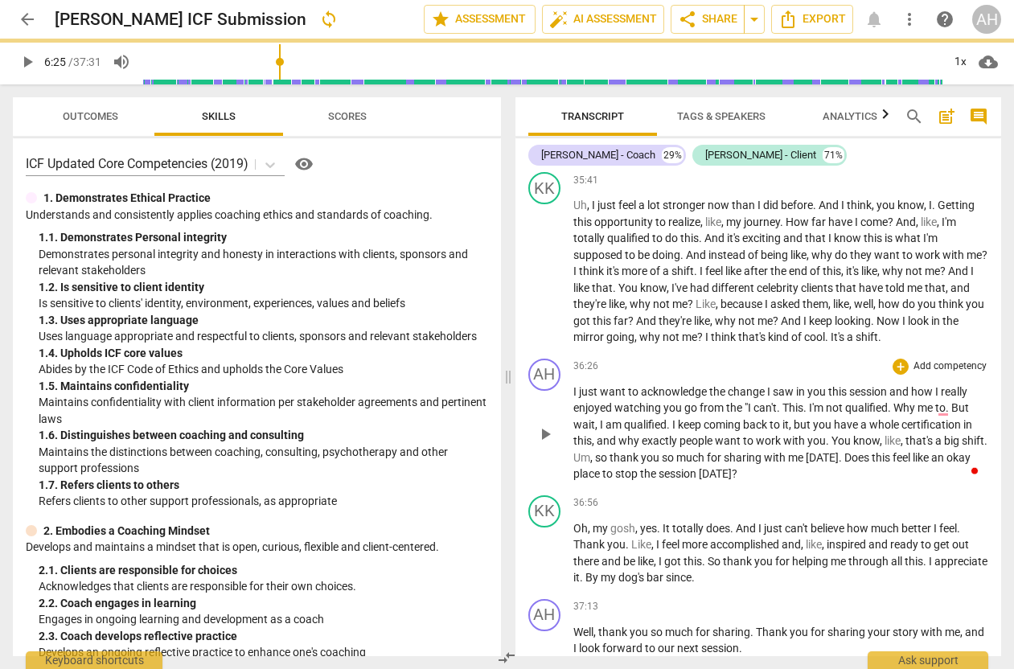
click at [787, 401] on span "This" at bounding box center [793, 407] width 21 height 13
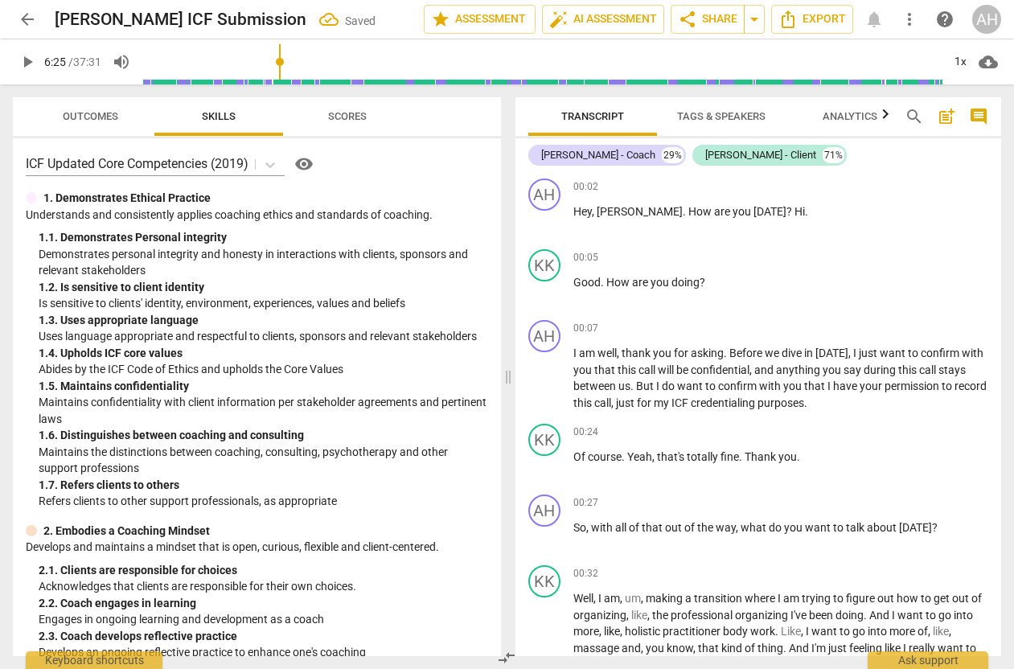
scroll to position [9843, 0]
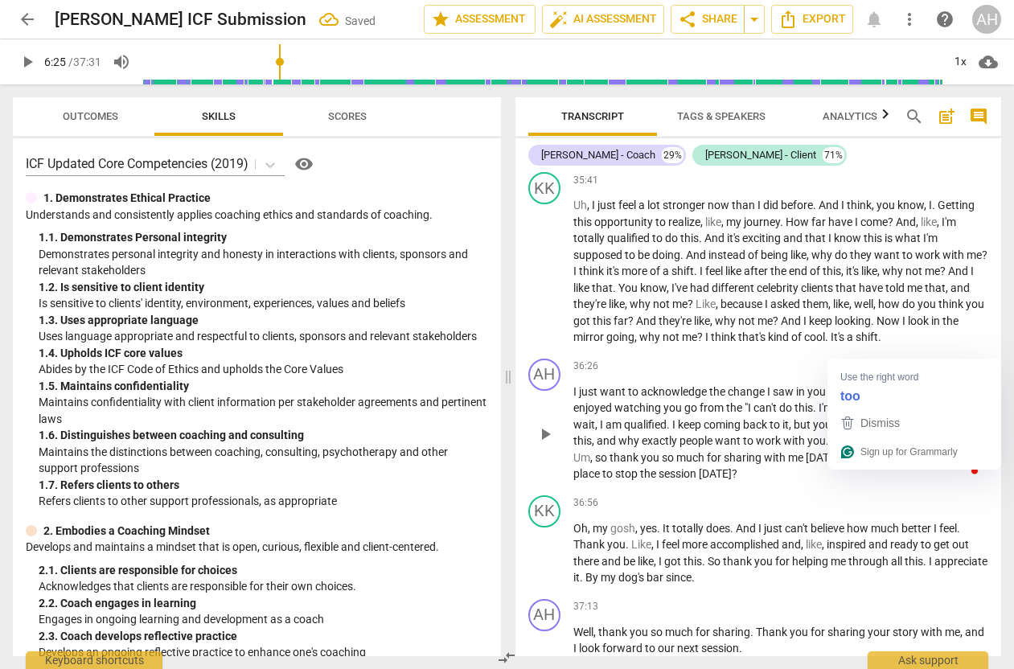
click at [944, 401] on span "me" at bounding box center [937, 407] width 18 height 13
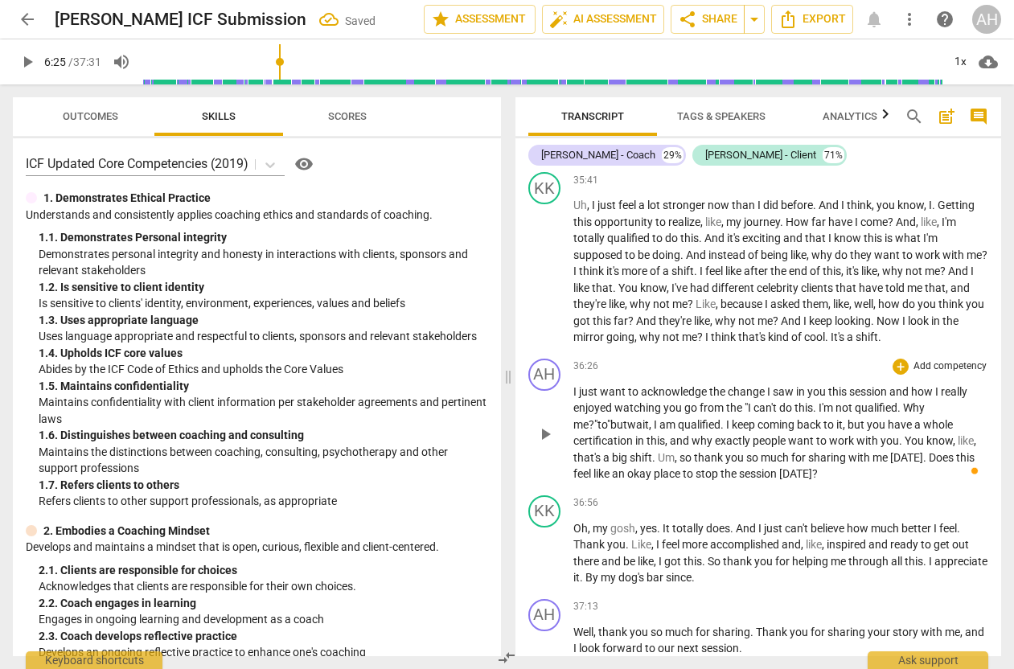
click at [721, 418] on span "." at bounding box center [724, 424] width 6 height 13
click at [693, 434] on span "why" at bounding box center [703, 440] width 23 height 13
drag, startPoint x: 712, startPoint y: 385, endPoint x: 696, endPoint y: 385, distance: 16.1
click at [696, 434] on span "why" at bounding box center [703, 440] width 23 height 13
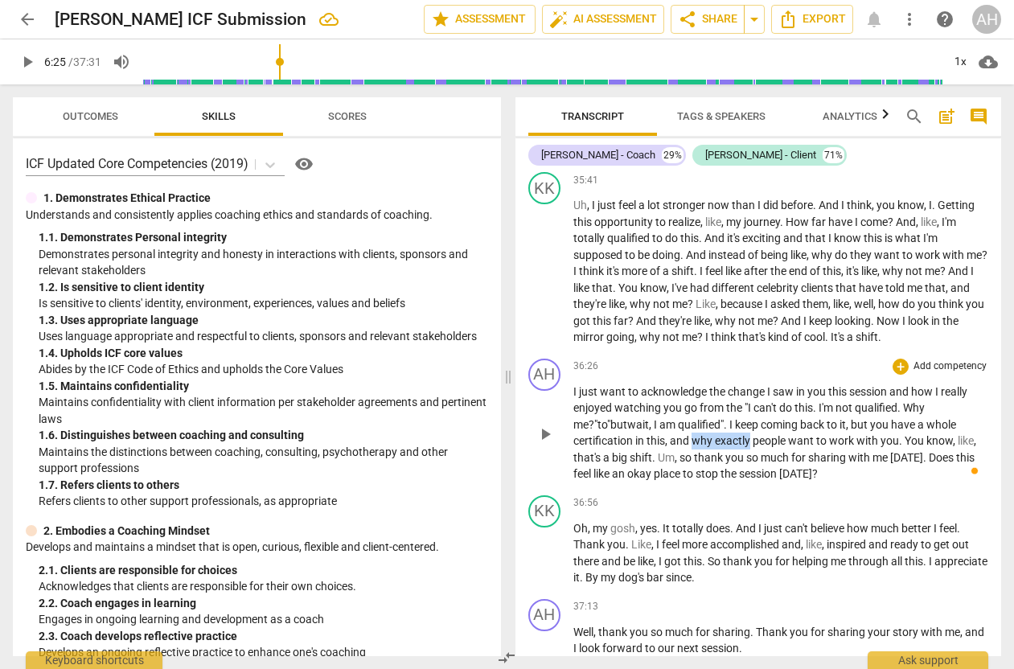
drag, startPoint x: 748, startPoint y: 383, endPoint x: 693, endPoint y: 384, distance: 54.7
click at [693, 384] on p "I just want to acknowledge the change I saw in you this session and how I reall…" at bounding box center [782, 433] width 416 height 99
click at [970, 434] on span "like" at bounding box center [964, 440] width 16 height 13
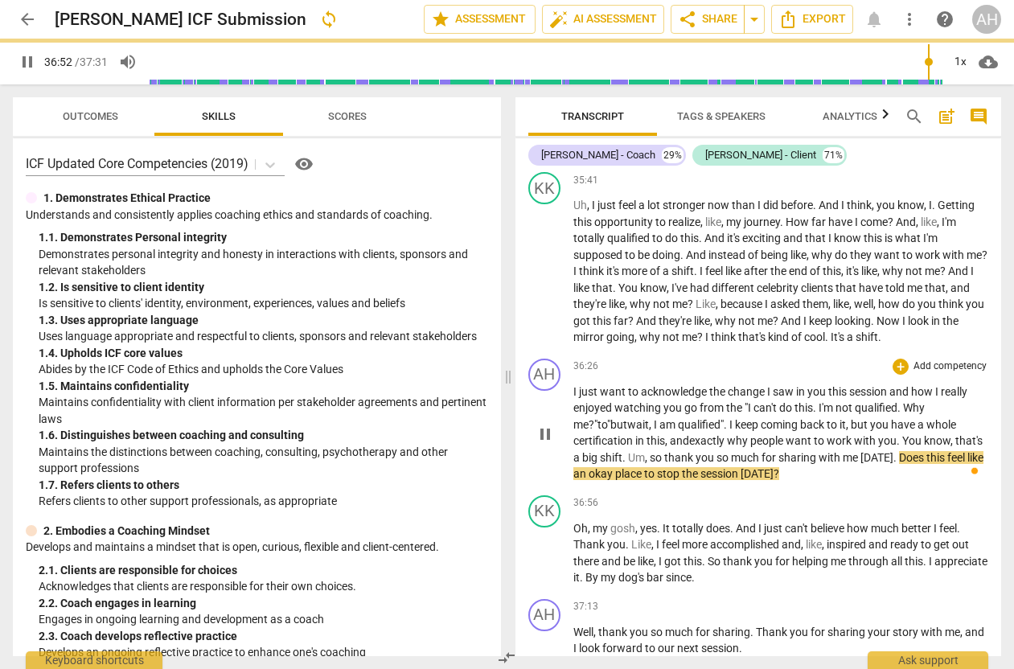
click at [665, 451] on span "so" at bounding box center [657, 457] width 14 height 13
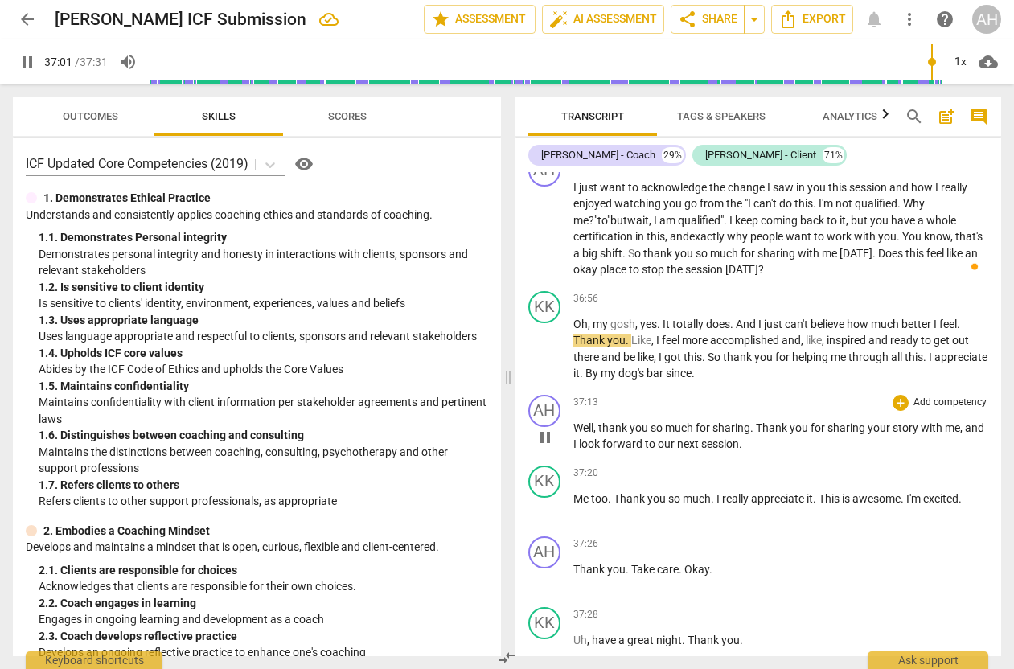
scroll to position [10051, 0]
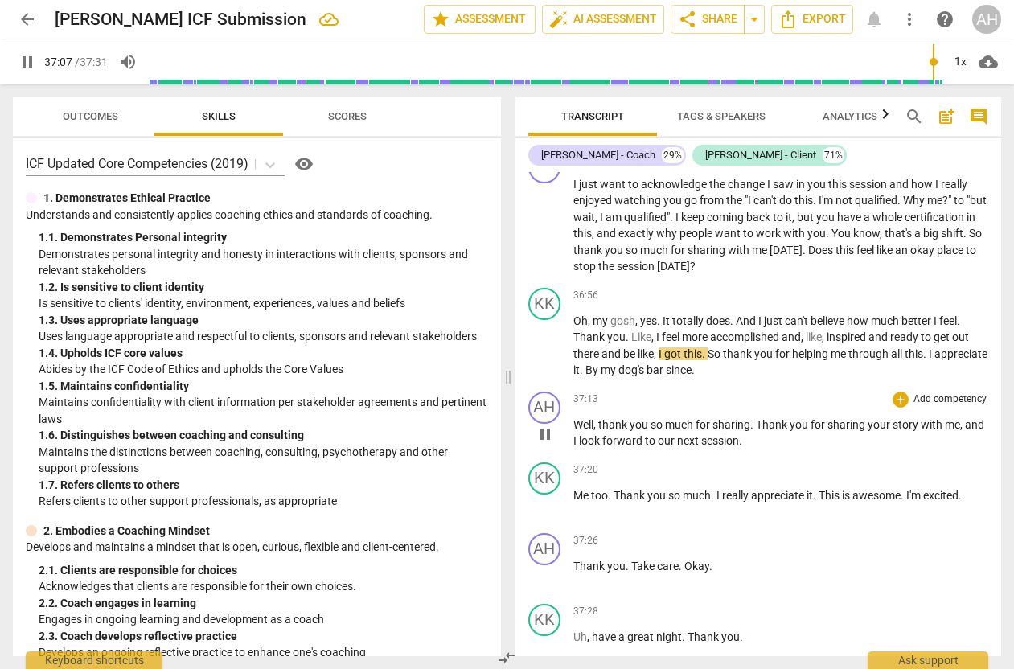
click at [763, 418] on span "Thank" at bounding box center [773, 424] width 34 height 13
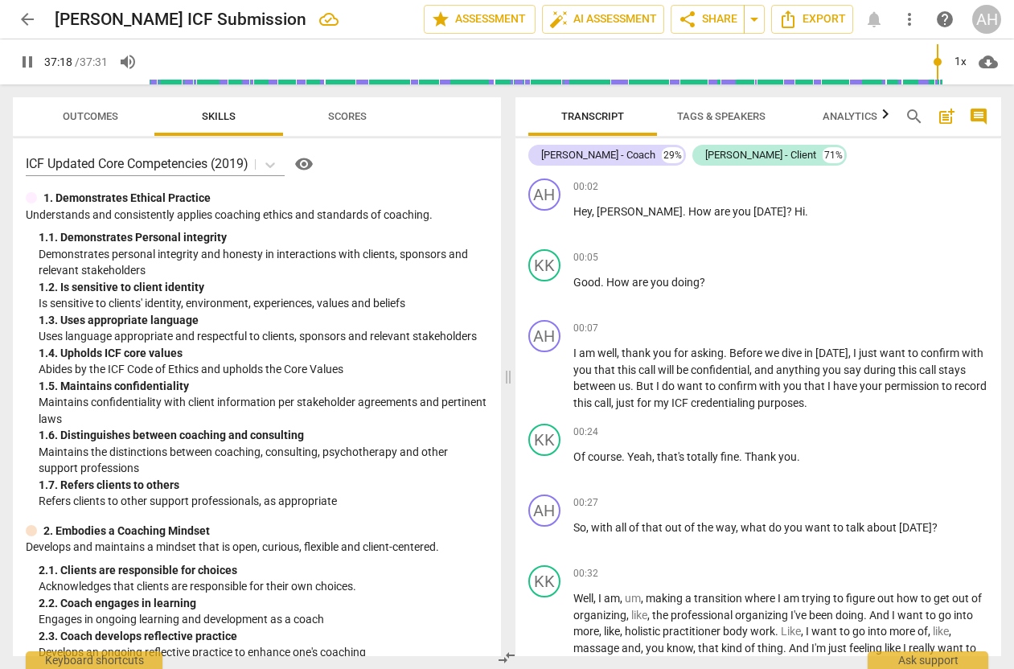
scroll to position [0, 0]
click at [842, 115] on span "Analytics" at bounding box center [850, 116] width 55 height 12
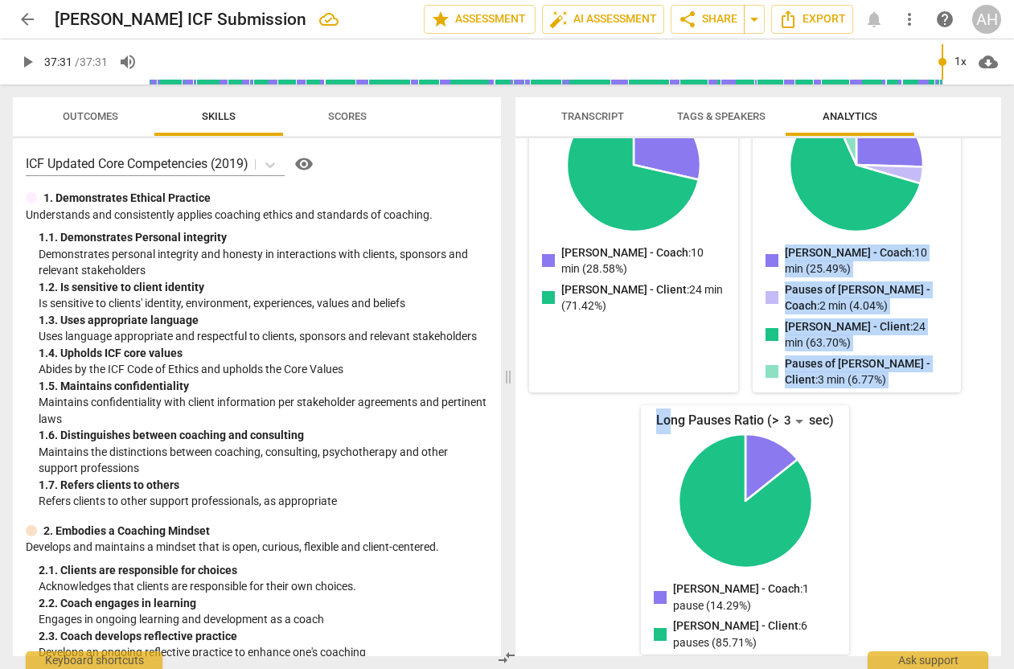
type input "2251"
drag, startPoint x: 671, startPoint y: 418, endPoint x: 671, endPoint y: 335, distance: 82.9
click at [671, 335] on div "Talk [PERSON_NAME] - Coach: 10 min (28.58%) [PERSON_NAME] - Client: 24 min (71.…" at bounding box center [746, 365] width 435 height 579
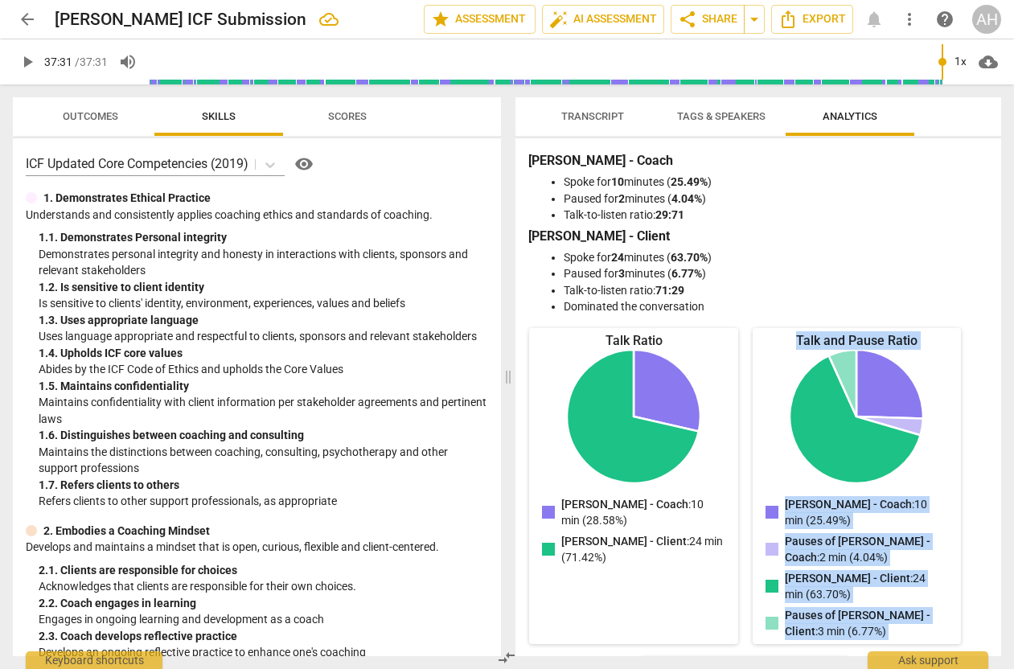
click at [692, 117] on span "Tags & Speakers" at bounding box center [721, 116] width 88 height 12
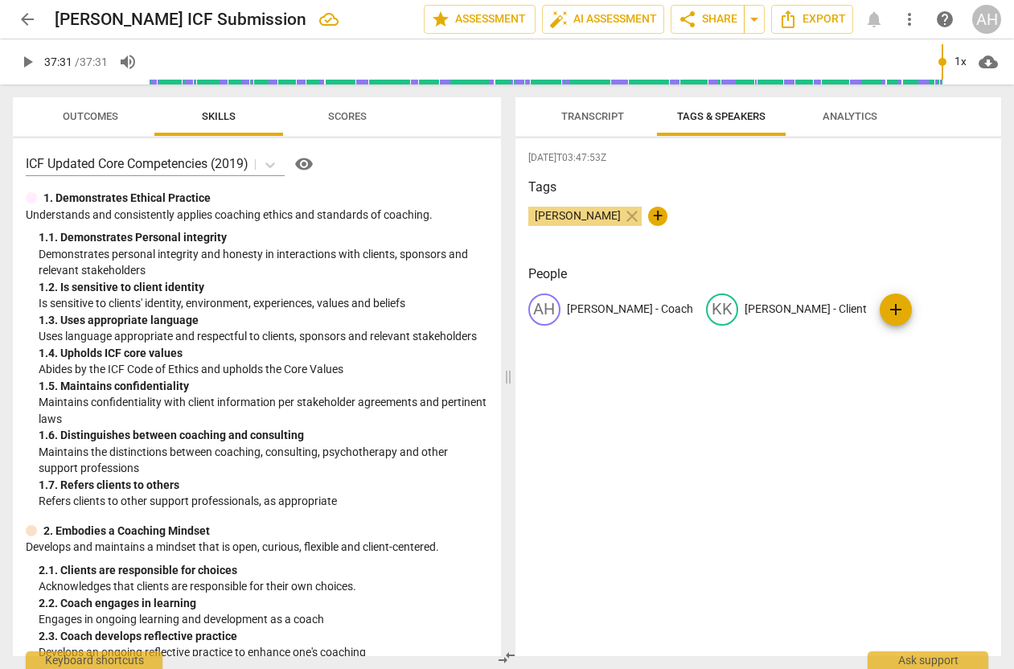
click at [601, 121] on span "Transcript" at bounding box center [593, 116] width 63 height 12
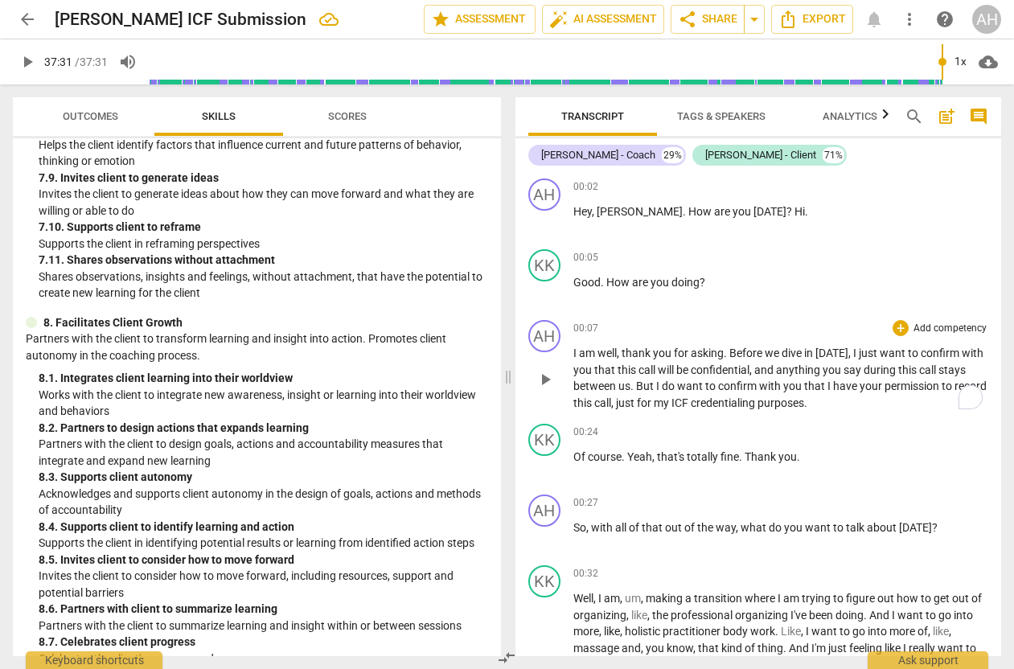
click at [696, 353] on span "asking" at bounding box center [707, 353] width 33 height 13
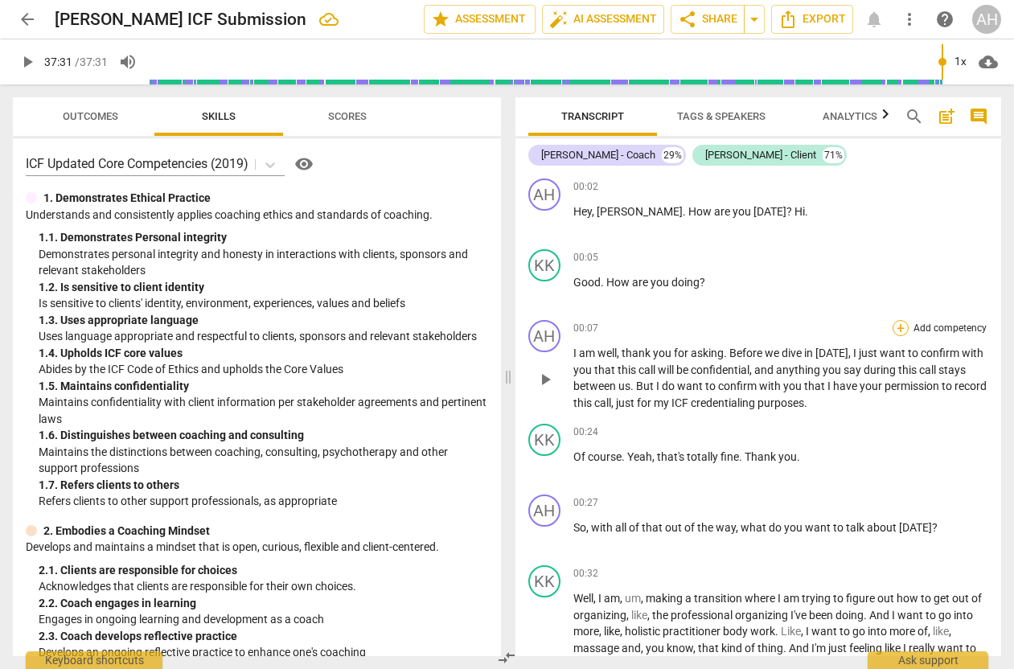
click at [898, 327] on div "+" at bounding box center [901, 328] width 16 height 16
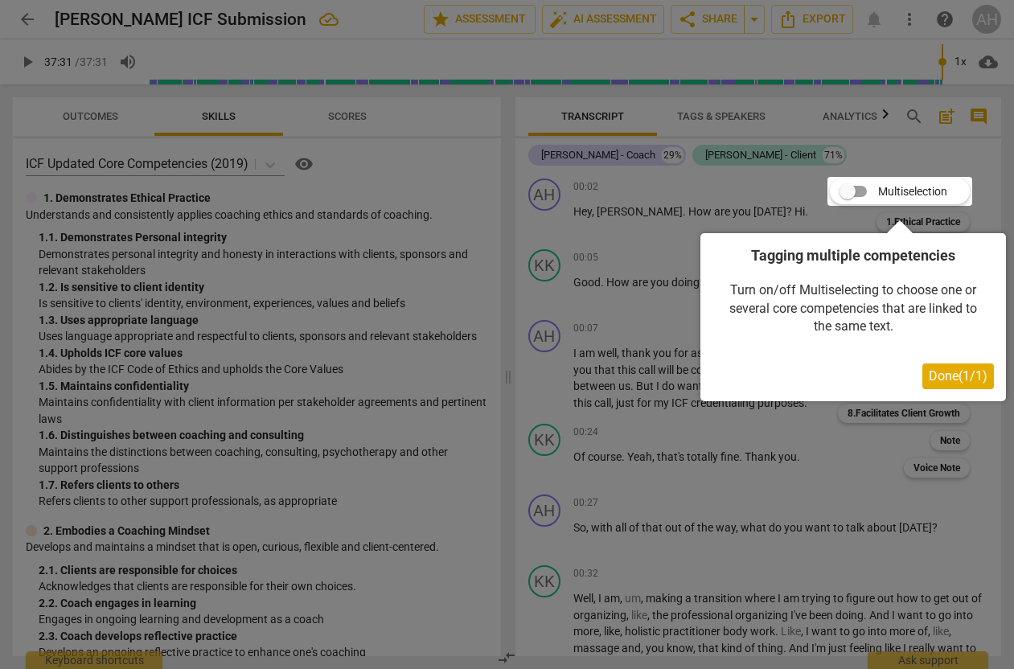
click at [934, 374] on span "Done ( 1 / 1 )" at bounding box center [958, 375] width 59 height 15
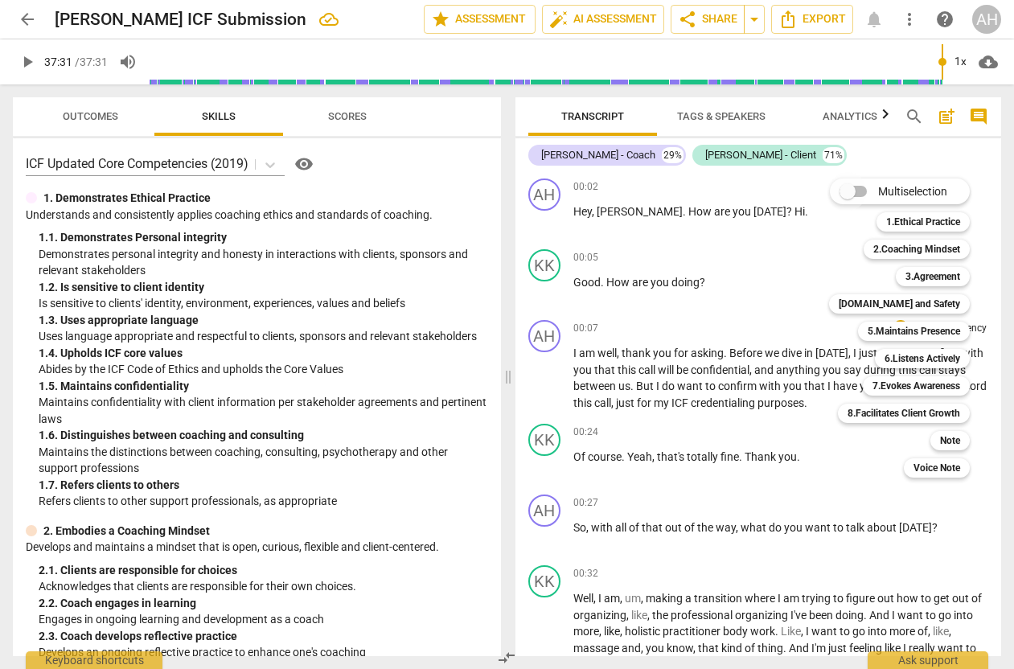
click at [846, 191] on input "Multiselection" at bounding box center [848, 191] width 39 height 39
checkbox input "true"
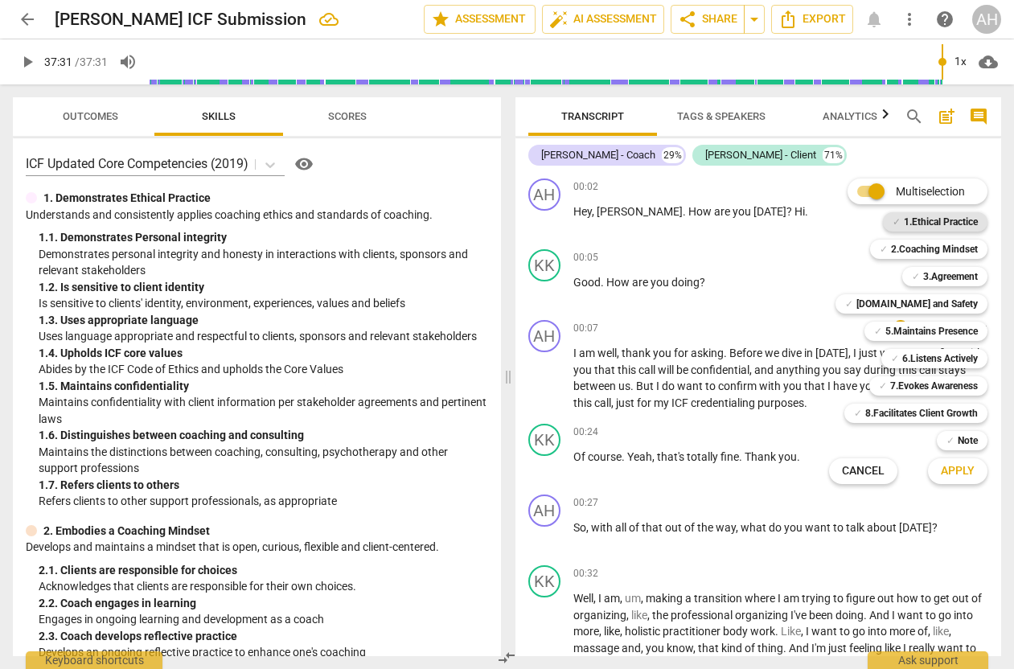
click at [900, 217] on div "✓ 1.Ethical Practice" at bounding box center [935, 221] width 105 height 19
click at [854, 302] on span "✓" at bounding box center [850, 303] width 8 height 19
click at [949, 475] on span "Apply" at bounding box center [958, 471] width 34 height 16
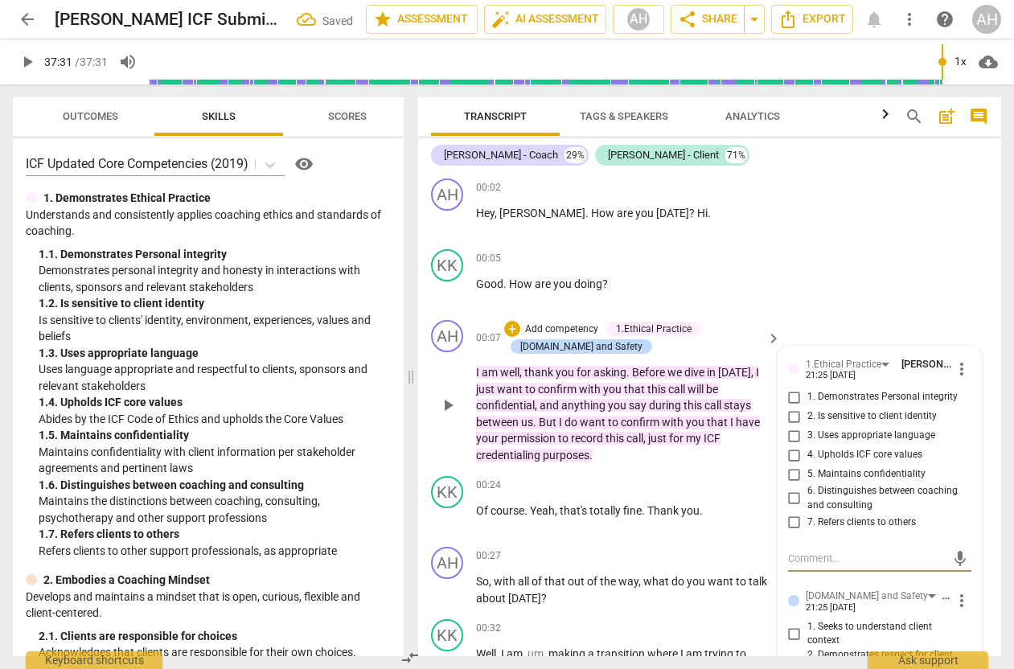
scroll to position [48, 0]
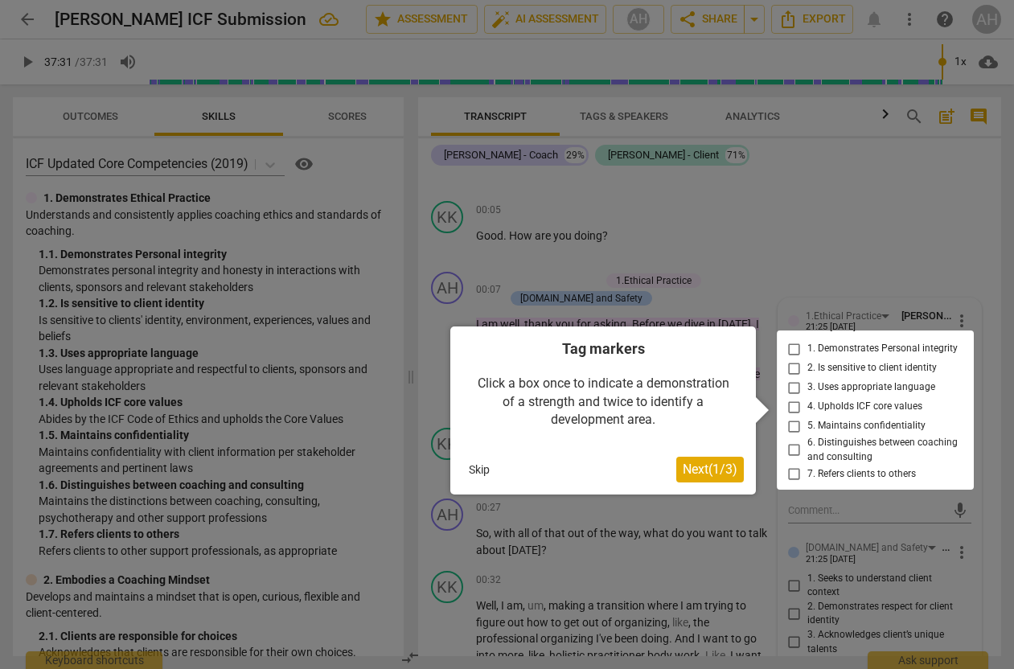
click at [714, 472] on span "Next ( 1 / 3 )" at bounding box center [710, 469] width 55 height 15
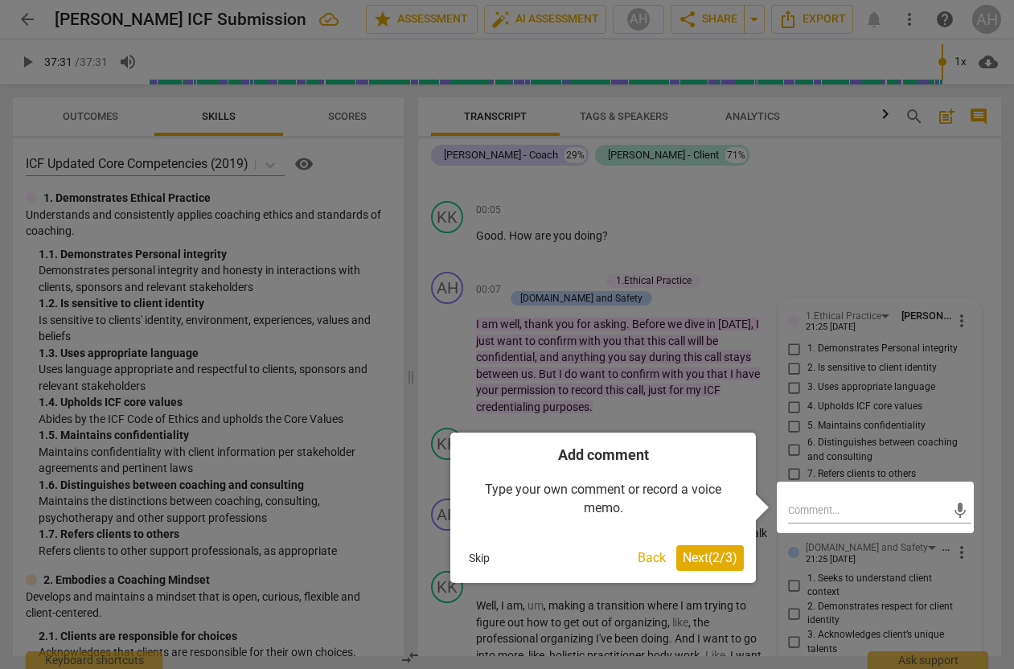
click at [702, 558] on span "Next ( 2 / 3 )" at bounding box center [710, 557] width 55 height 15
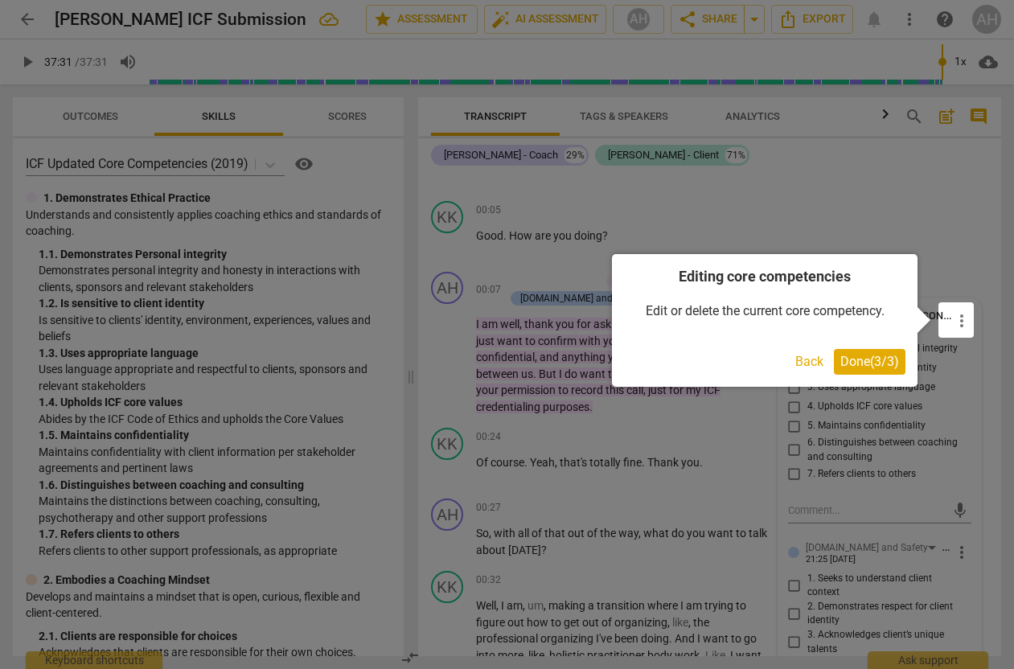
click at [856, 368] on button "Done ( 3 / 3 )" at bounding box center [870, 362] width 72 height 26
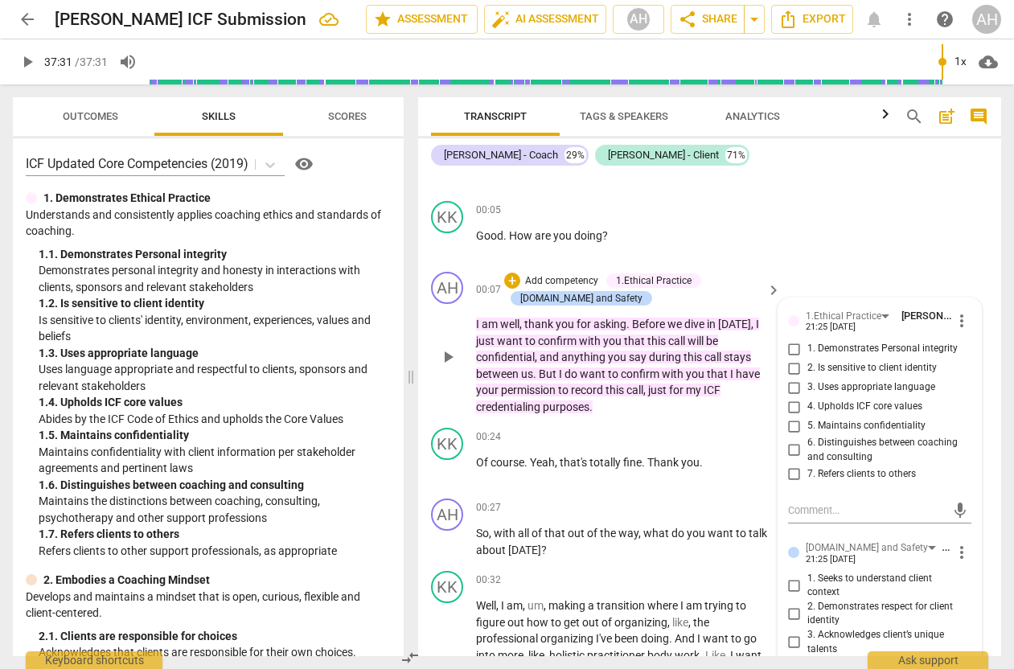
click at [792, 429] on input "5. Maintains confidentiality" at bounding box center [795, 426] width 26 height 19
checkbox input "true"
click at [867, 399] on span "close" at bounding box center [863, 403] width 19 height 19
click at [791, 405] on input "4. Upholds ICF core values" at bounding box center [795, 406] width 26 height 19
checkbox input "true"
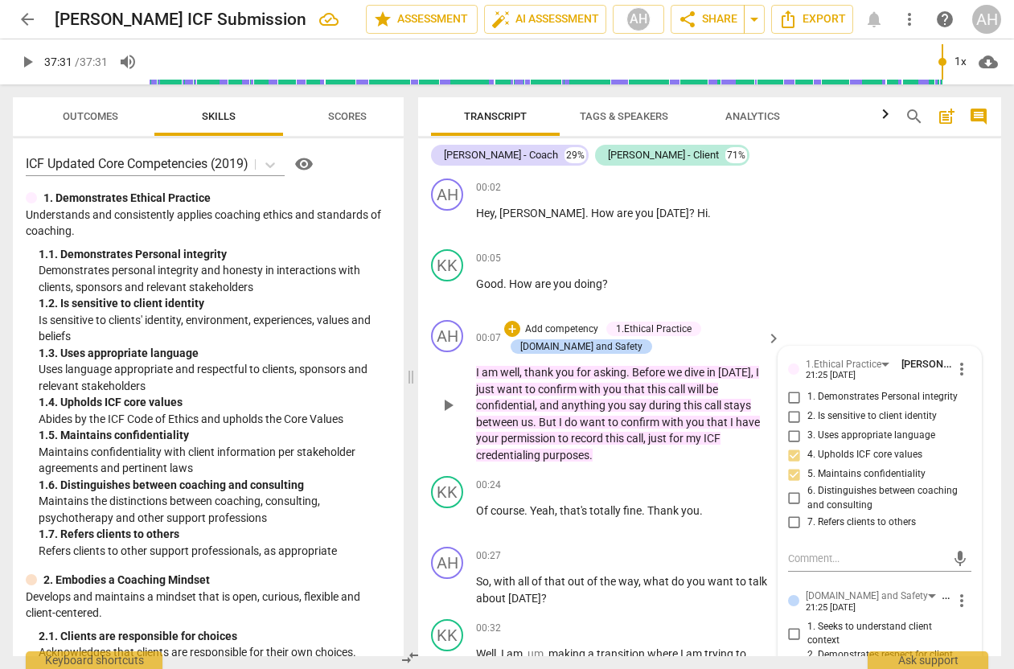
scroll to position [0, 0]
click at [956, 368] on span "more_vert" at bounding box center [962, 369] width 19 height 19
click at [962, 389] on li "Delete" at bounding box center [973, 399] width 56 height 31
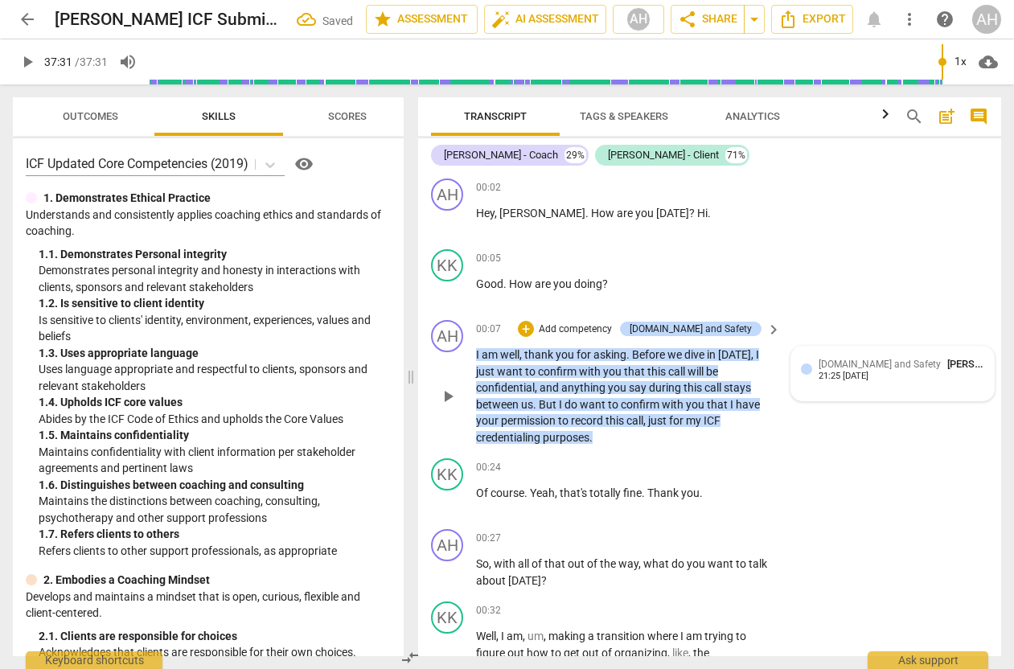
click at [949, 385] on div "[DOMAIN_NAME] and Safety [PERSON_NAME] 21:25 [DATE]" at bounding box center [892, 373] width 183 height 35
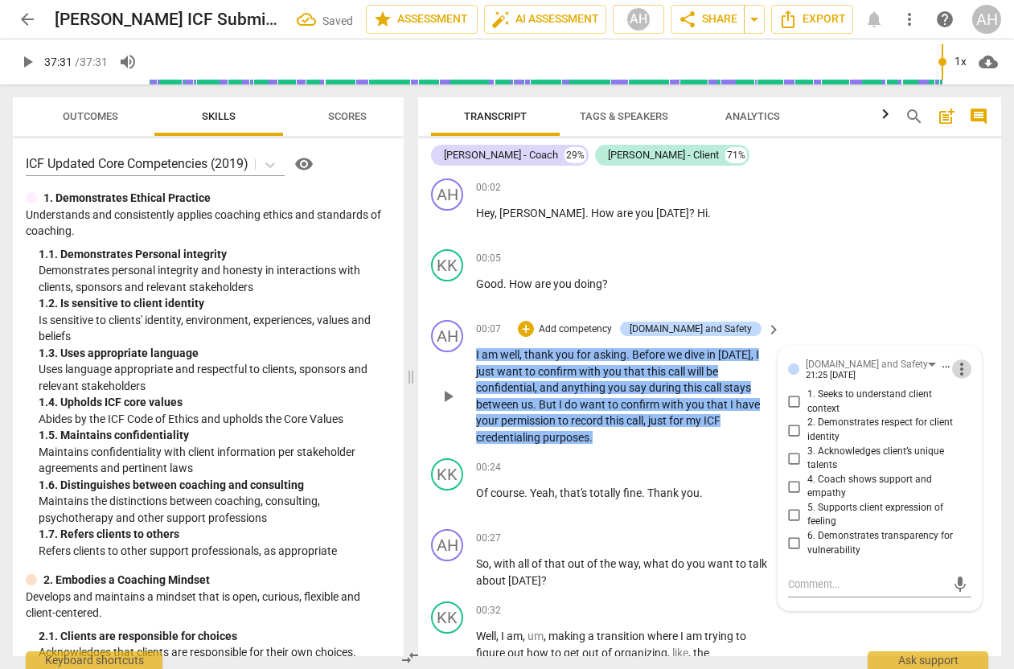
click at [956, 368] on span "more_vert" at bounding box center [962, 369] width 19 height 19
click at [968, 404] on li "Delete" at bounding box center [973, 399] width 56 height 31
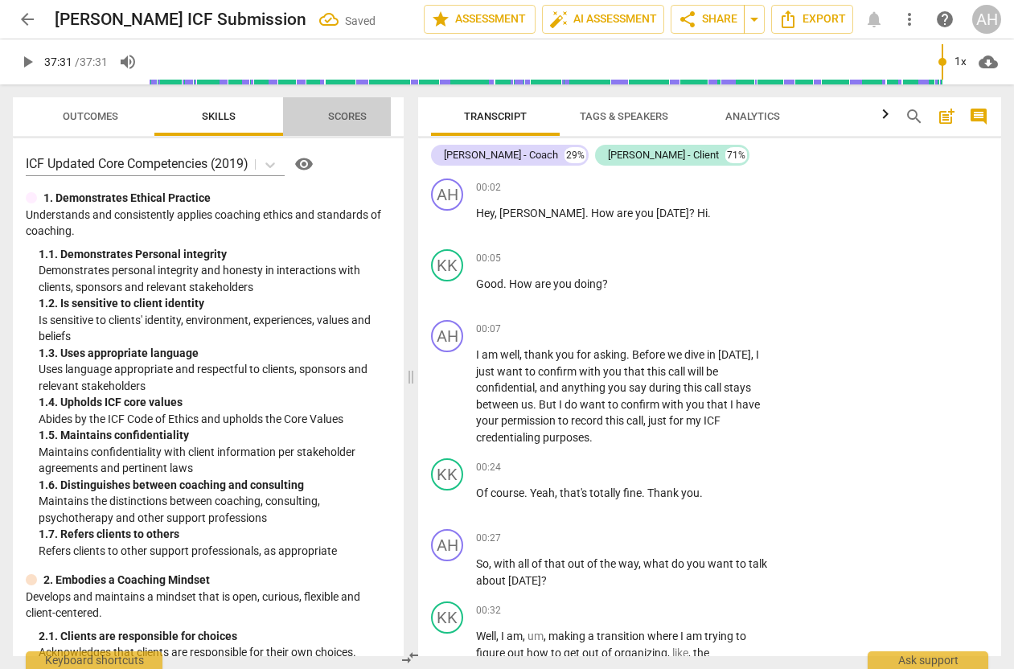
click at [352, 120] on span "Scores" at bounding box center [347, 116] width 39 height 12
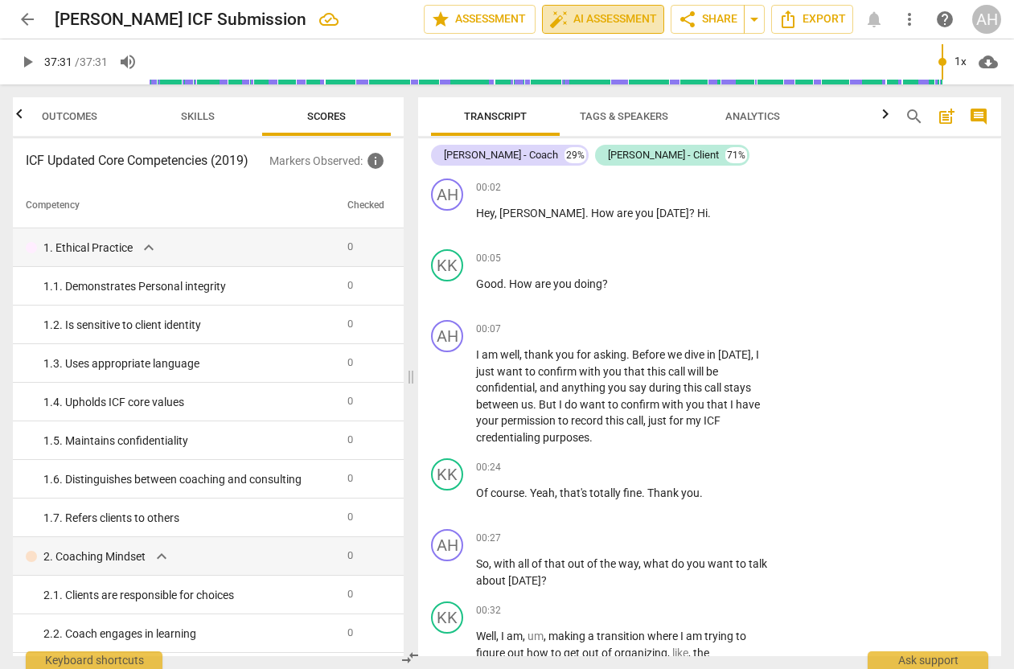
click at [591, 28] on span "auto_fix_high AI Assessment" at bounding box center [603, 19] width 108 height 19
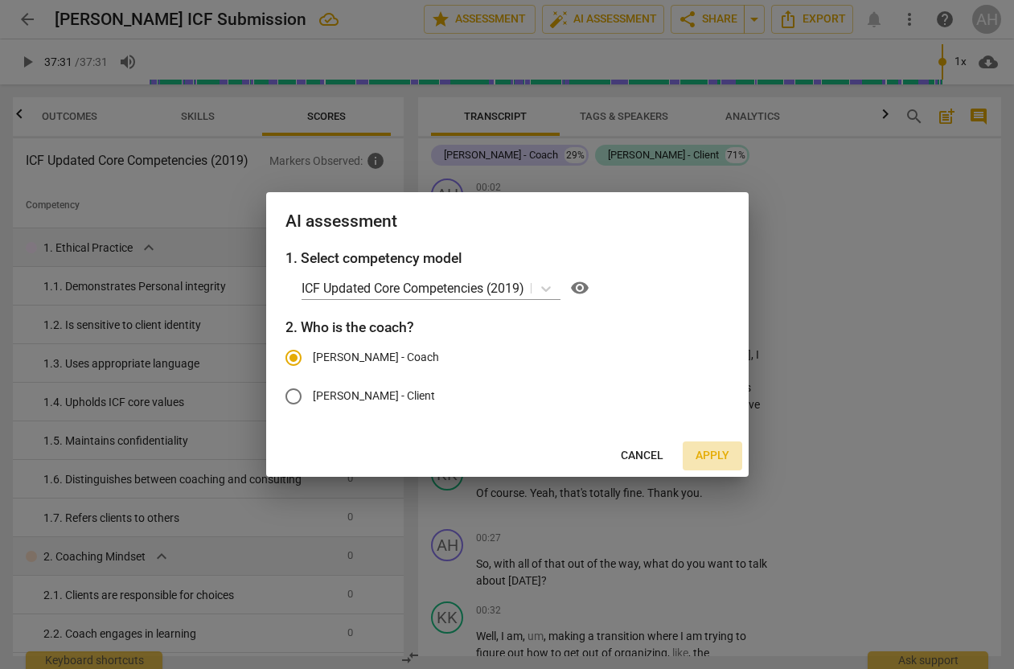
click at [718, 453] on span "Apply" at bounding box center [713, 456] width 34 height 16
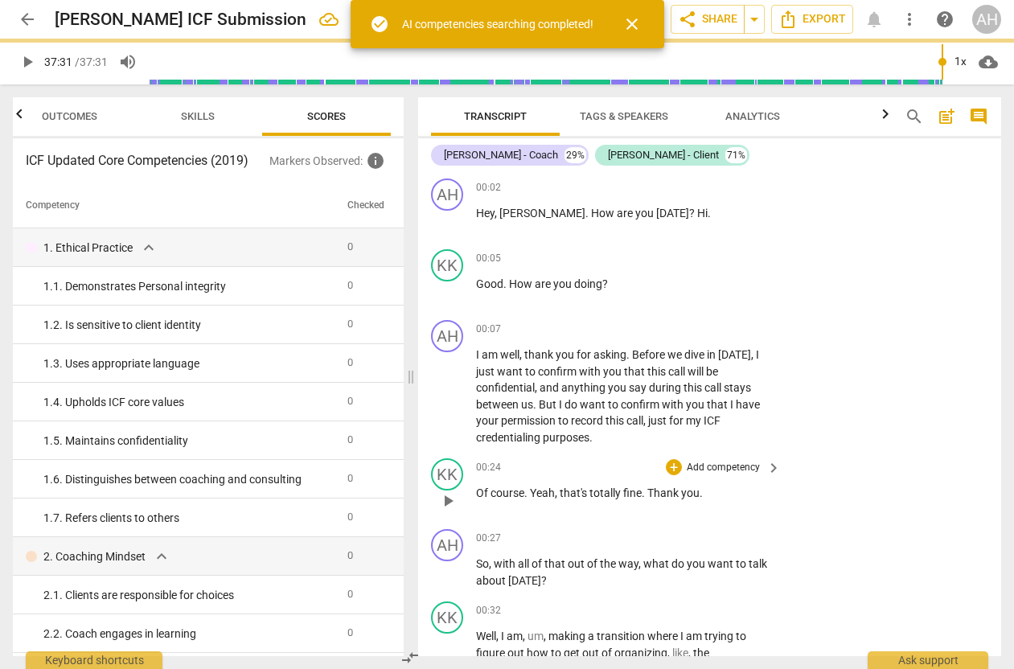
type input "2251"
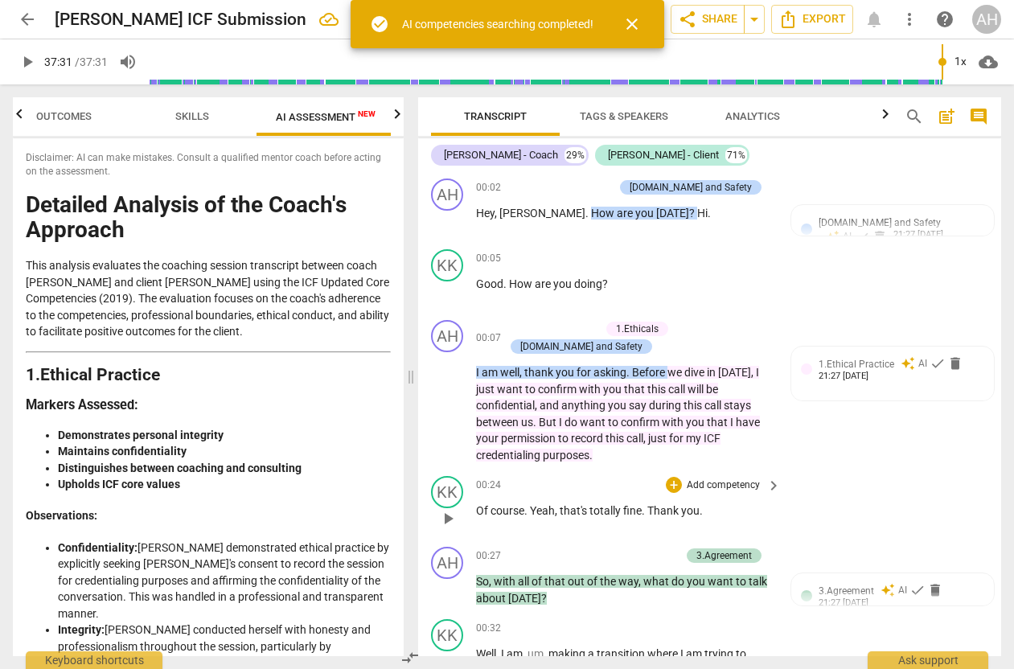
scroll to position [0, 30]
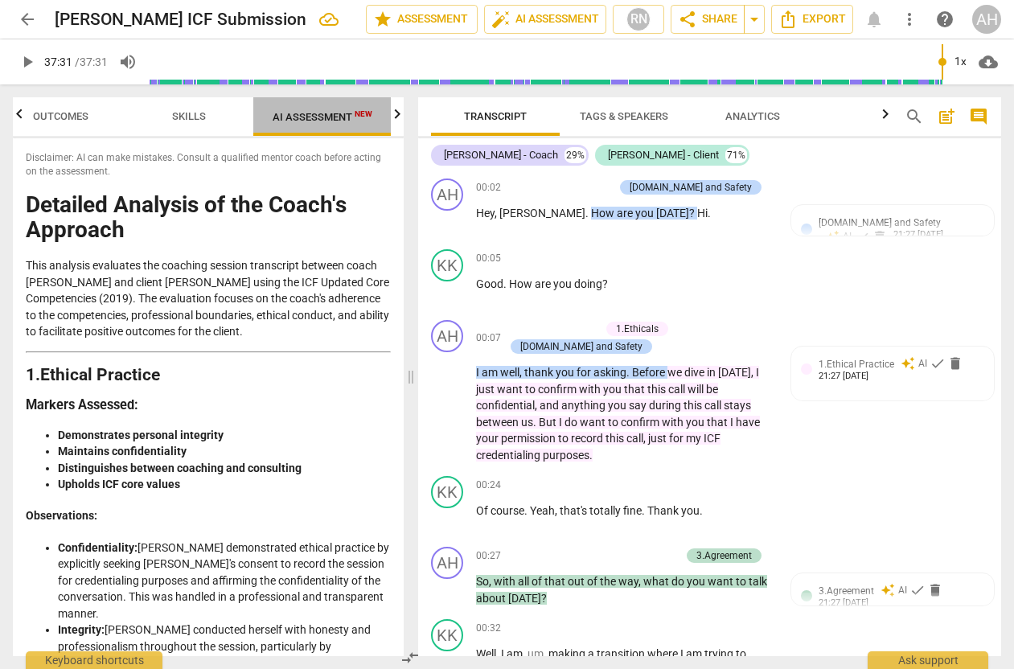
click at [298, 115] on span "AI Assessment New" at bounding box center [323, 117] width 100 height 12
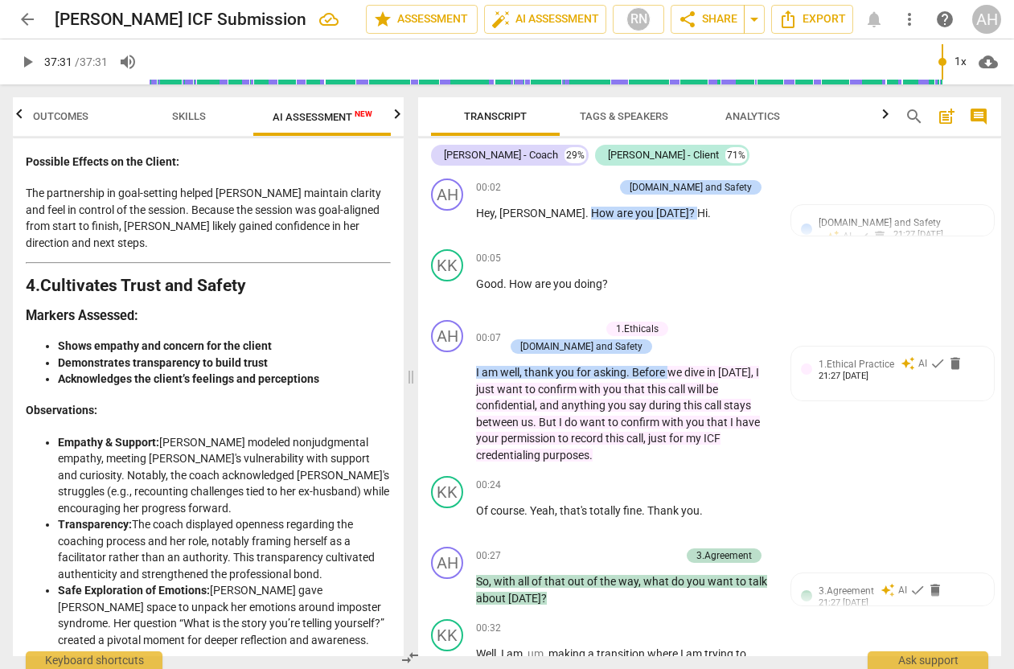
scroll to position [1829, 0]
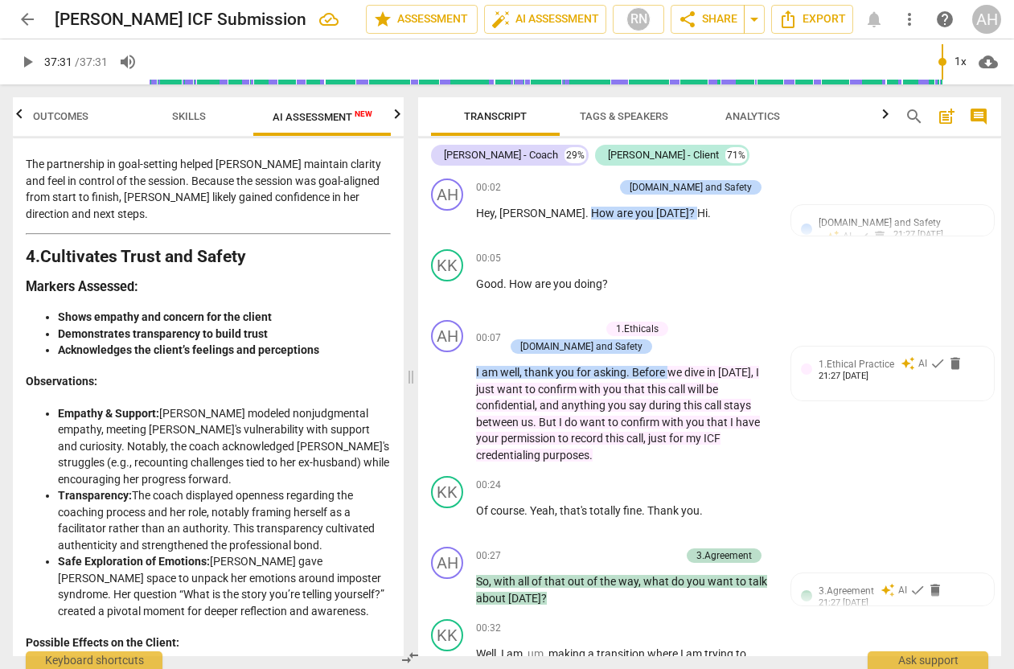
click at [195, 116] on span "Skills" at bounding box center [189, 116] width 34 height 12
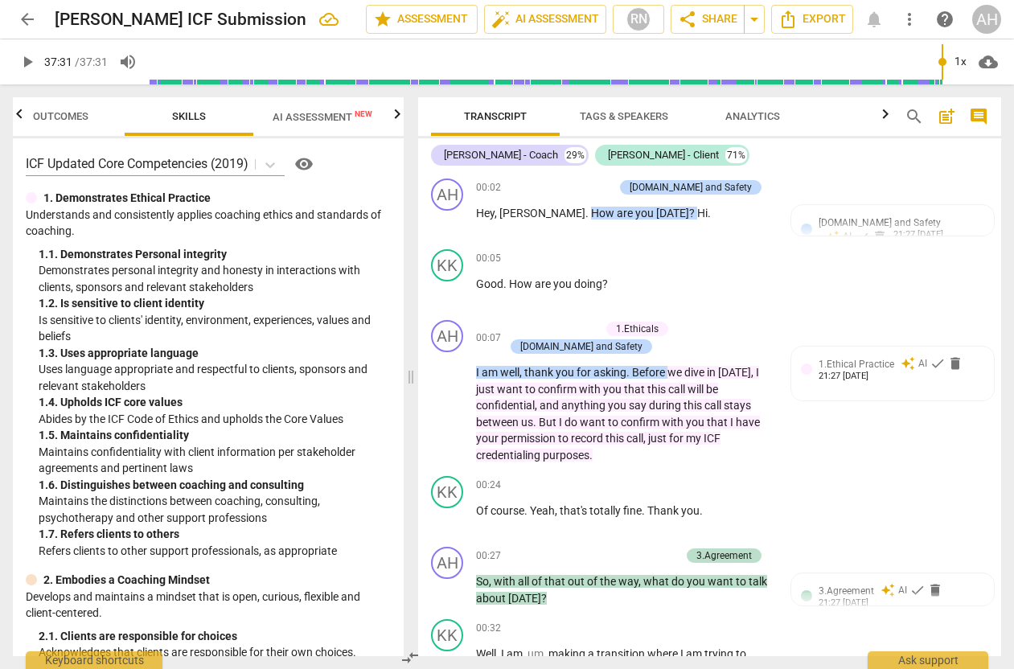
click at [88, 113] on span "Outcomes" at bounding box center [61, 116] width 56 height 12
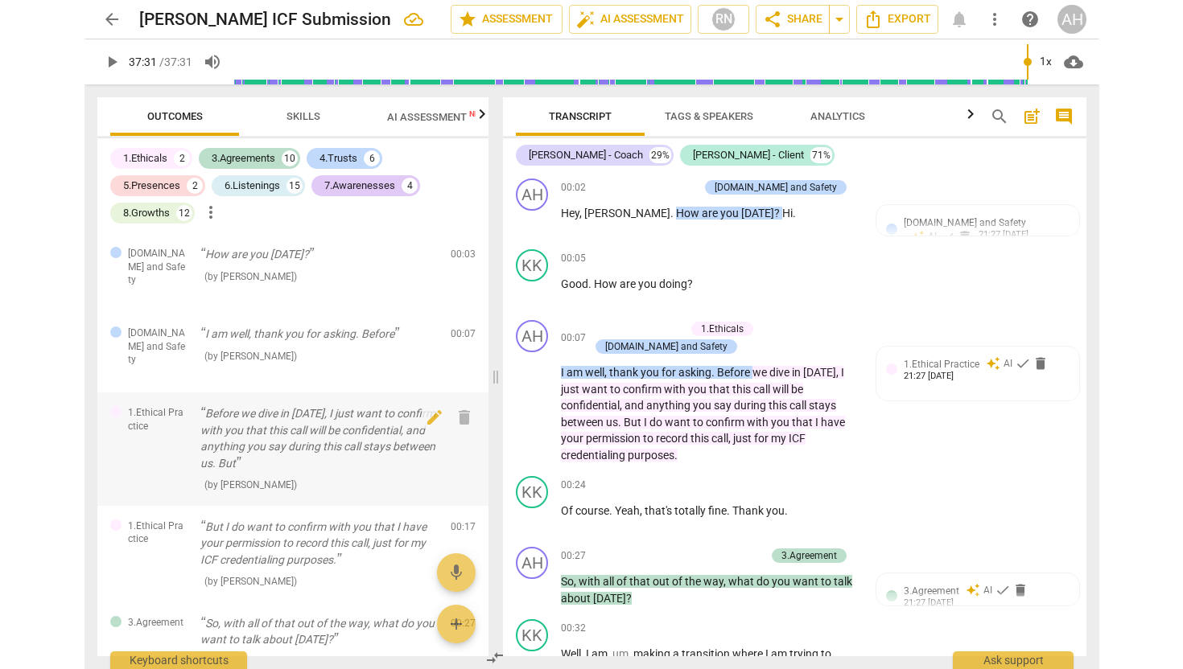
scroll to position [0, 0]
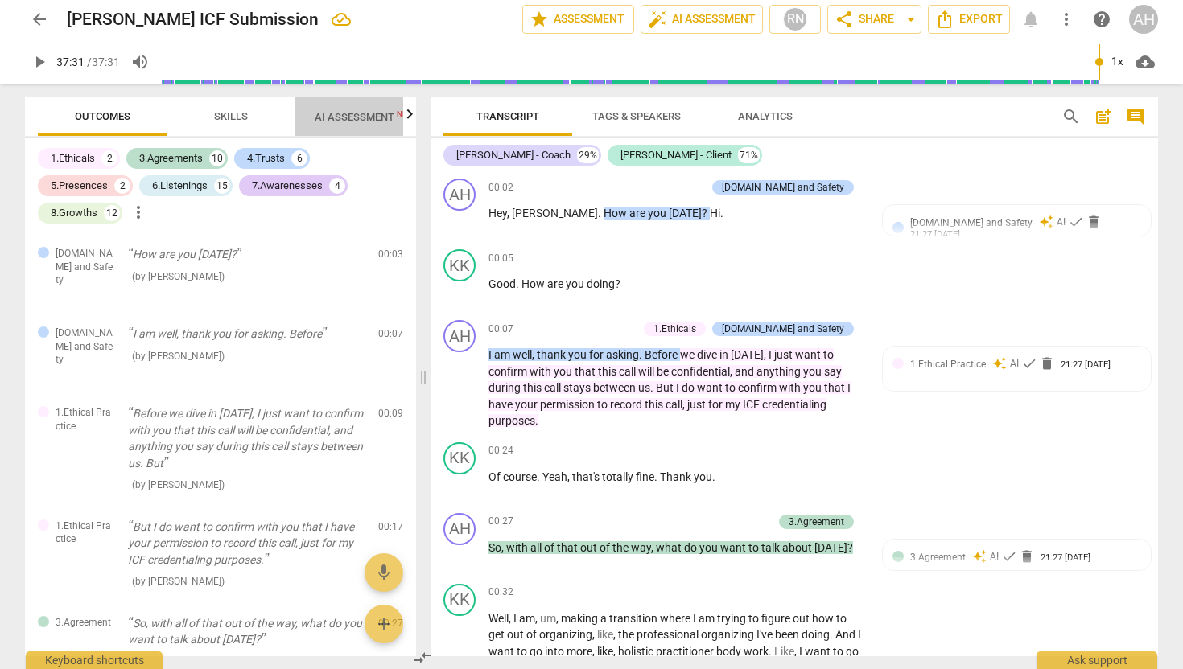
click at [337, 123] on span "AI Assessment New" at bounding box center [365, 117] width 100 height 12
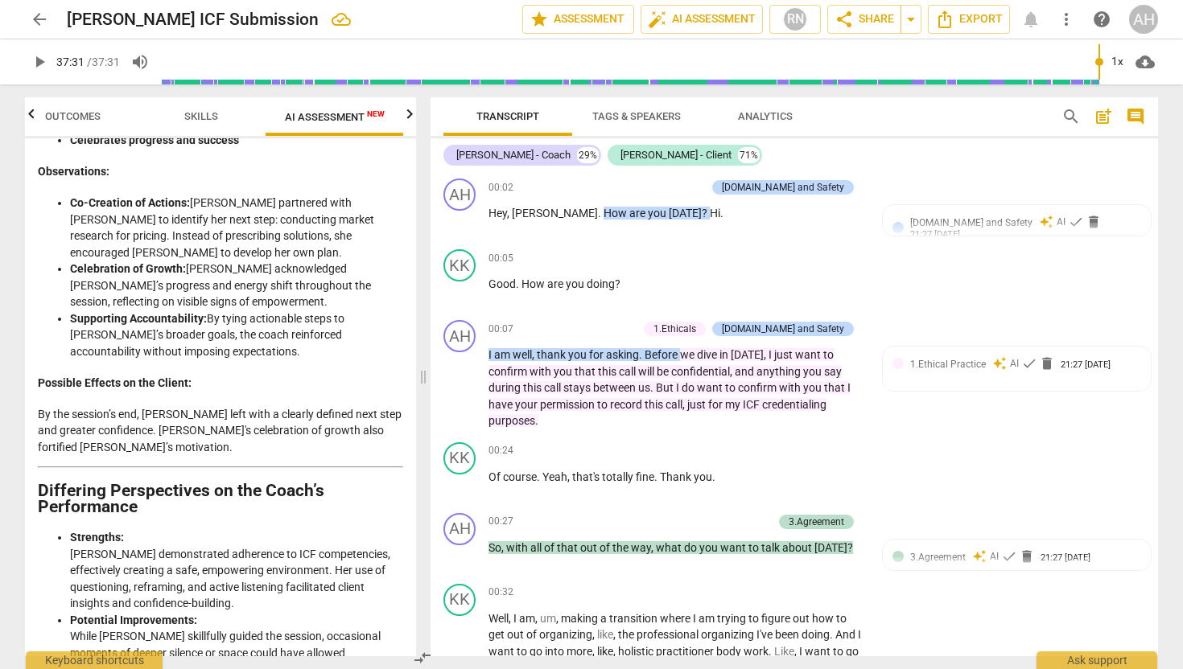
scroll to position [4011, 0]
click at [200, 122] on span "Skills" at bounding box center [201, 117] width 72 height 22
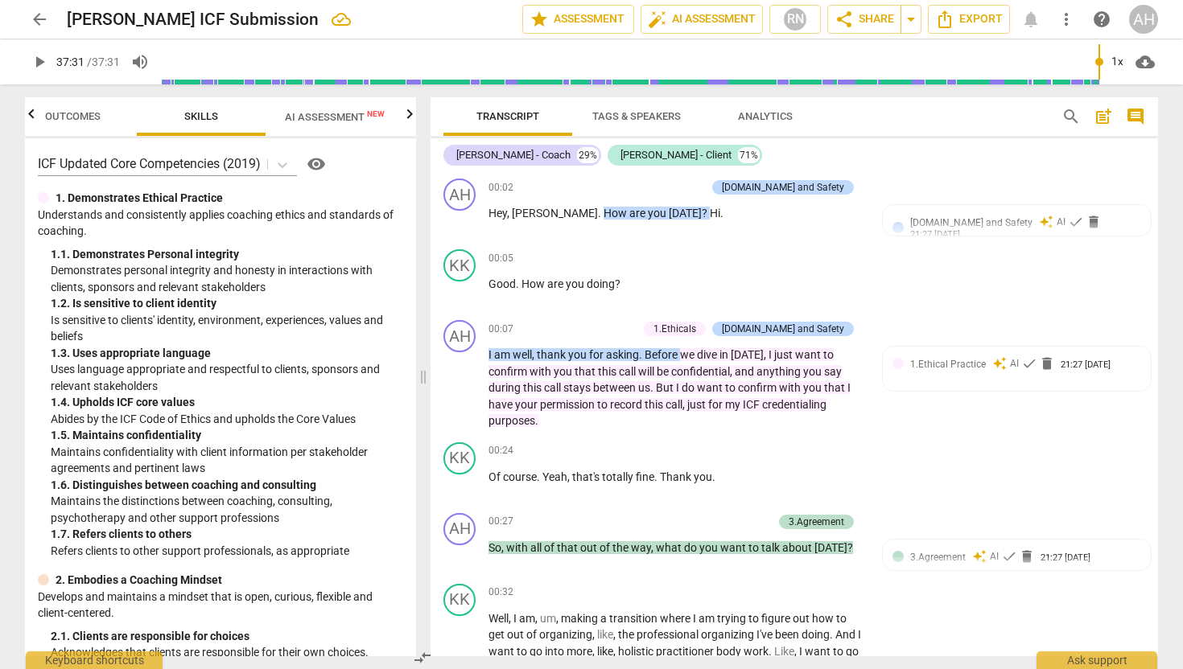
click at [299, 112] on span "AI Assessment New" at bounding box center [335, 117] width 100 height 12
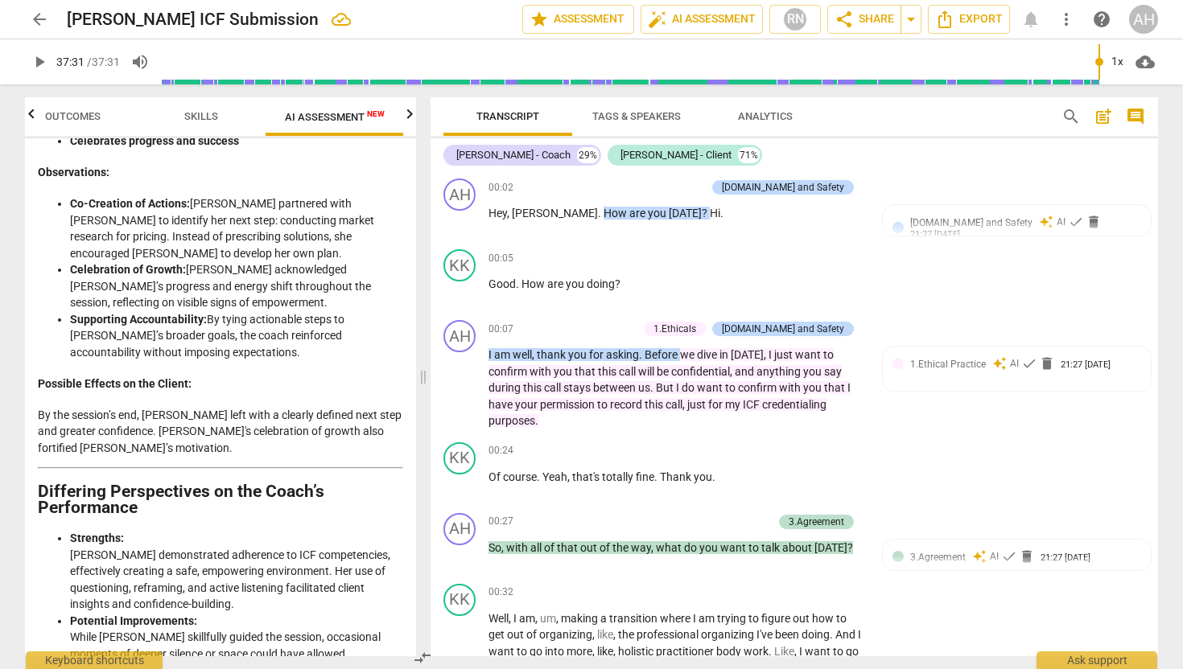
click at [204, 111] on span "Skills" at bounding box center [201, 116] width 34 height 12
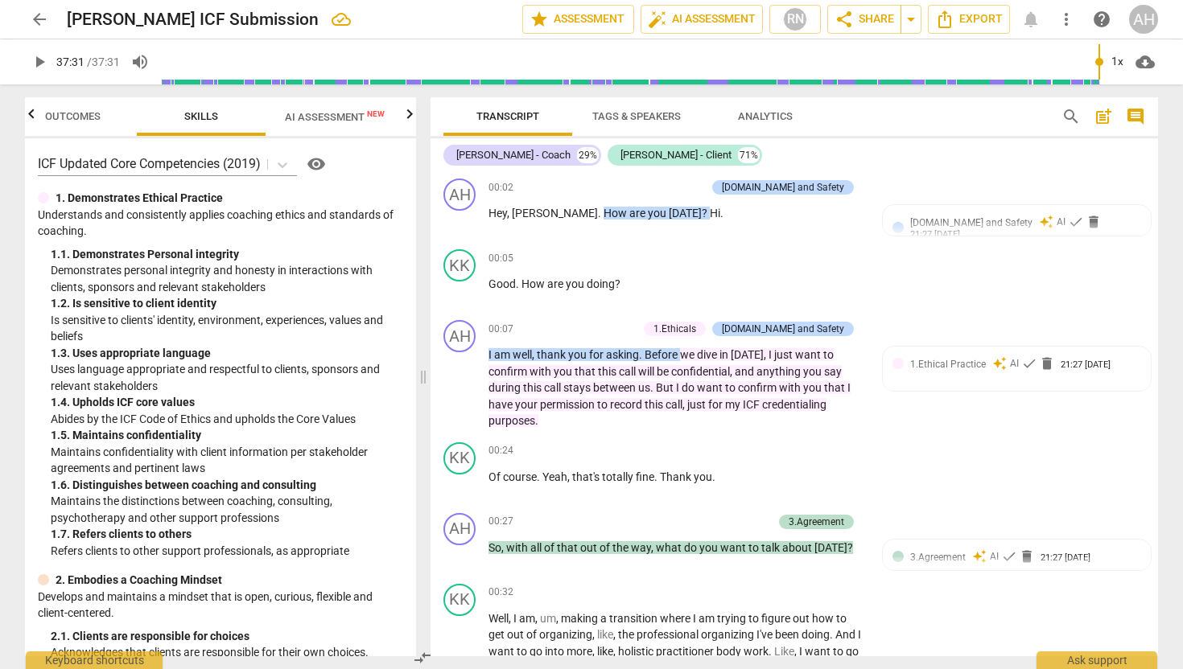
scroll to position [0, 0]
click at [88, 113] on span "Outcomes" at bounding box center [73, 116] width 56 height 12
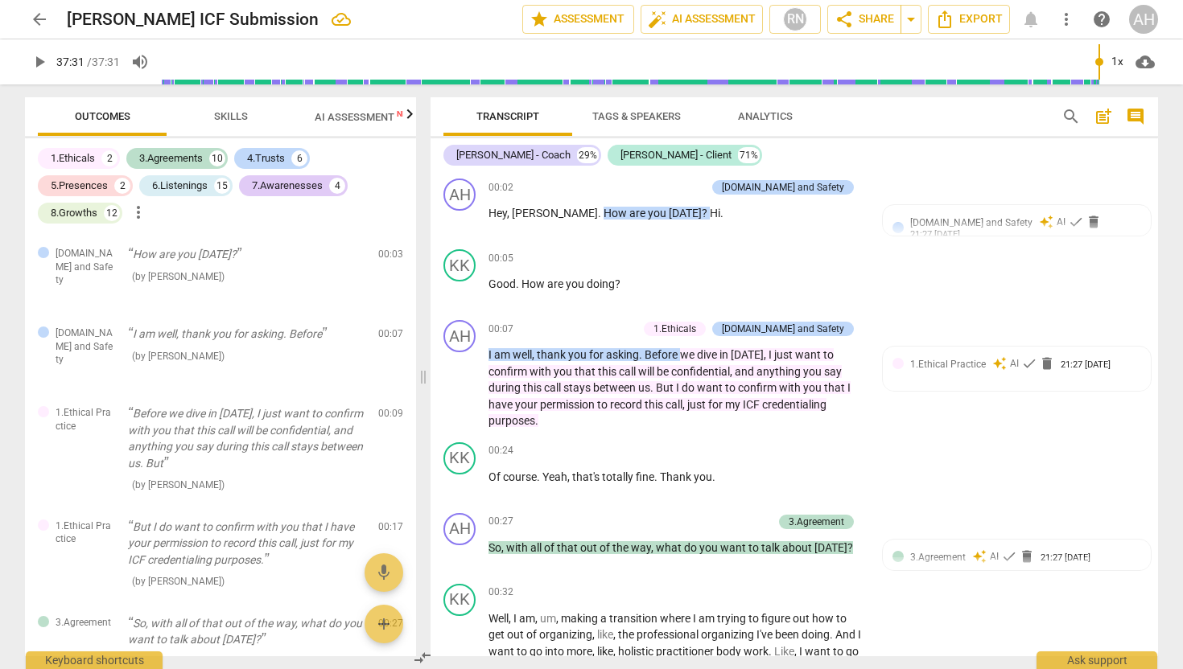
click at [30, 117] on div at bounding box center [31, 113] width 13 height 33
click at [142, 215] on span "more_vert" at bounding box center [138, 212] width 19 height 19
click at [248, 222] on div at bounding box center [591, 334] width 1183 height 669
click at [79, 156] on div "1.Ethicals" at bounding box center [73, 158] width 44 height 16
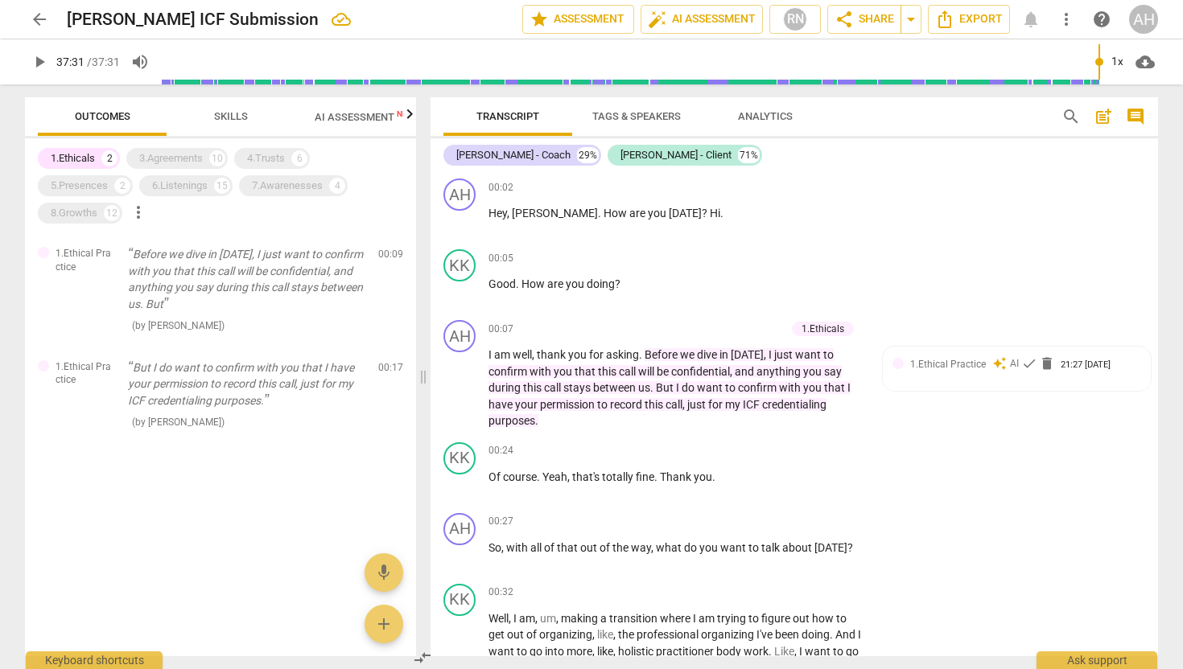
click at [79, 156] on div "1.Ethicals" at bounding box center [73, 158] width 44 height 16
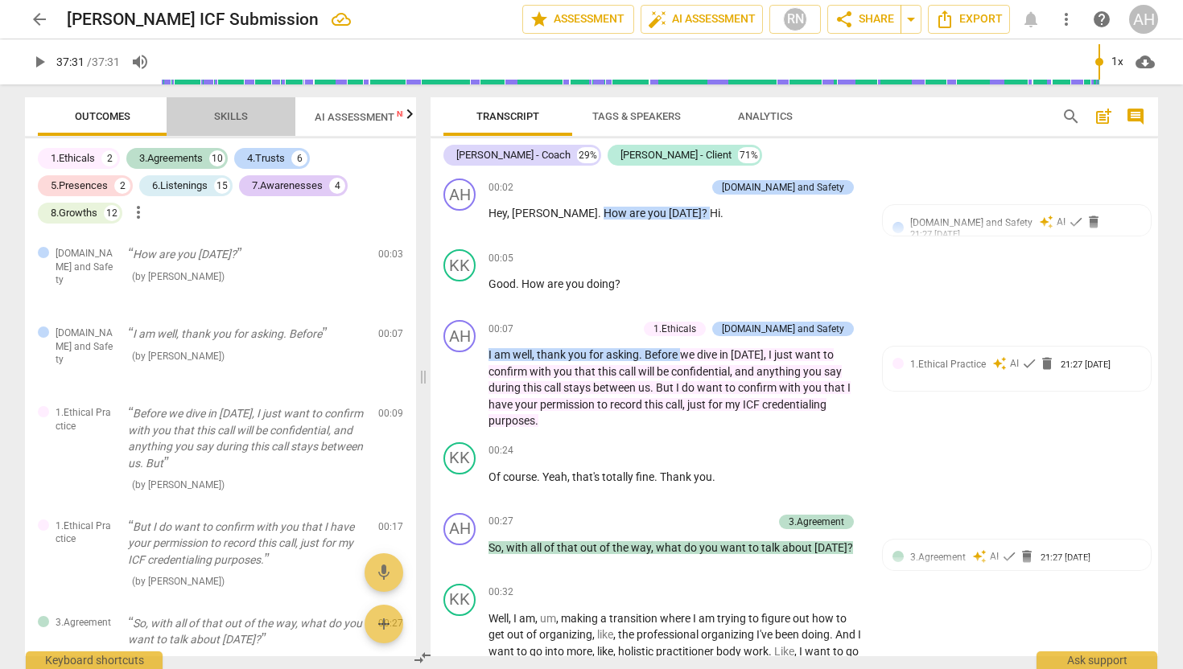
click at [239, 111] on span "Skills" at bounding box center [231, 116] width 34 height 12
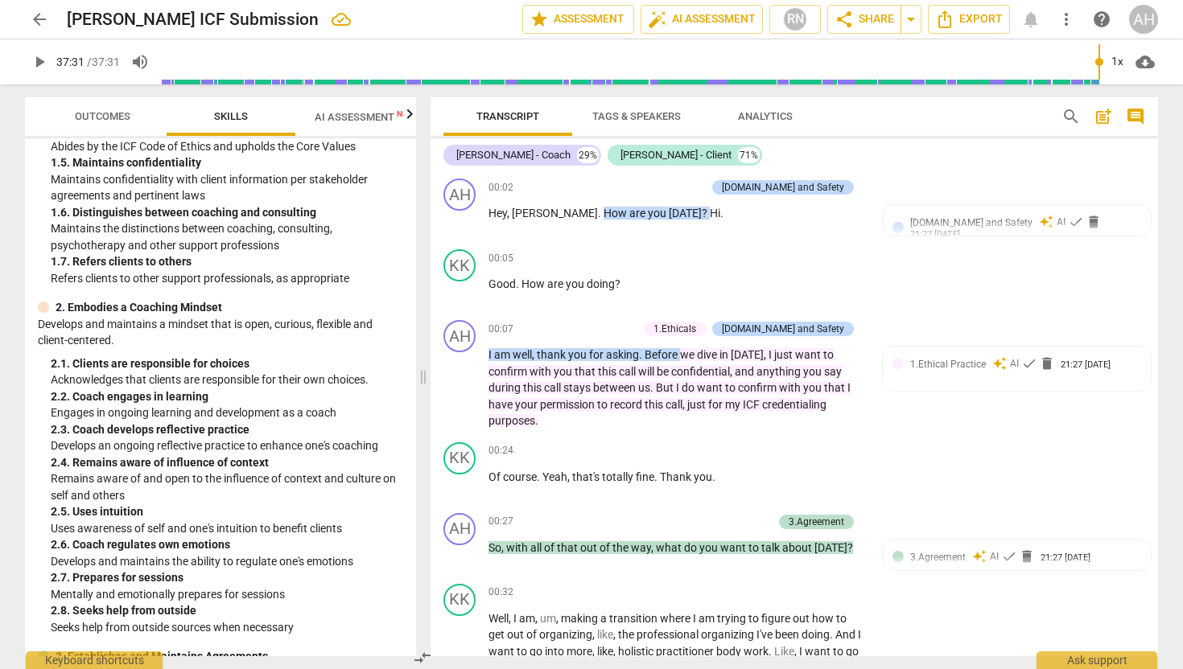
scroll to position [274, 0]
